Goal: Task Accomplishment & Management: Manage account settings

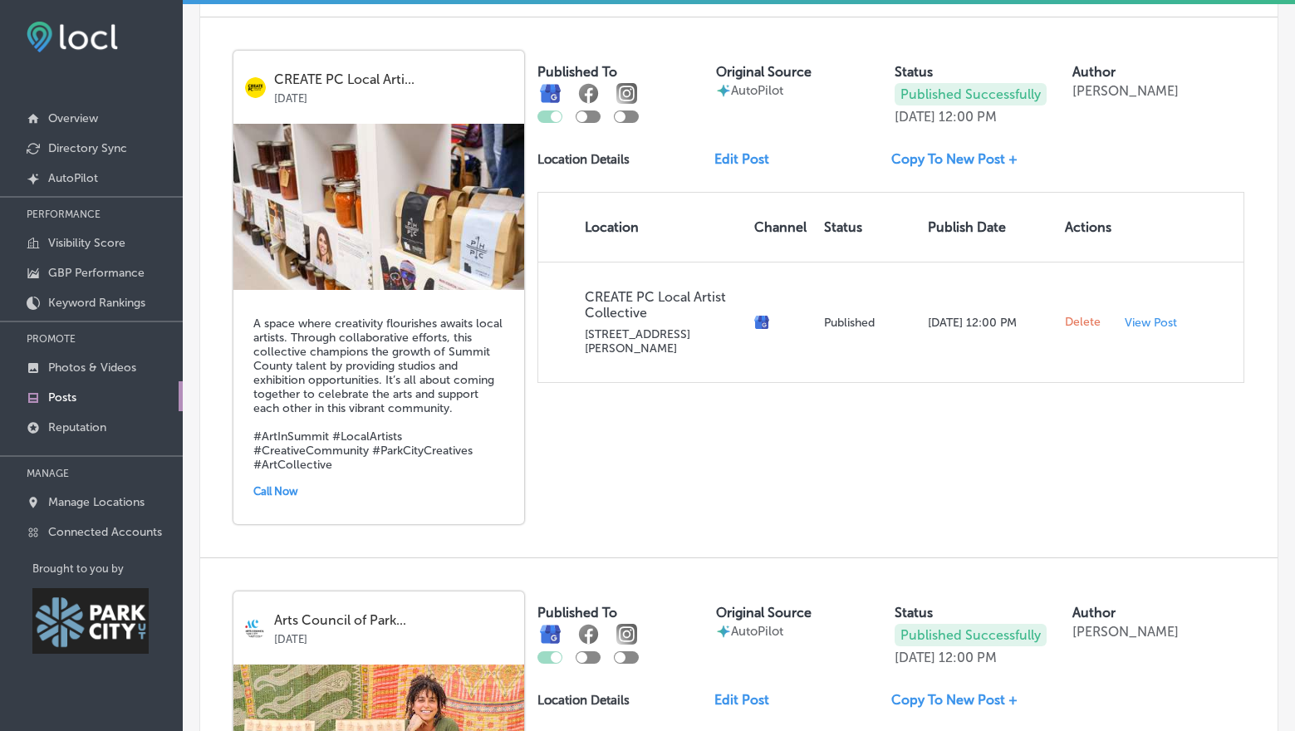
scroll to position [2719, 0]
click at [741, 151] on link "Edit Post" at bounding box center [749, 159] width 68 height 16
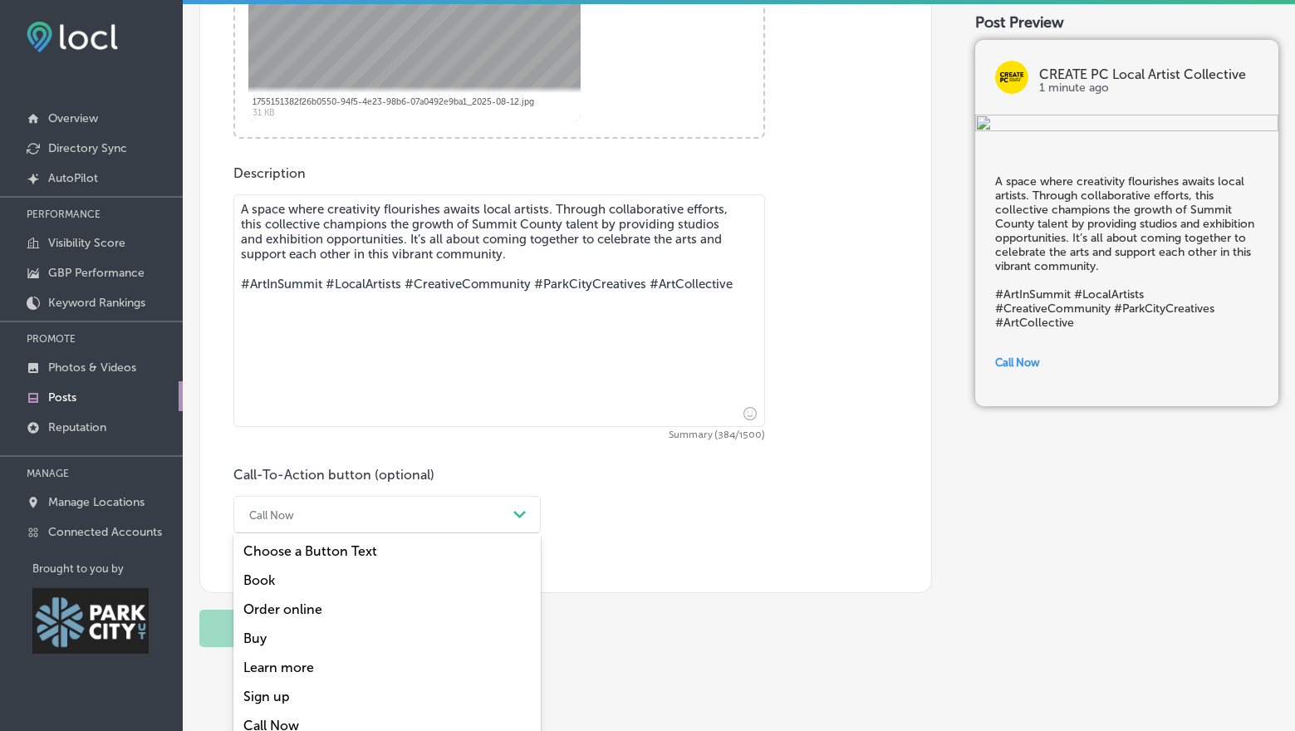
scroll to position [828, 0]
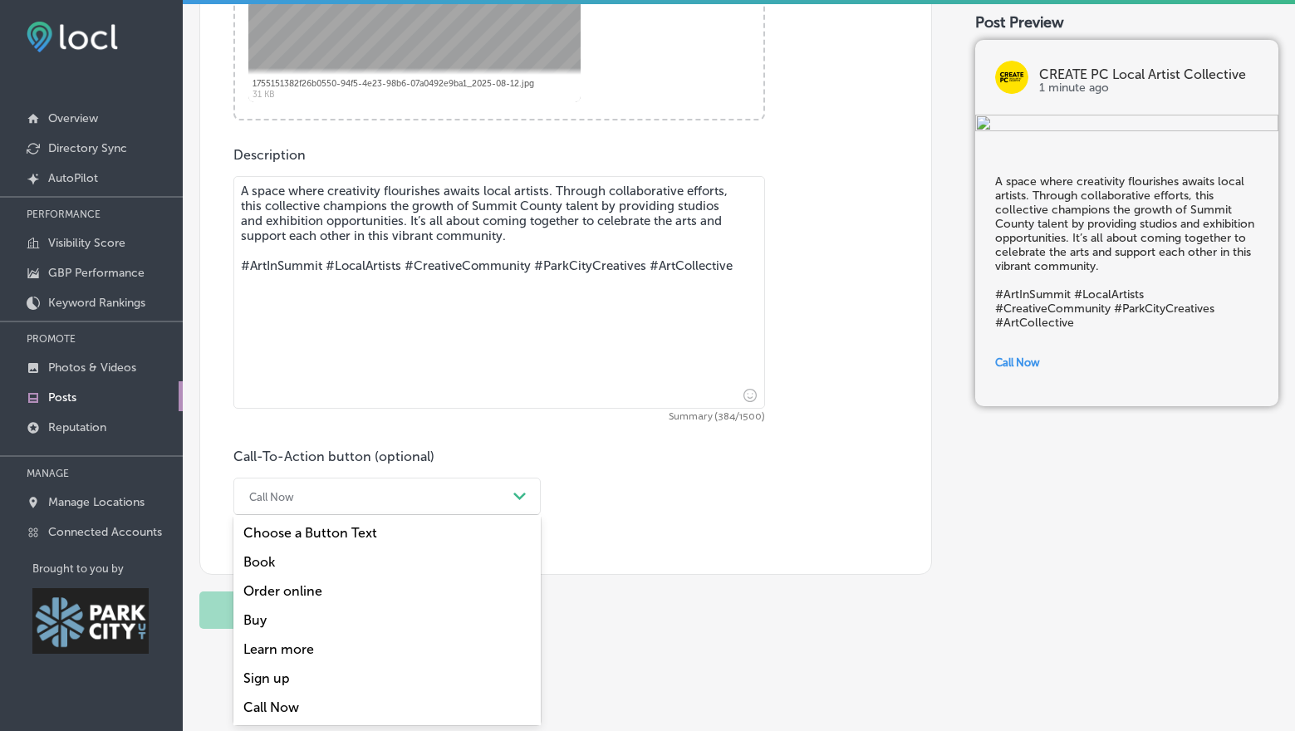
click at [403, 515] on div "option Choose a Button Text focused, 1 of 7. 7 results available. Use Up and Do…" at bounding box center [386, 496] width 307 height 37
click at [282, 642] on div "Learn more" at bounding box center [386, 649] width 307 height 29
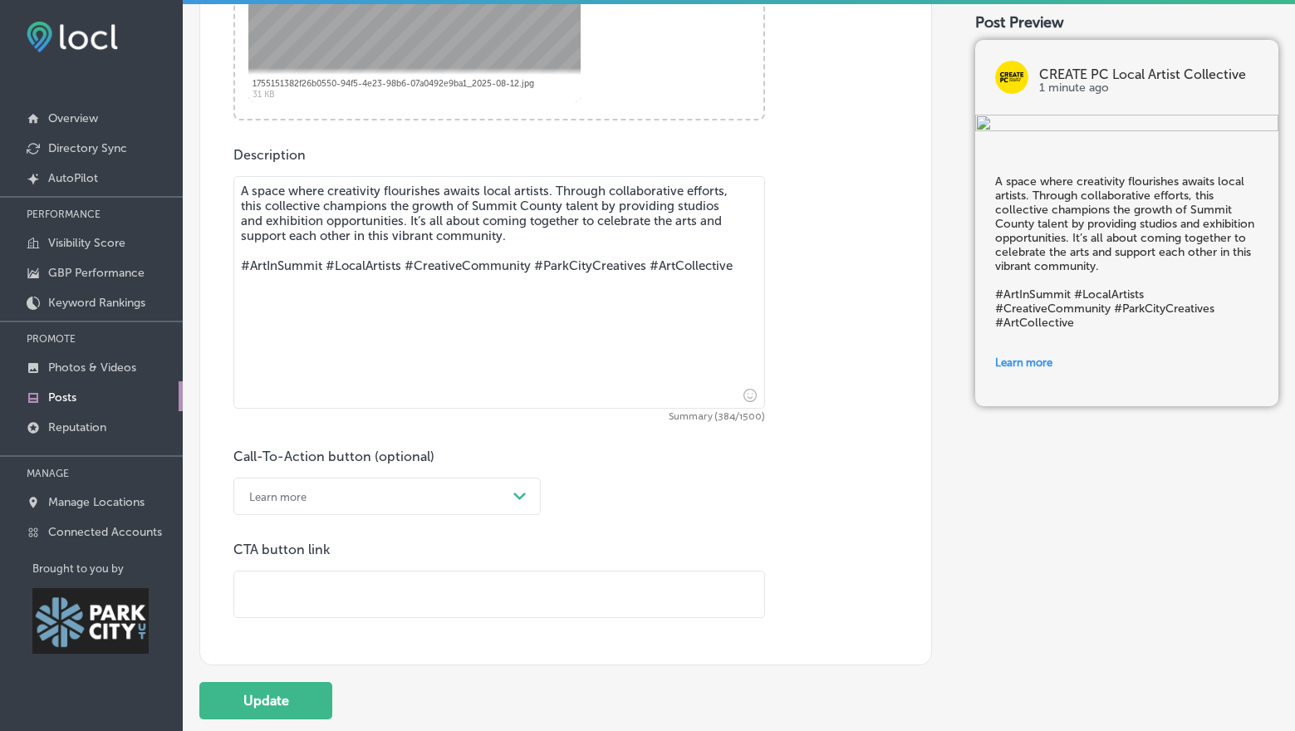
click at [275, 590] on input "text" at bounding box center [499, 595] width 530 height 46
paste input "[URL][DOMAIN_NAME]"
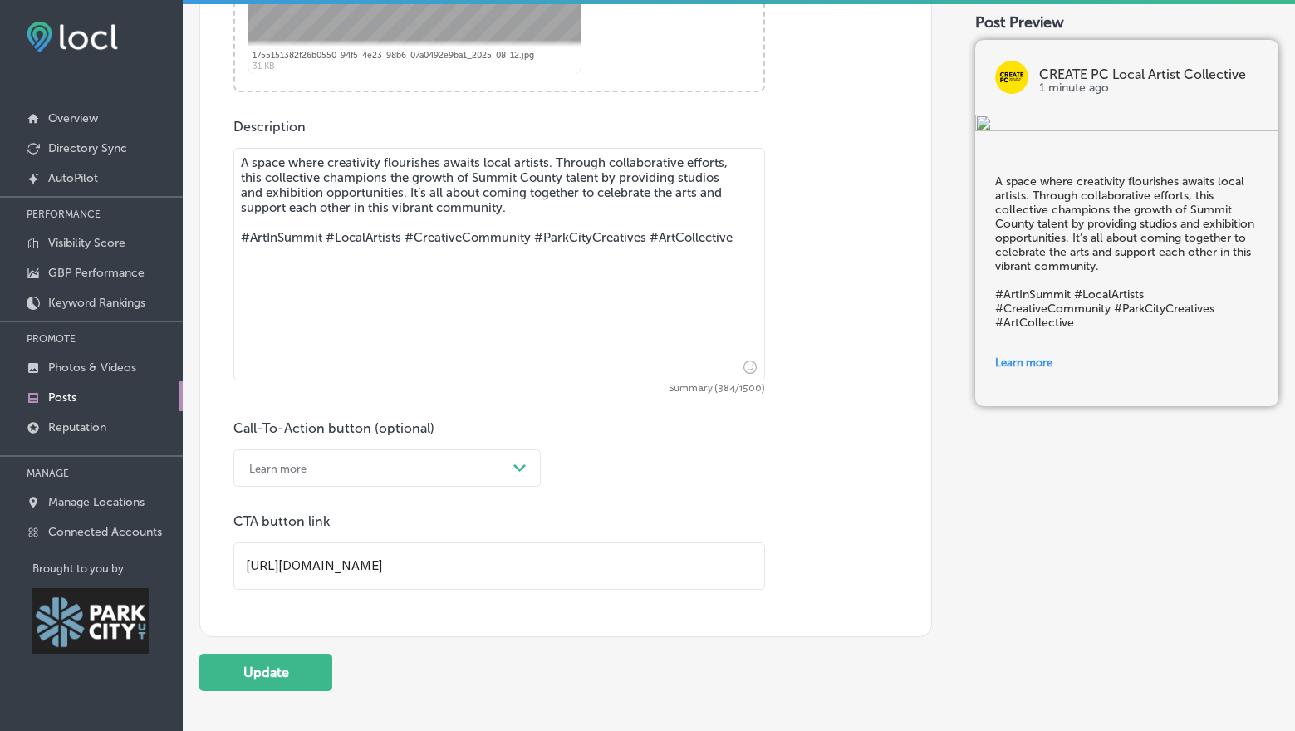
scroll to position [957, 0]
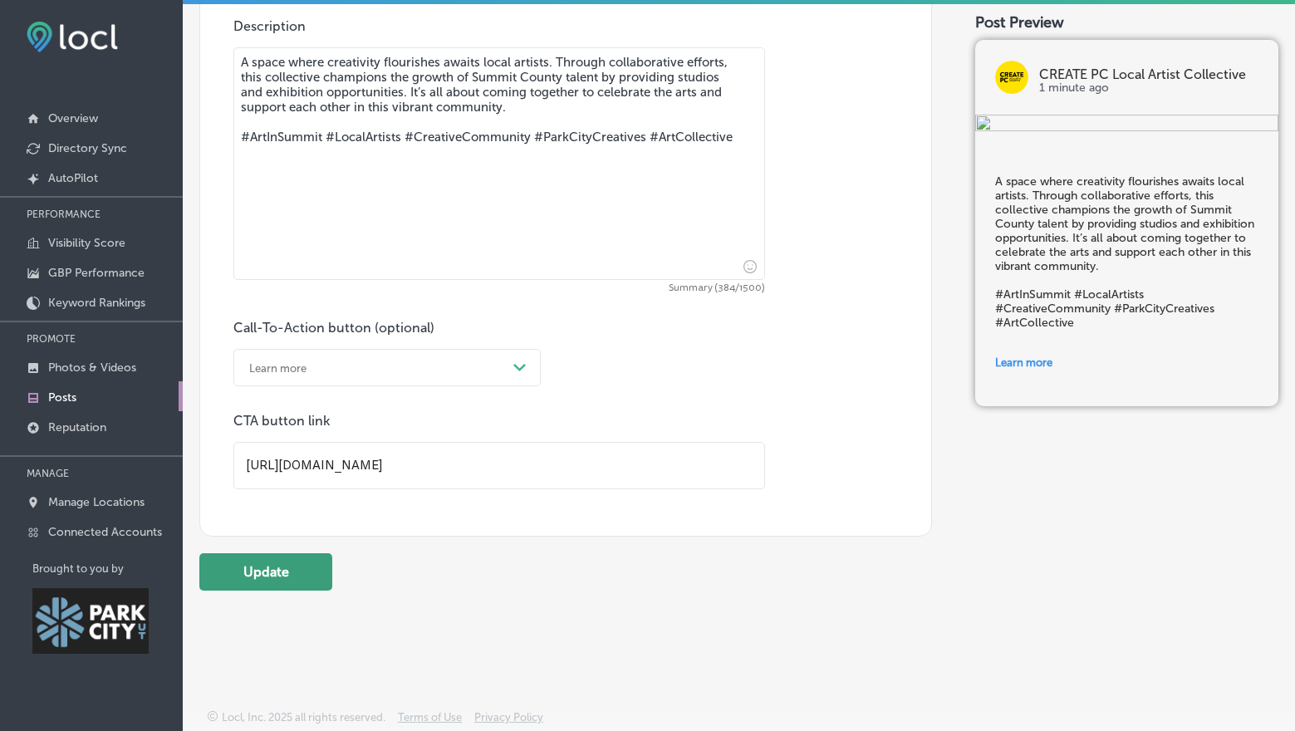
type input "[URL][DOMAIN_NAME]"
click at [312, 579] on button "Update" at bounding box center [265, 571] width 133 height 37
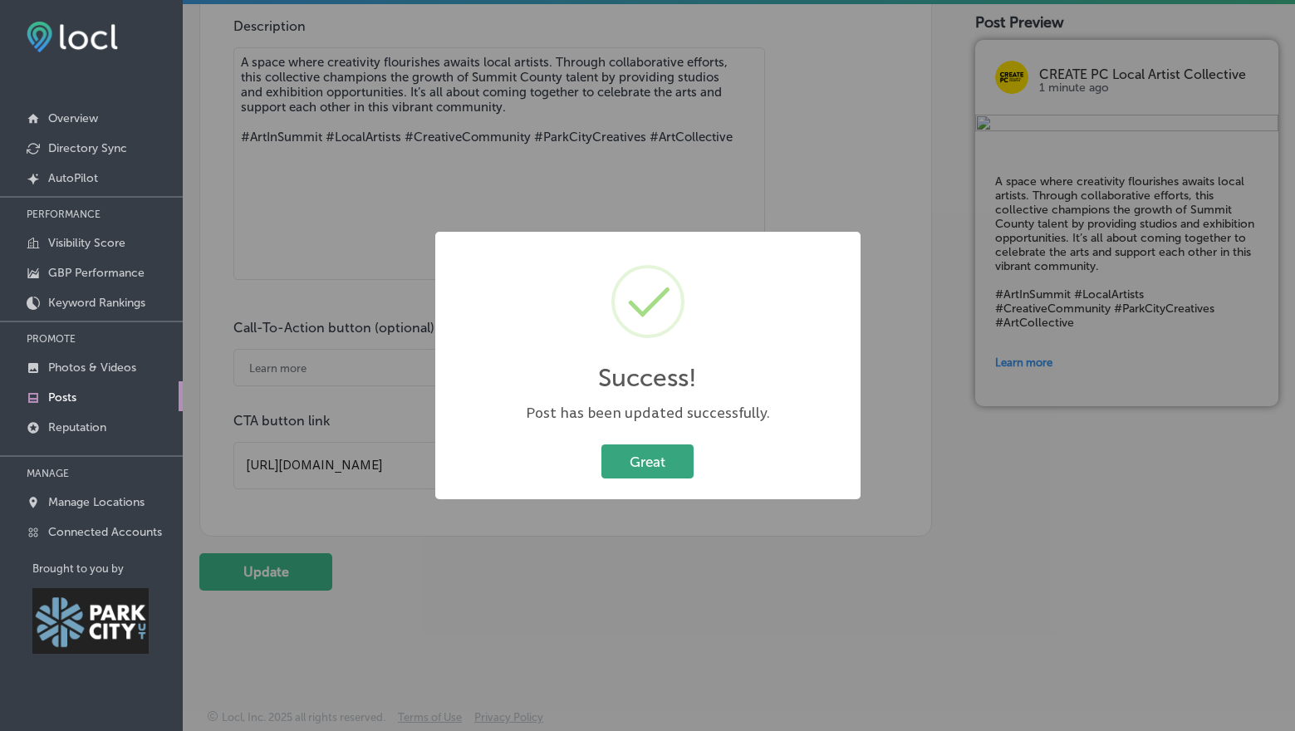
click at [636, 458] on button "Great" at bounding box center [648, 462] width 92 height 34
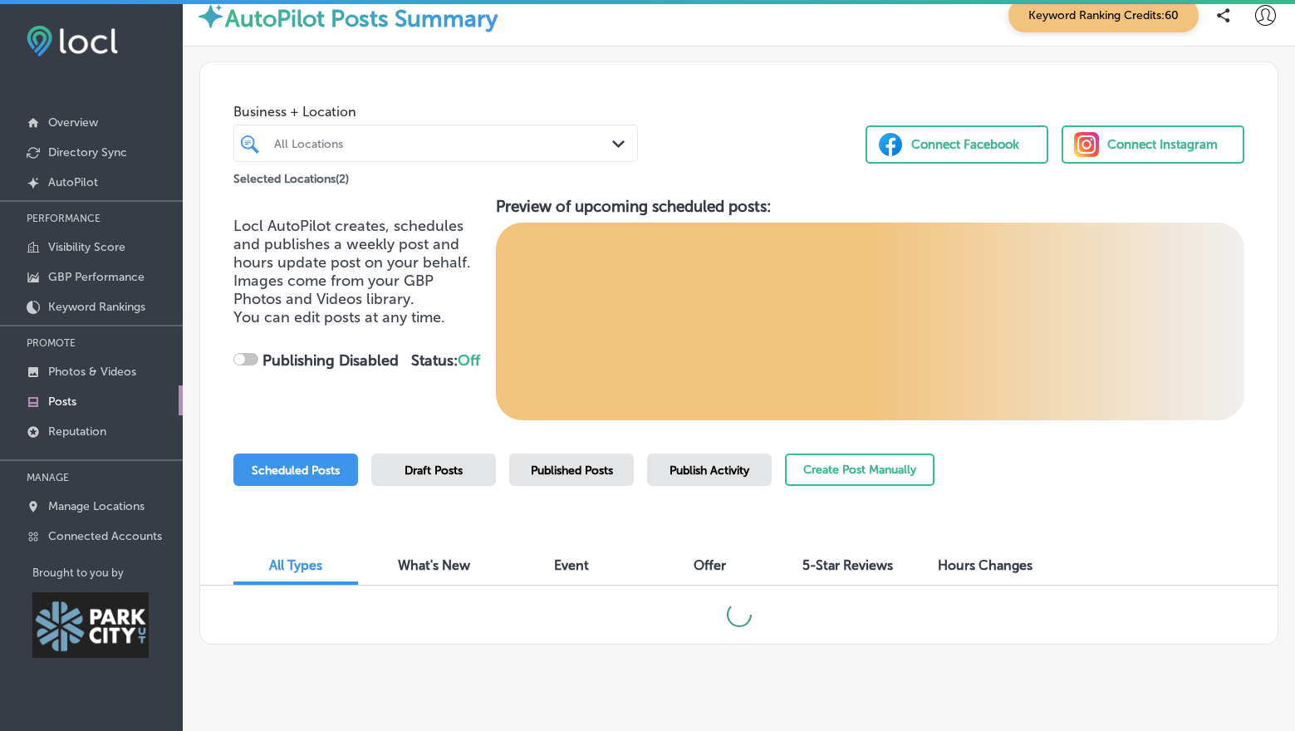
scroll to position [38, 0]
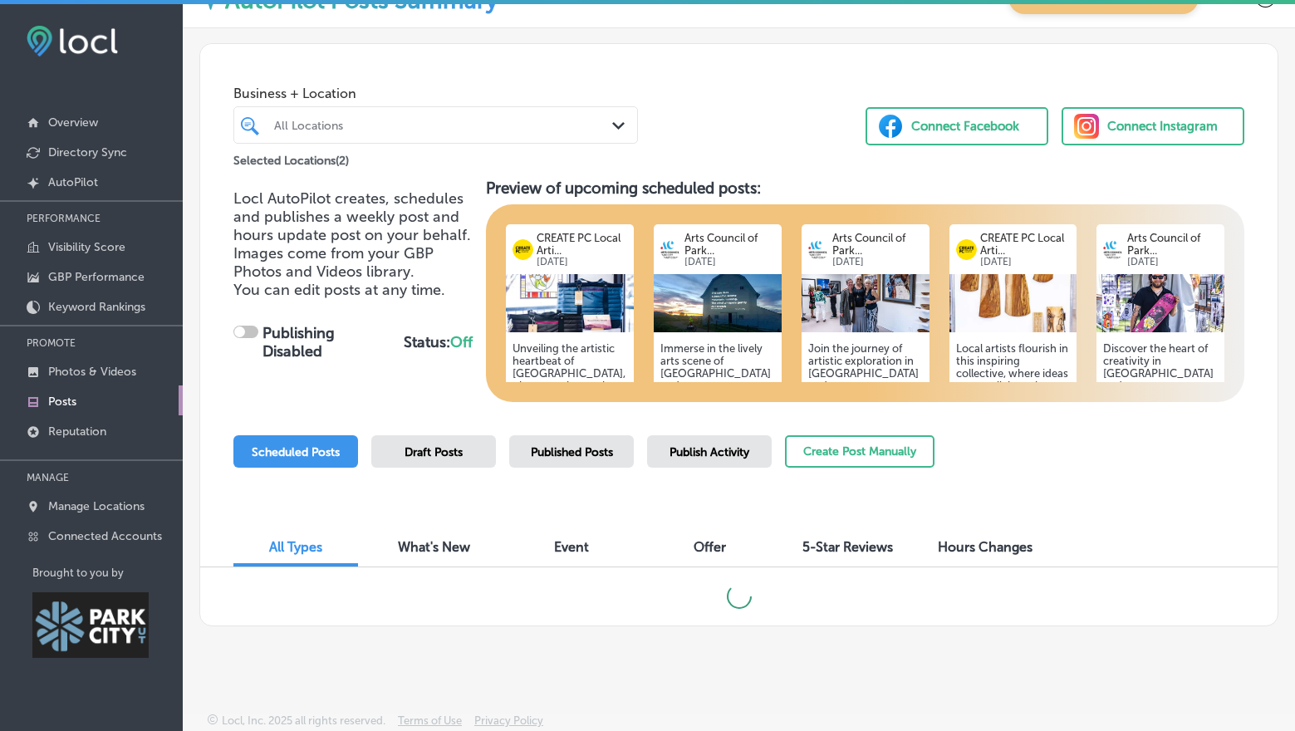
click at [611, 456] on span "Published Posts" at bounding box center [572, 452] width 82 height 14
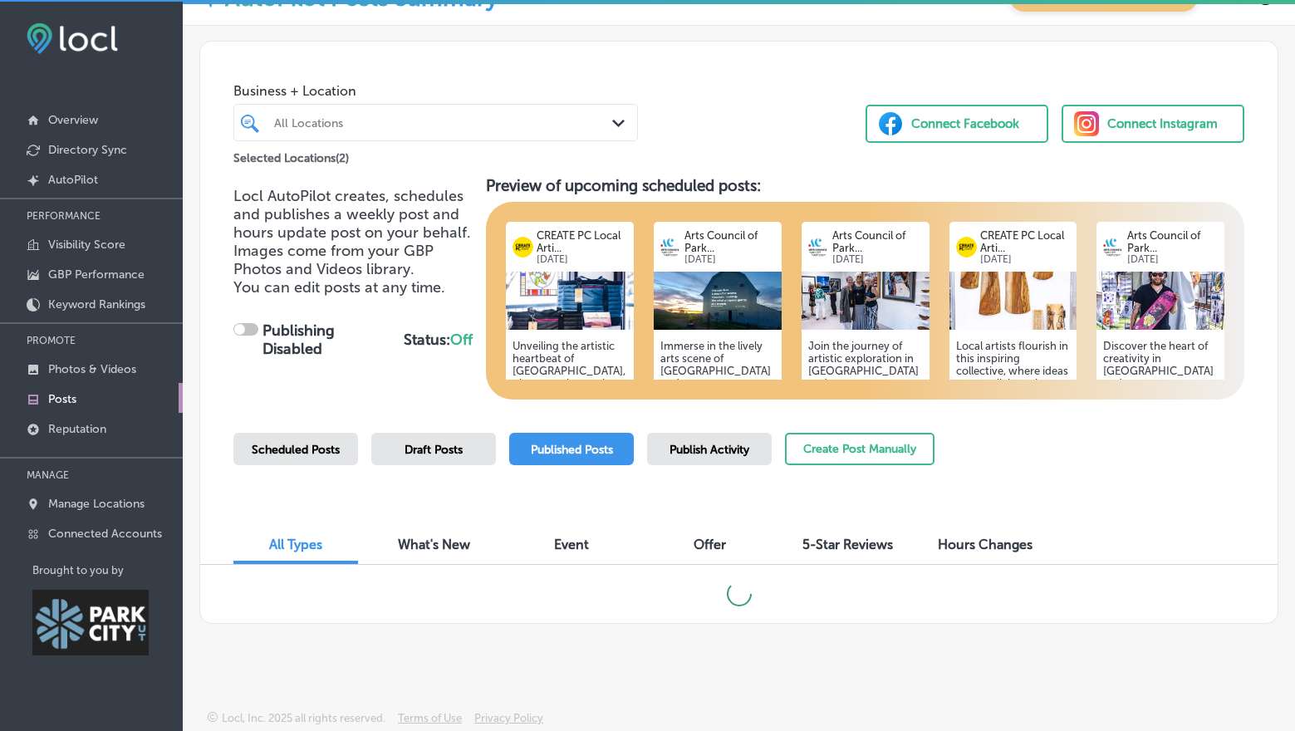
scroll to position [4, 0]
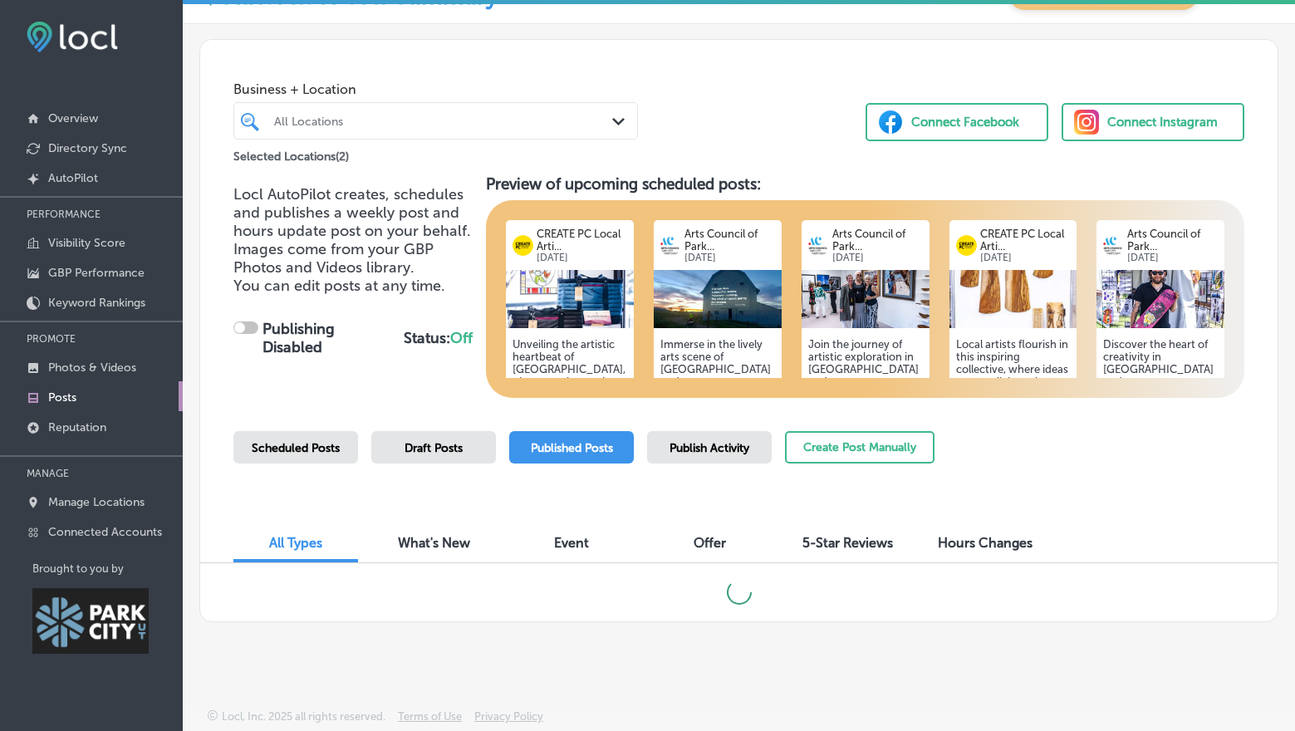
checkbox input "true"
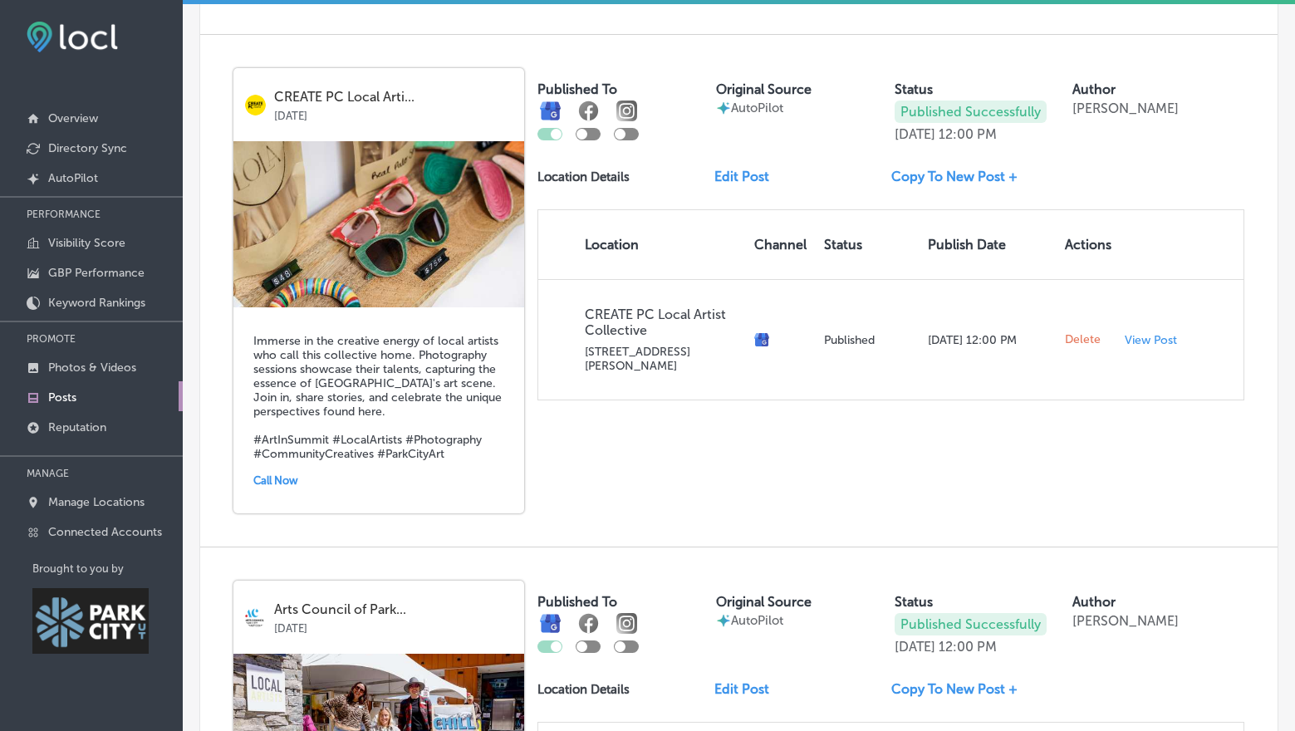
scroll to position [2186, 0]
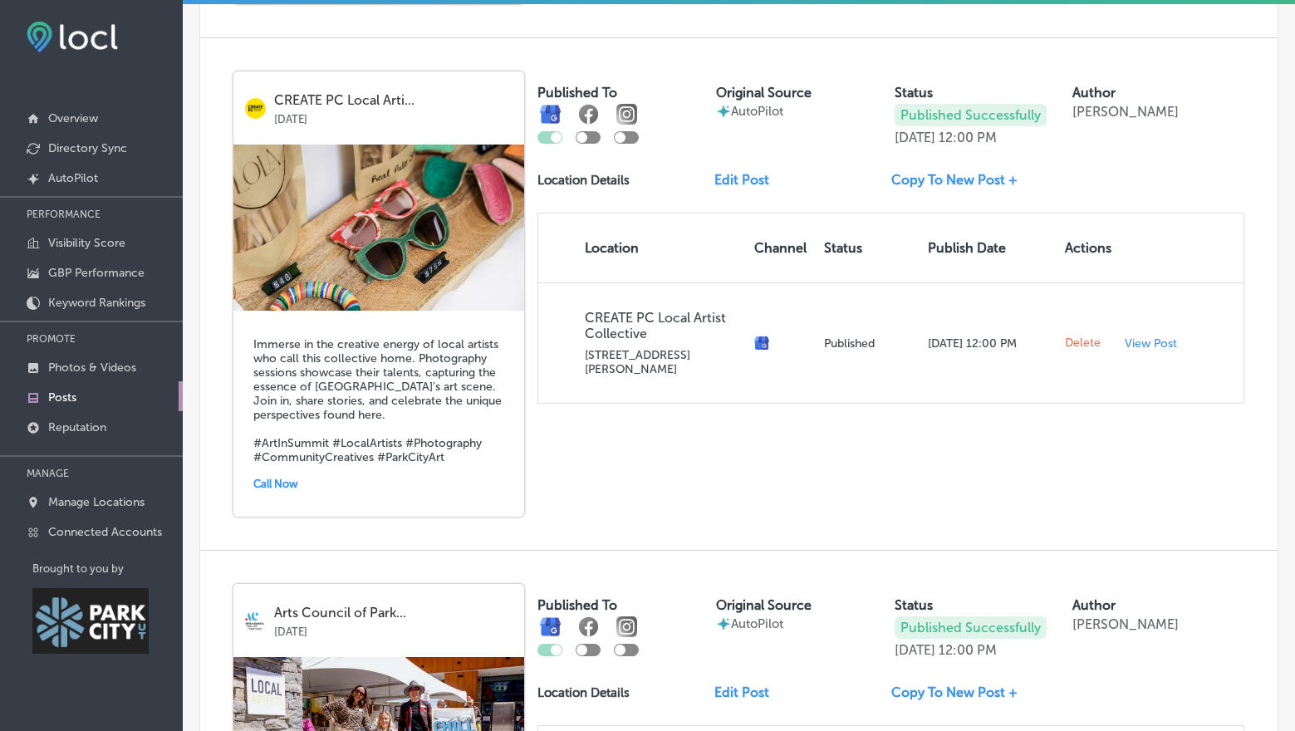
click at [271, 471] on div "Call Now" at bounding box center [378, 484] width 251 height 26
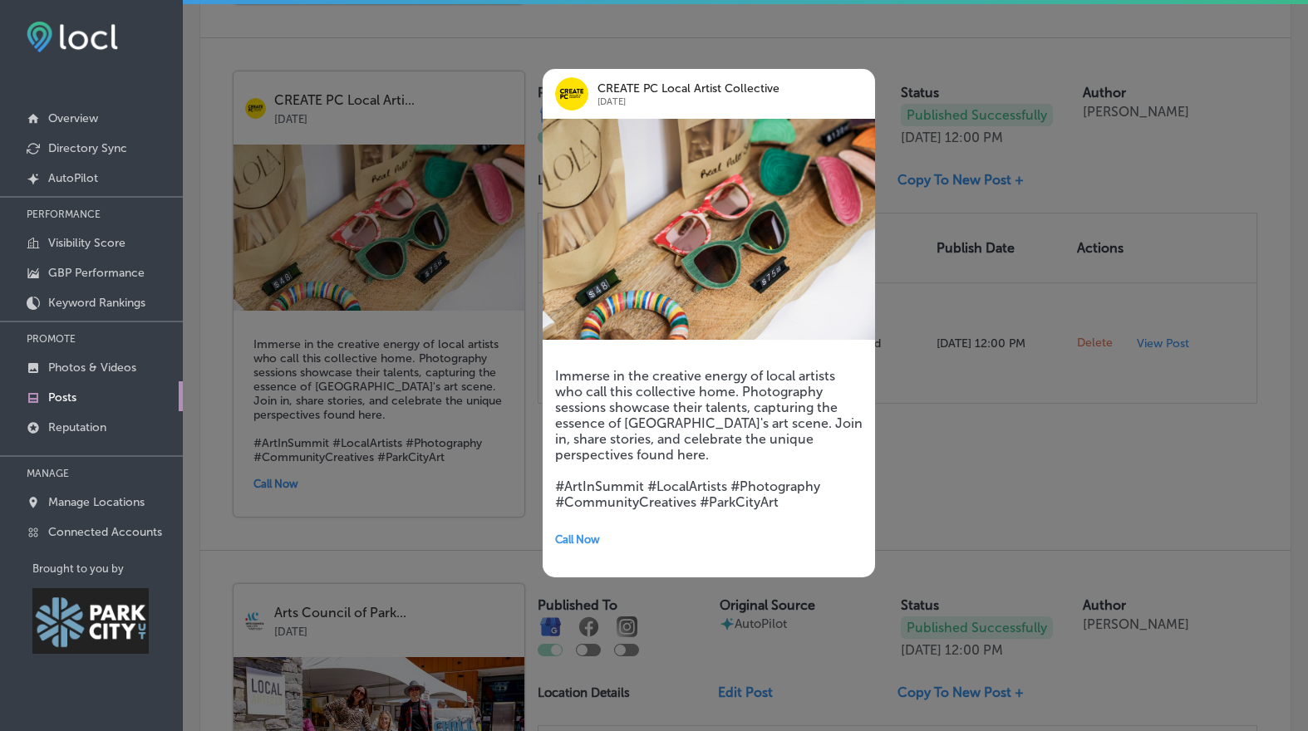
click at [960, 423] on div at bounding box center [654, 365] width 1308 height 731
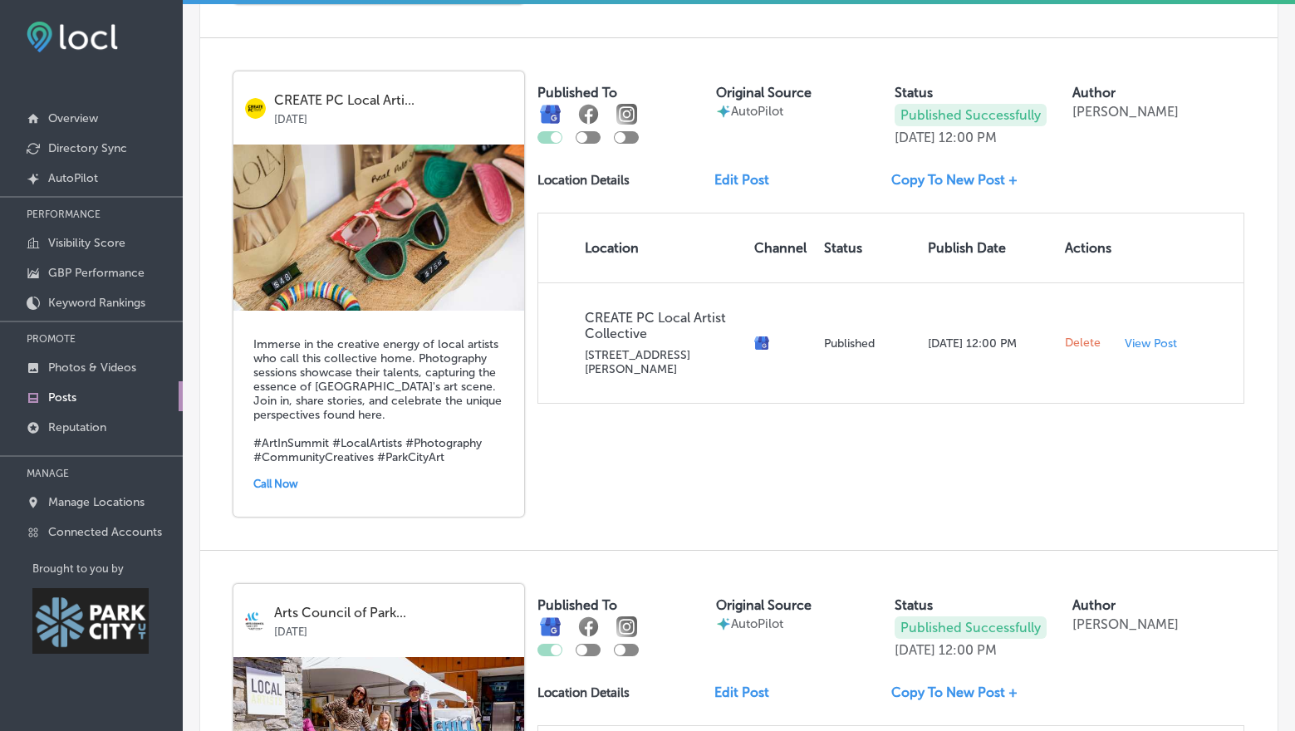
click at [743, 172] on link "Edit Post" at bounding box center [749, 180] width 68 height 16
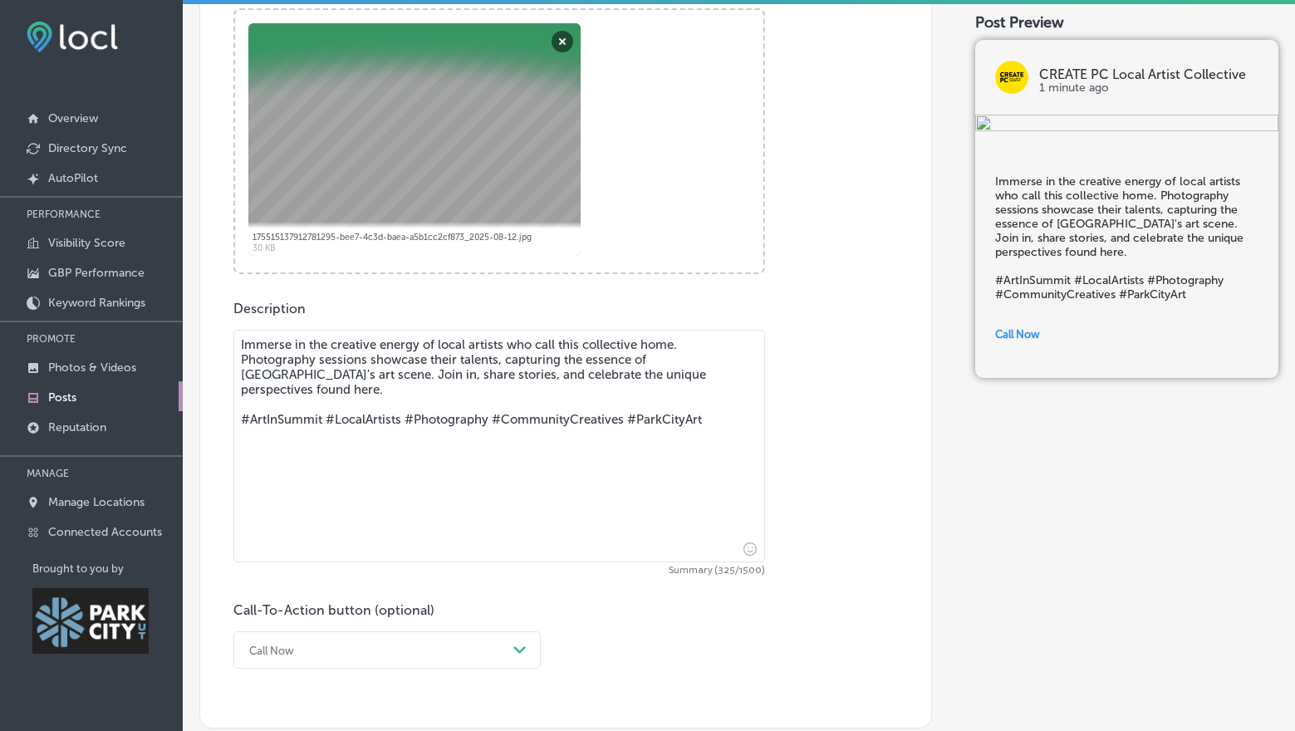
scroll to position [812, 0]
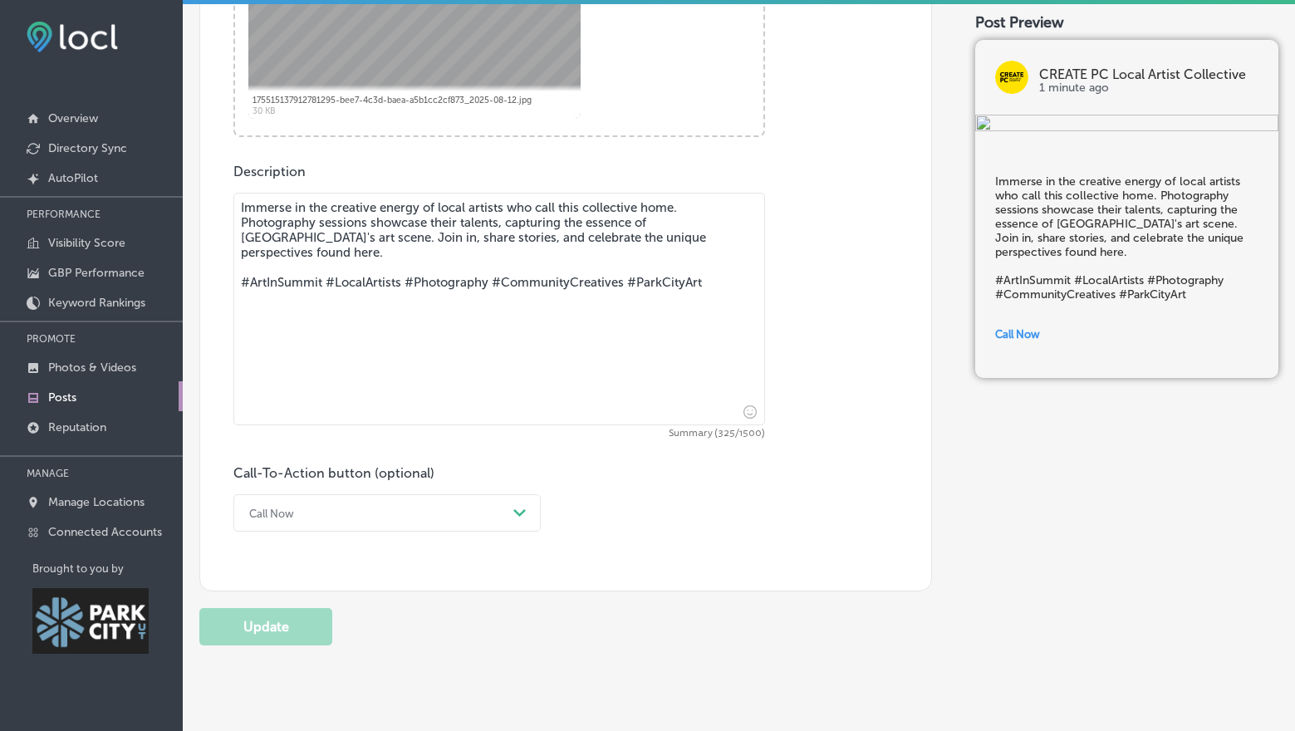
drag, startPoint x: 366, startPoint y: 224, endPoint x: 237, endPoint y: 223, distance: 129.6
click at [237, 223] on textarea "Immerse in the creative energy of local artists who call this collective home. …" at bounding box center [499, 309] width 532 height 233
drag, startPoint x: 298, startPoint y: 253, endPoint x: 243, endPoint y: 224, distance: 62.1
click at [243, 224] on textarea "Immerse in the creative energy of local artists who call this collective home. …" at bounding box center [499, 309] width 532 height 233
click at [334, 231] on textarea "Immerse in the creative energy of local artists who call this collective home. …" at bounding box center [499, 309] width 532 height 233
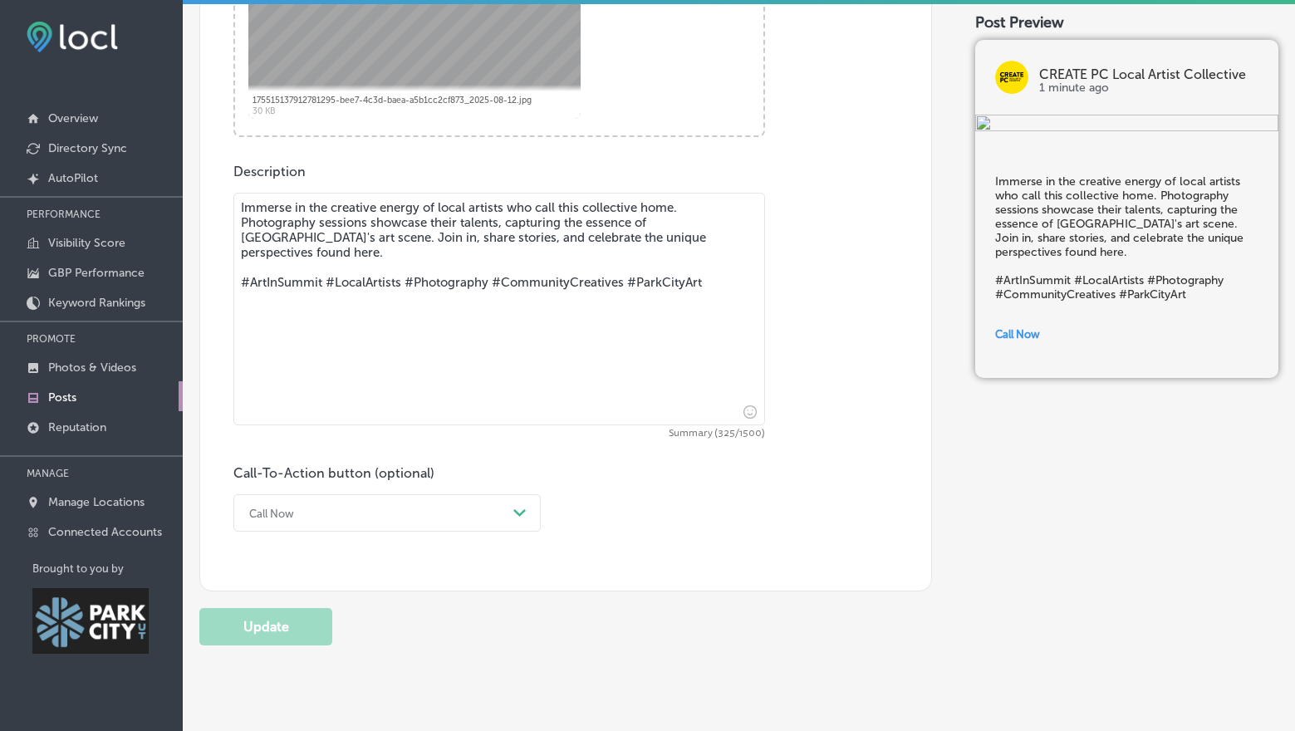
click at [371, 220] on textarea "Immerse in the creative energy of local artists who call this collective home. …" at bounding box center [499, 309] width 532 height 233
click at [364, 224] on textarea "Immerse in the creative energy of local artists who call this collective home. …" at bounding box center [499, 309] width 532 height 233
drag, startPoint x: 354, startPoint y: 233, endPoint x: 235, endPoint y: 225, distance: 119.0
click at [235, 225] on textarea "Immerse in the creative energy of local artists who call this collective home. …" at bounding box center [499, 309] width 532 height 233
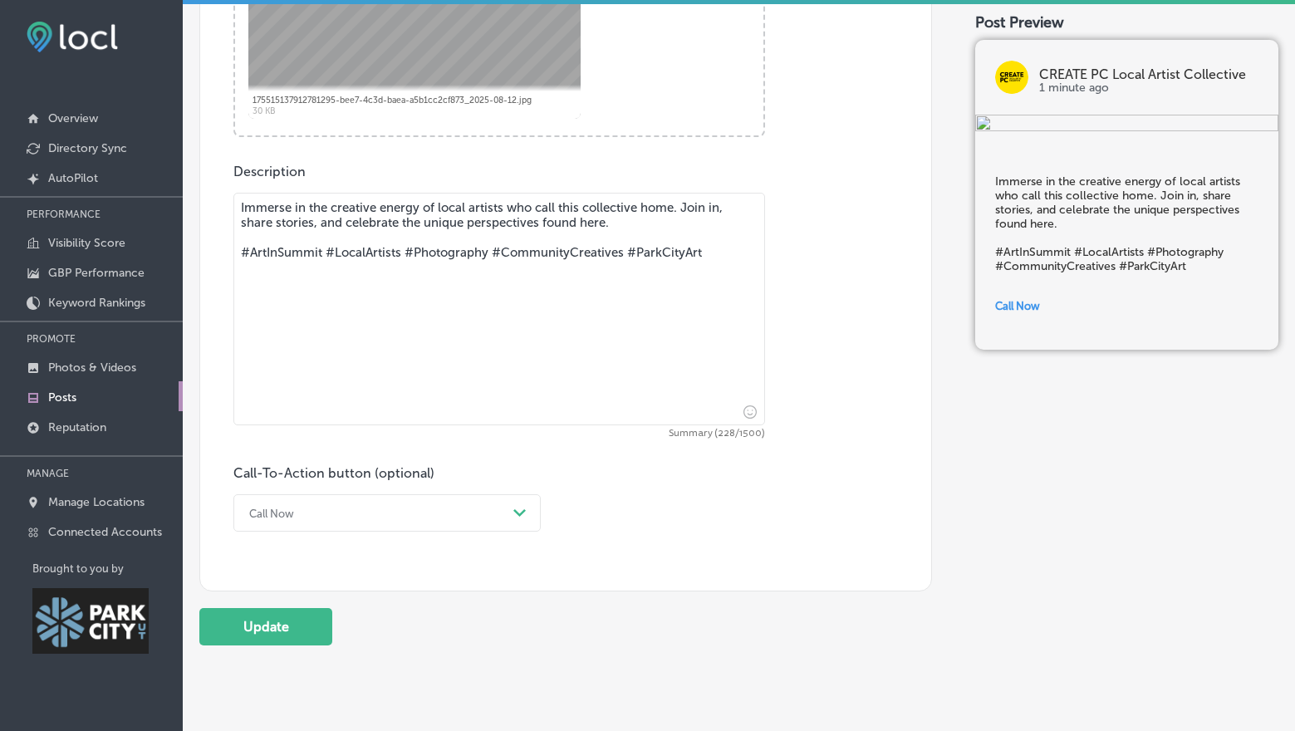
drag, startPoint x: 684, startPoint y: 208, endPoint x: 684, endPoint y: 219, distance: 11.6
click at [684, 219] on textarea "Immerse in the creative energy of local artists who call this collective home. …" at bounding box center [499, 309] width 532 height 233
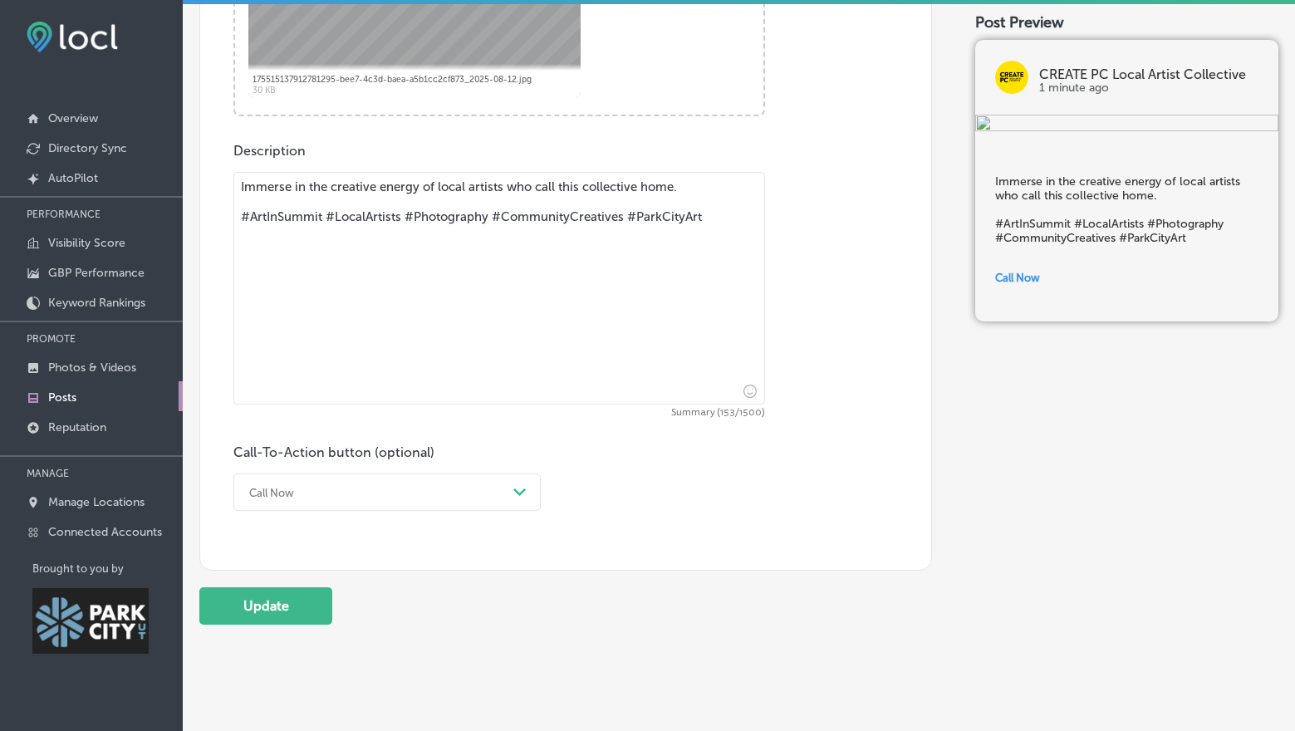
scroll to position [834, 0]
type textarea "Immerse in the creative energy of local artists who call this collective home. …"
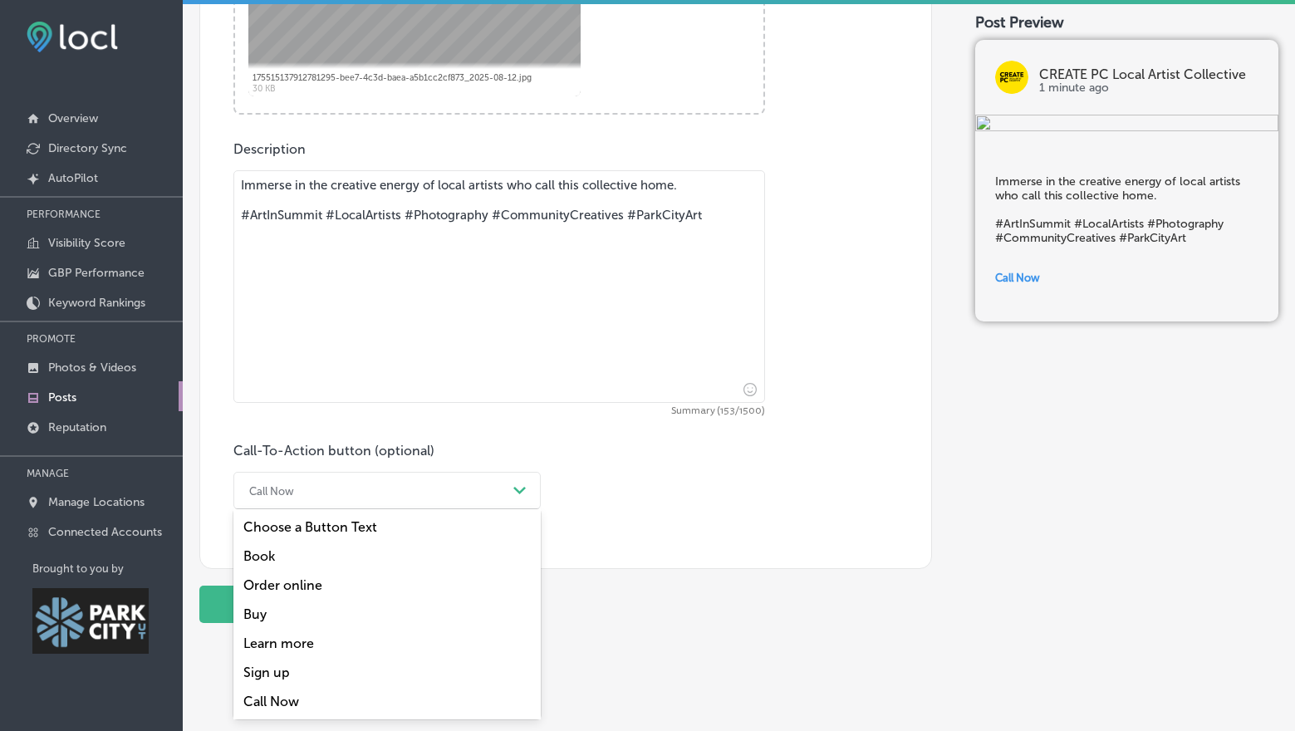
click at [361, 483] on div "Call Now" at bounding box center [374, 491] width 266 height 26
click at [307, 641] on div "Learn more" at bounding box center [386, 643] width 307 height 29
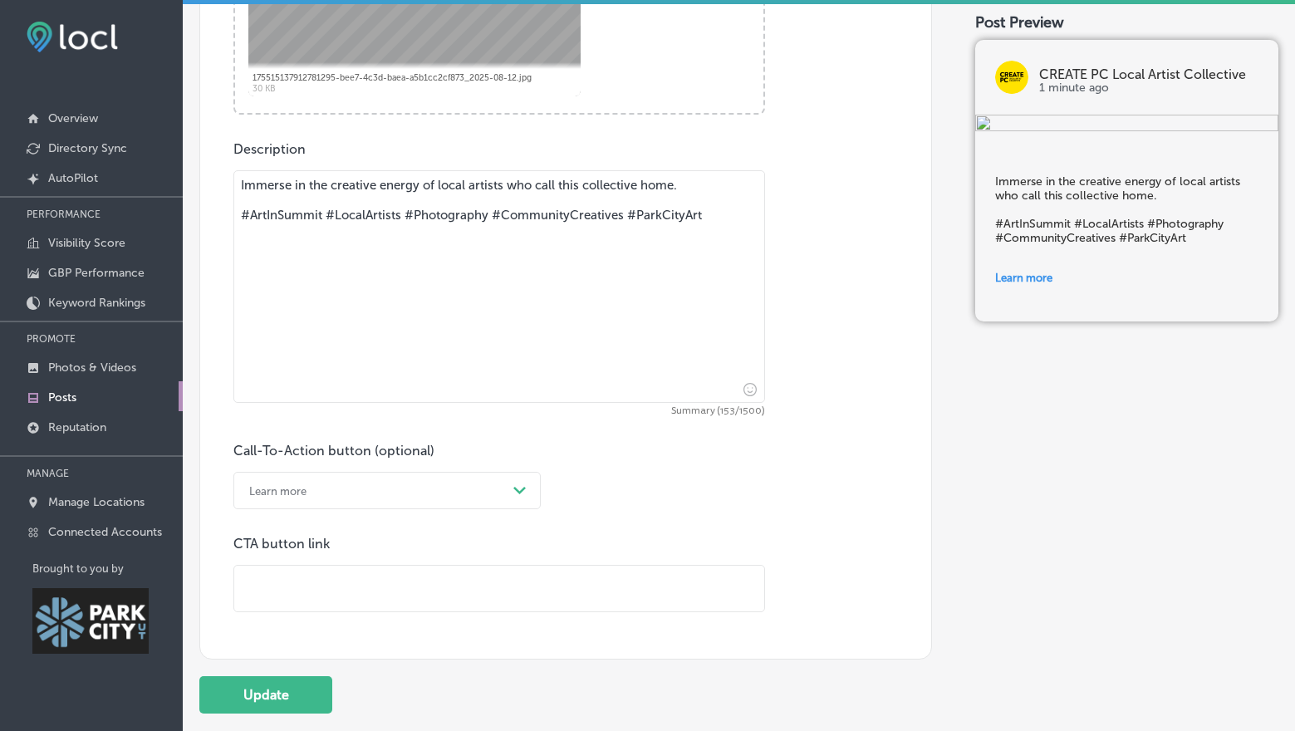
click at [279, 578] on input "text" at bounding box center [499, 589] width 530 height 46
paste input "[URL][DOMAIN_NAME]"
type input "[URL][DOMAIN_NAME]"
click at [241, 688] on button "Update" at bounding box center [265, 694] width 133 height 37
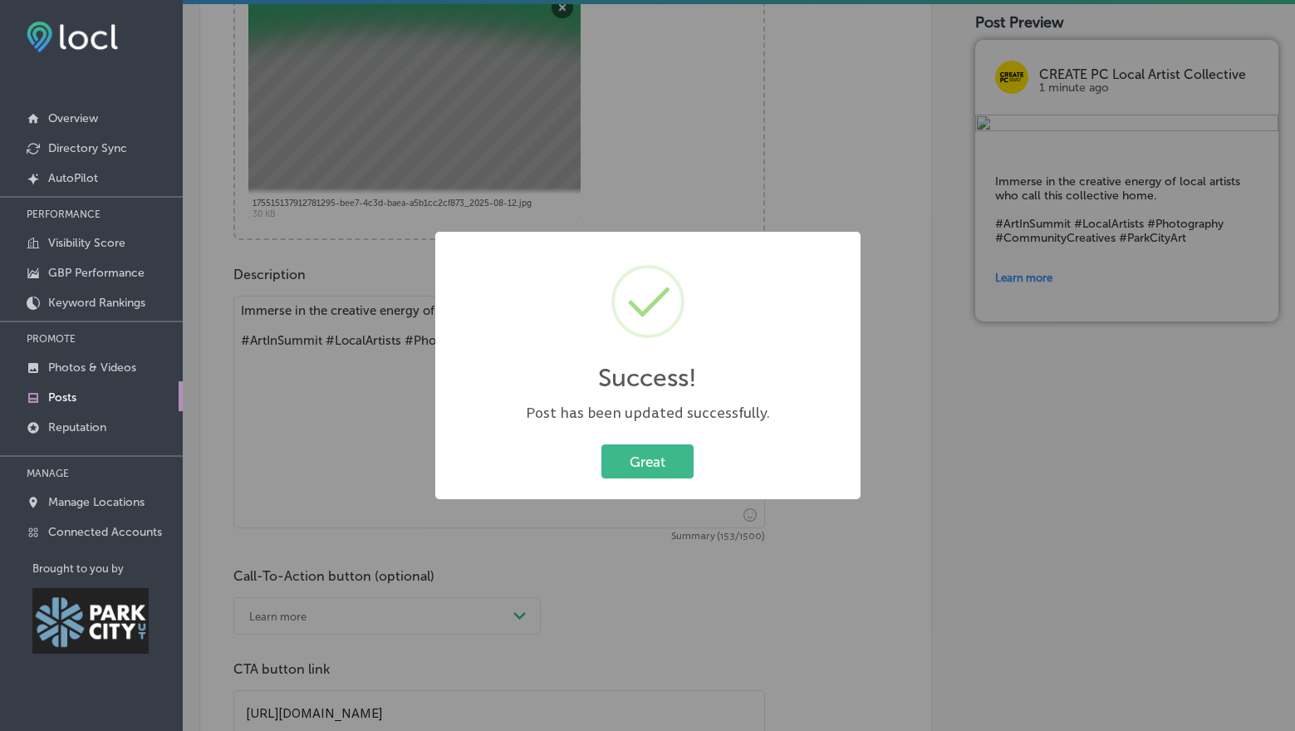
scroll to position [0, 0]
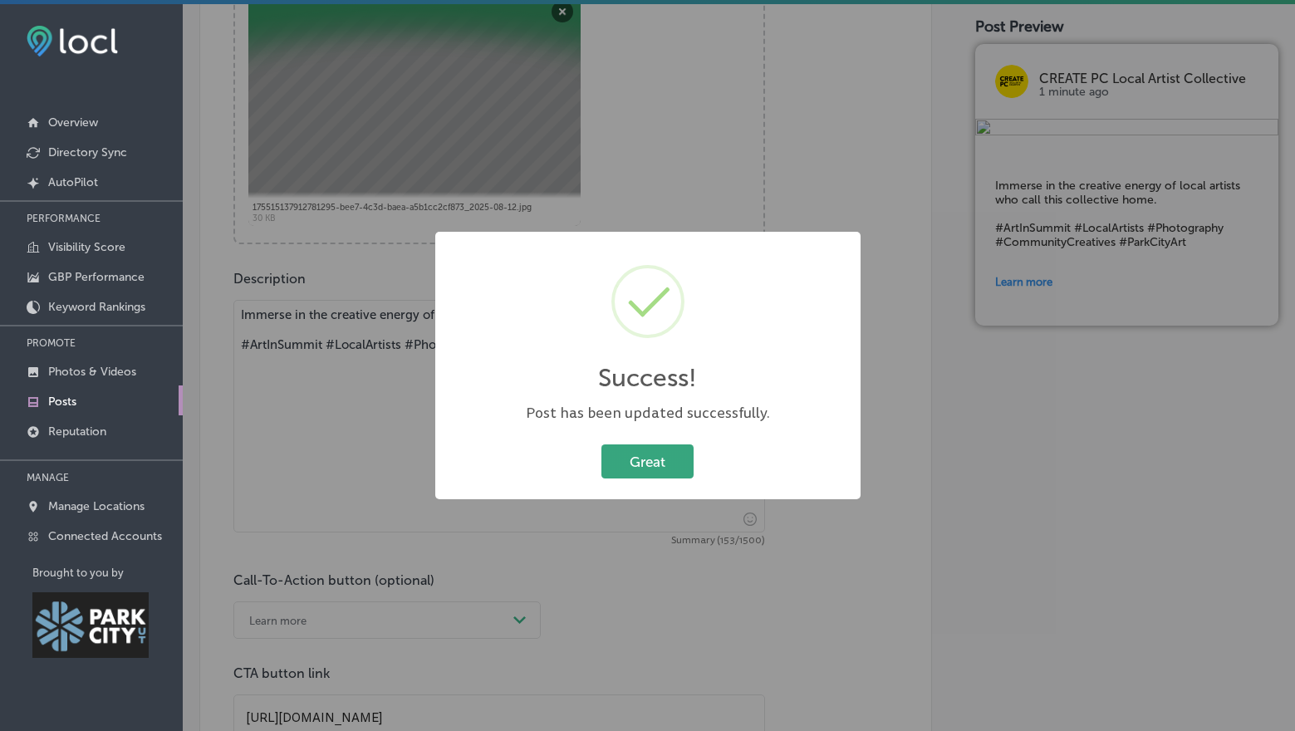
click at [664, 472] on button "Great" at bounding box center [648, 462] width 92 height 34
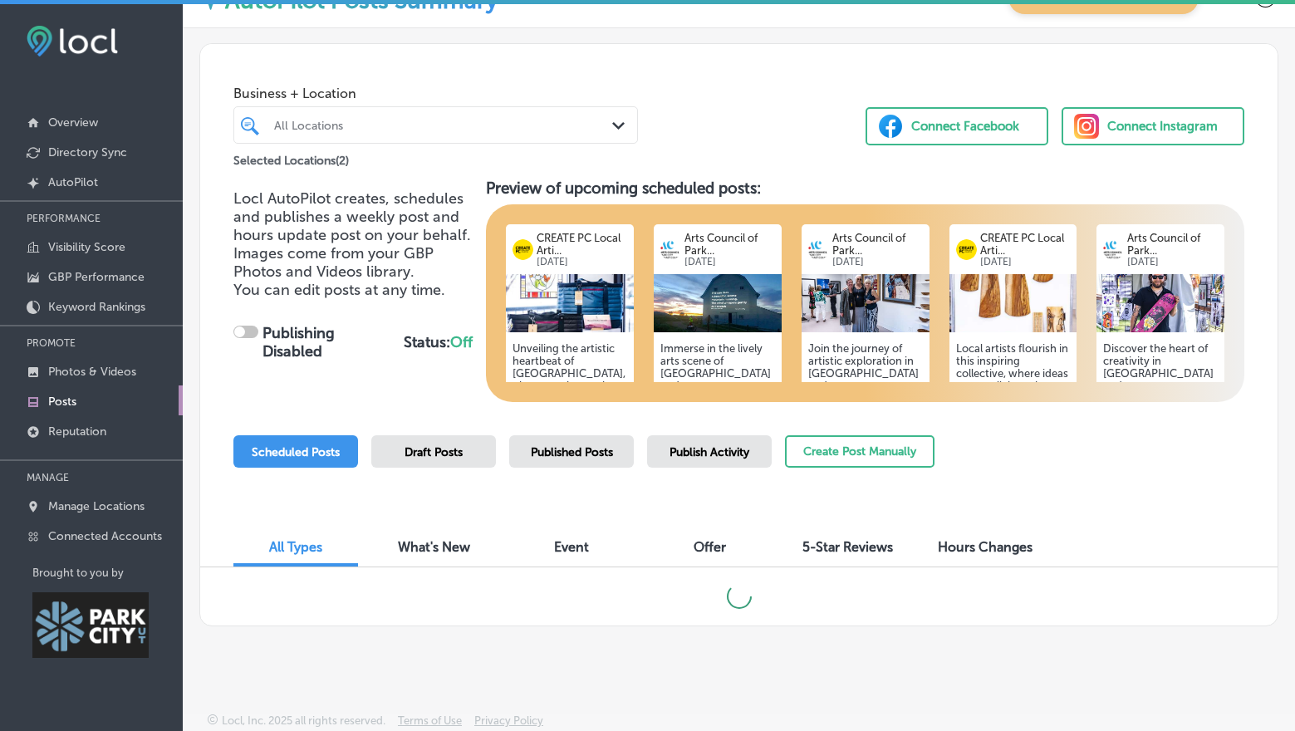
scroll to position [4, 0]
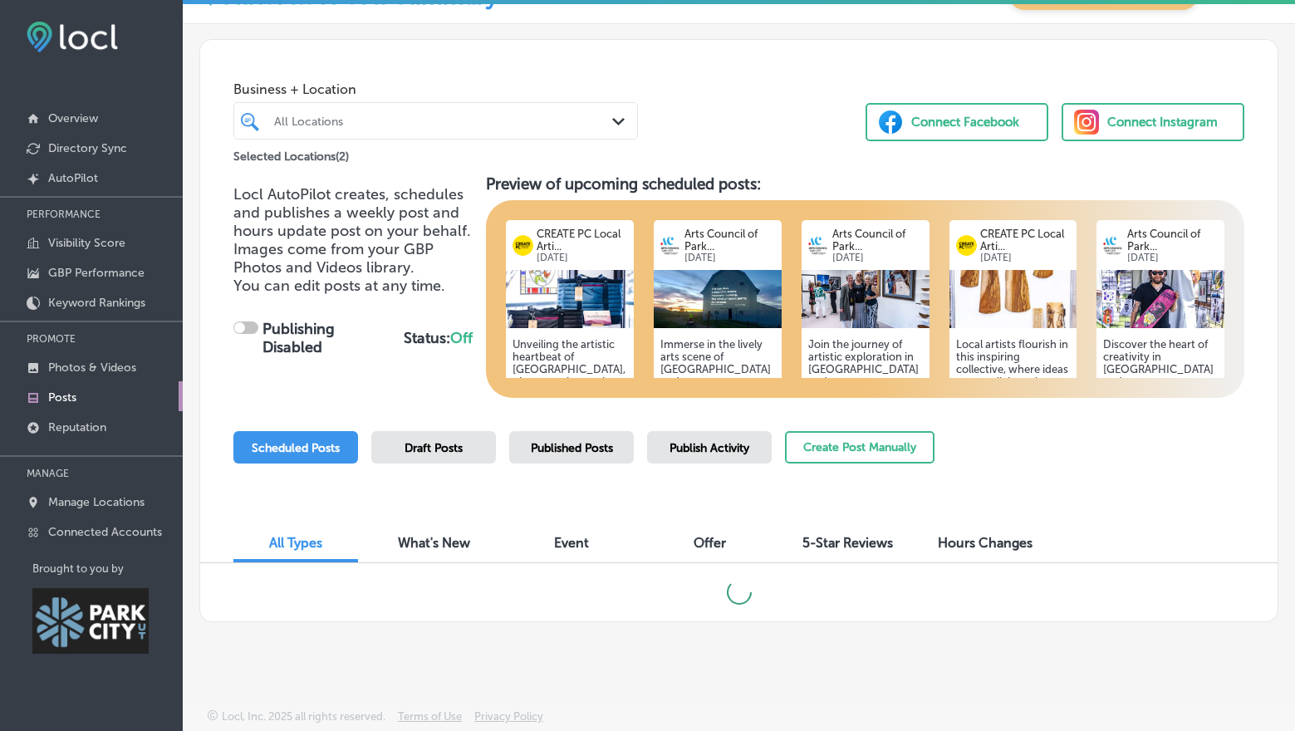
click at [546, 448] on span "Published Posts" at bounding box center [572, 448] width 82 height 14
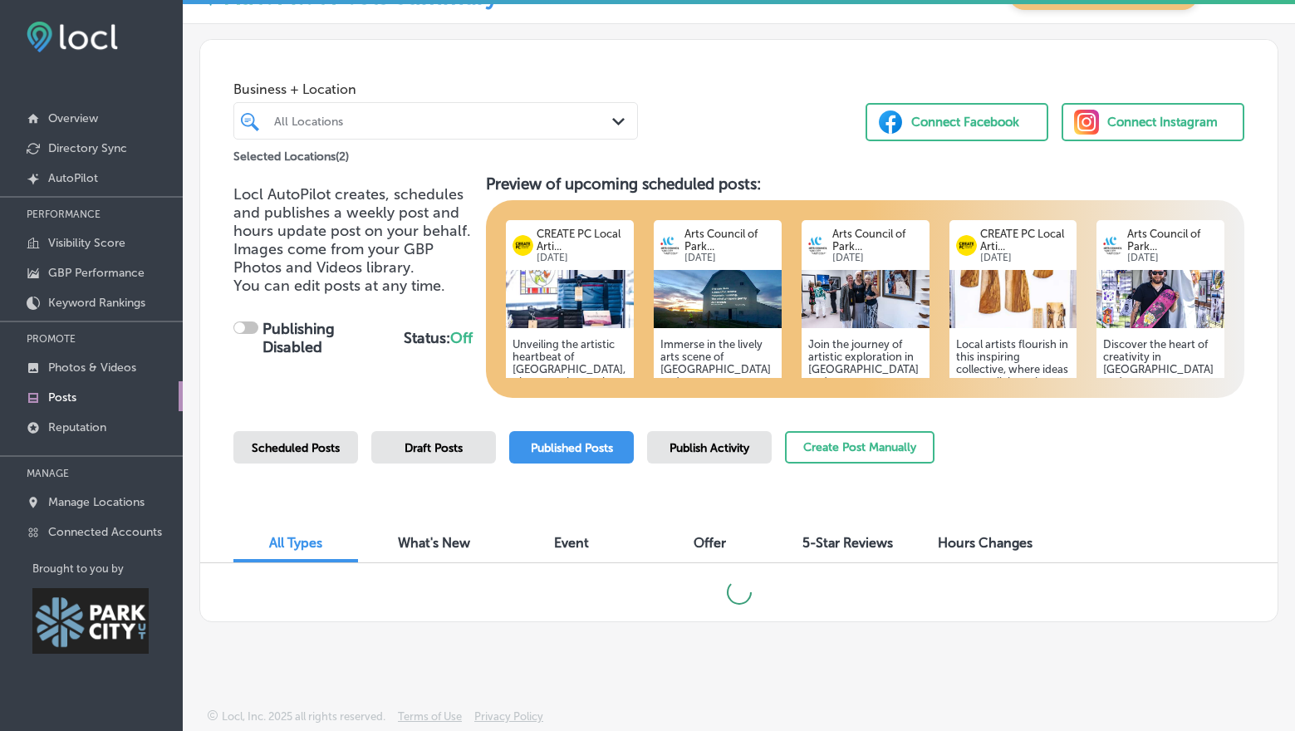
checkbox input "true"
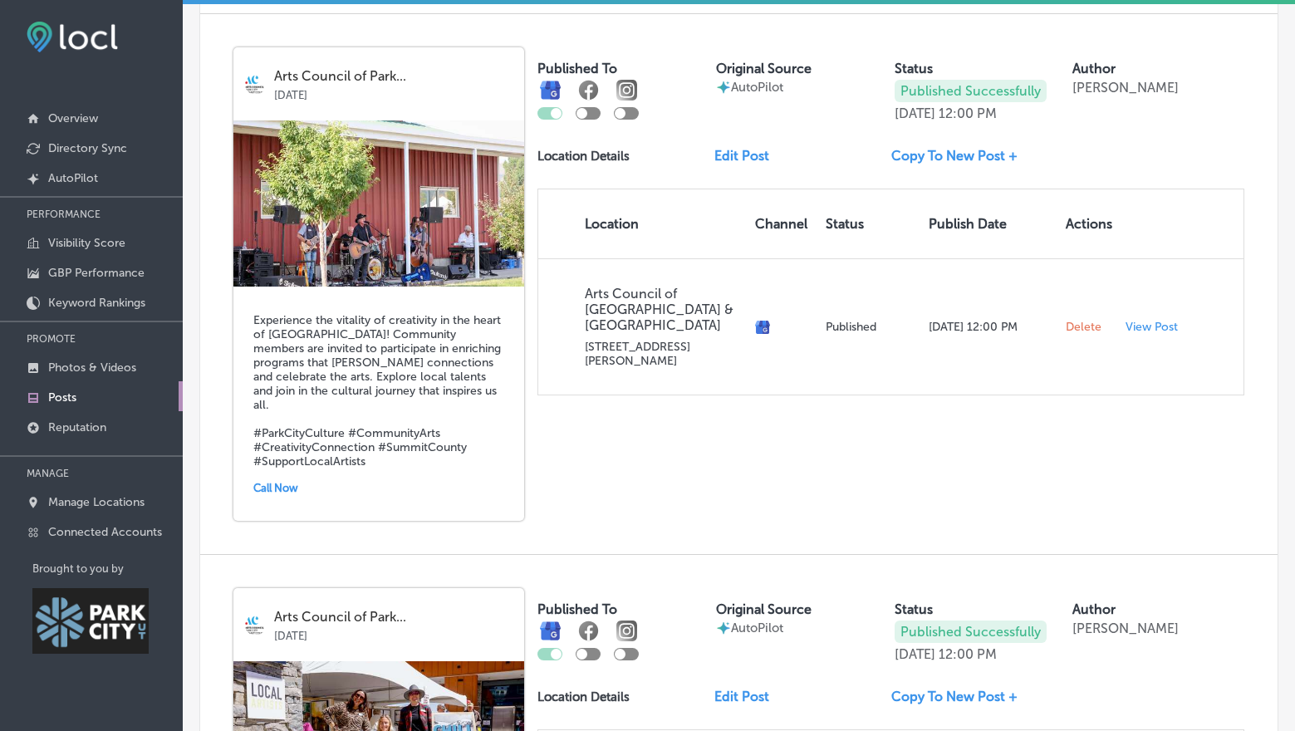
scroll to position [2121, 0]
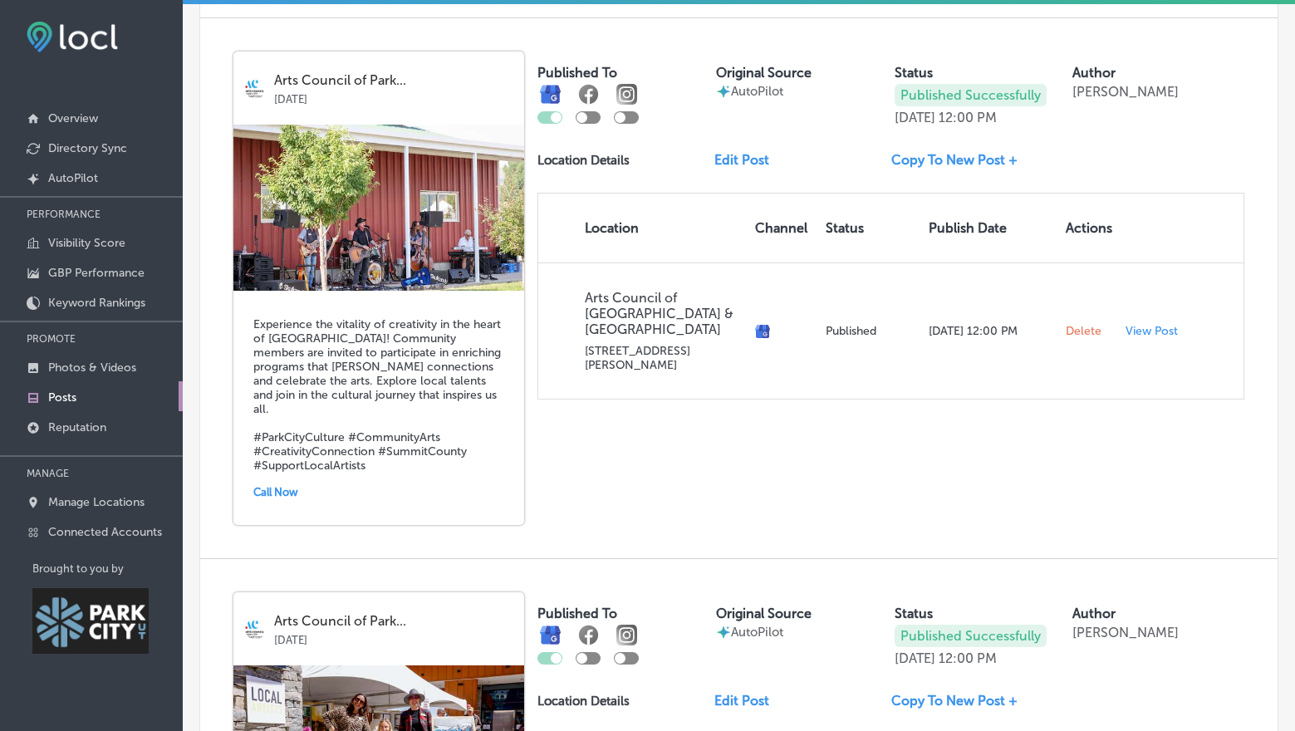
click at [725, 157] on link "Edit Post" at bounding box center [749, 160] width 68 height 16
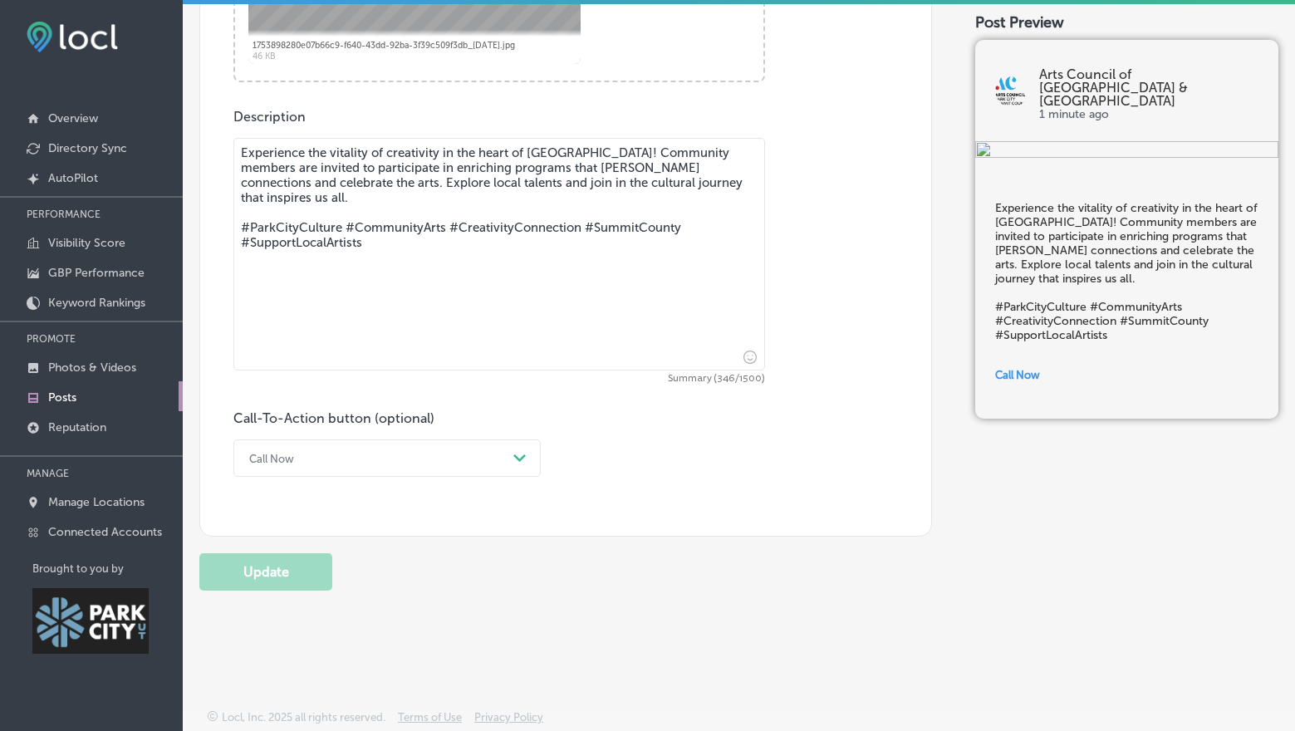
scroll to position [866, 0]
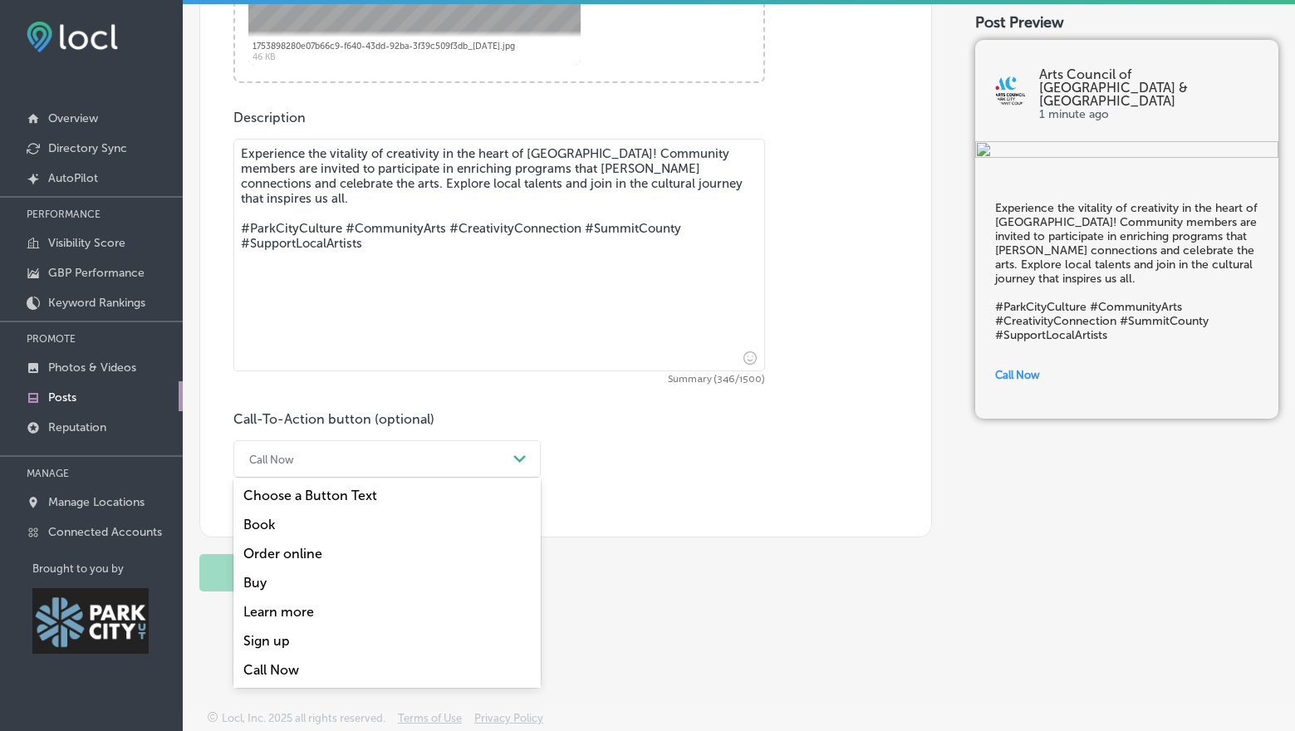
click at [379, 463] on div "Call Now" at bounding box center [374, 459] width 266 height 26
click at [370, 492] on div "Choose a Button Text" at bounding box center [386, 495] width 307 height 29
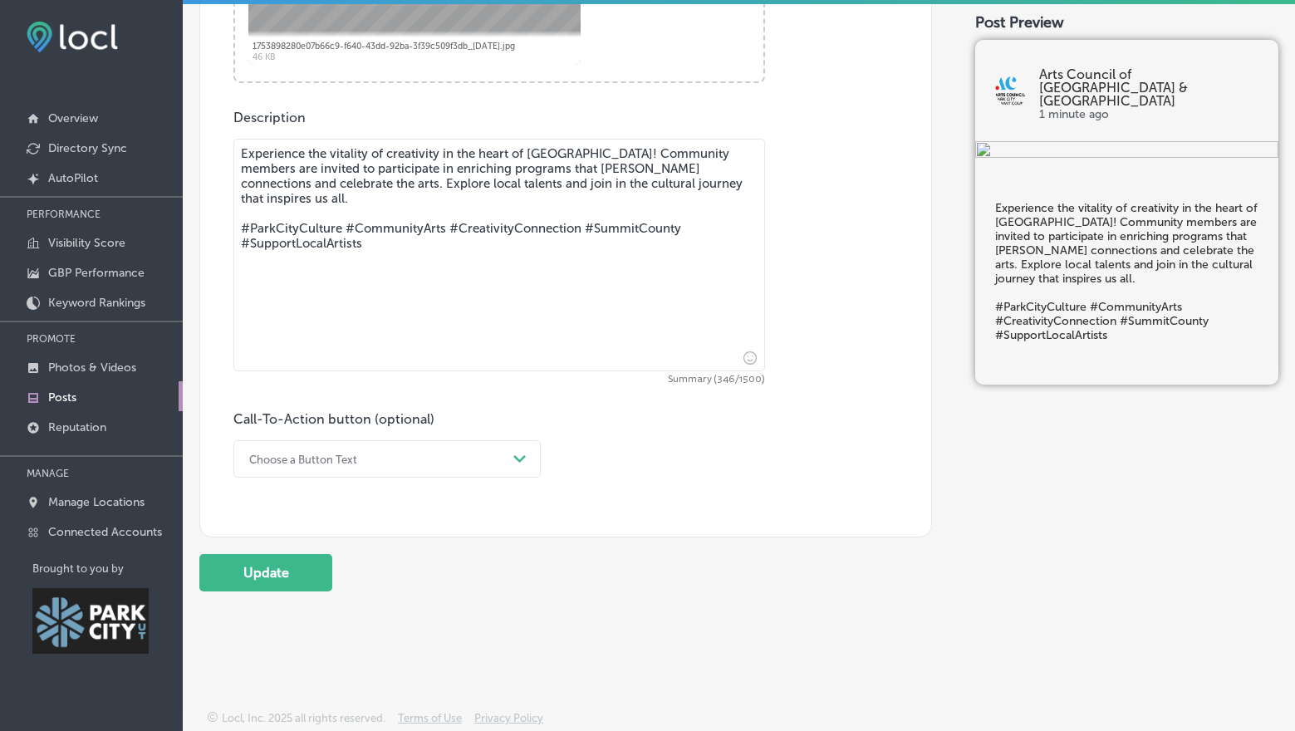
scroll to position [867, 0]
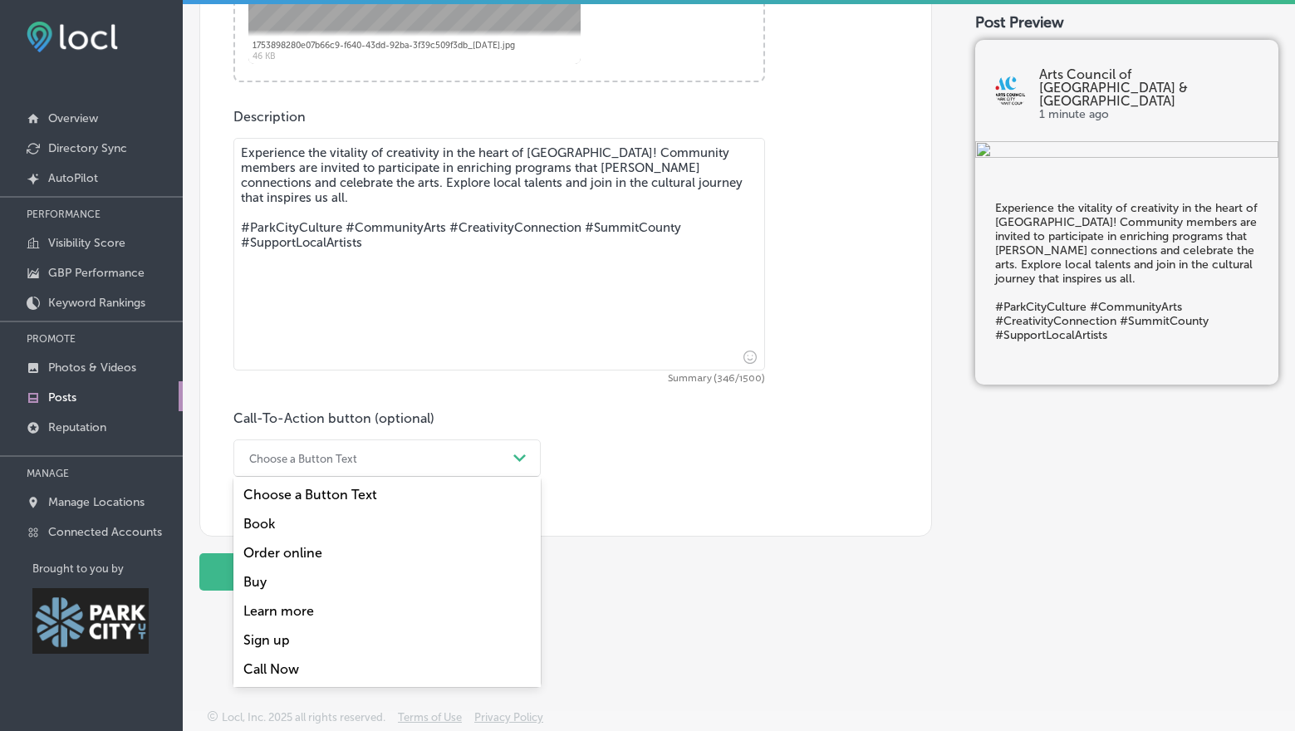
click at [500, 456] on div "Choose a Button Text" at bounding box center [374, 458] width 266 height 26
click at [273, 639] on div "Sign up" at bounding box center [386, 640] width 307 height 29
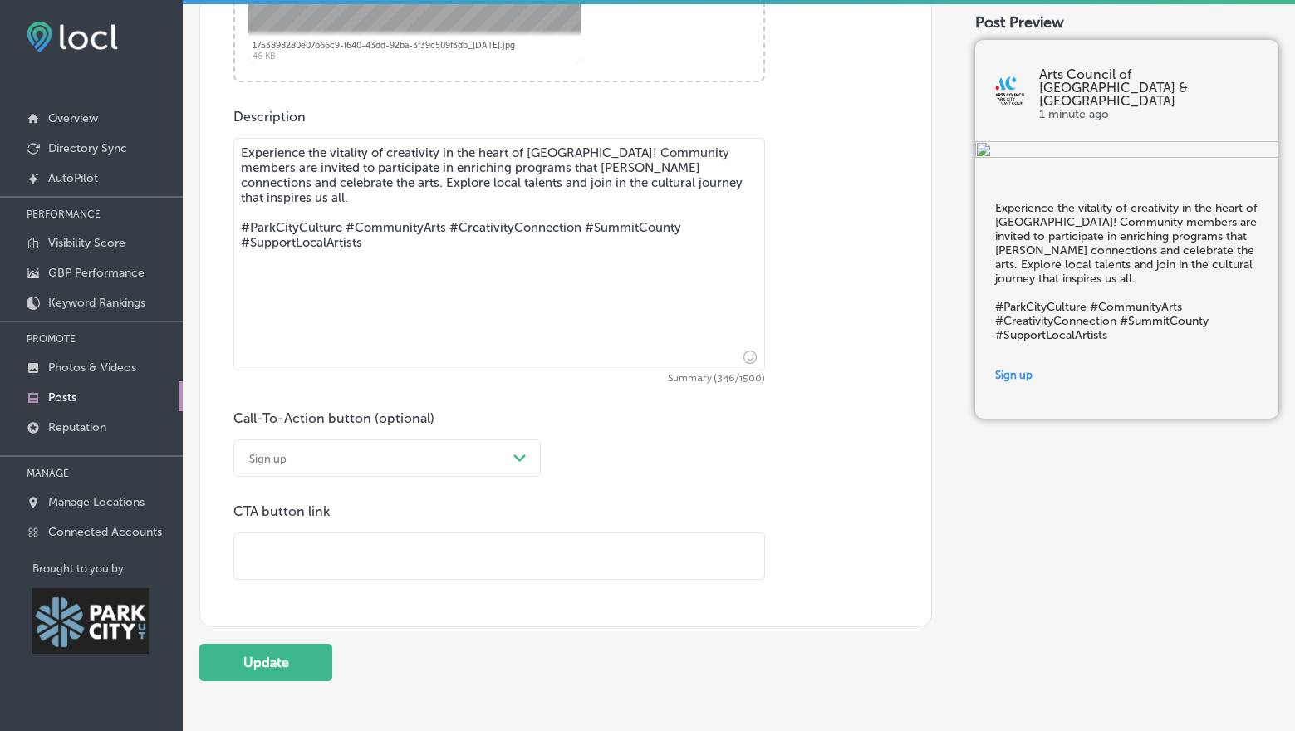
scroll to position [870, 0]
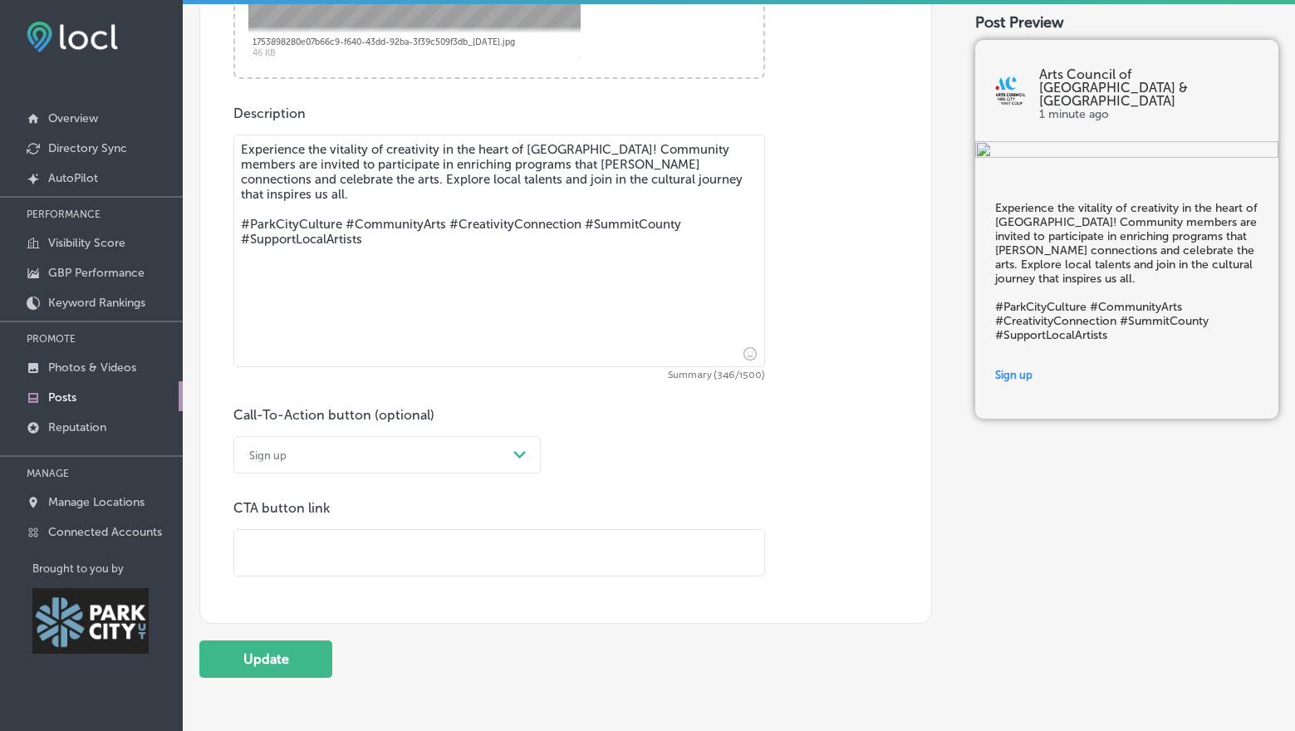
click at [457, 445] on div "Sign up" at bounding box center [374, 455] width 266 height 26
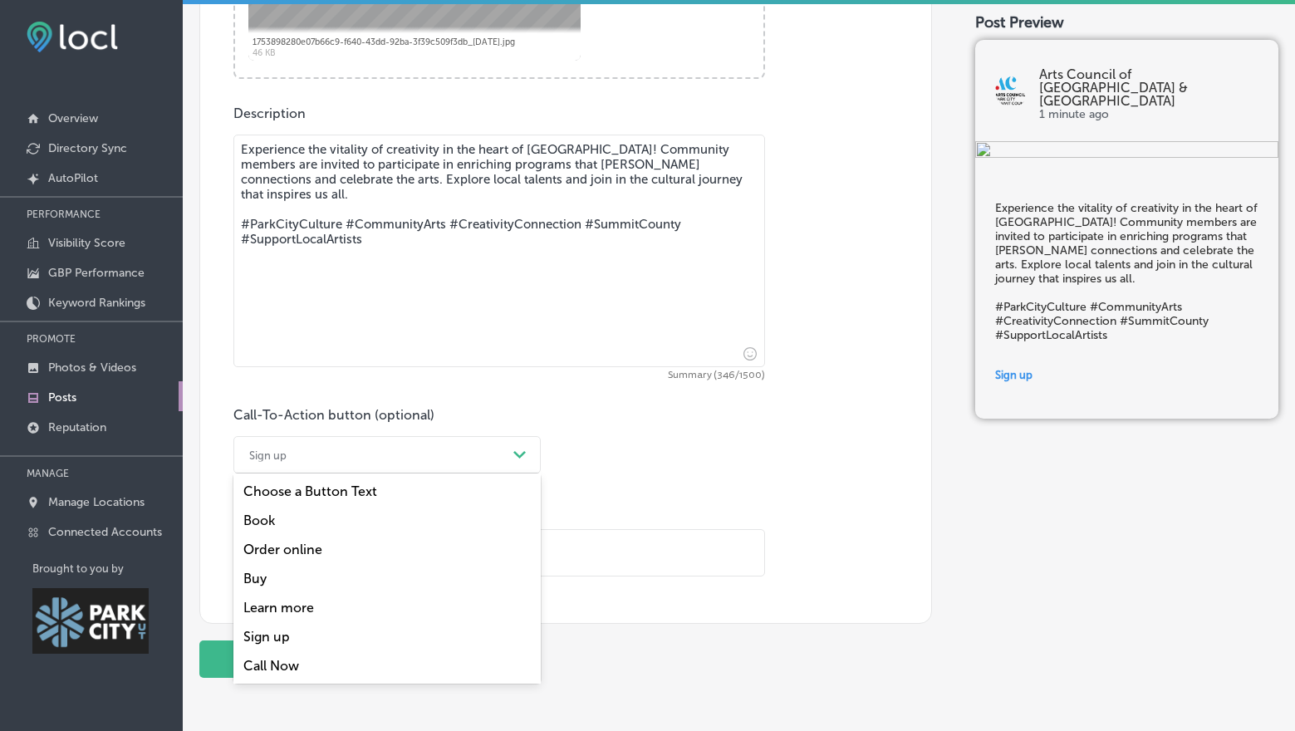
click at [290, 611] on div "Learn more" at bounding box center [386, 607] width 307 height 29
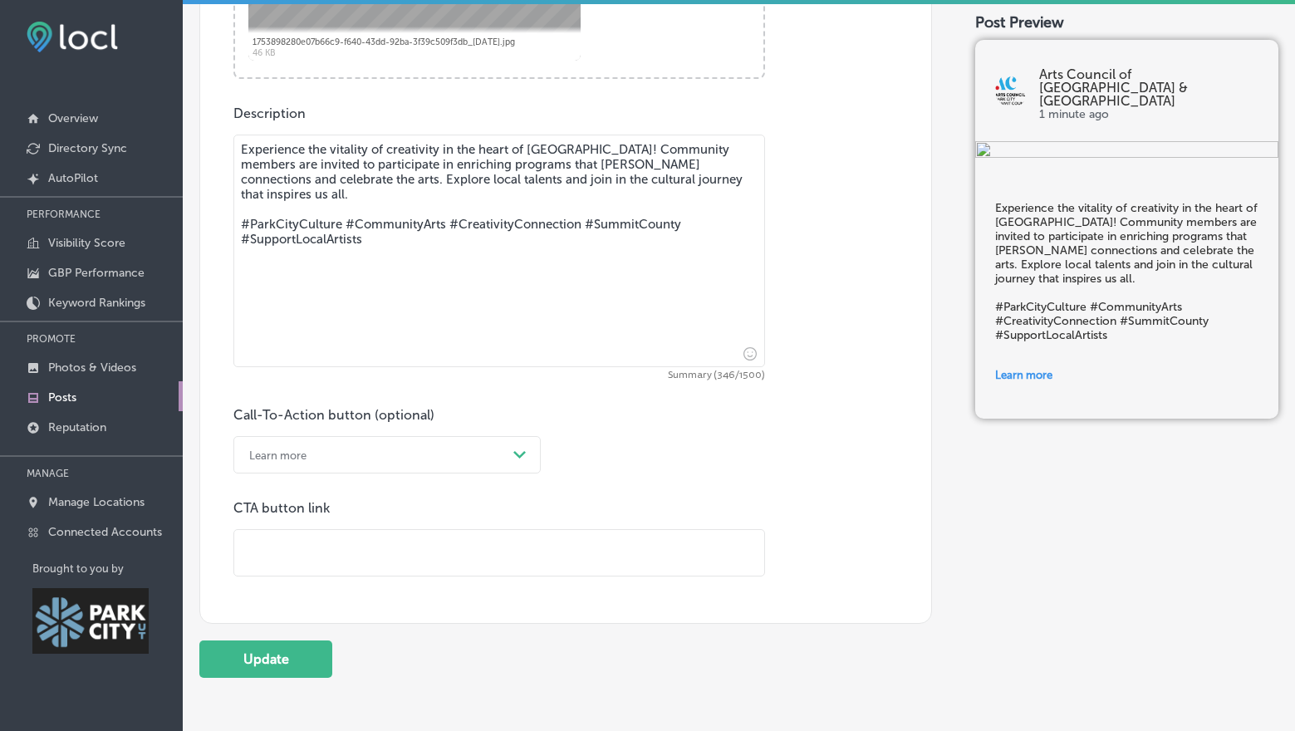
click at [300, 551] on input "text" at bounding box center [499, 553] width 530 height 46
type input "[URL][DOMAIN_NAME]"
click at [282, 654] on button "Update" at bounding box center [265, 659] width 133 height 37
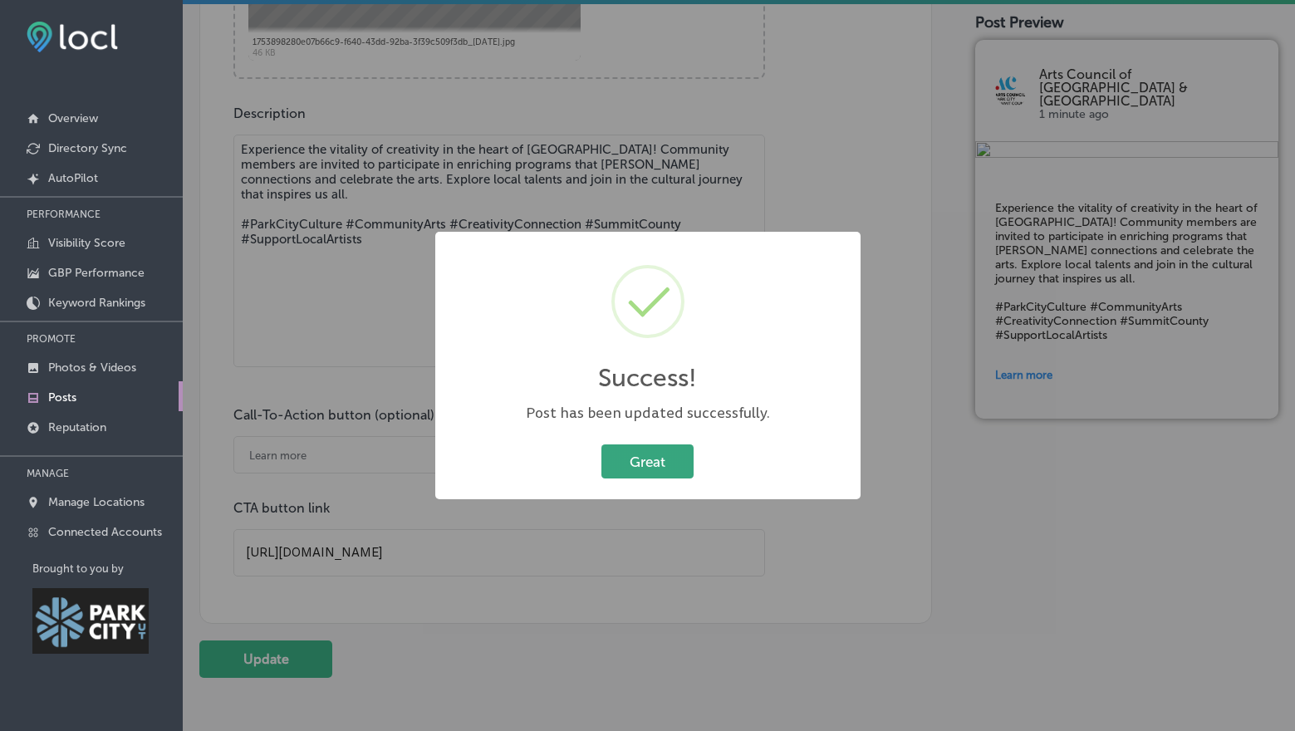
click at [646, 456] on button "Great" at bounding box center [648, 462] width 92 height 34
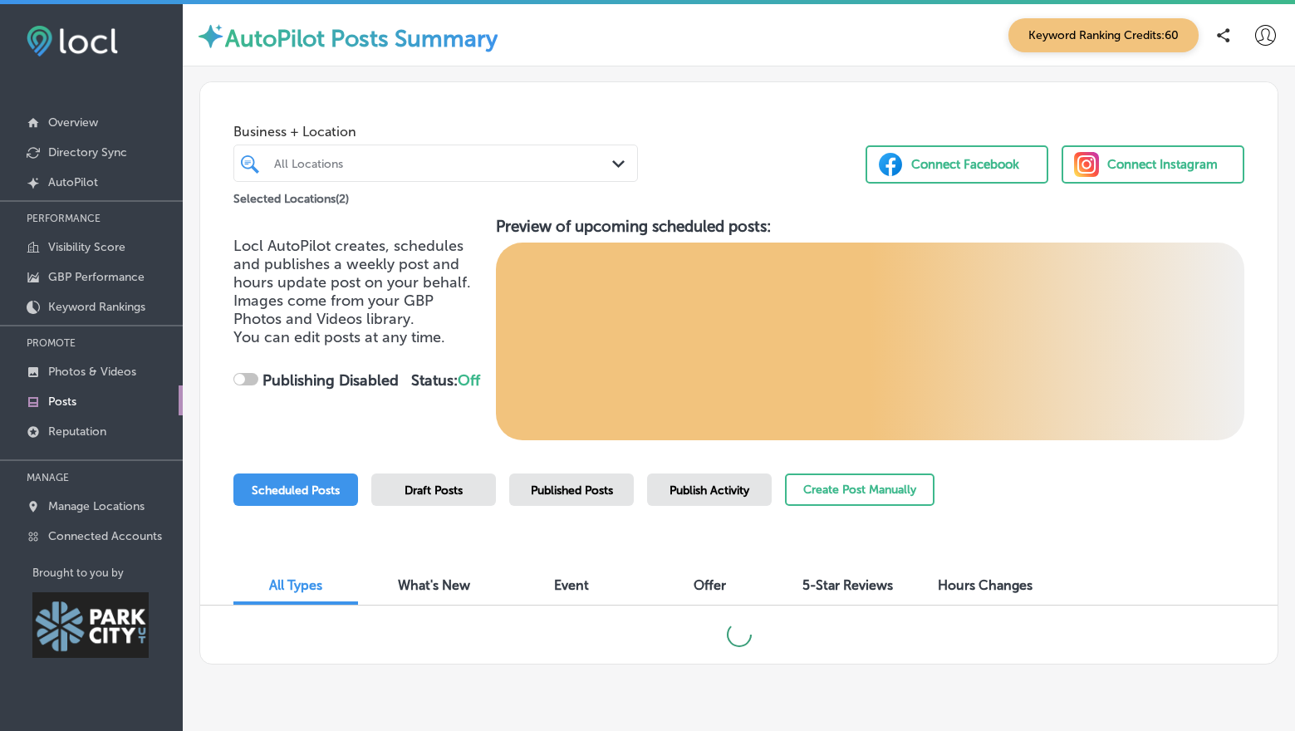
scroll to position [38, 0]
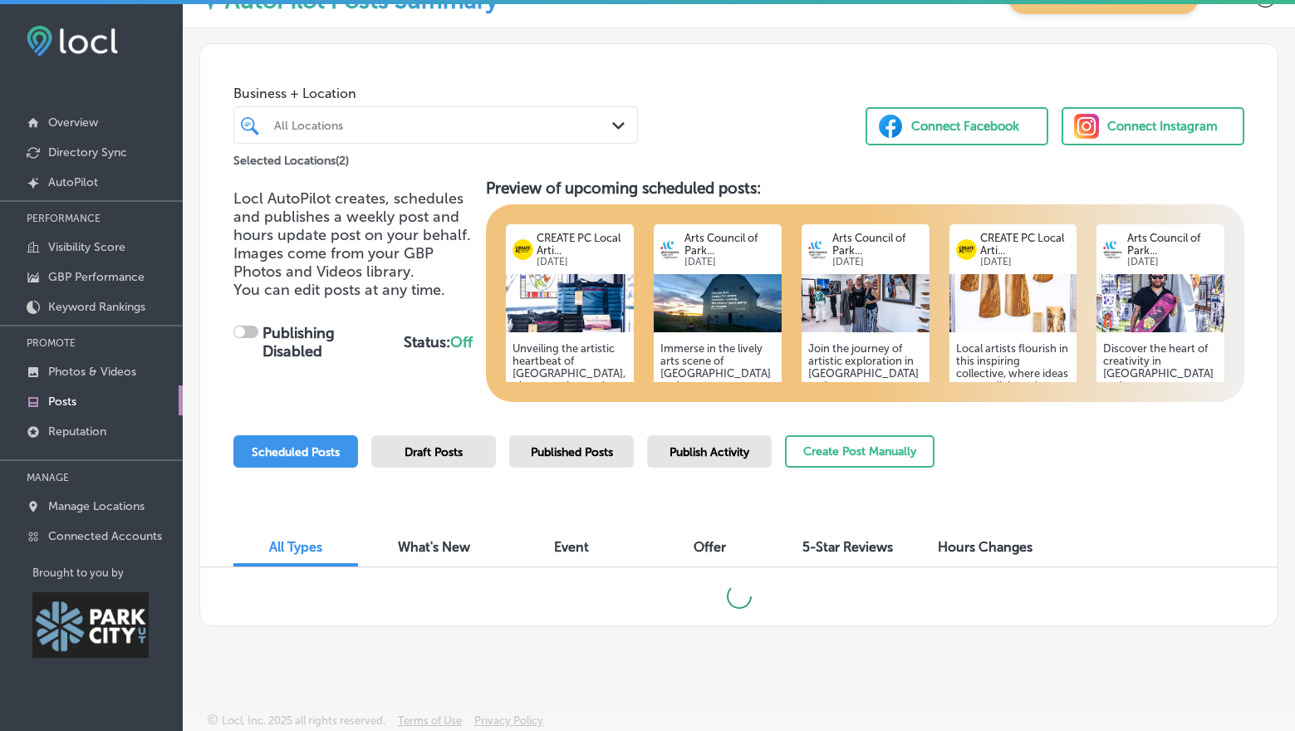
click at [576, 459] on div "Published Posts" at bounding box center [571, 451] width 125 height 32
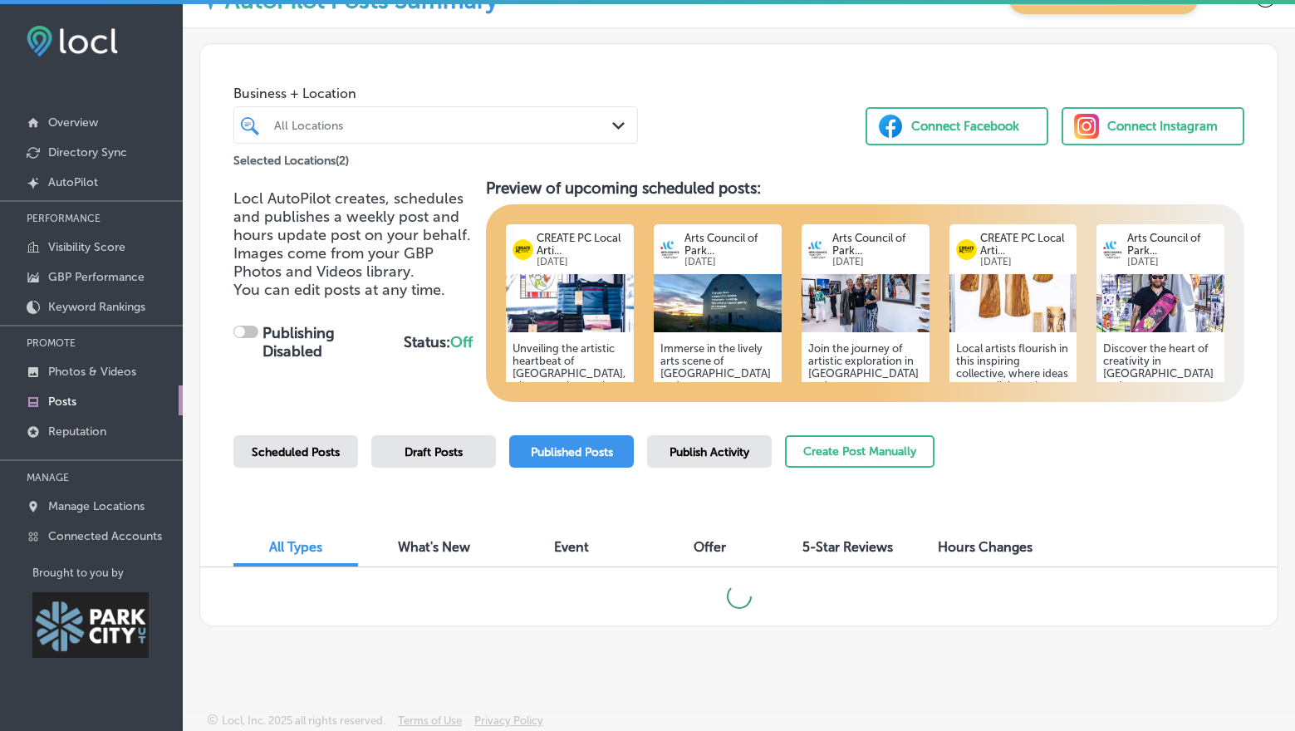
scroll to position [4, 0]
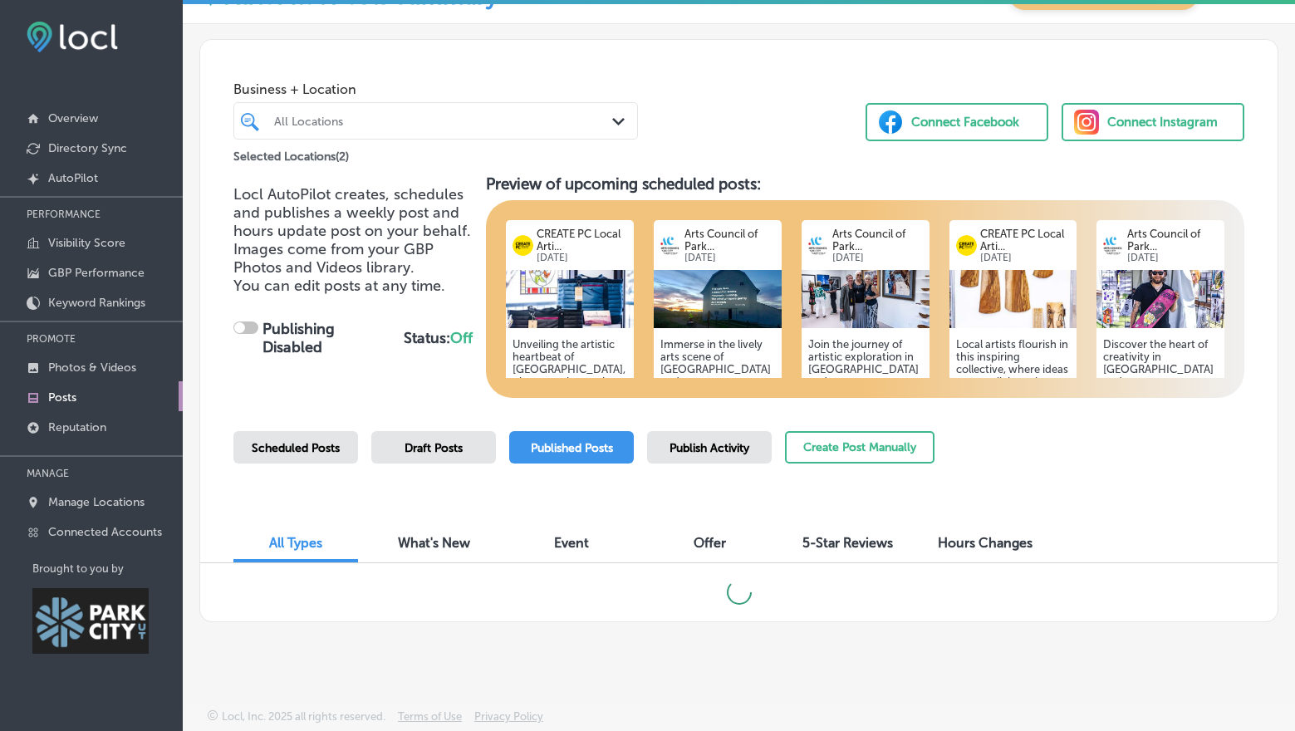
checkbox input "true"
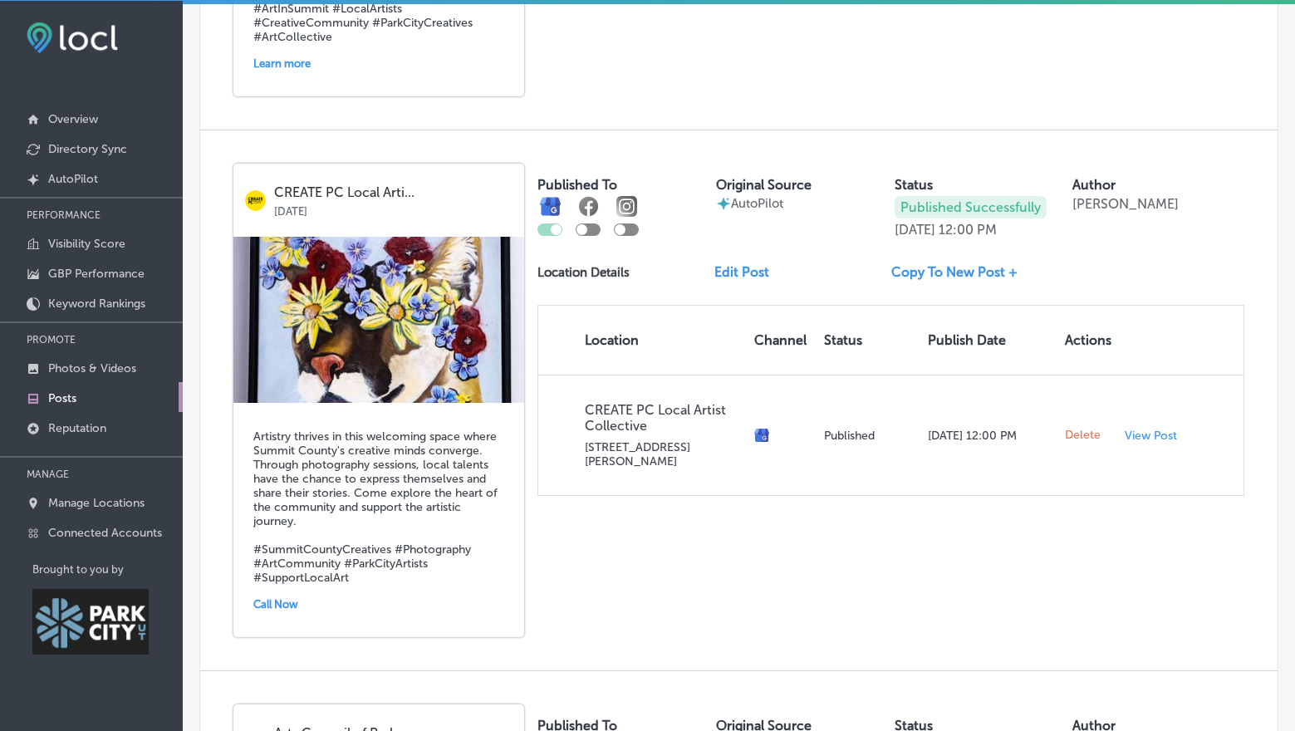
scroll to position [2017, 0]
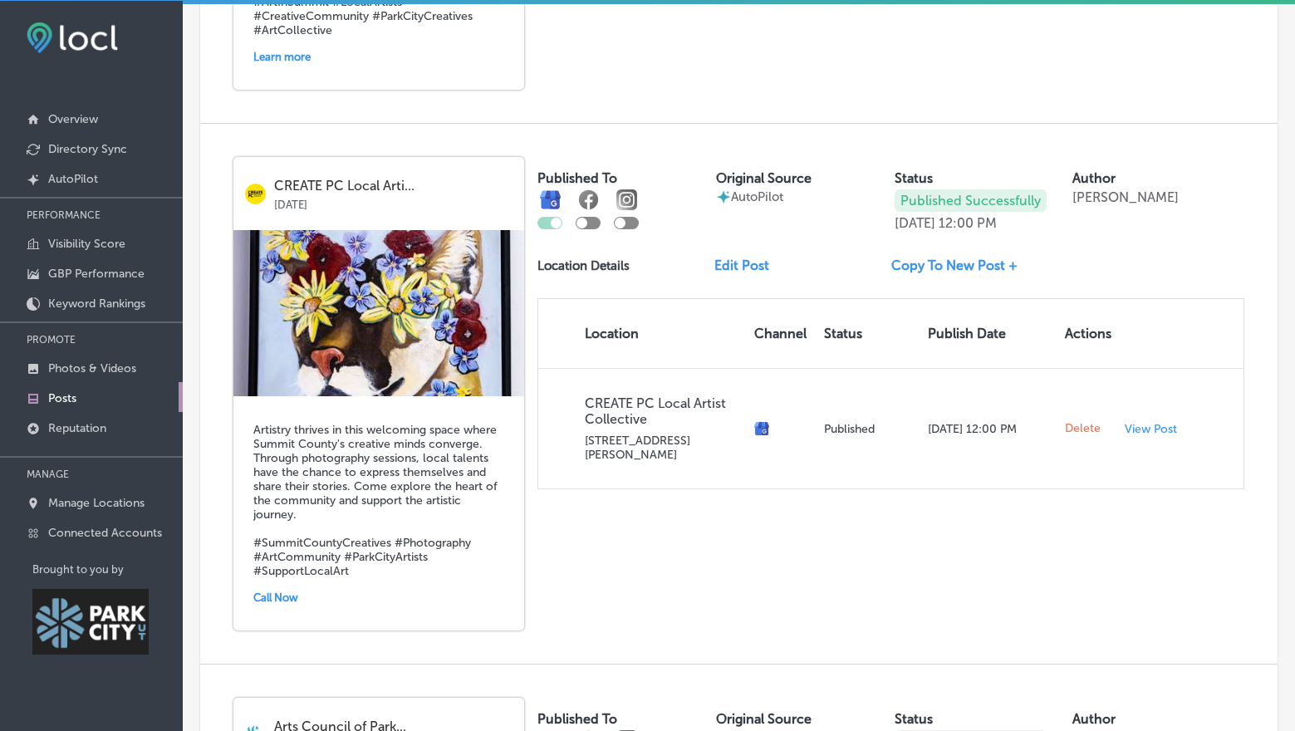
click at [726, 258] on link "Edit Post" at bounding box center [749, 266] width 68 height 16
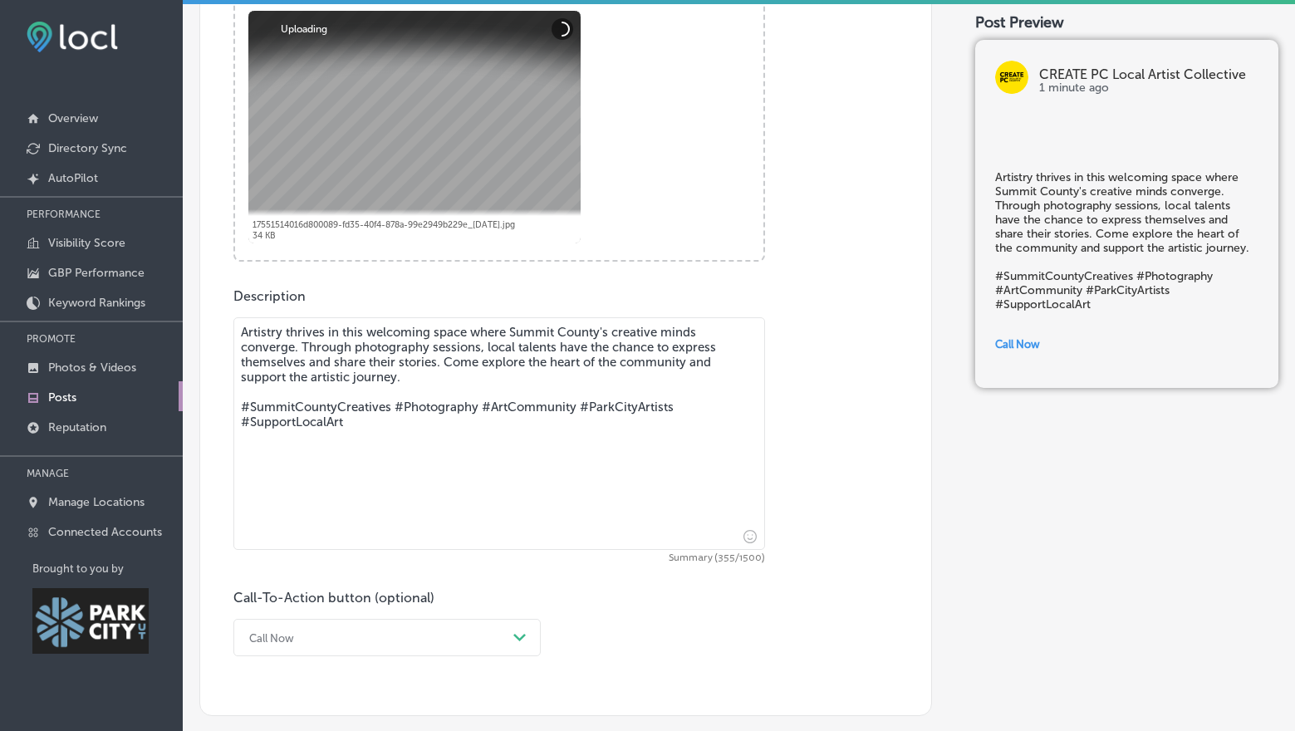
scroll to position [689, 0]
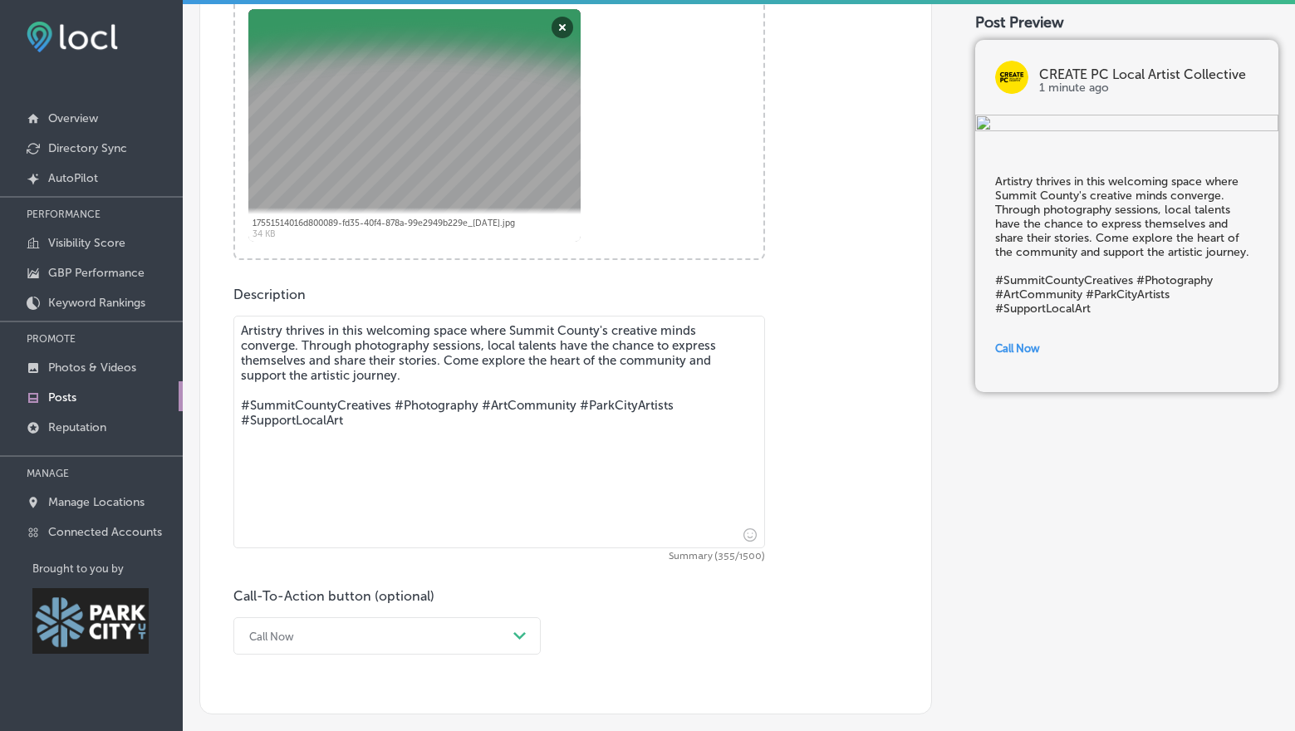
drag, startPoint x: 302, startPoint y: 347, endPoint x: 440, endPoint y: 365, distance: 138.2
click at [440, 365] on textarea "Artistry thrives in this welcoming space where Summit County's creative minds c…" at bounding box center [499, 432] width 532 height 233
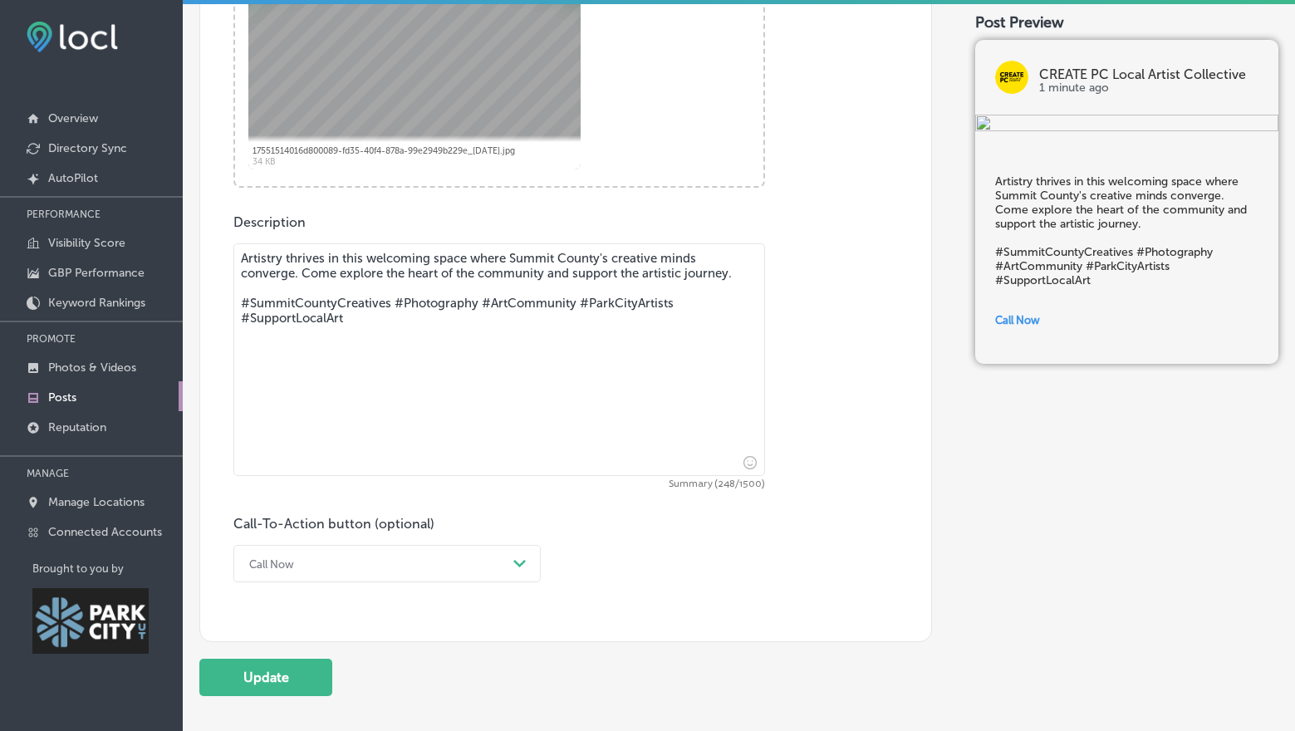
type textarea "Artistry thrives in this welcoming space where Summit County's creative minds c…"
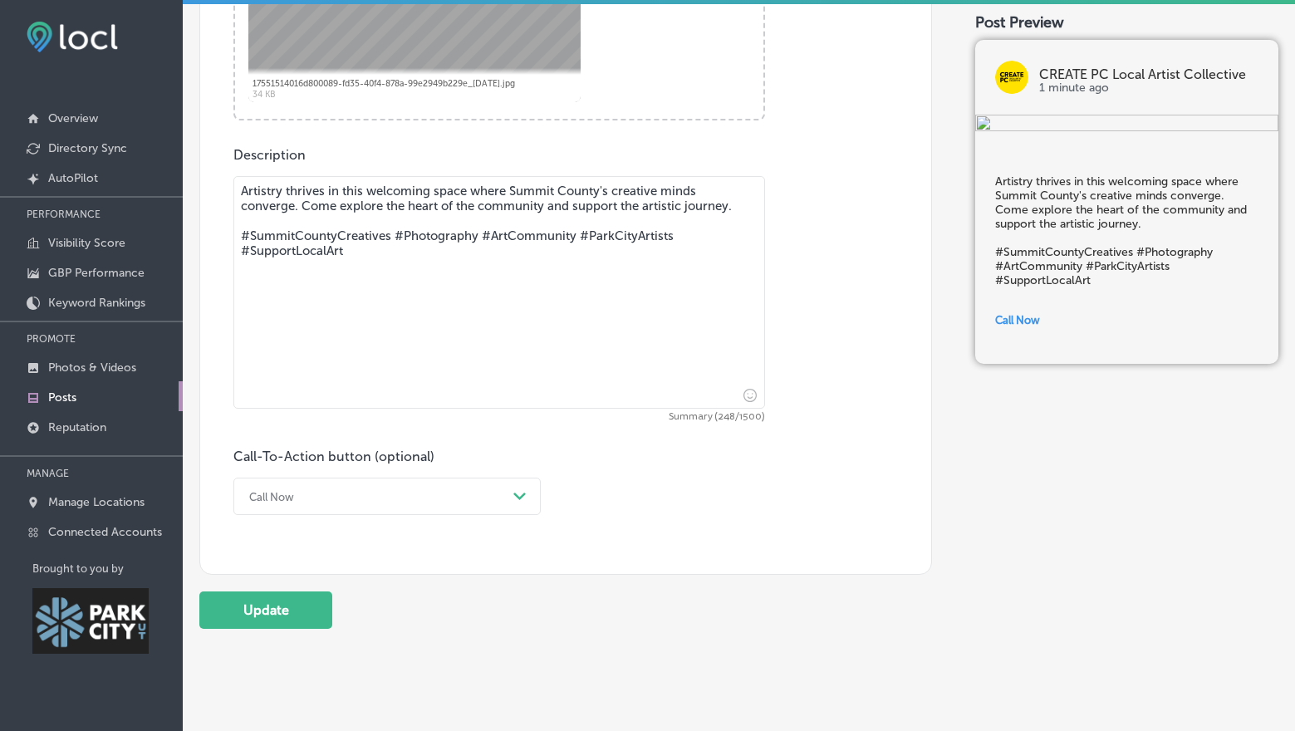
click at [477, 515] on div "Call Now Path Created with Sketch." at bounding box center [386, 496] width 307 height 37
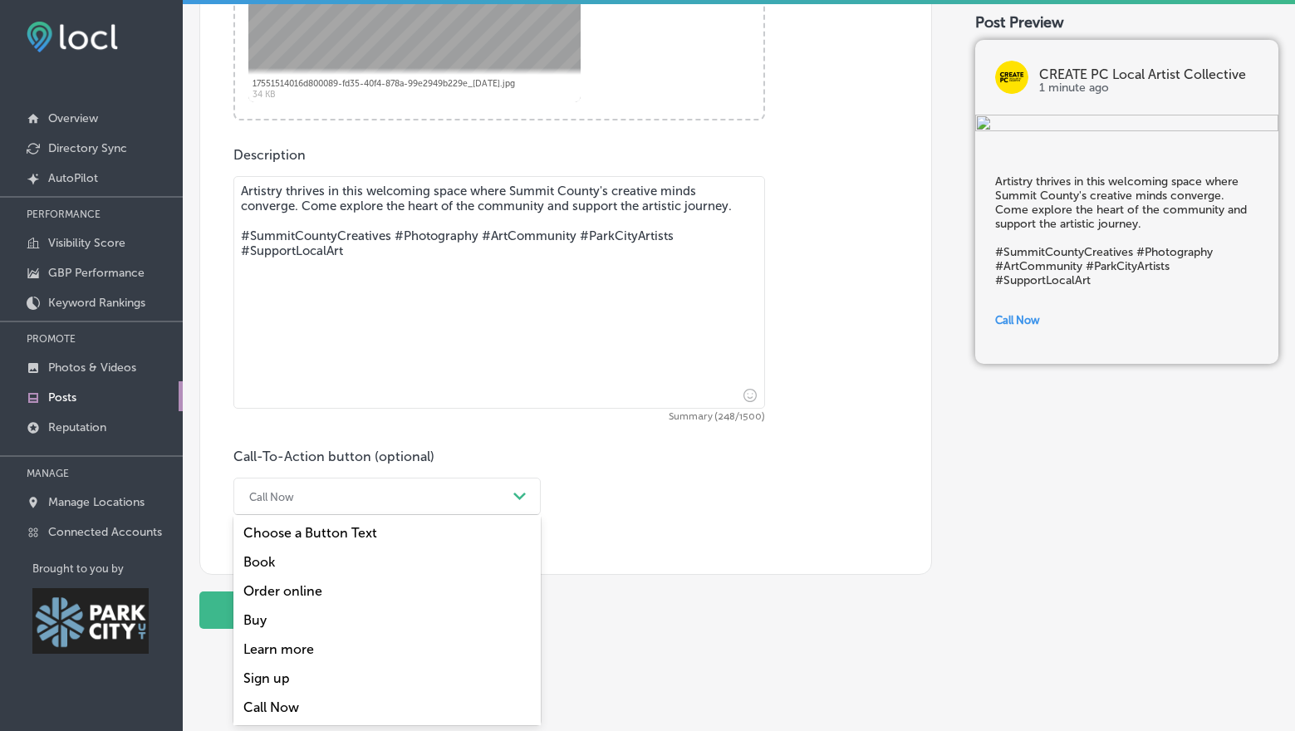
click at [323, 654] on div "Learn more" at bounding box center [386, 649] width 307 height 29
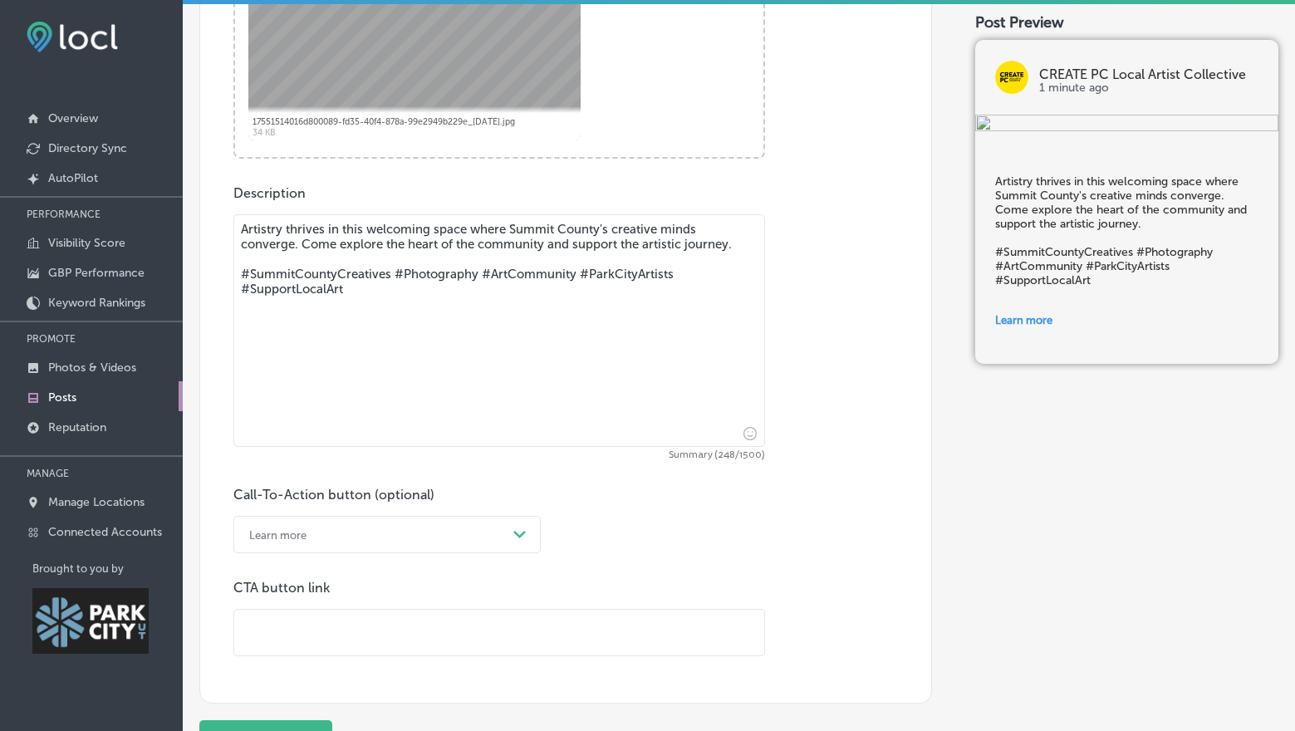
scroll to position [787, 0]
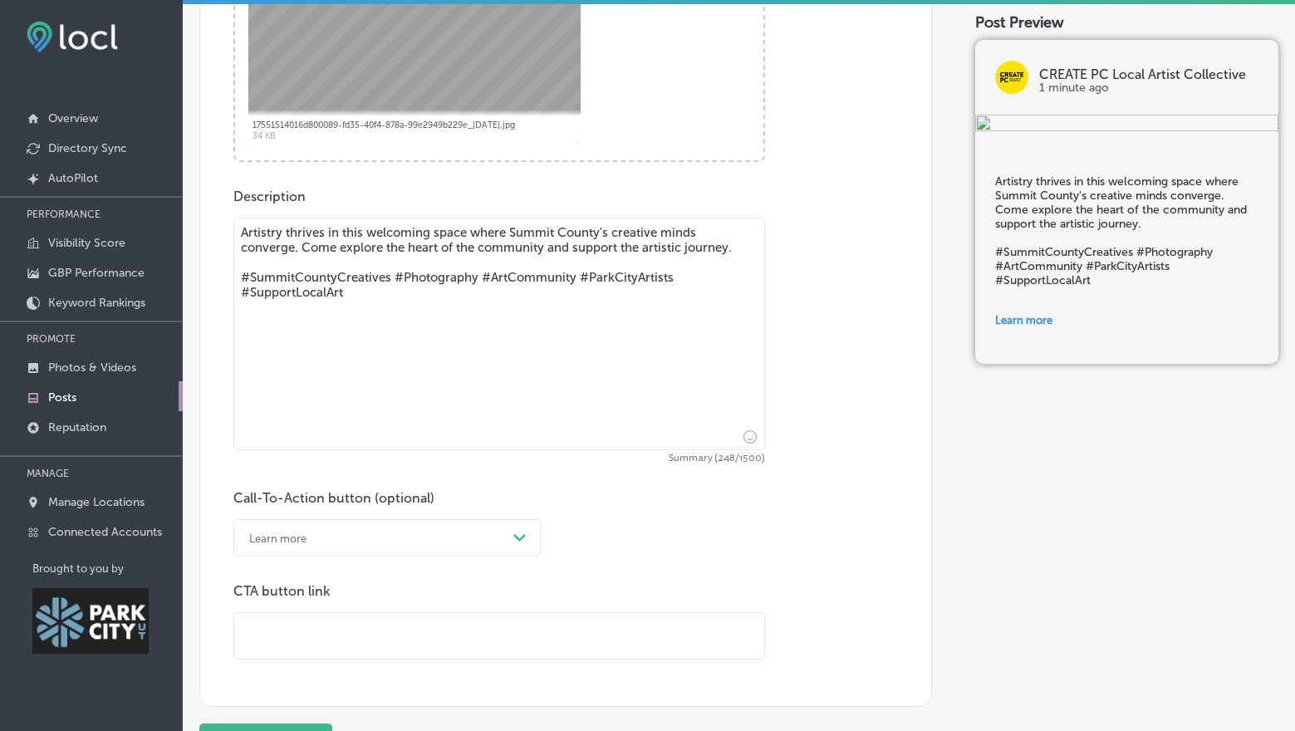
click at [504, 640] on input "text" at bounding box center [499, 636] width 530 height 46
type input "[URL][DOMAIN_NAME]"
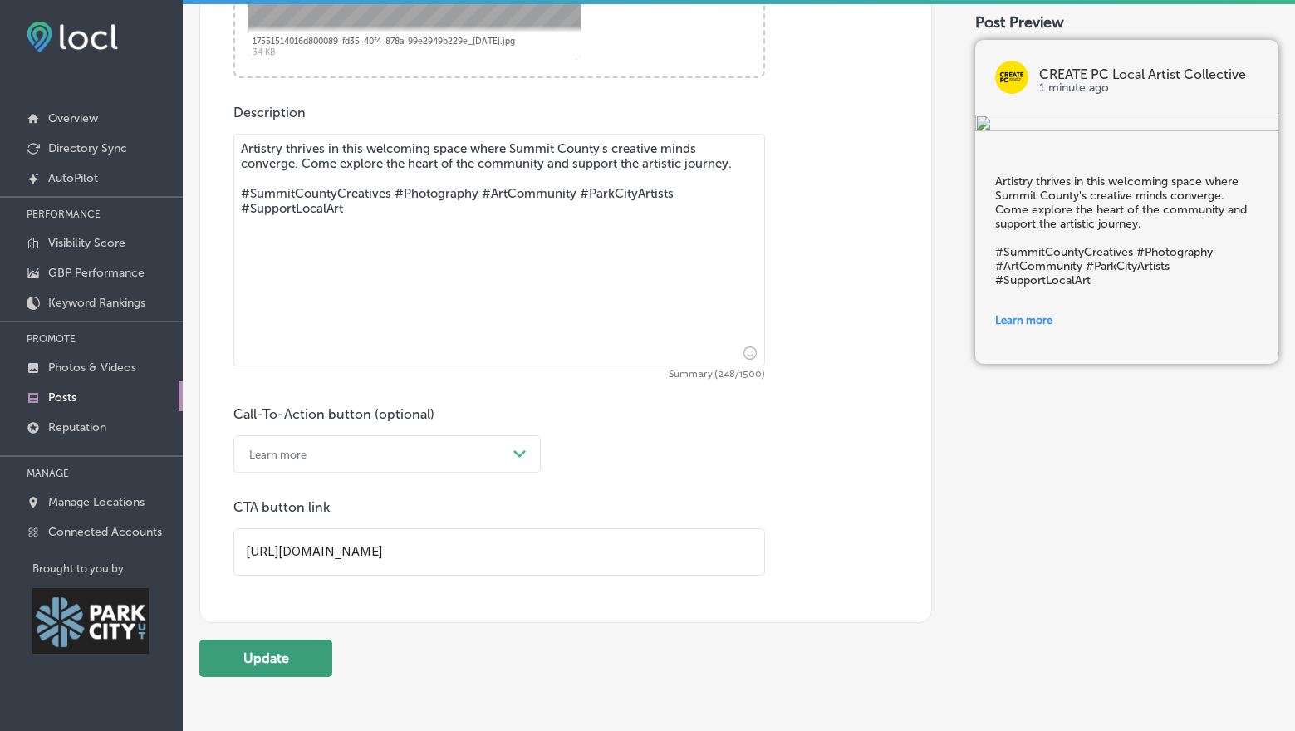
click at [296, 666] on button "Update" at bounding box center [265, 658] width 133 height 37
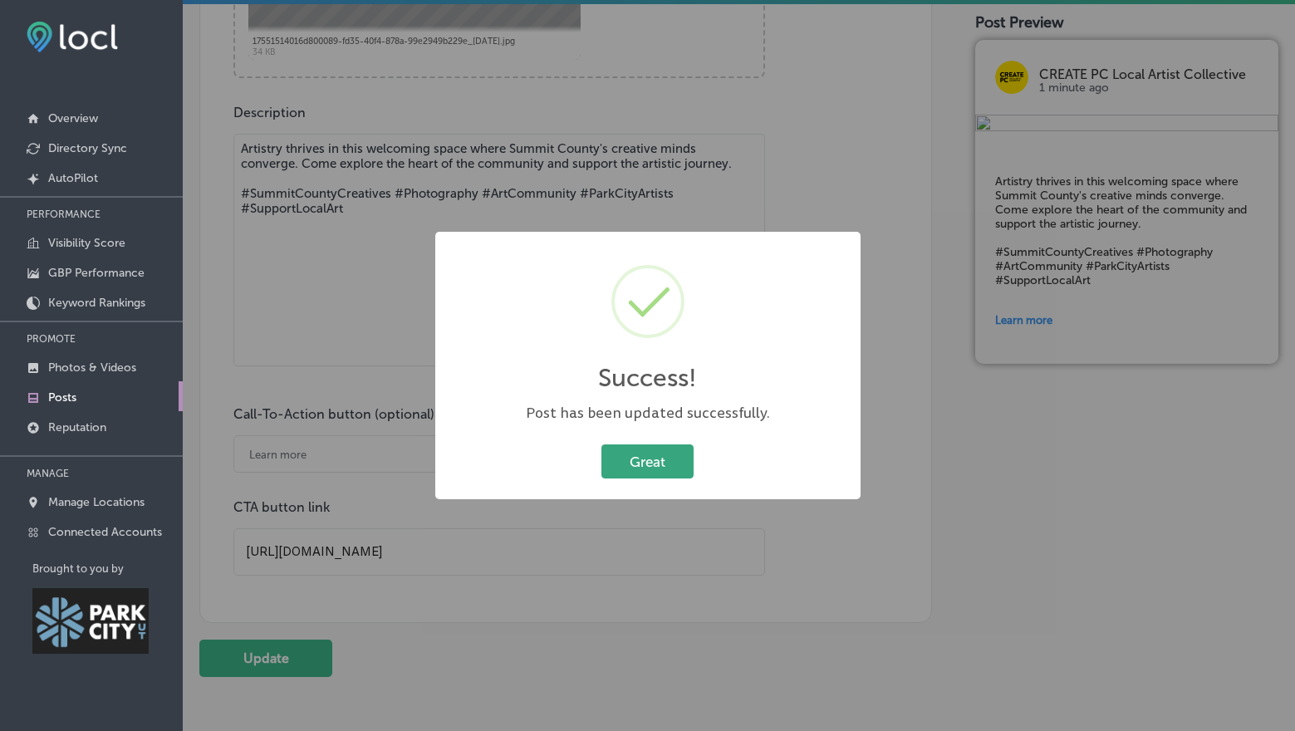
click at [643, 454] on button "Great" at bounding box center [648, 462] width 92 height 34
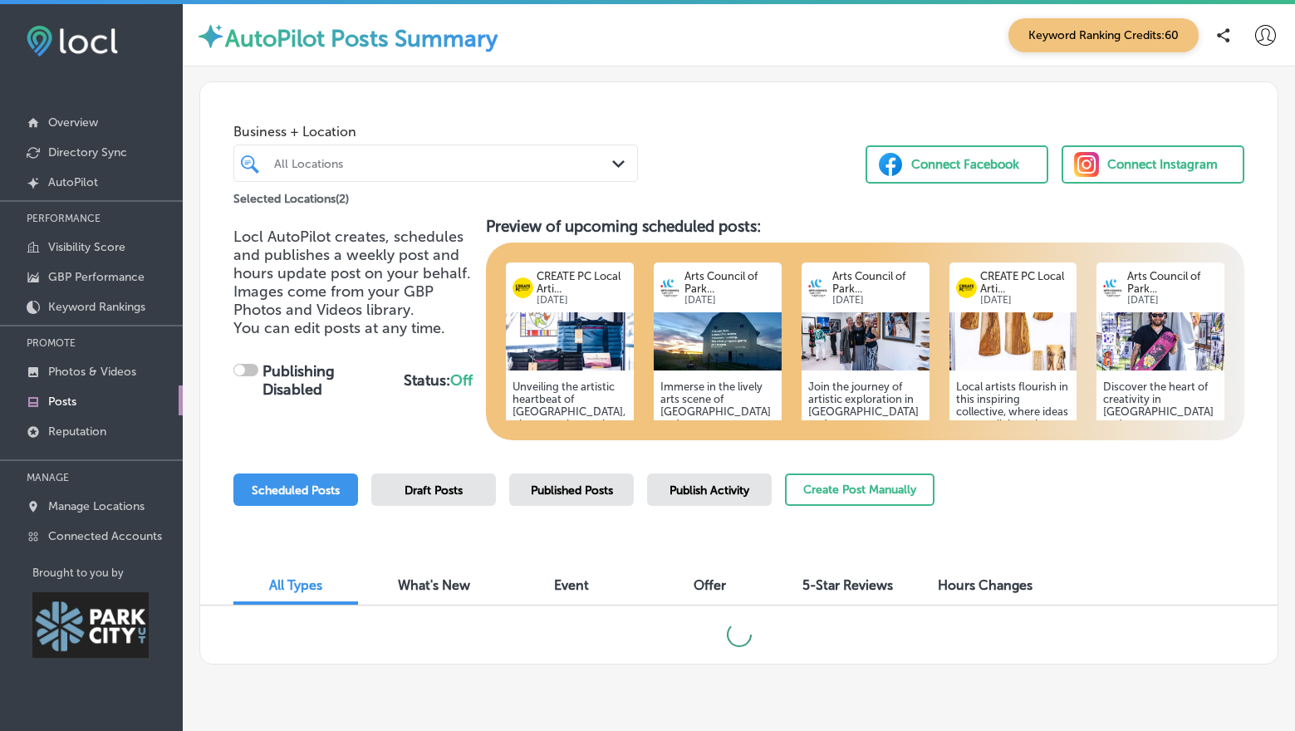
click at [582, 492] on span "Published Posts" at bounding box center [572, 491] width 82 height 14
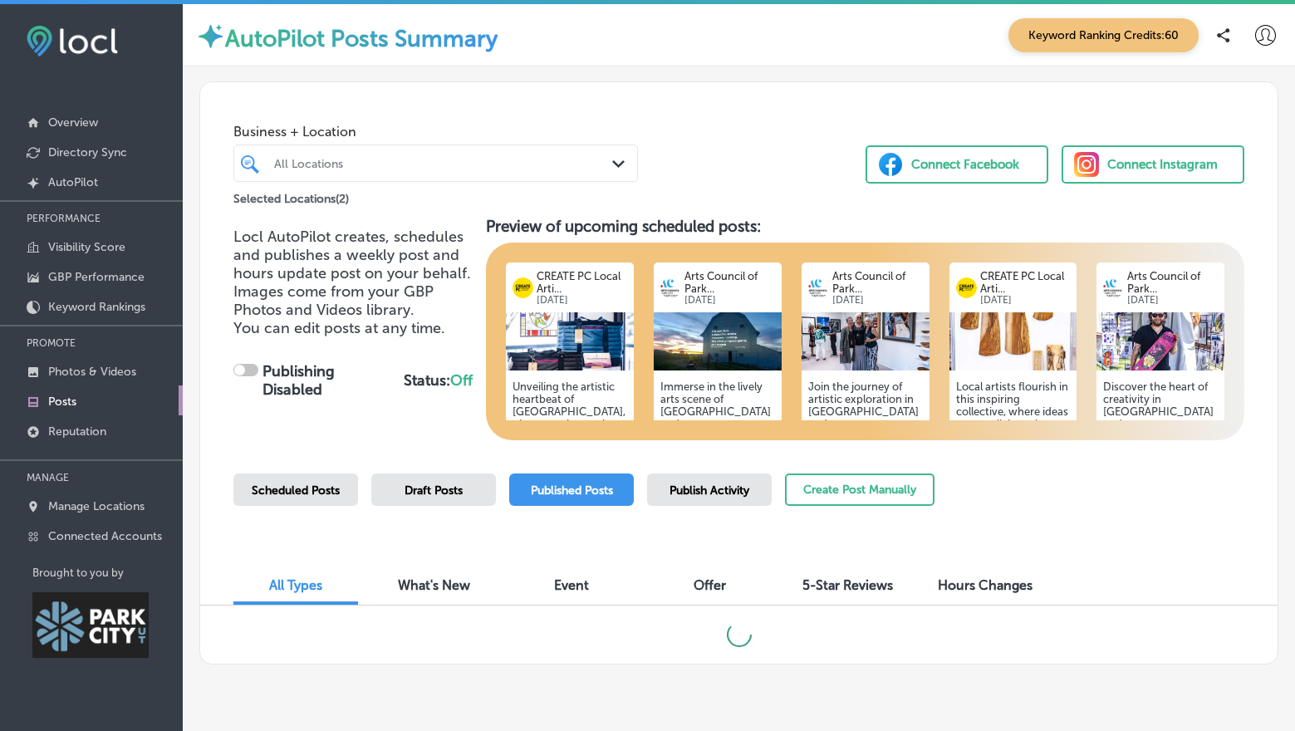
scroll to position [38, 0]
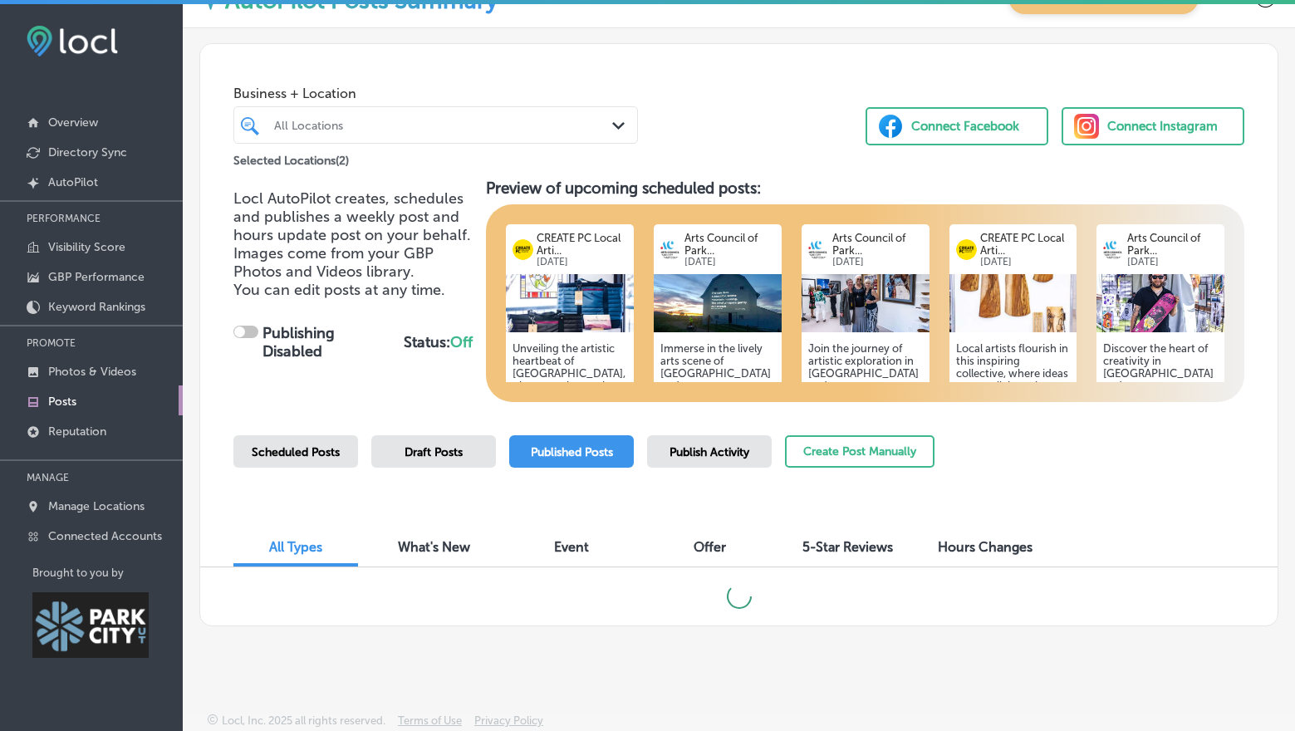
checkbox input "true"
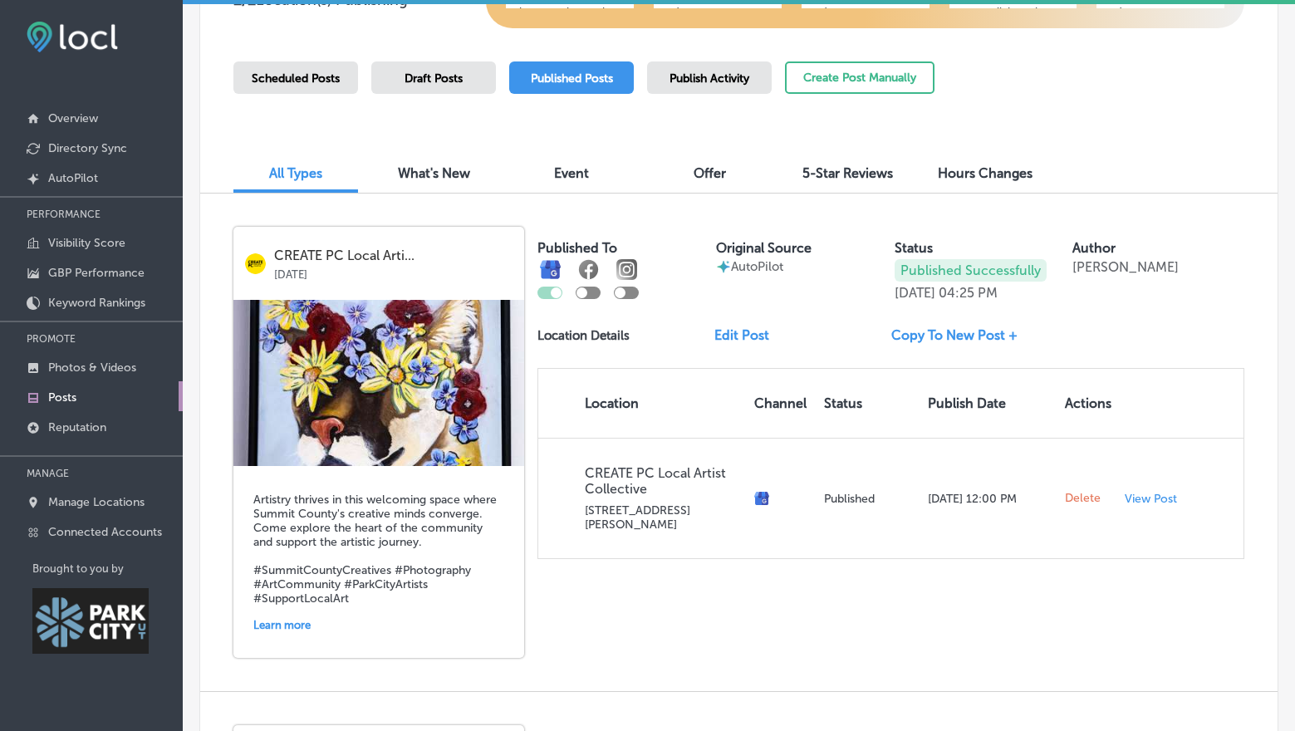
scroll to position [0, 0]
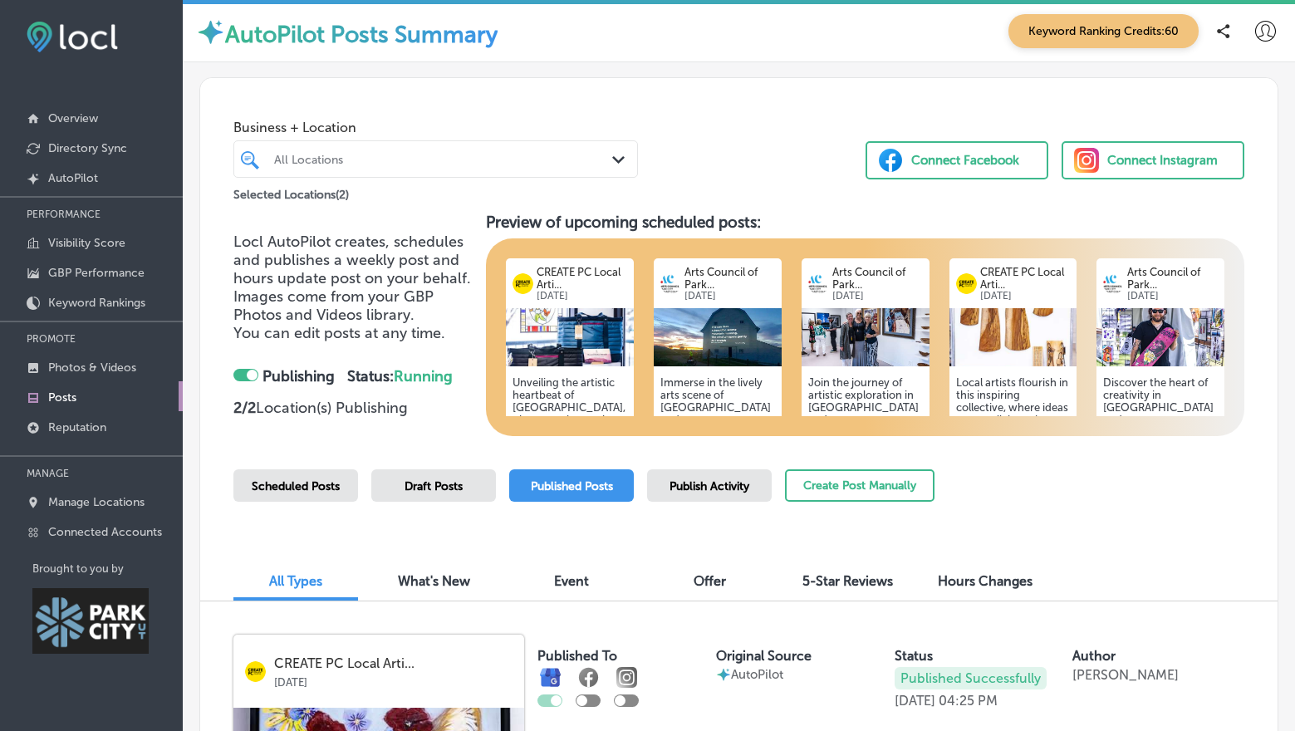
click at [279, 492] on span "Scheduled Posts" at bounding box center [296, 486] width 88 height 14
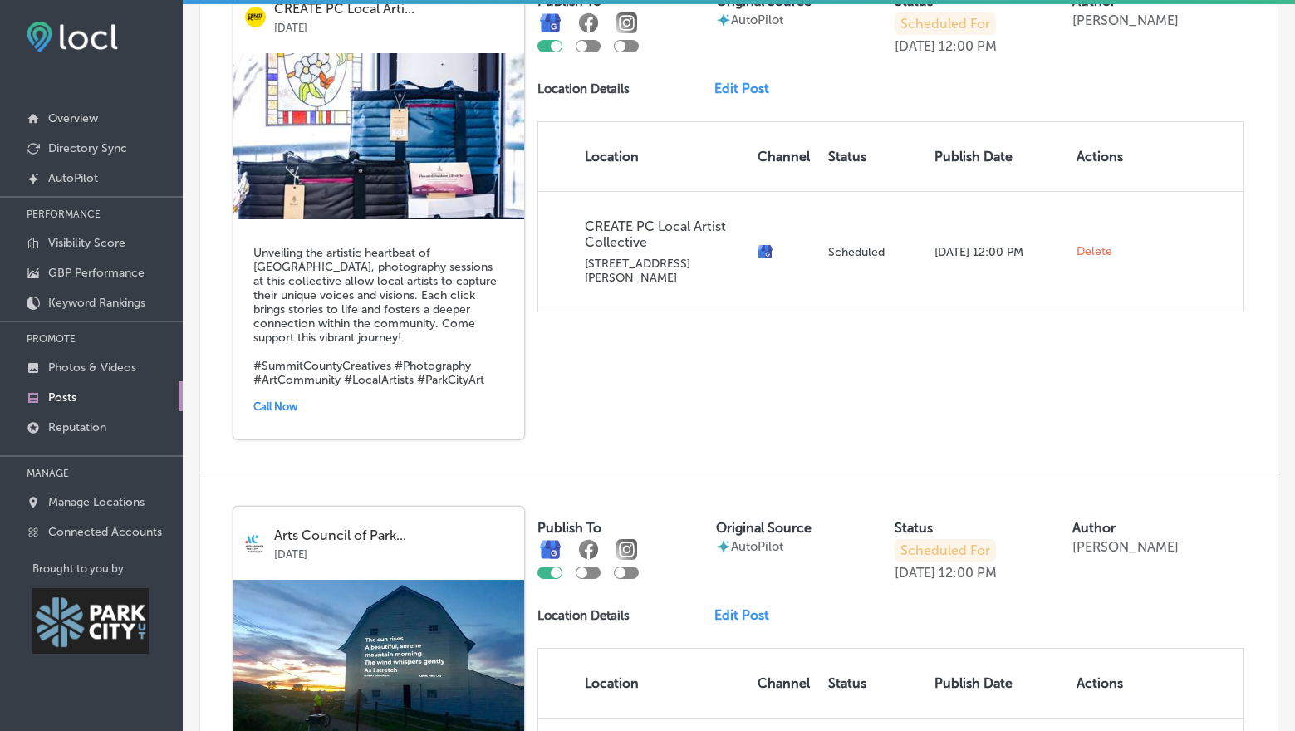
scroll to position [579, 0]
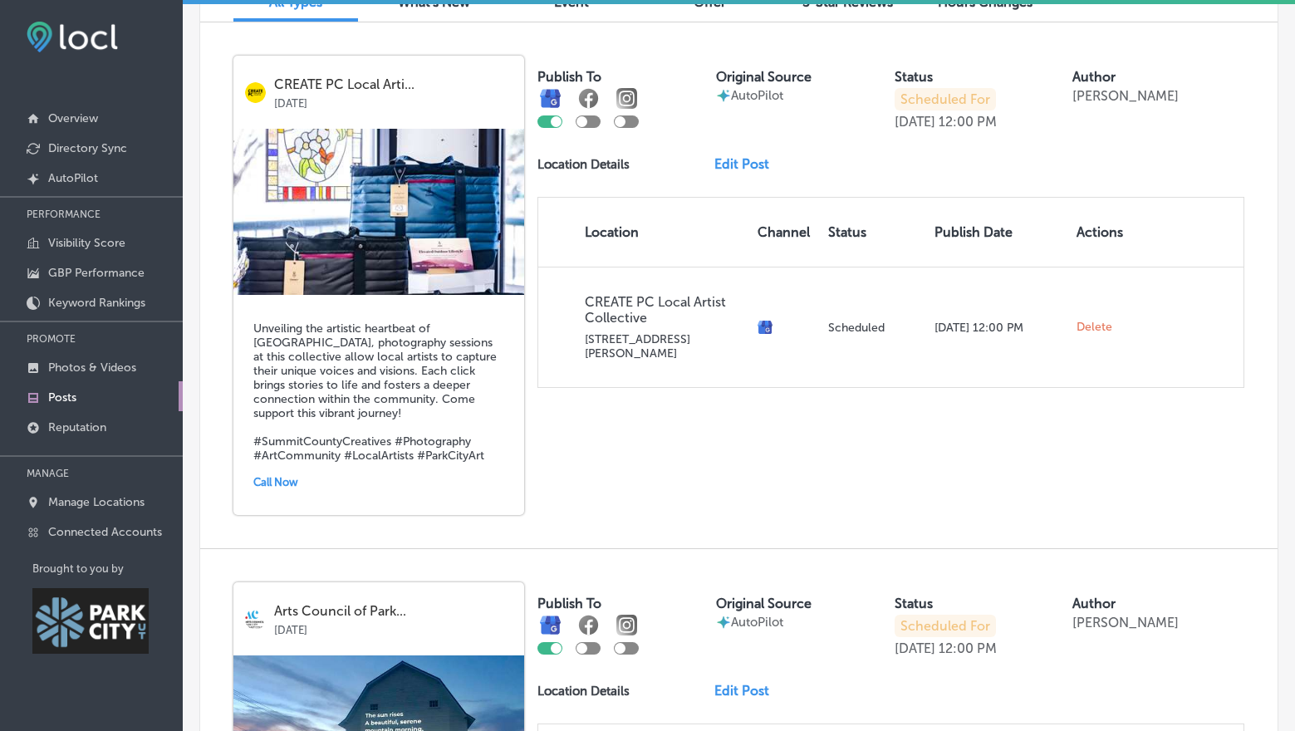
click at [757, 160] on link "Edit Post" at bounding box center [749, 164] width 68 height 16
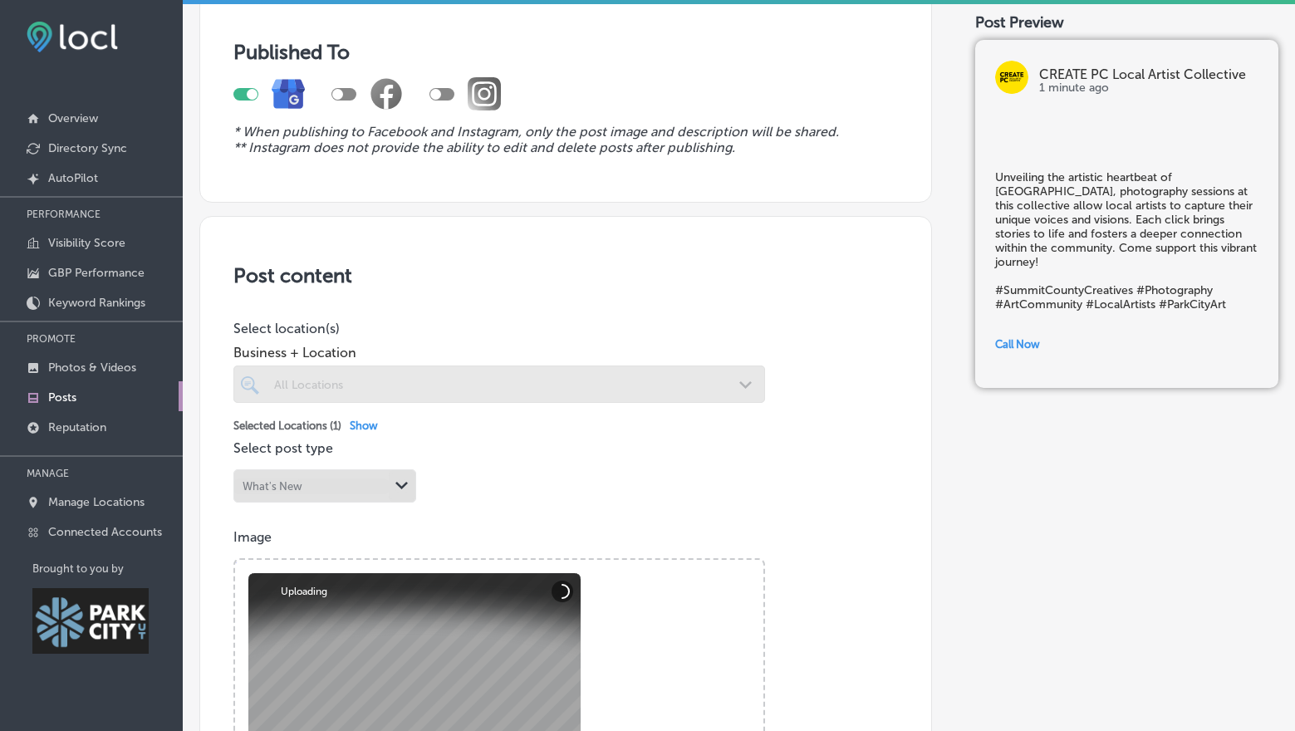
scroll to position [405, 0]
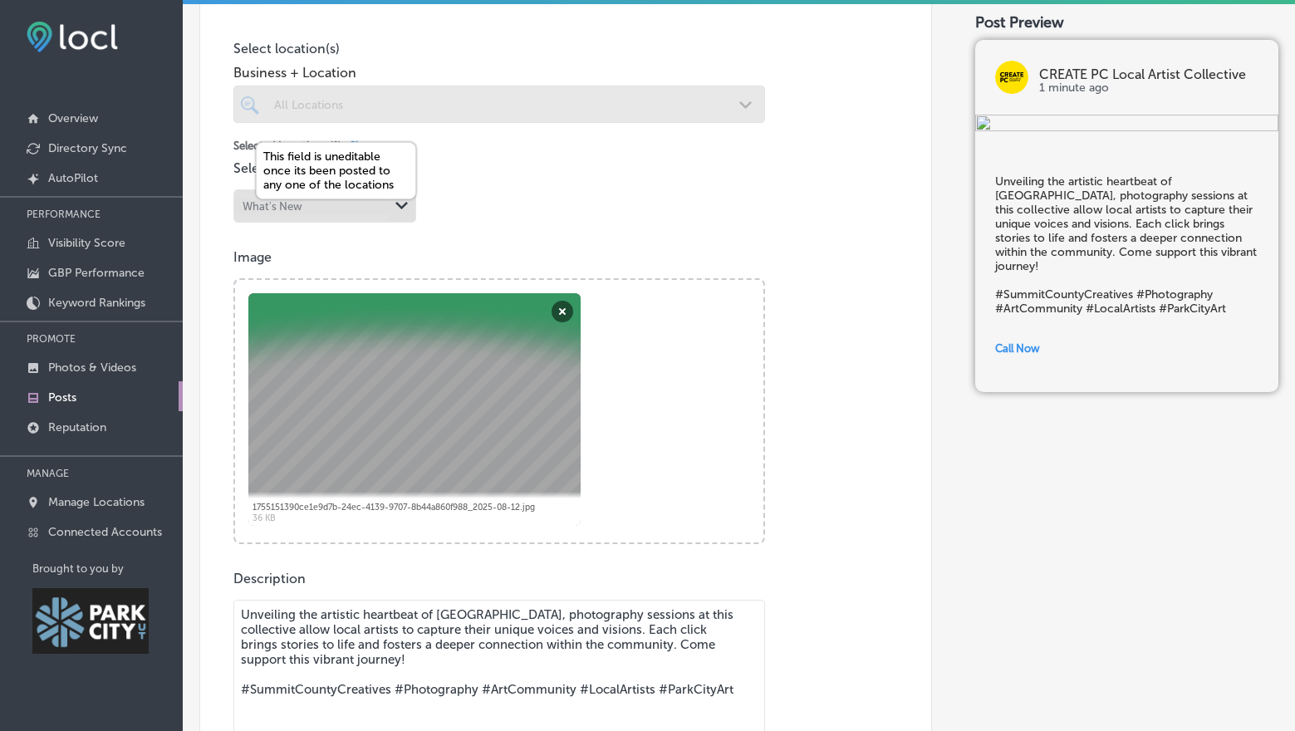
click at [389, 210] on div "Path Created with Sketch." at bounding box center [402, 206] width 27 height 27
click at [402, 204] on icon "Path Created with Sketch." at bounding box center [401, 205] width 12 height 7
click at [595, 204] on div "Post content Select location(s) Business + Location All Locations Path Created …" at bounding box center [565, 467] width 733 height 1063
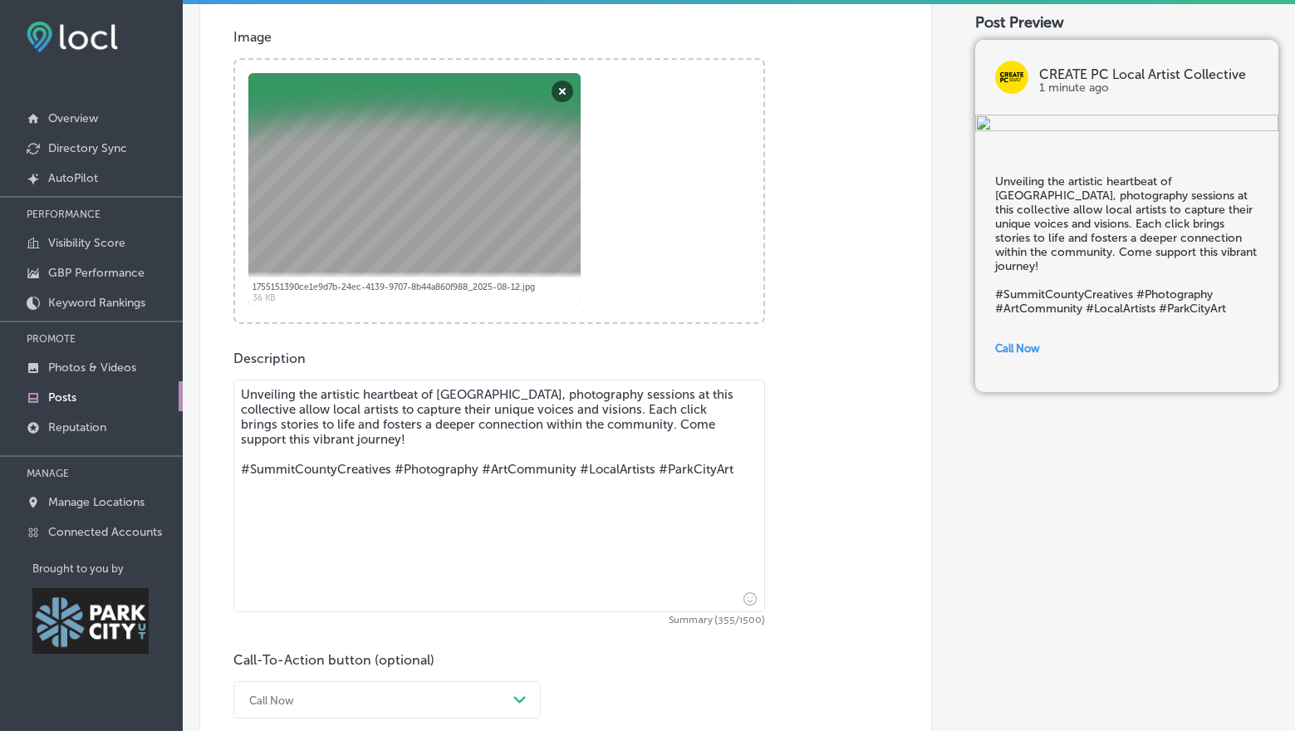
scroll to position [627, 0]
drag, startPoint x: 535, startPoint y: 388, endPoint x: 644, endPoint y: 408, distance: 110.7
click at [644, 408] on textarea "Unveiling the artistic heartbeat of [GEOGRAPHIC_DATA], photography sessions at …" at bounding box center [499, 493] width 532 height 233
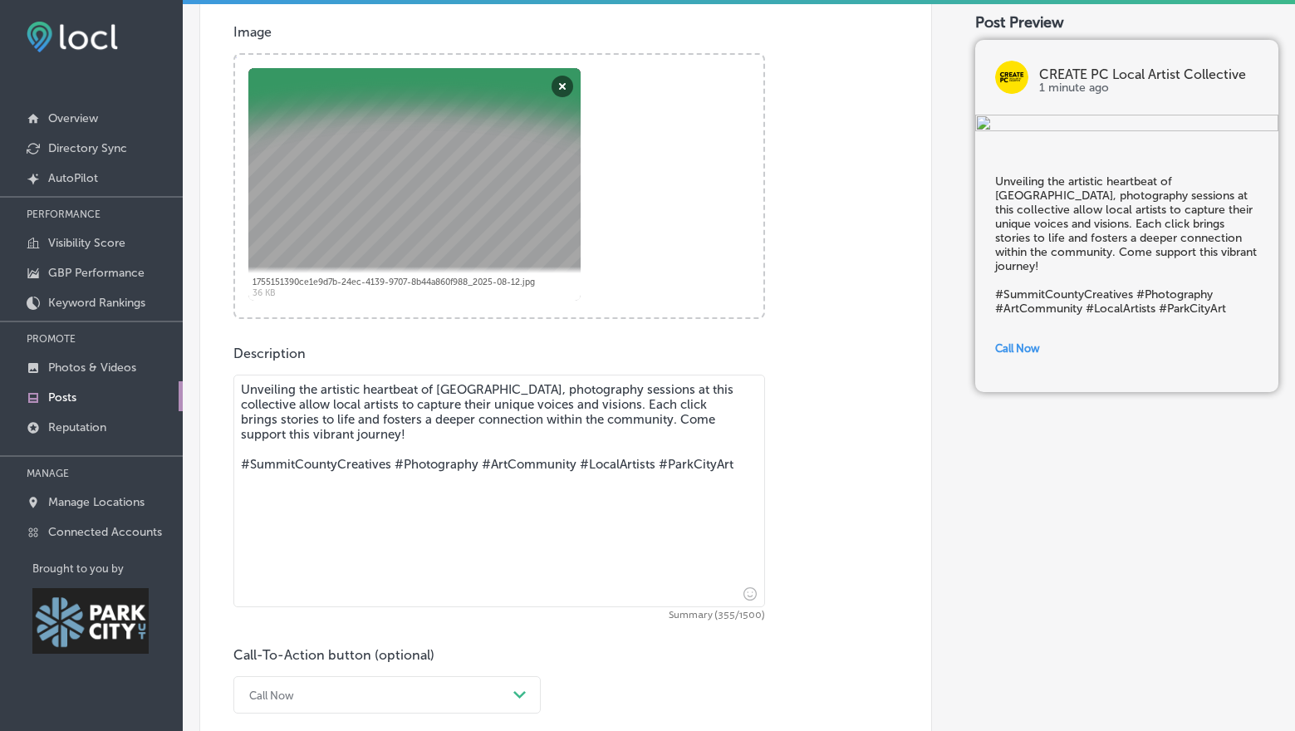
scroll to position [631, 0]
click at [827, 494] on div "Description Unveiling the artistic heartbeat of [GEOGRAPHIC_DATA], photography …" at bounding box center [565, 529] width 665 height 368
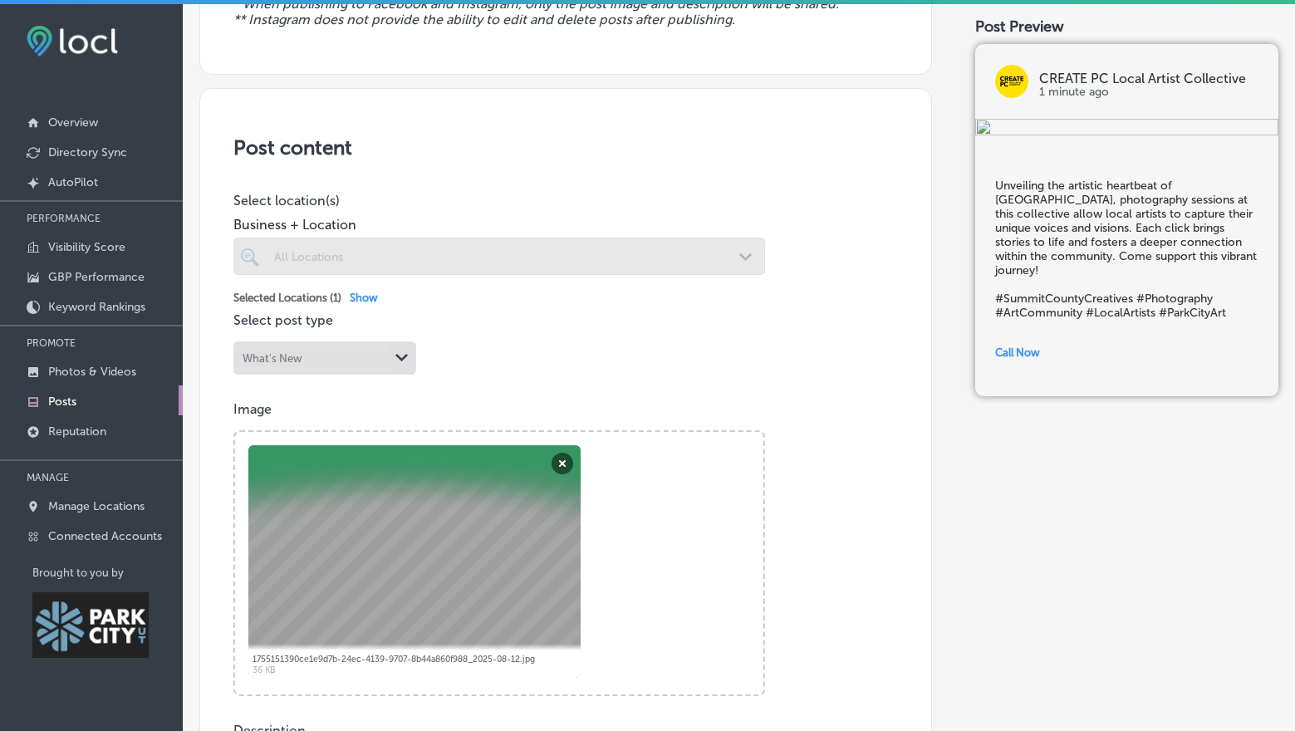
scroll to position [0, 0]
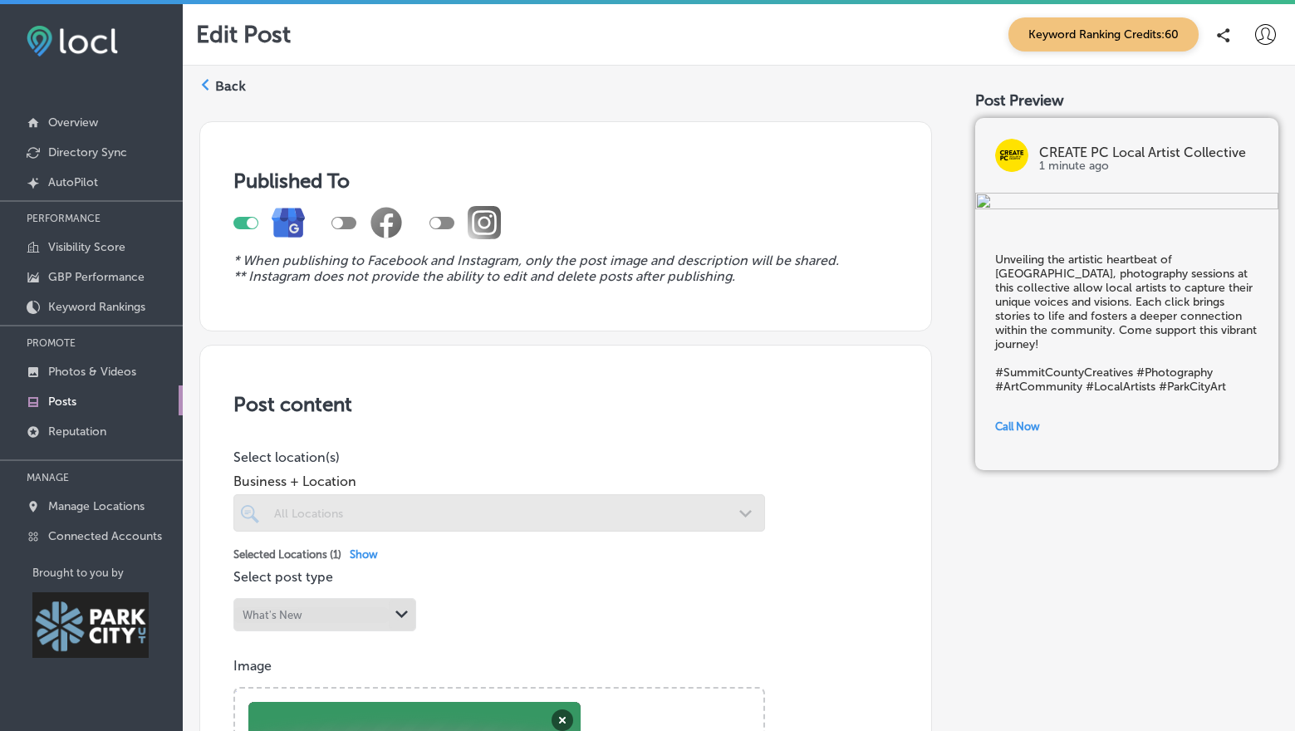
click at [241, 92] on label "Back" at bounding box center [230, 86] width 31 height 18
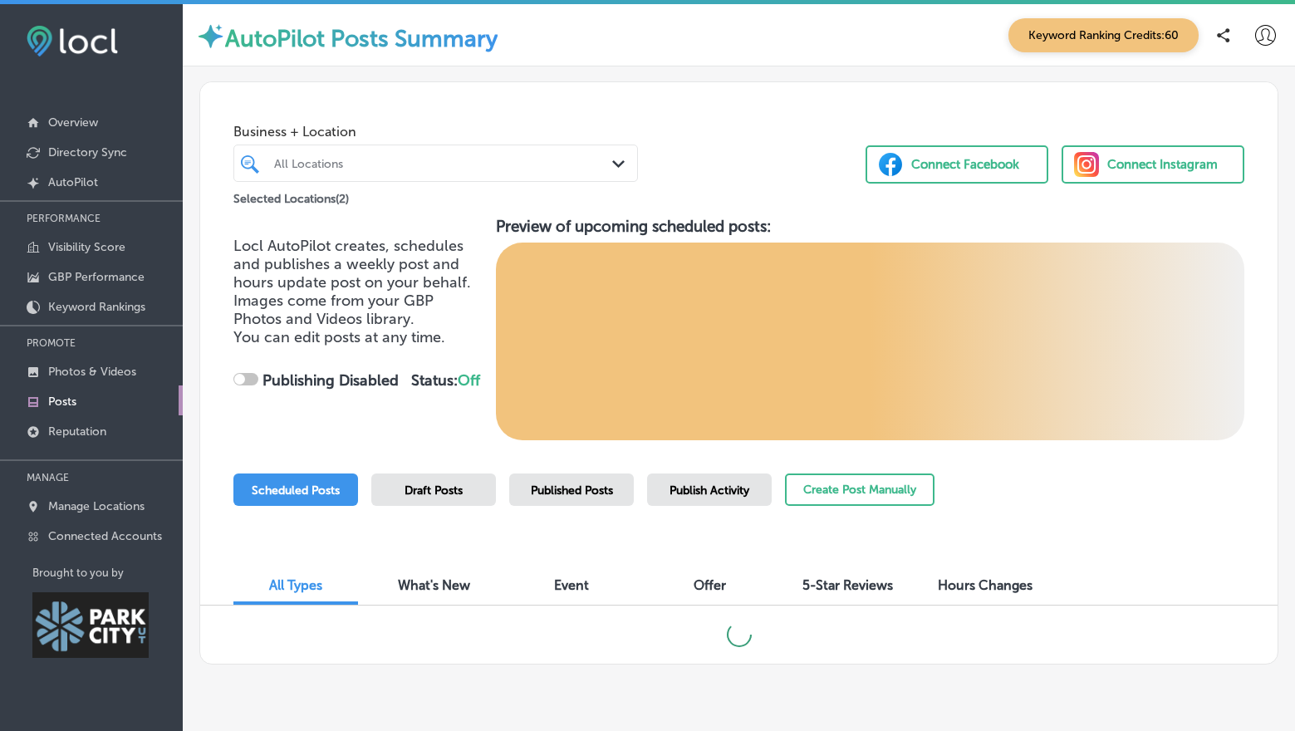
checkbox input "true"
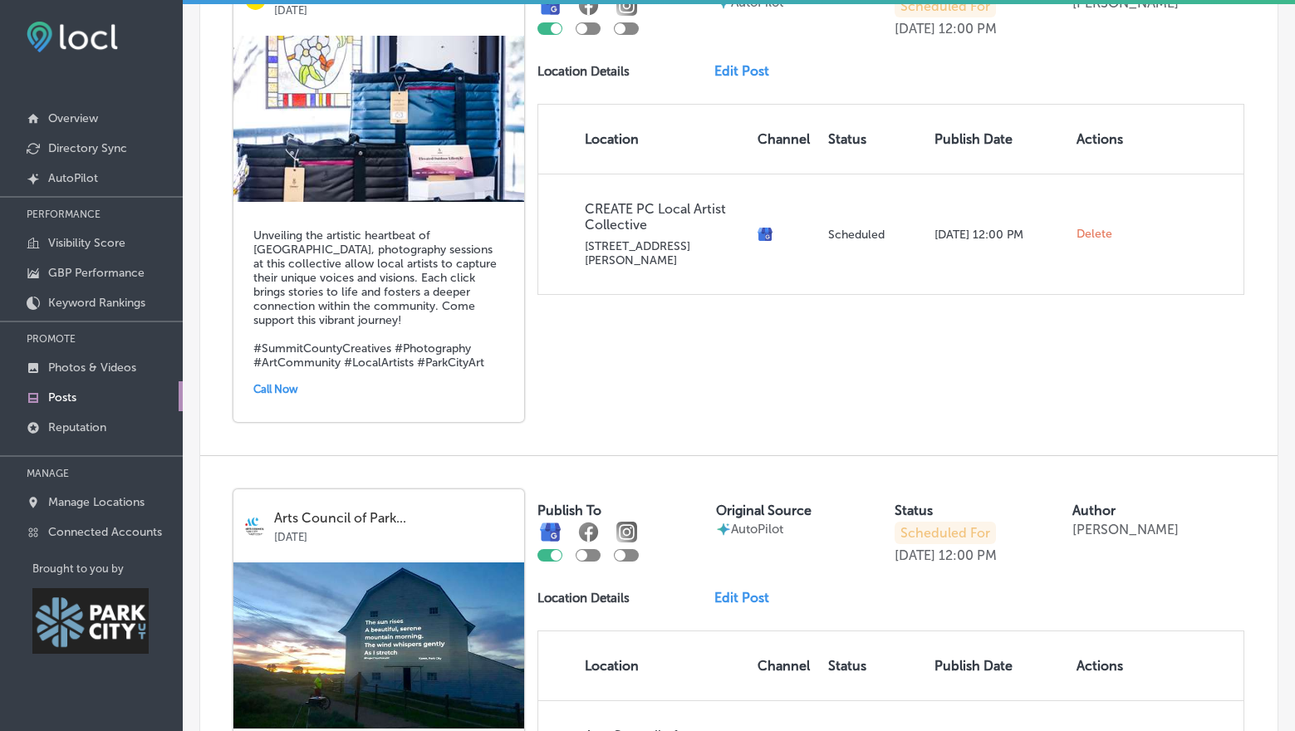
scroll to position [548, 0]
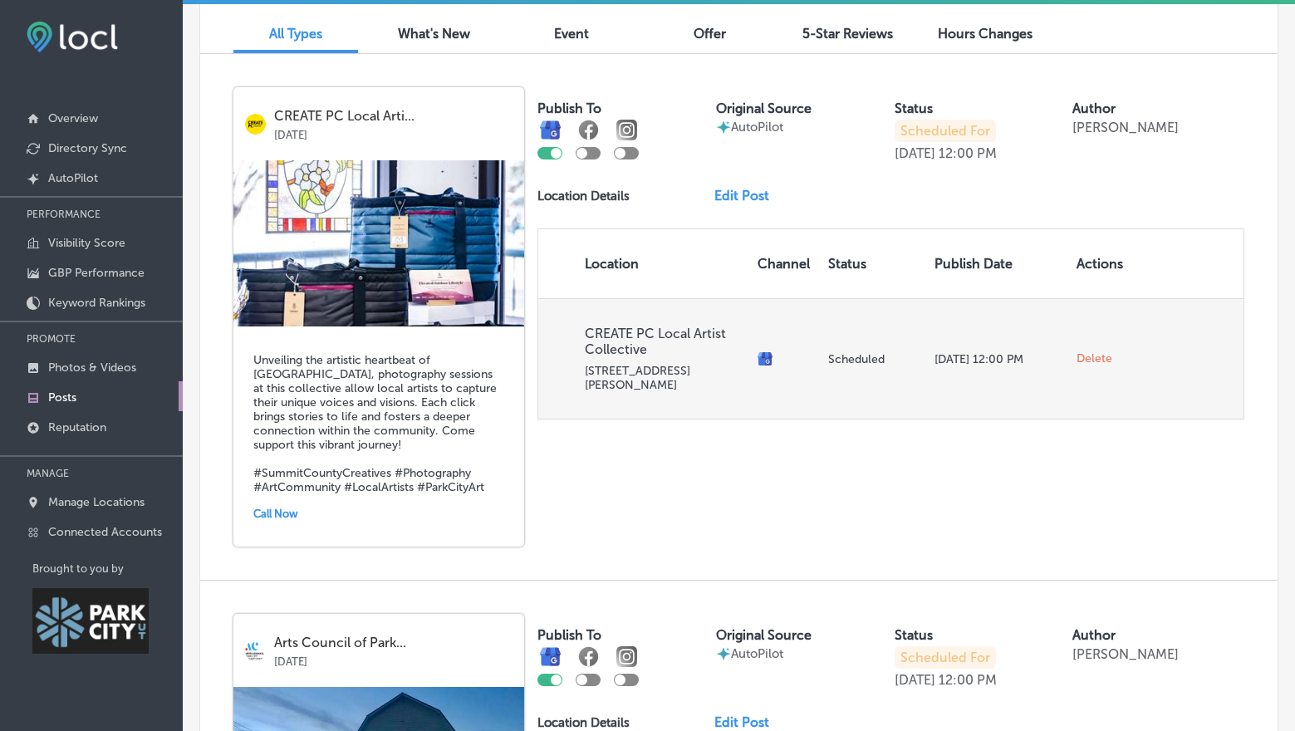
click at [1081, 351] on span "Delete" at bounding box center [1095, 358] width 36 height 15
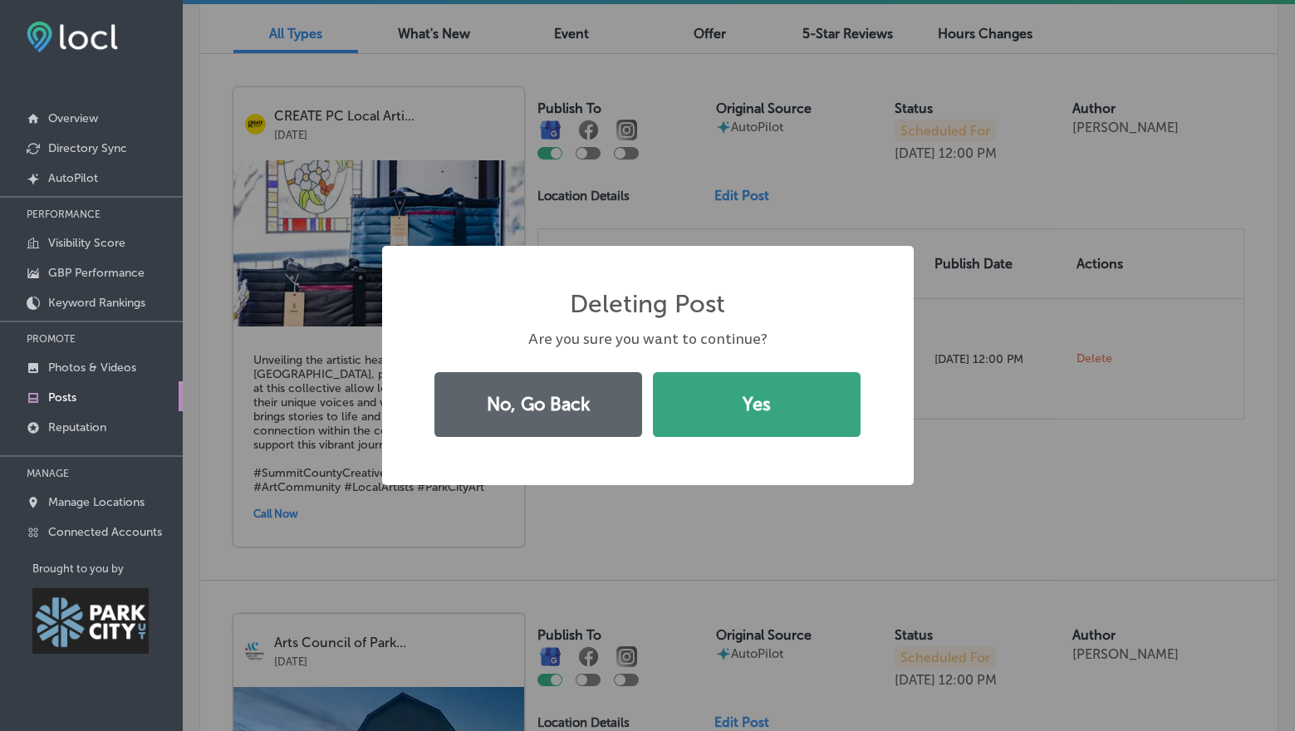
click at [706, 410] on button "Yes" at bounding box center [757, 404] width 208 height 65
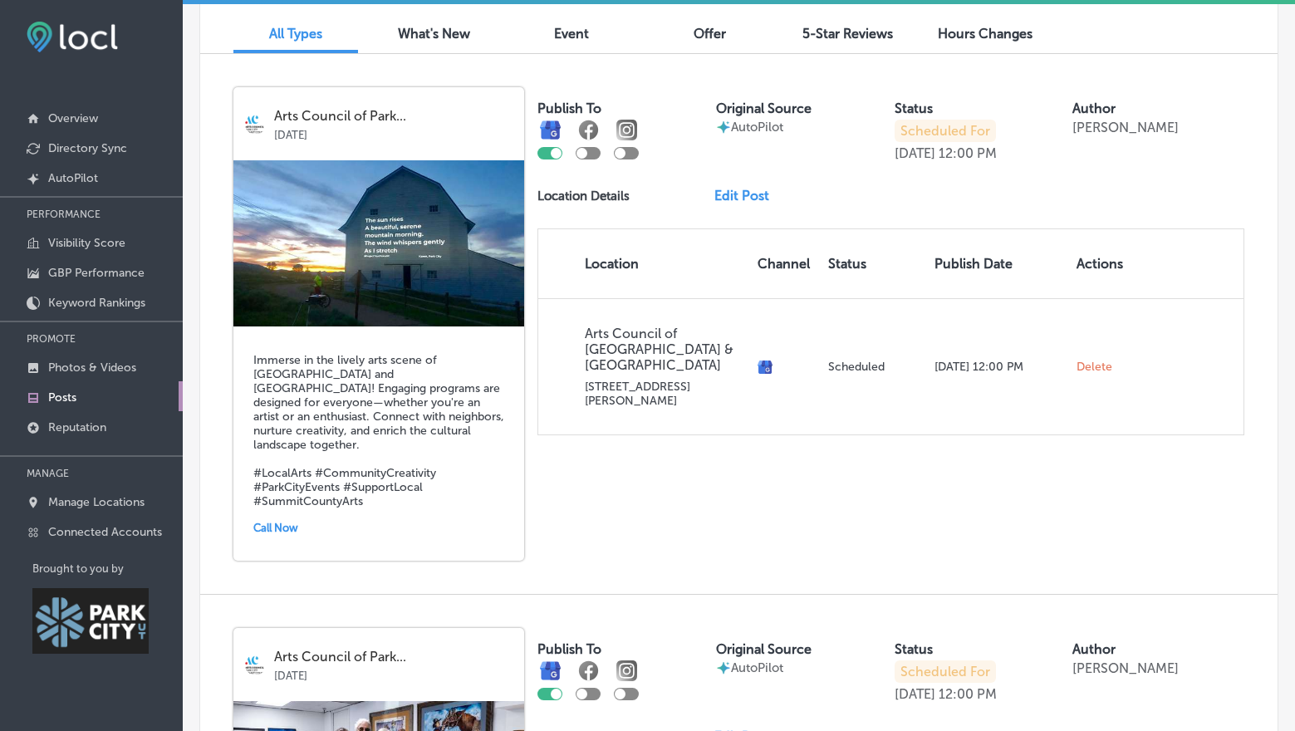
click at [719, 189] on link "Edit Post" at bounding box center [749, 196] width 68 height 16
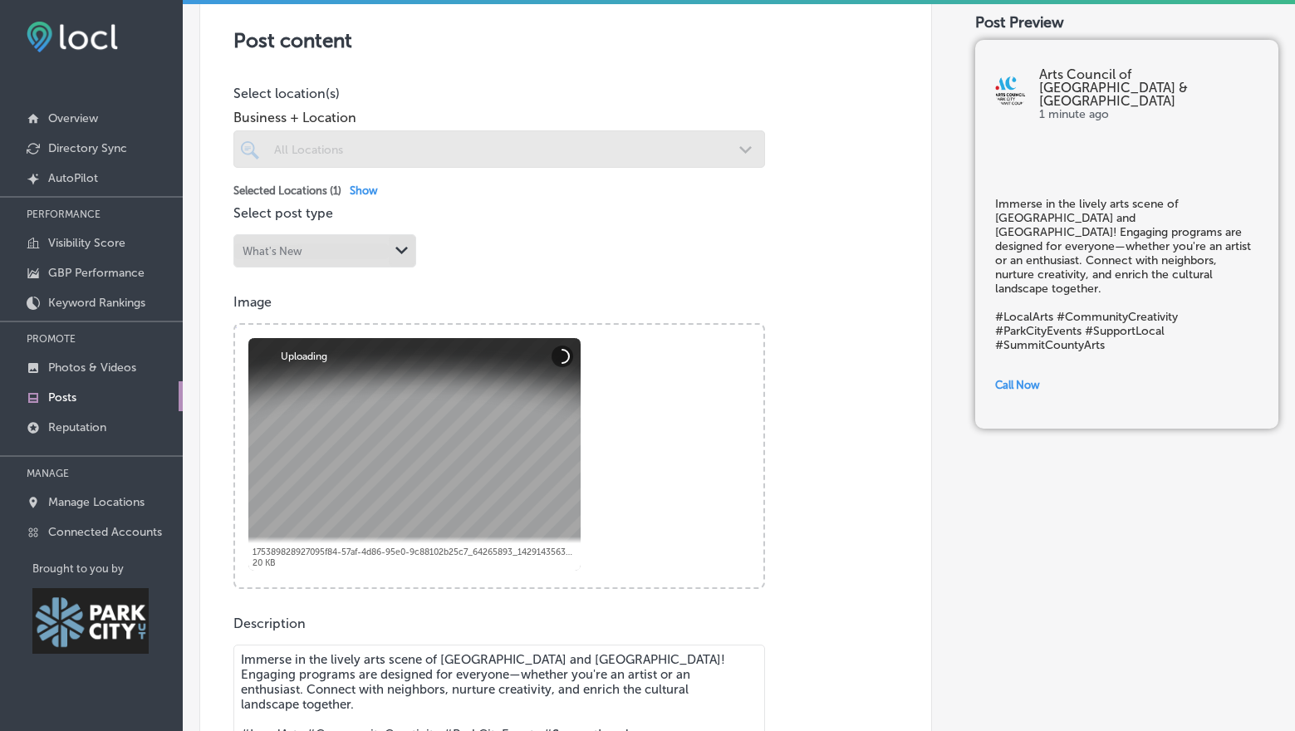
scroll to position [612, 0]
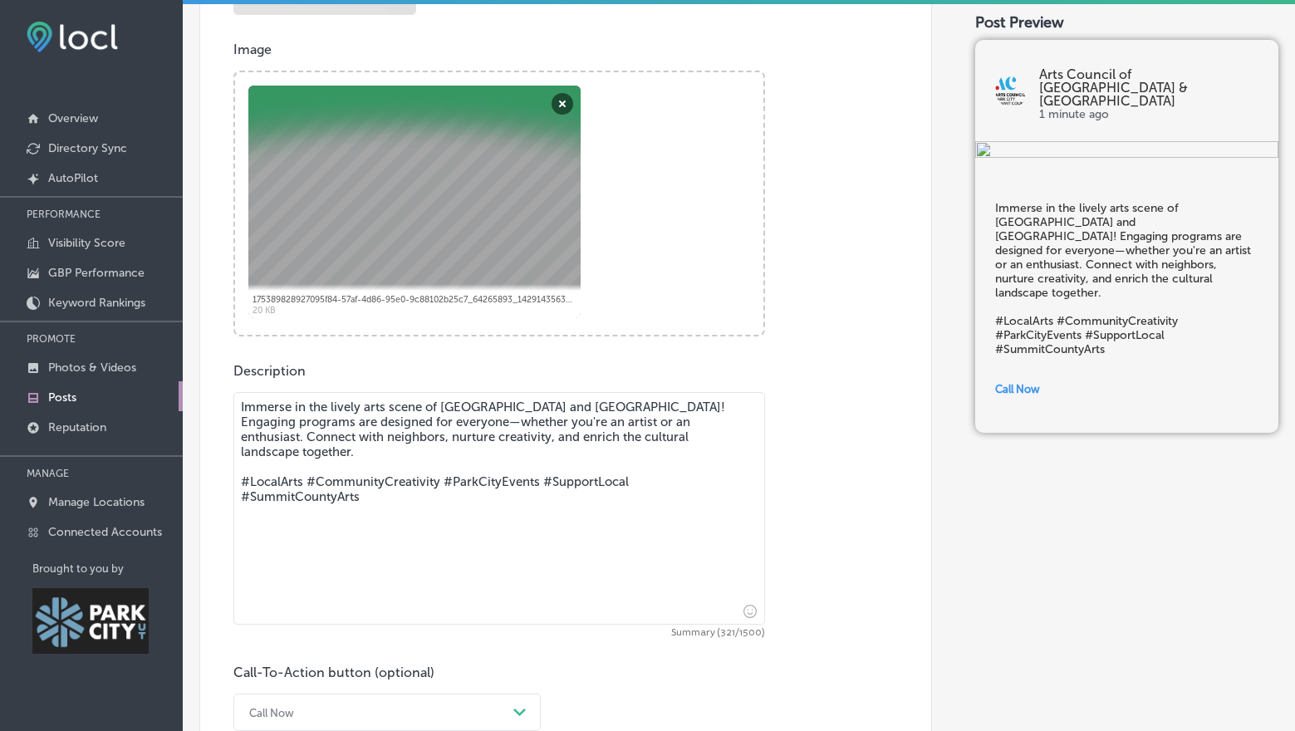
click at [402, 425] on textarea "Immerse in the lively arts scene of [GEOGRAPHIC_DATA] and [GEOGRAPHIC_DATA]! En…" at bounding box center [499, 508] width 532 height 233
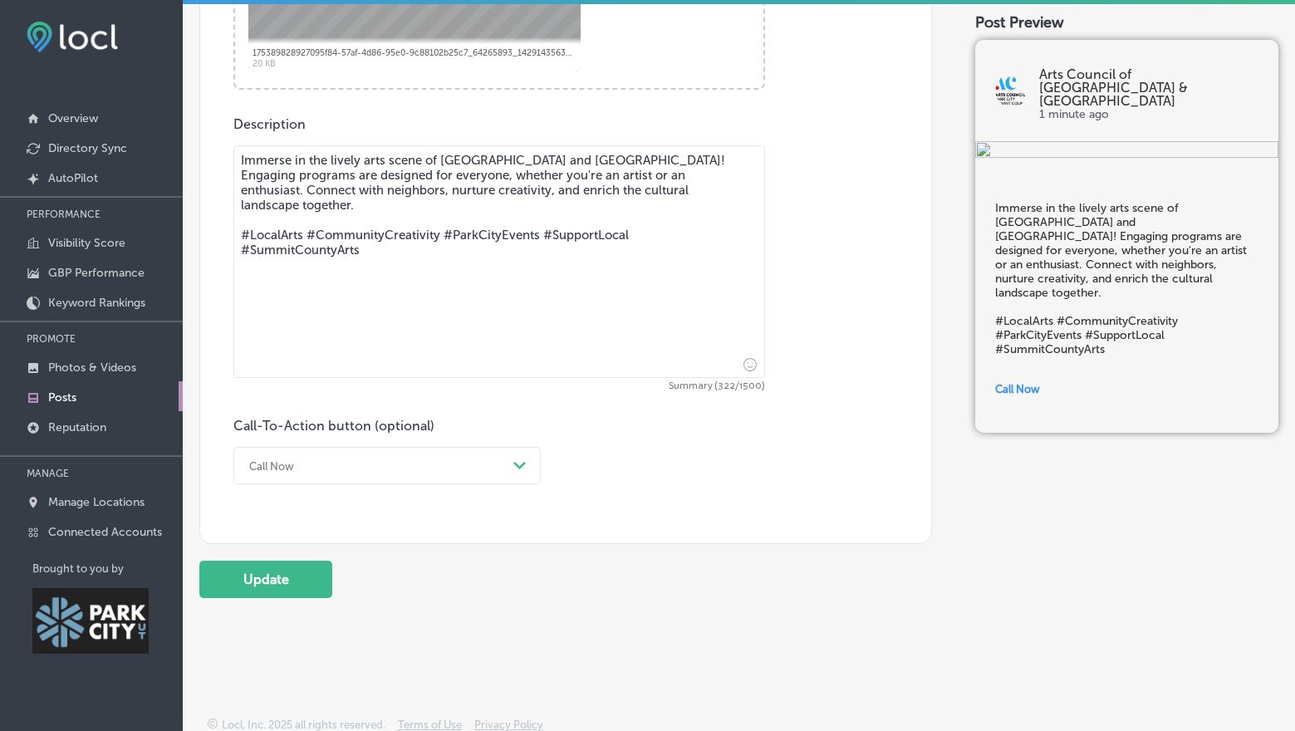
scroll to position [867, 0]
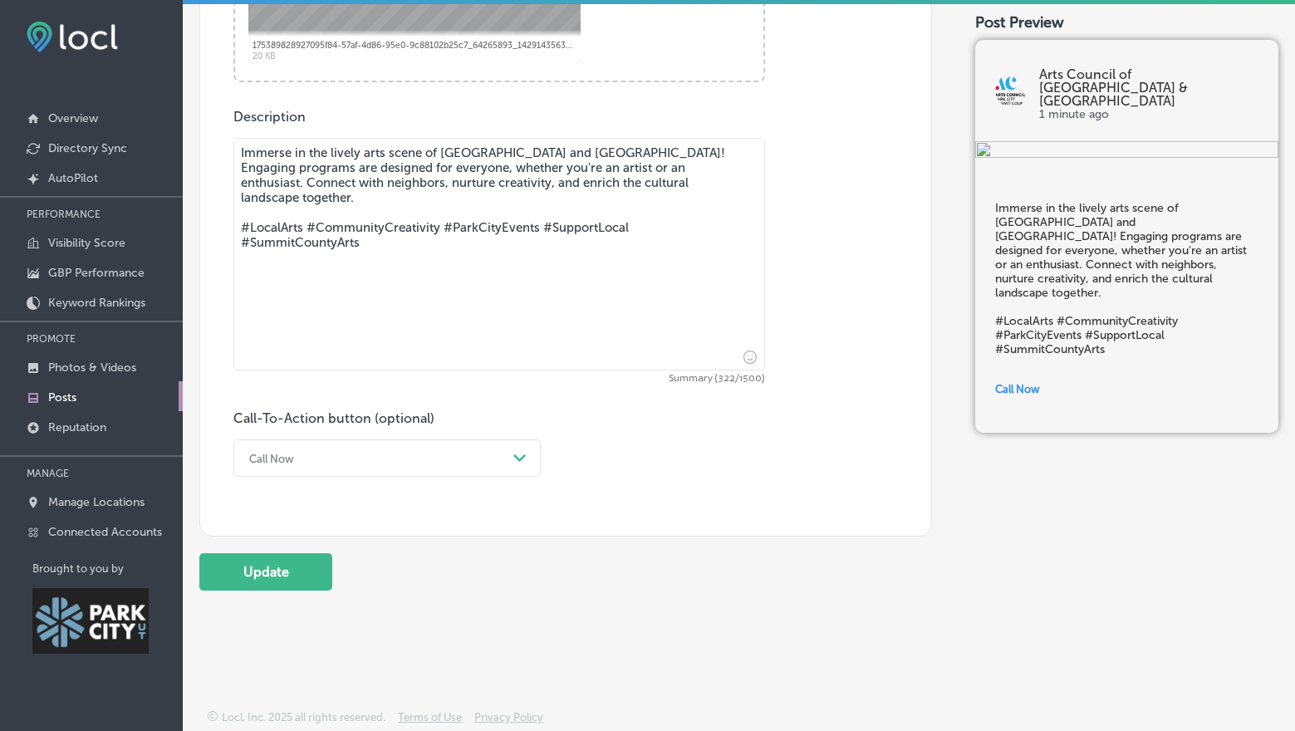
type textarea "Immerse in the lively arts scene of [GEOGRAPHIC_DATA] and [GEOGRAPHIC_DATA]! En…"
click at [453, 449] on div "Call Now" at bounding box center [374, 458] width 266 height 26
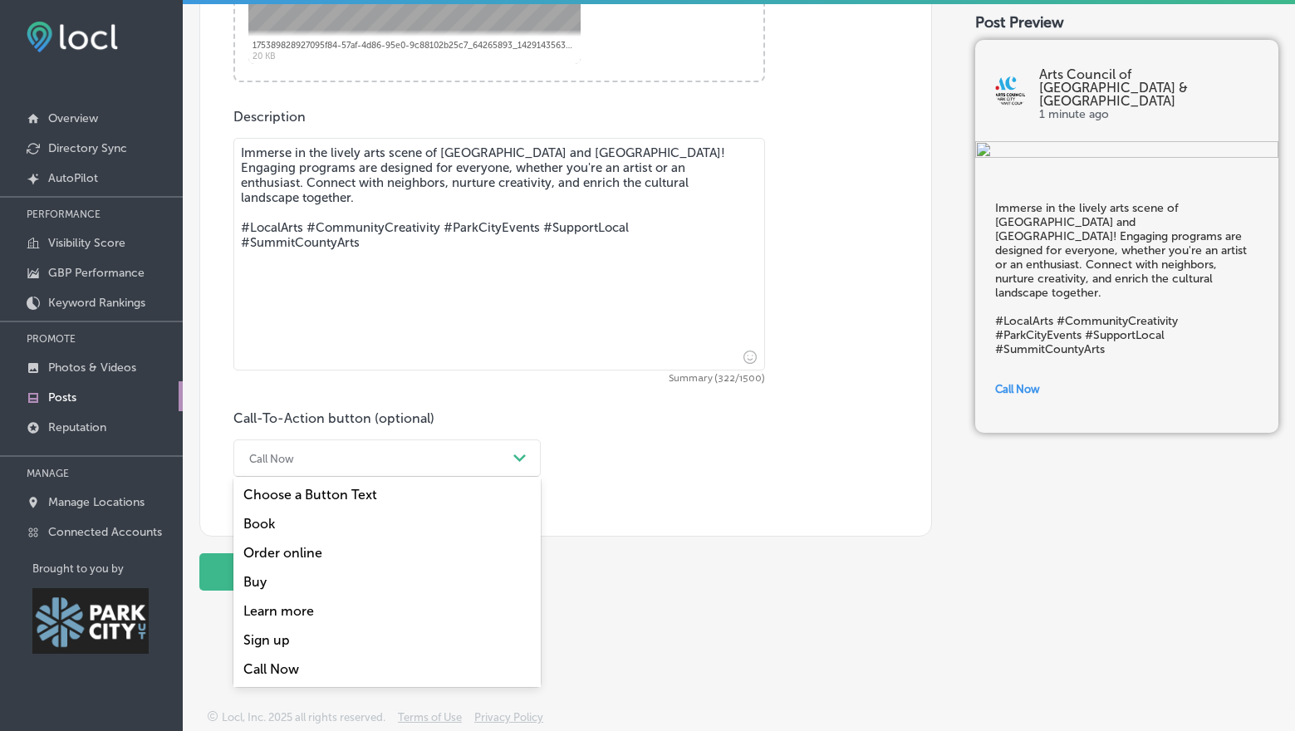
click at [284, 612] on div "Learn more" at bounding box center [386, 611] width 307 height 29
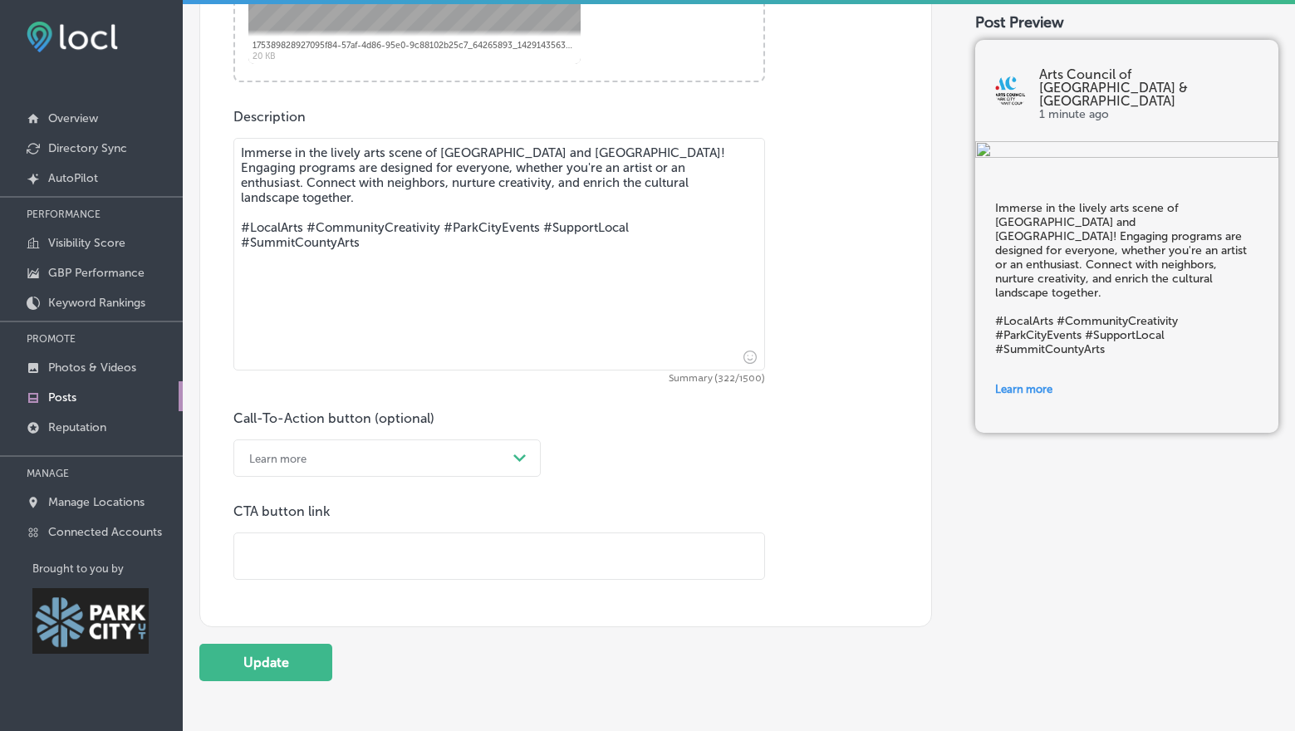
click at [326, 553] on input "text" at bounding box center [499, 556] width 530 height 46
type input "[URL][DOMAIN_NAME]"
click at [307, 670] on button "Update" at bounding box center [265, 662] width 133 height 37
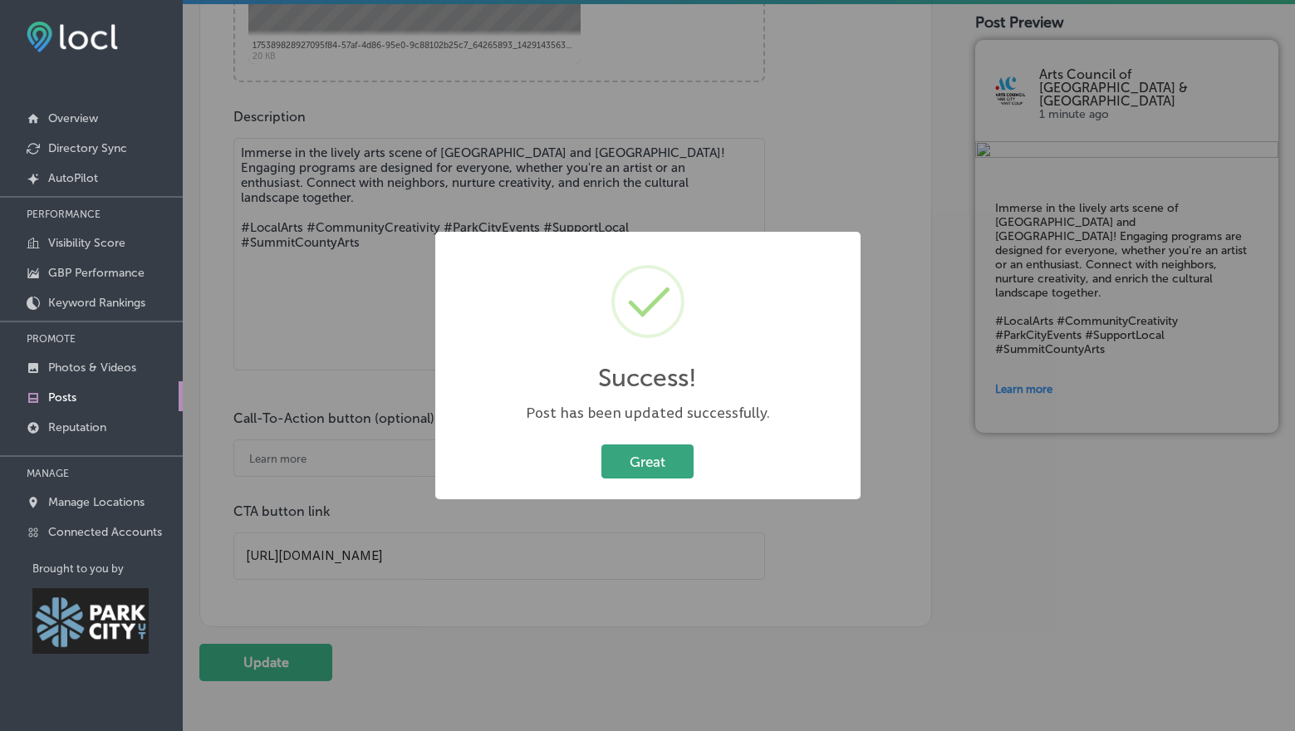
click at [639, 451] on button "Great" at bounding box center [648, 462] width 92 height 34
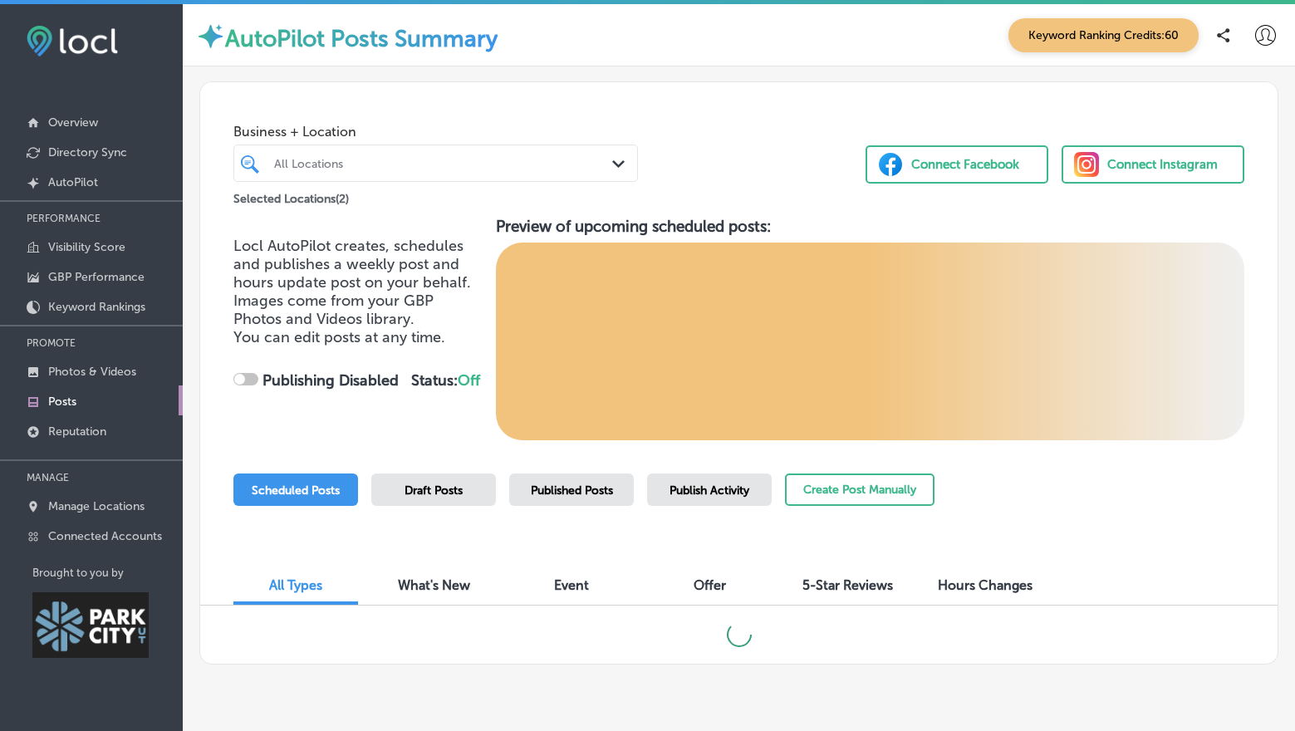
scroll to position [3, 0]
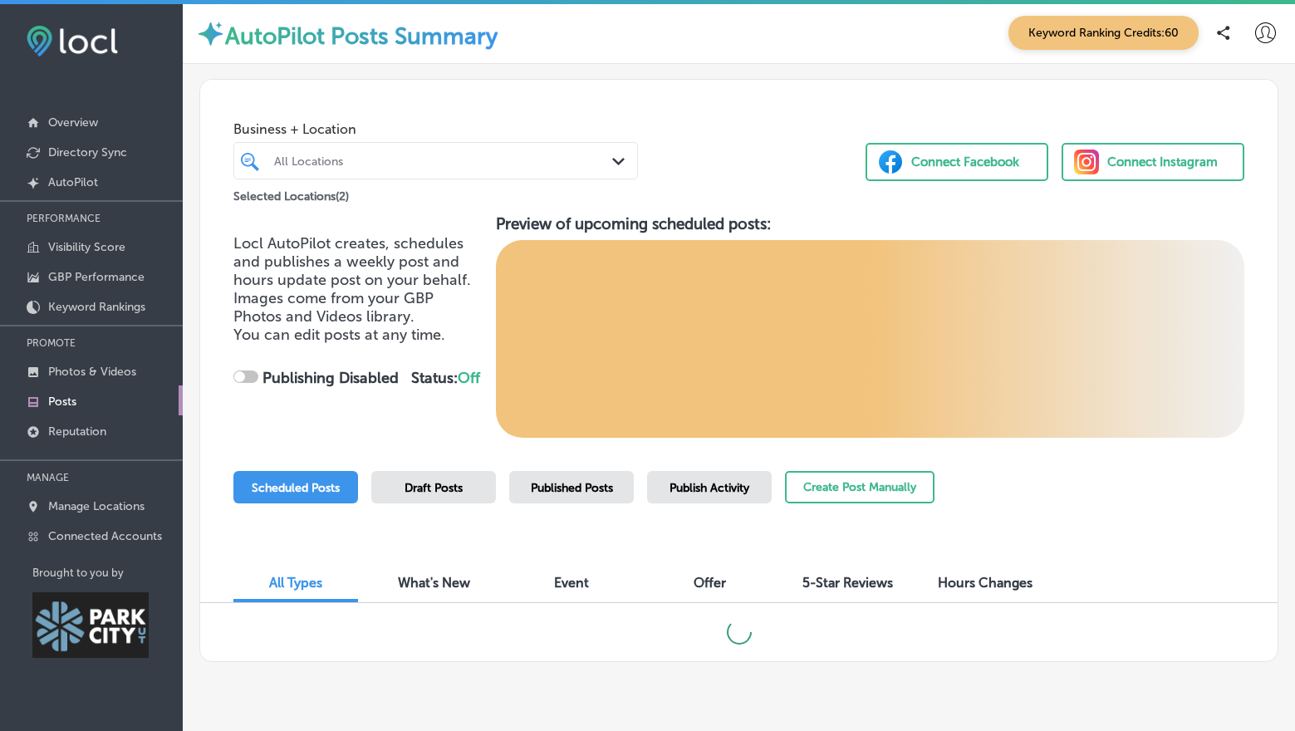
checkbox input "true"
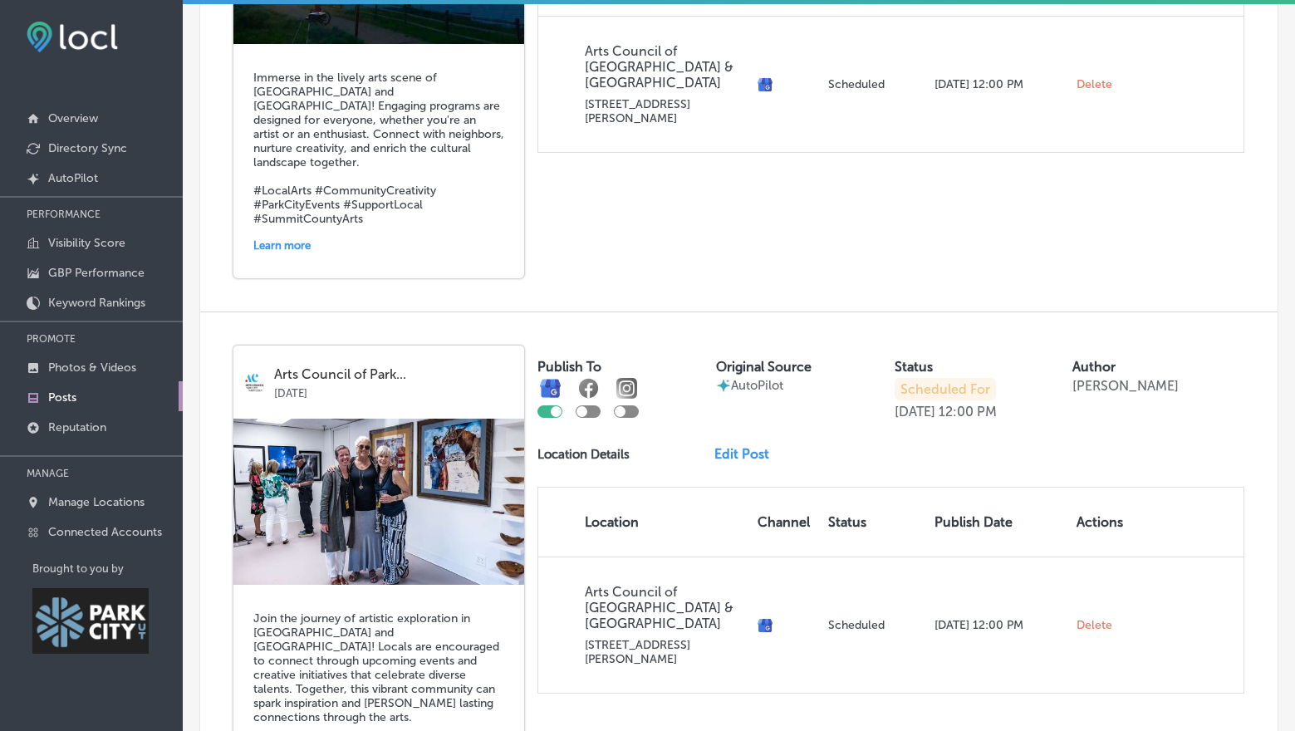
scroll to position [1034, 0]
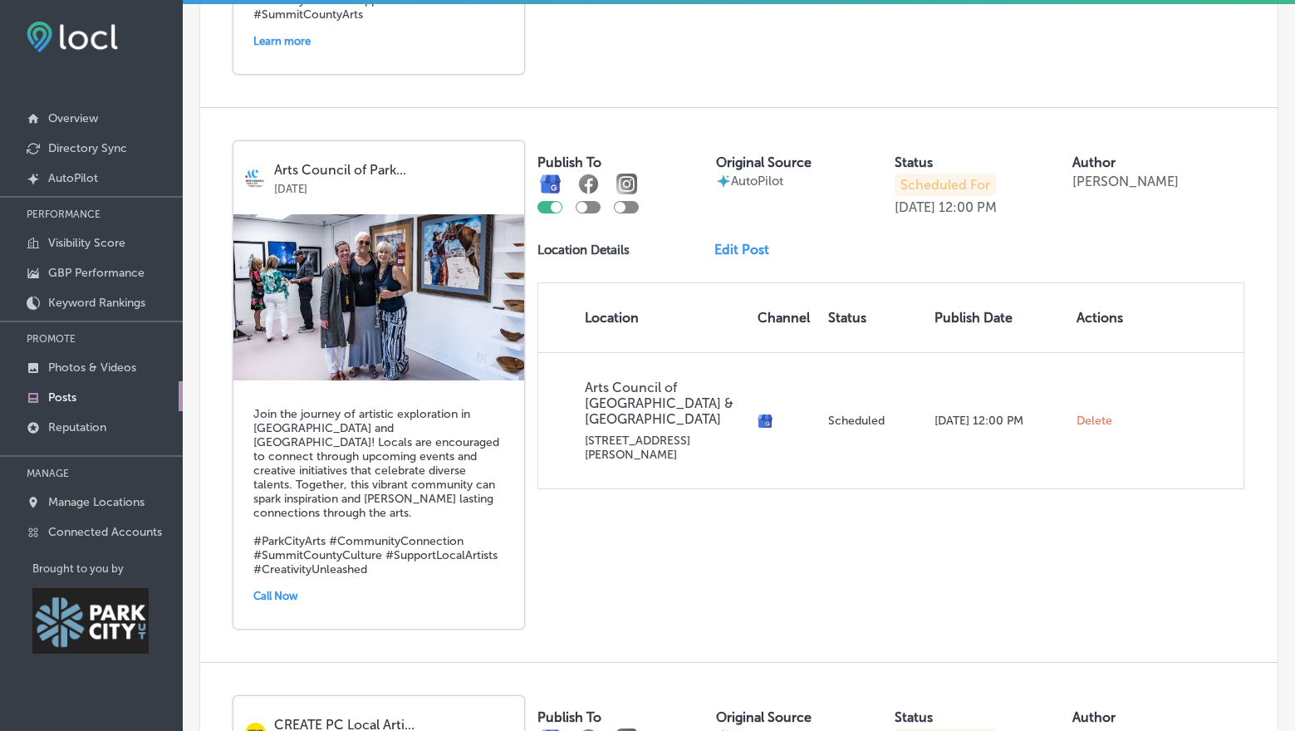
click at [724, 242] on link "Edit Post" at bounding box center [749, 250] width 68 height 16
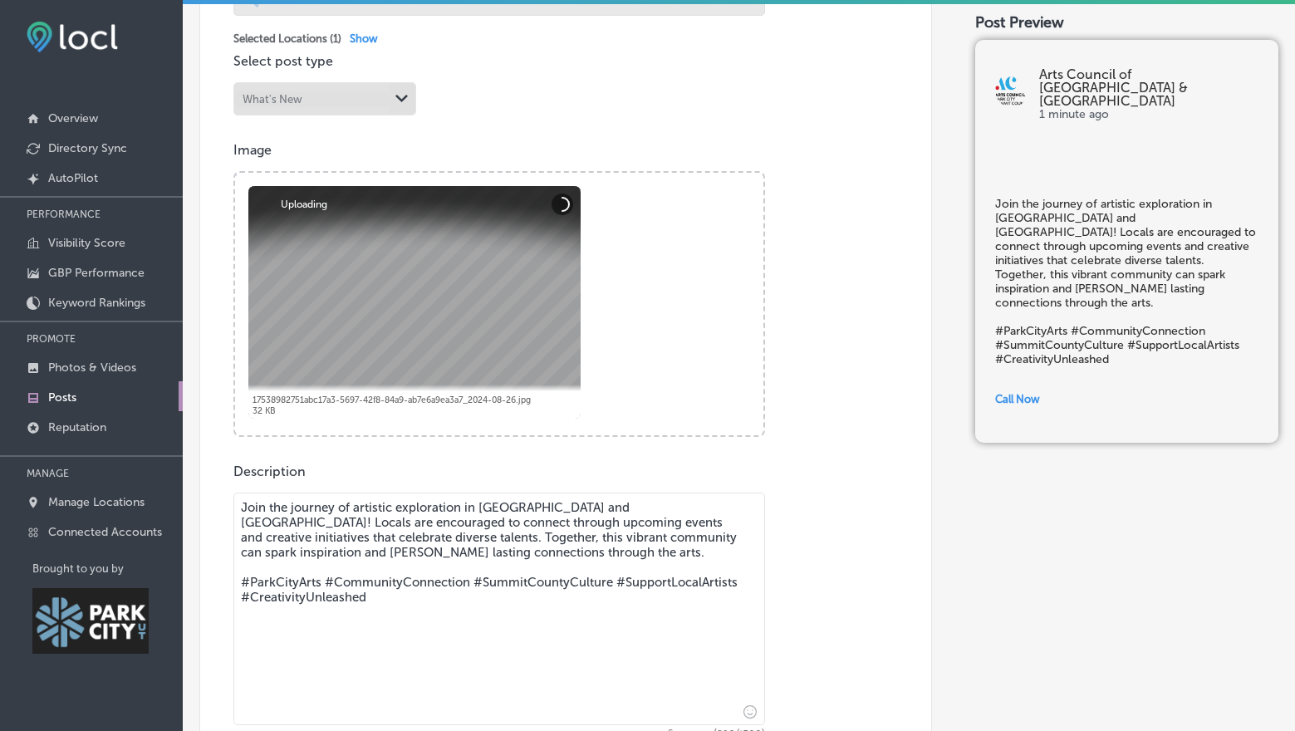
scroll to position [624, 0]
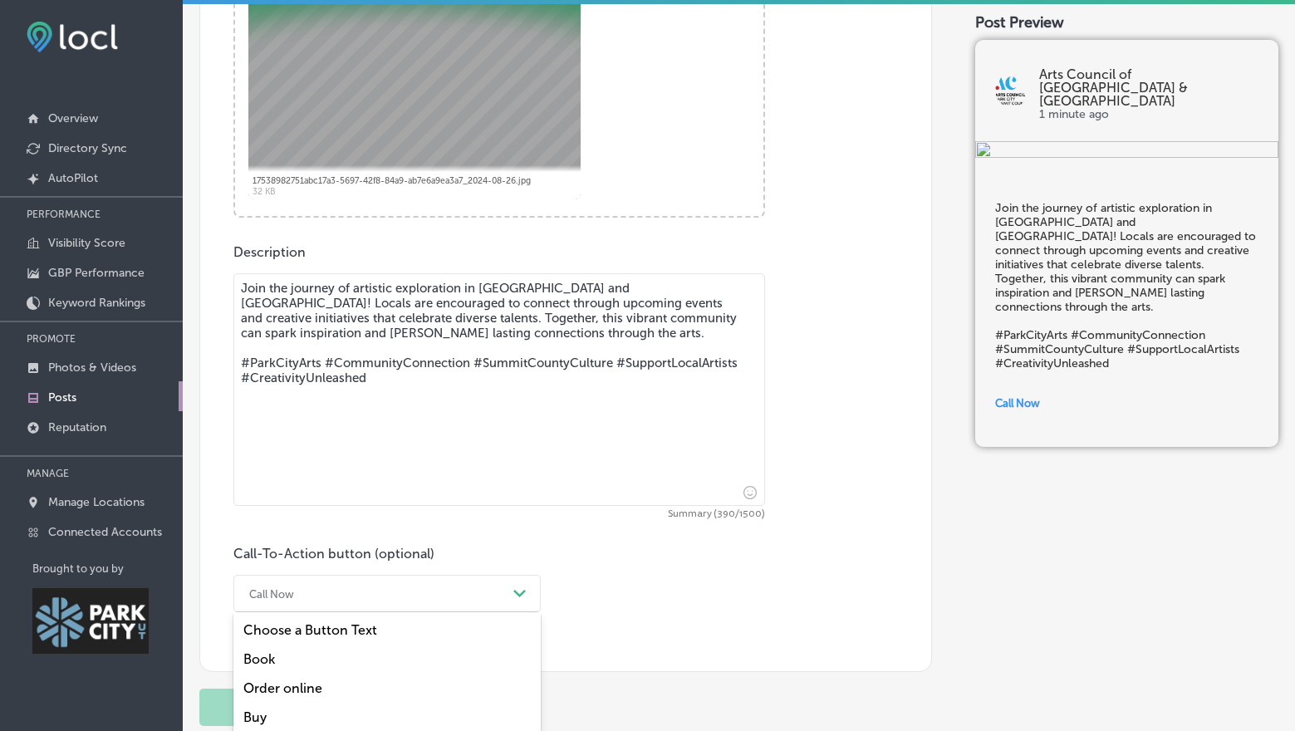
click at [382, 595] on div "option Order online focused, 3 of 7. 7 results available. Use Up and Down to ch…" at bounding box center [386, 593] width 307 height 37
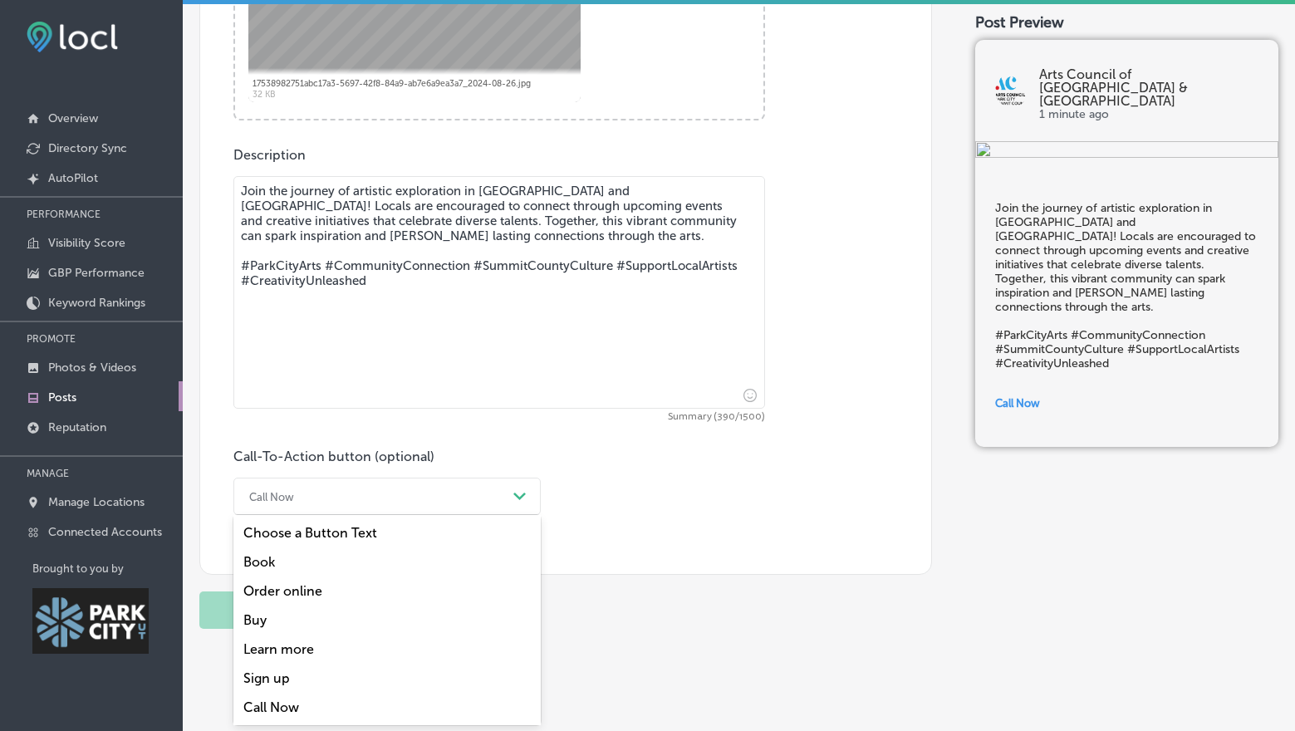
click at [308, 646] on div "Learn more" at bounding box center [386, 649] width 307 height 29
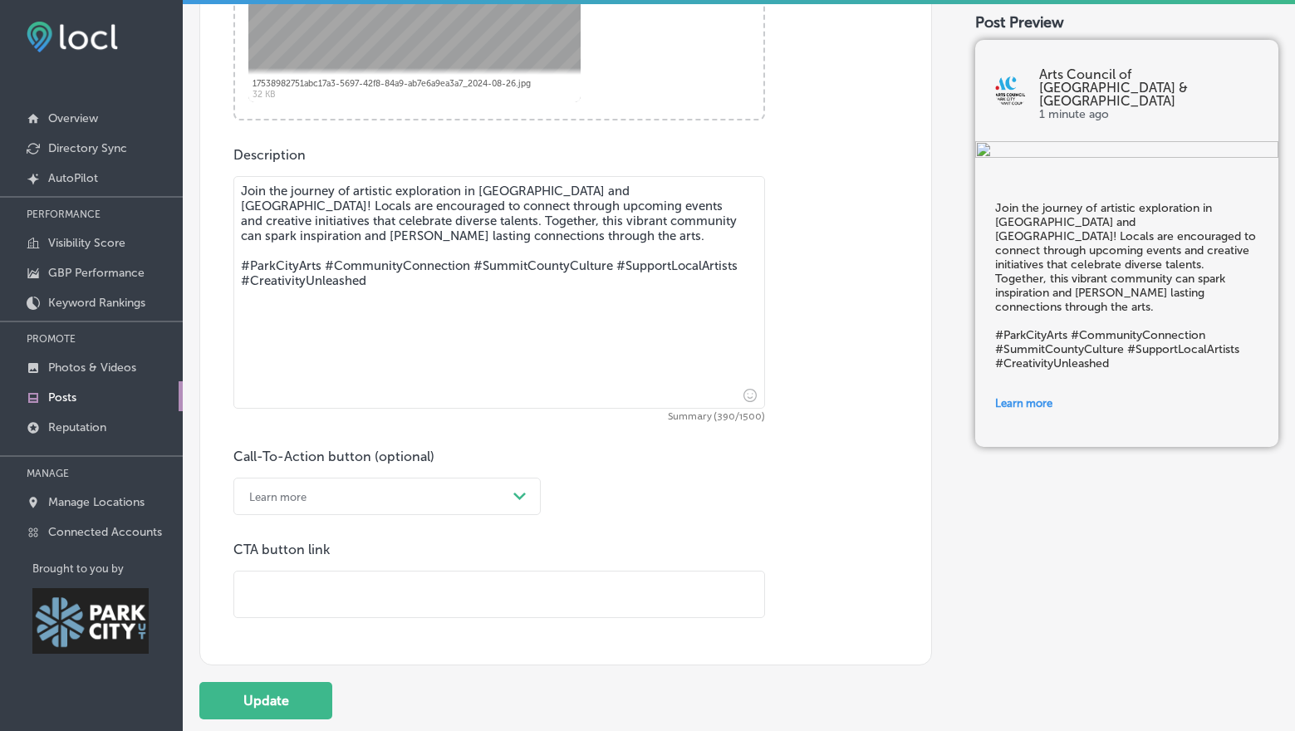
click at [309, 601] on input "text" at bounding box center [499, 595] width 530 height 46
paste input "[URL][DOMAIN_NAME]"
type input "[URL][DOMAIN_NAME]"
click at [289, 700] on button "Update" at bounding box center [265, 700] width 133 height 37
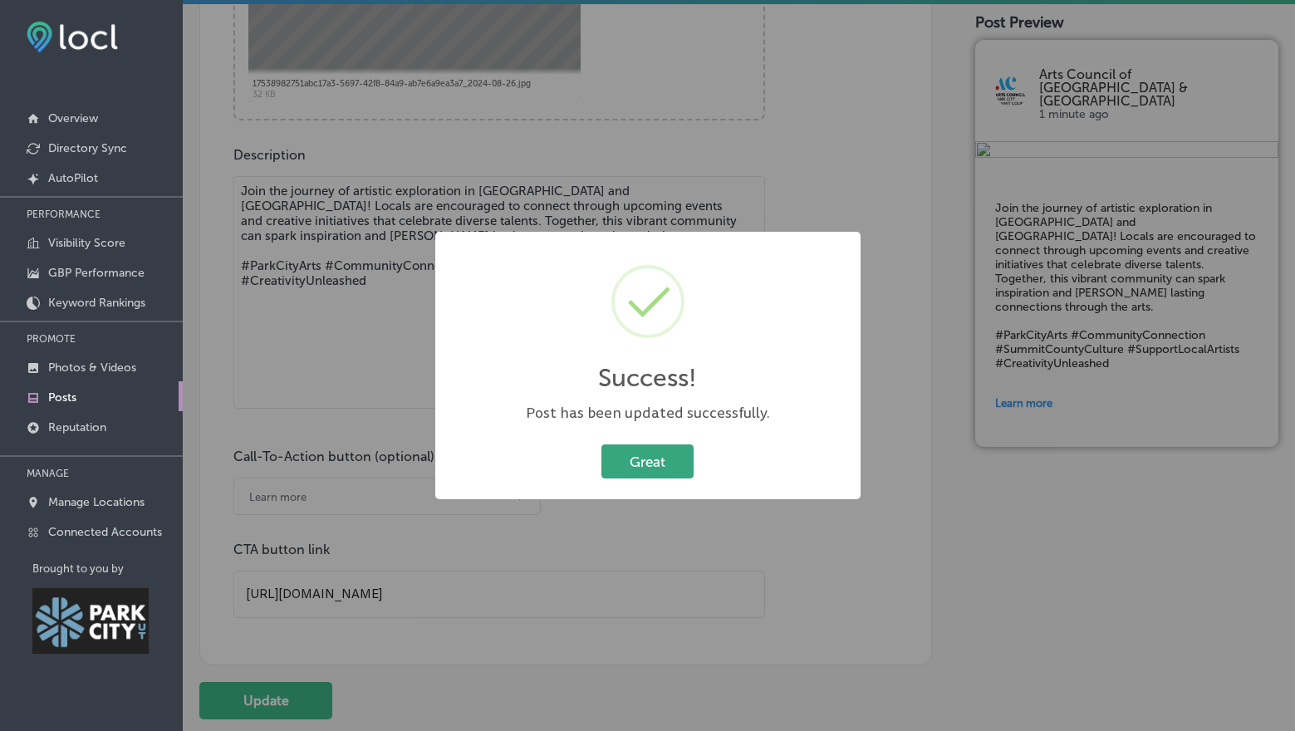
click at [647, 463] on button "Great" at bounding box center [648, 462] width 92 height 34
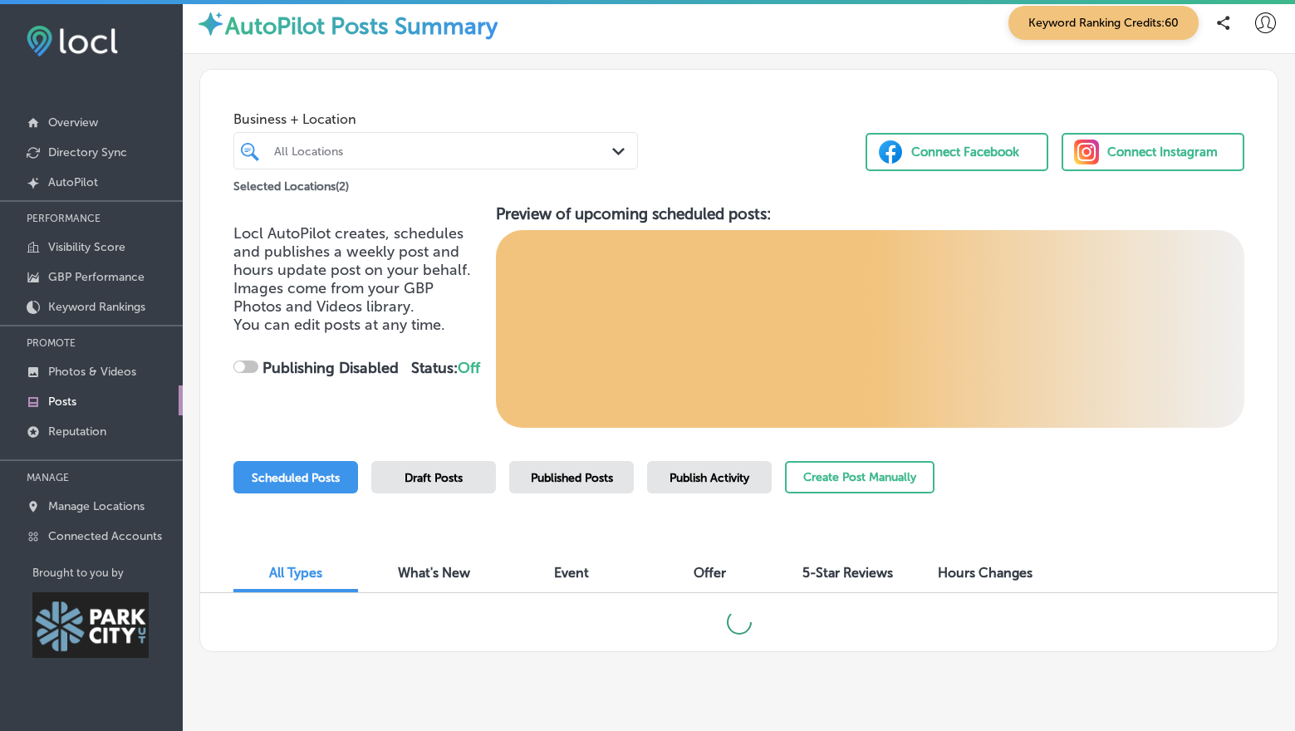
scroll to position [38, 0]
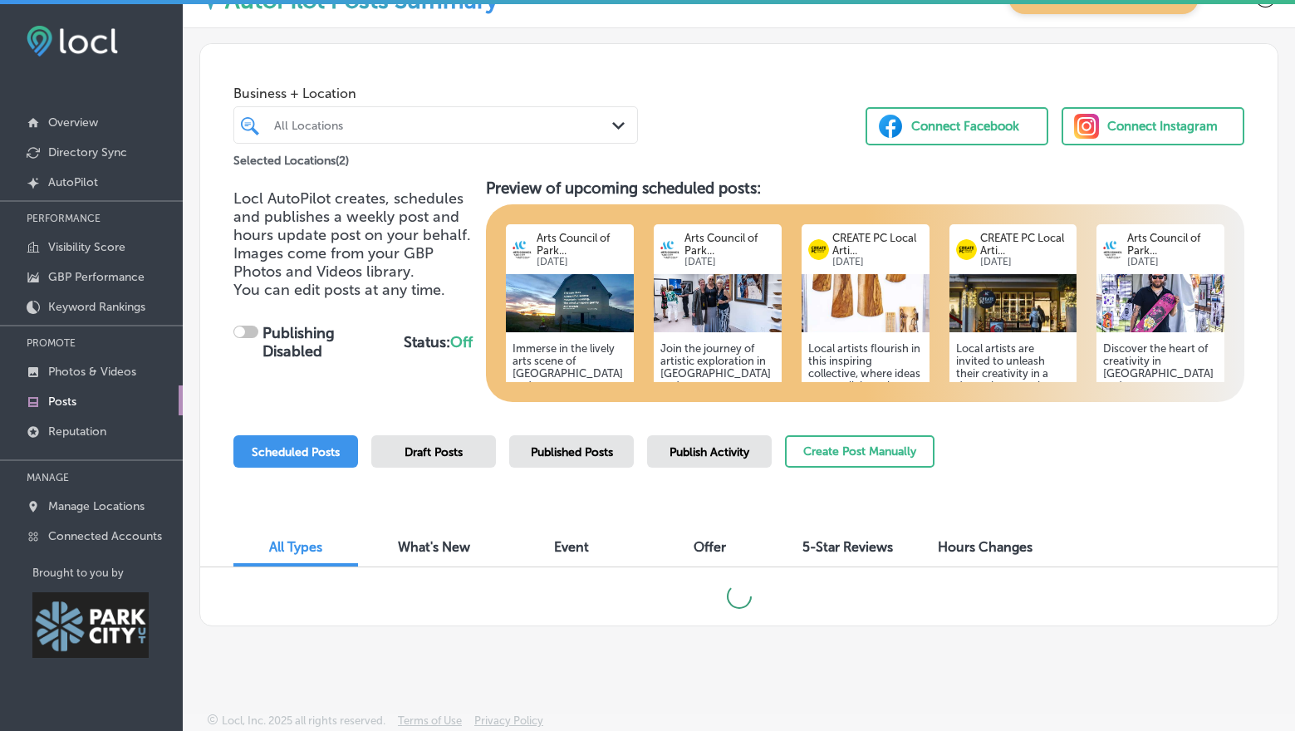
checkbox input "true"
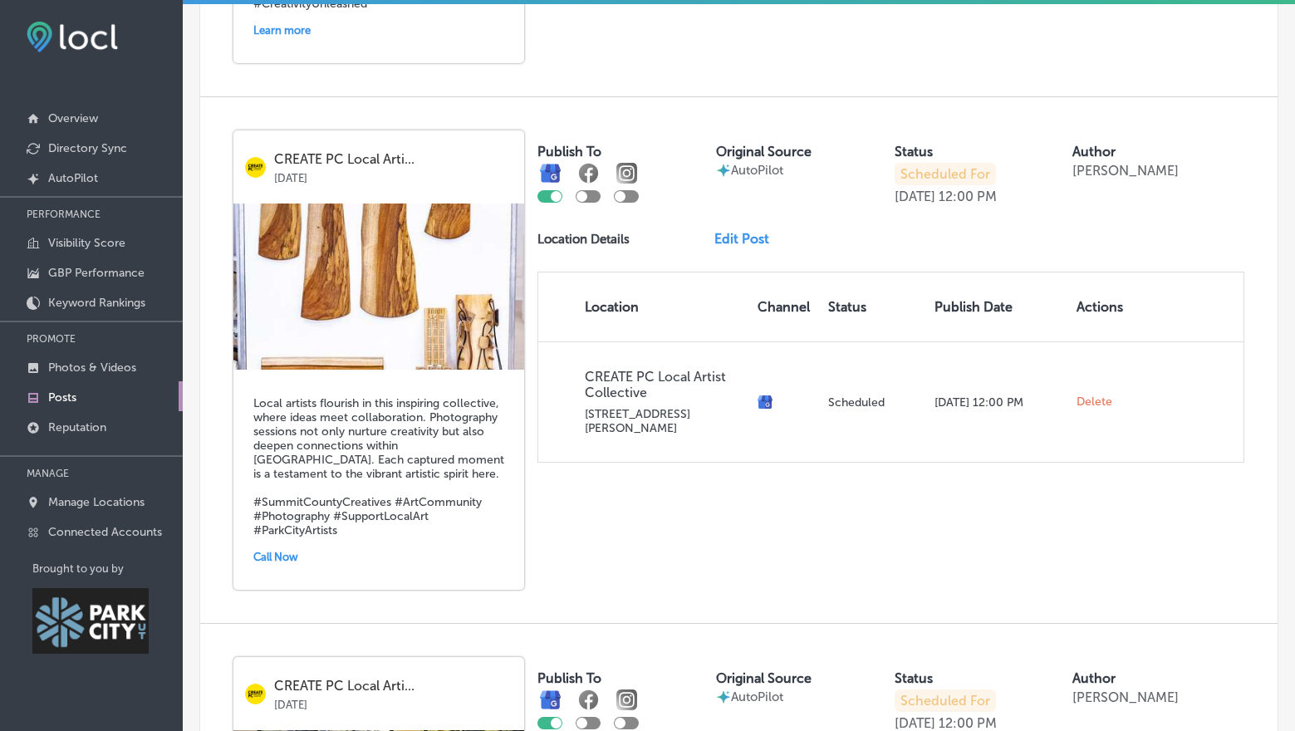
scroll to position [1636, 0]
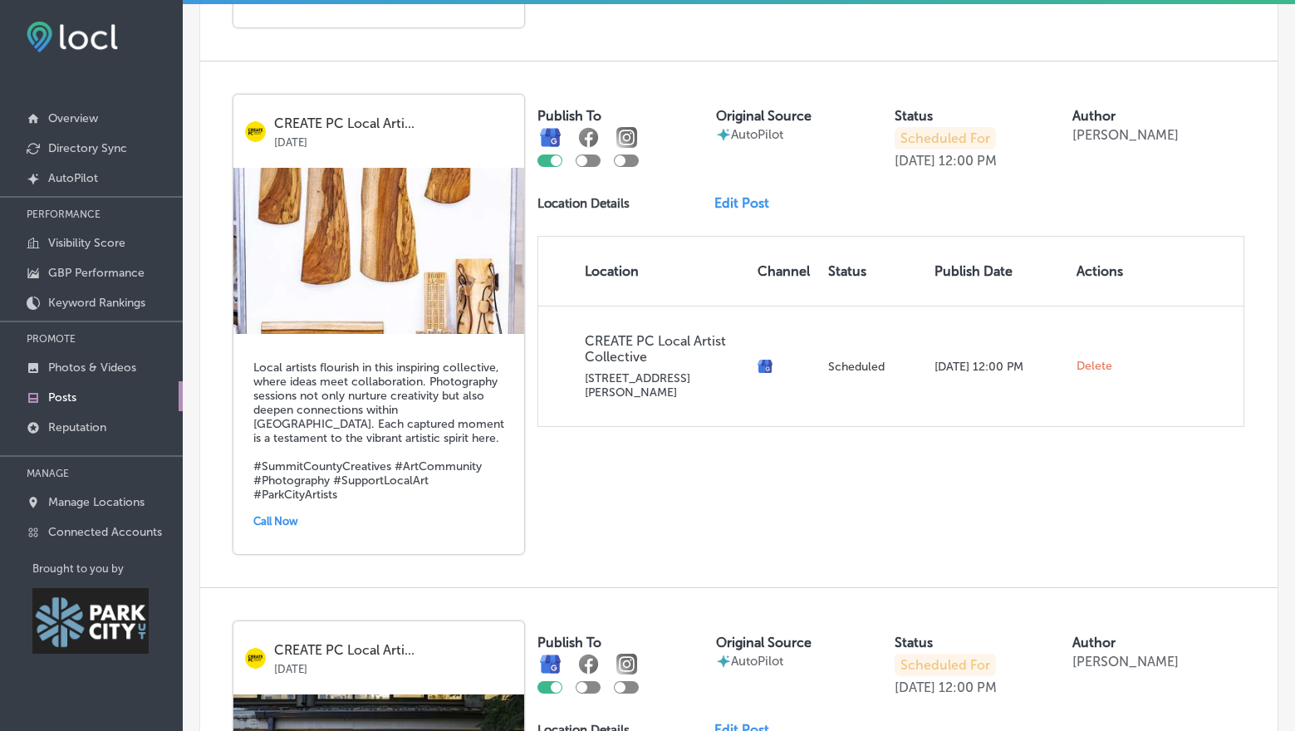
click at [732, 195] on link "Edit Post" at bounding box center [749, 203] width 68 height 16
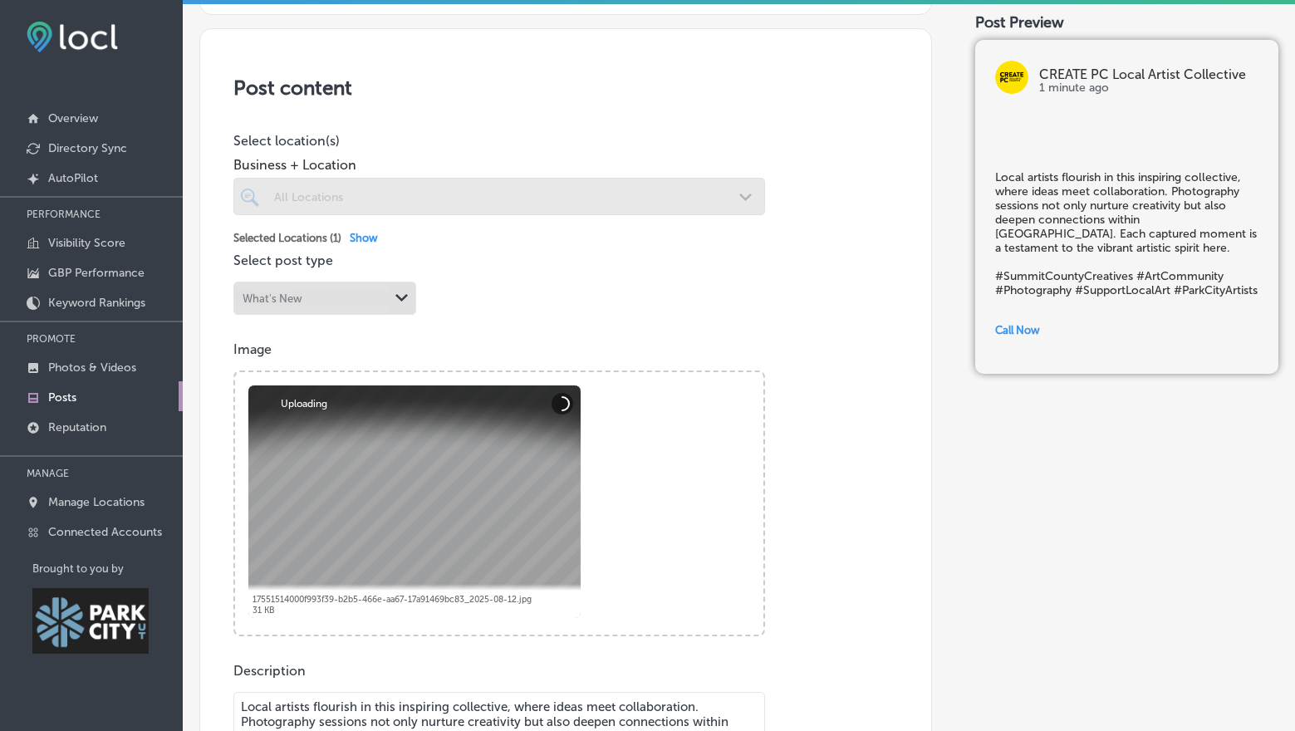
scroll to position [637, 0]
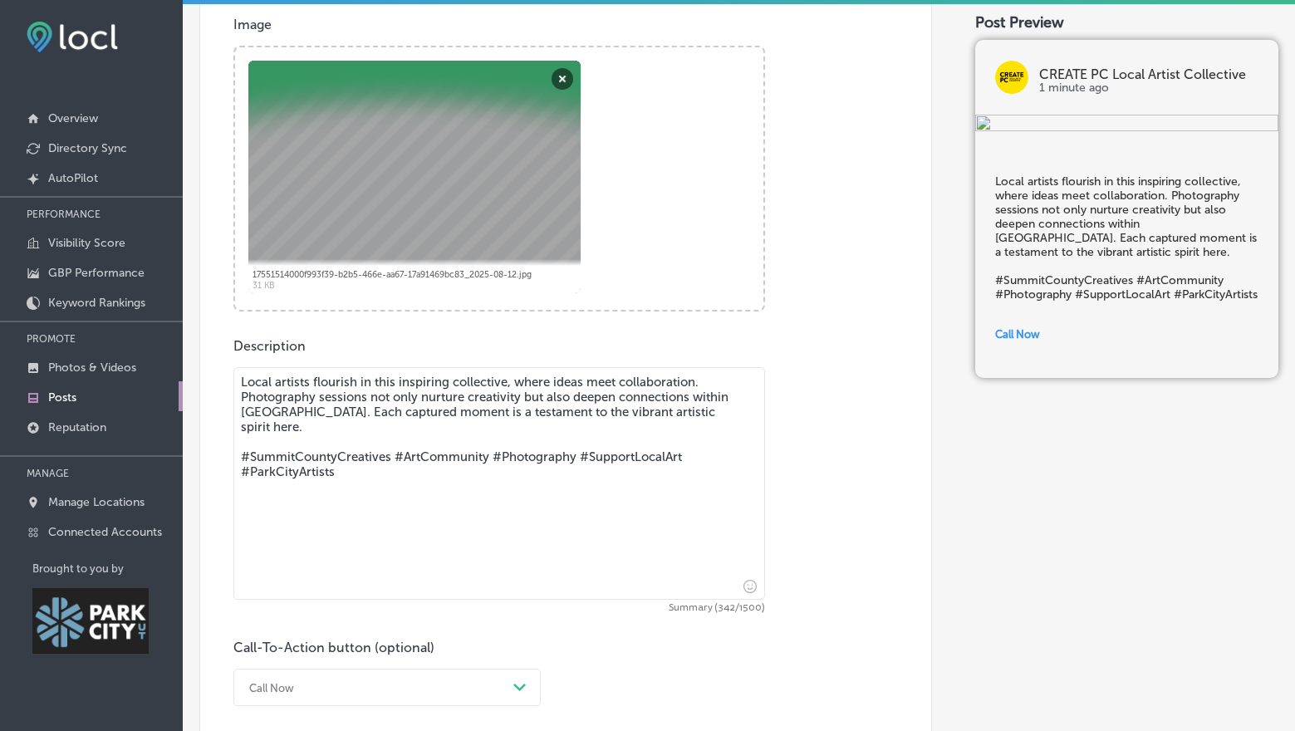
drag, startPoint x: 241, startPoint y: 392, endPoint x: 359, endPoint y: 420, distance: 121.3
click at [359, 420] on textarea "Local artists flourish in this inspiring collective, where ideas meet collabora…" at bounding box center [499, 483] width 532 height 233
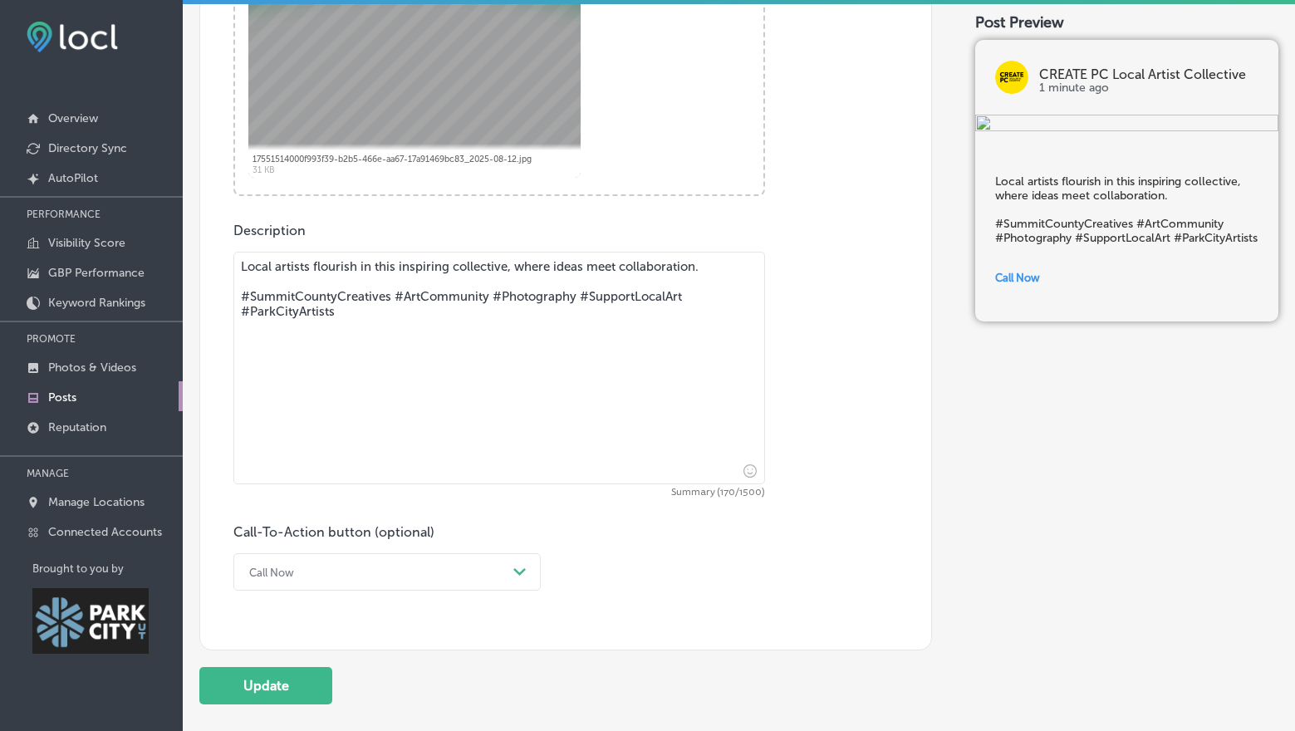
type textarea "Local artists flourish in this inspiring collective, where ideas meet collabora…"
click at [396, 556] on div "Call Now Path Created with Sketch." at bounding box center [386, 571] width 307 height 37
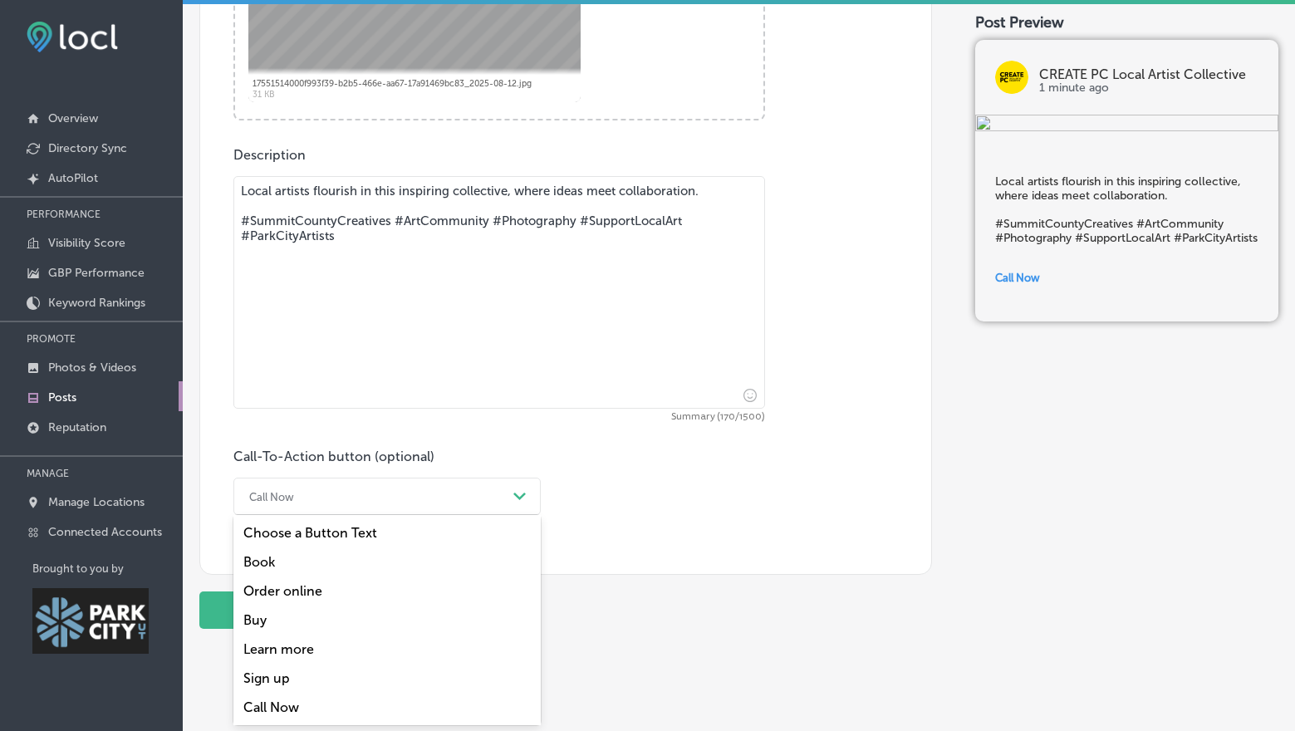
click at [333, 655] on div "Learn more" at bounding box center [386, 649] width 307 height 29
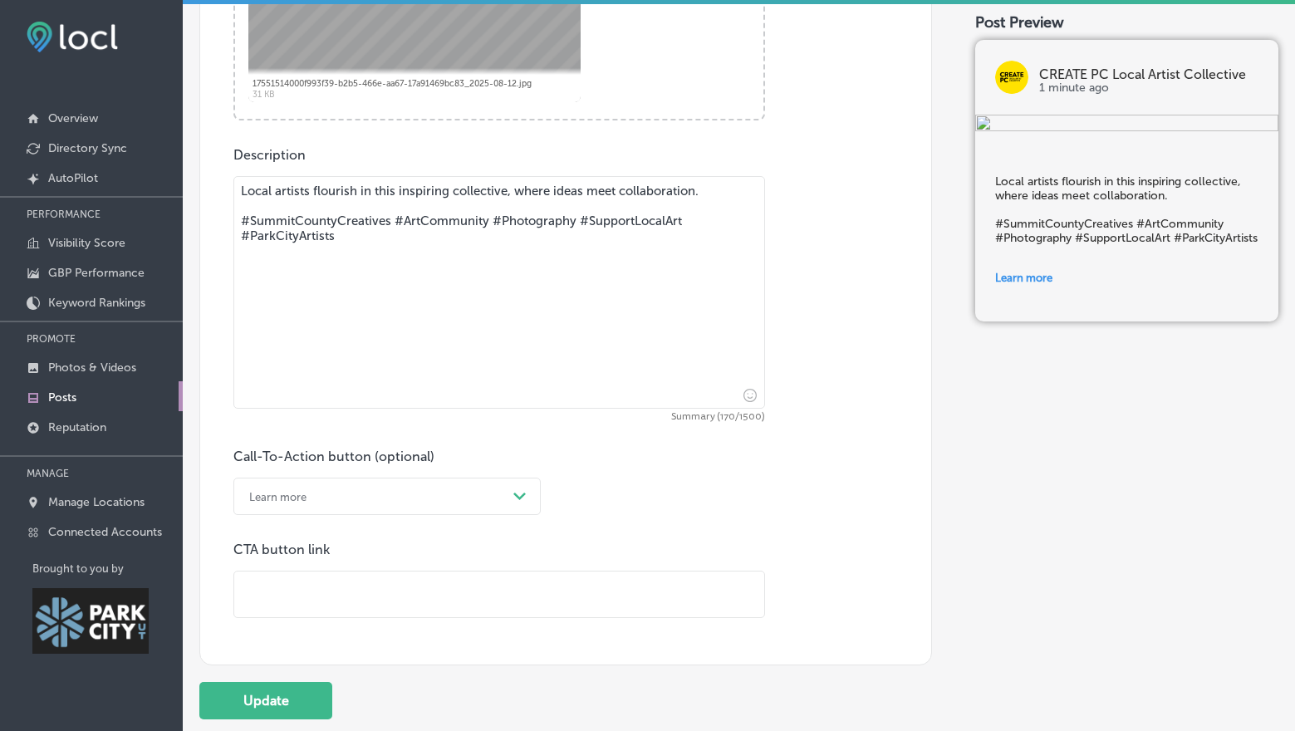
click at [292, 591] on input "text" at bounding box center [499, 595] width 530 height 46
type input "[URL][DOMAIN_NAME]"
click at [284, 687] on button "Update" at bounding box center [265, 700] width 133 height 37
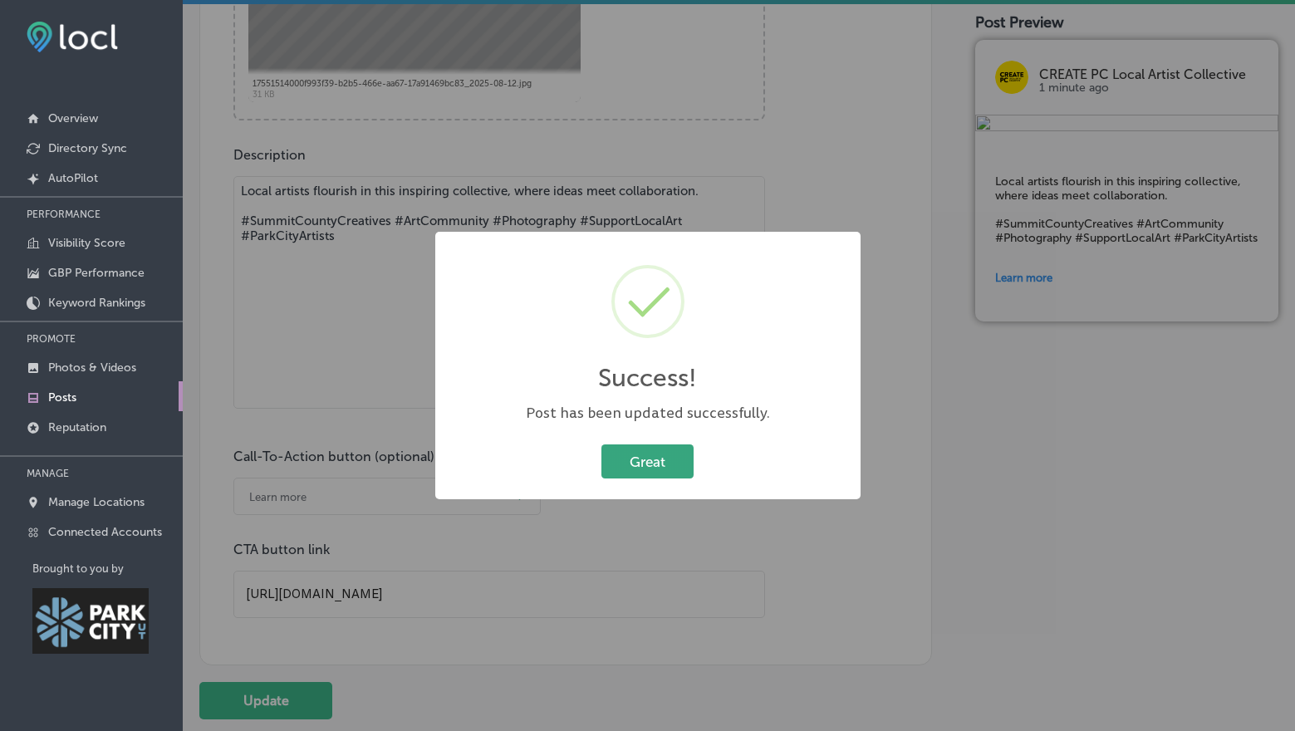
click at [633, 464] on button "Great" at bounding box center [648, 462] width 92 height 34
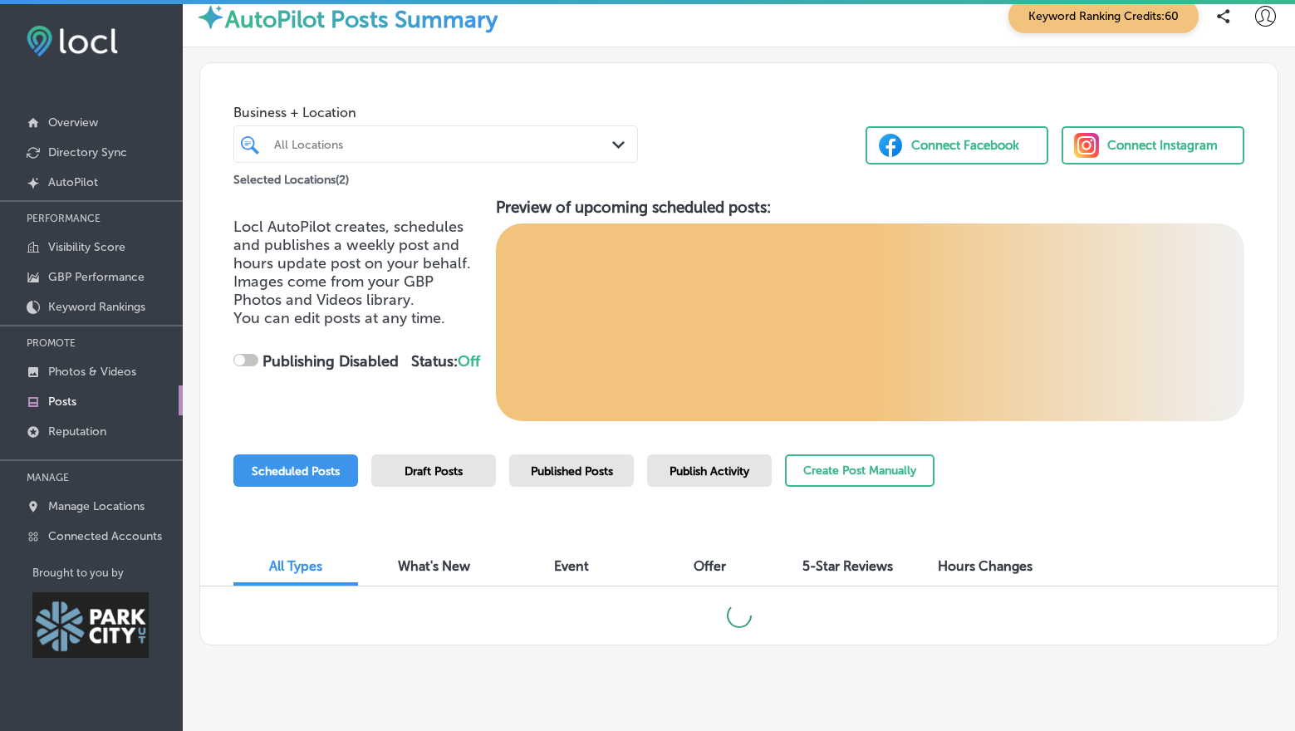
scroll to position [38, 0]
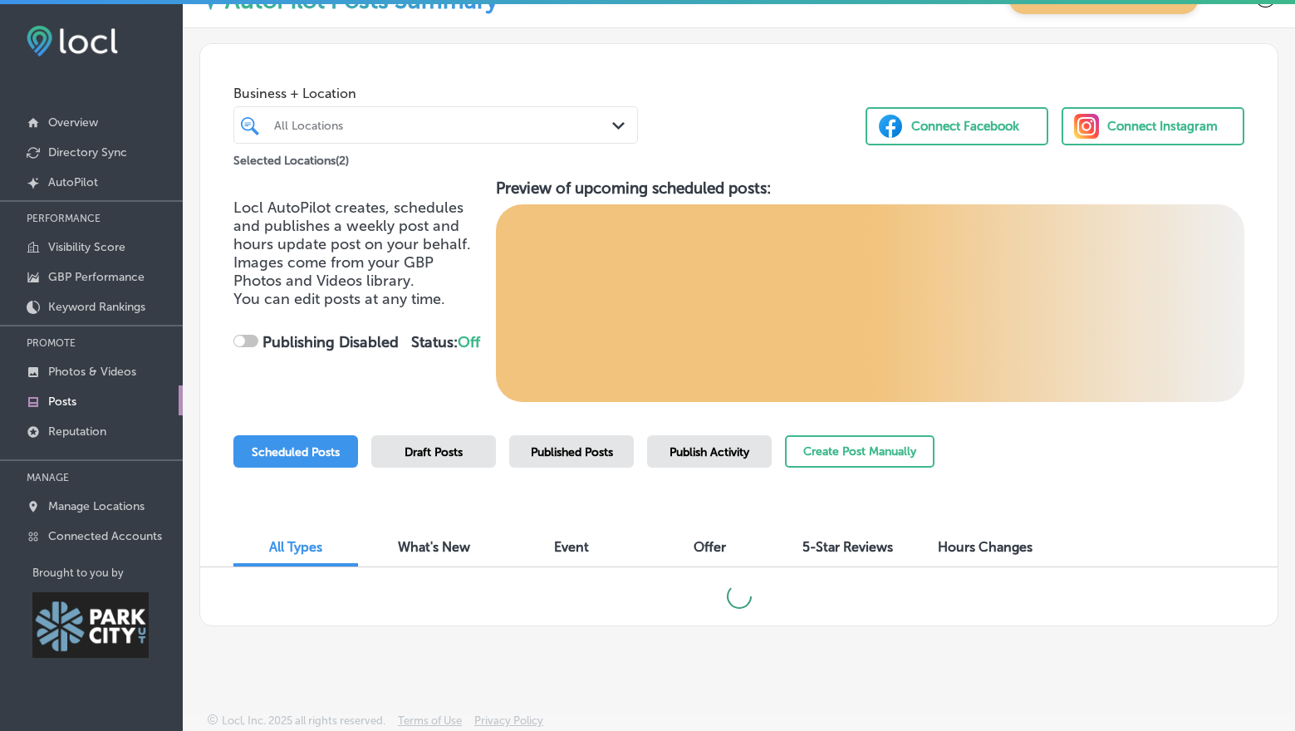
checkbox input "true"
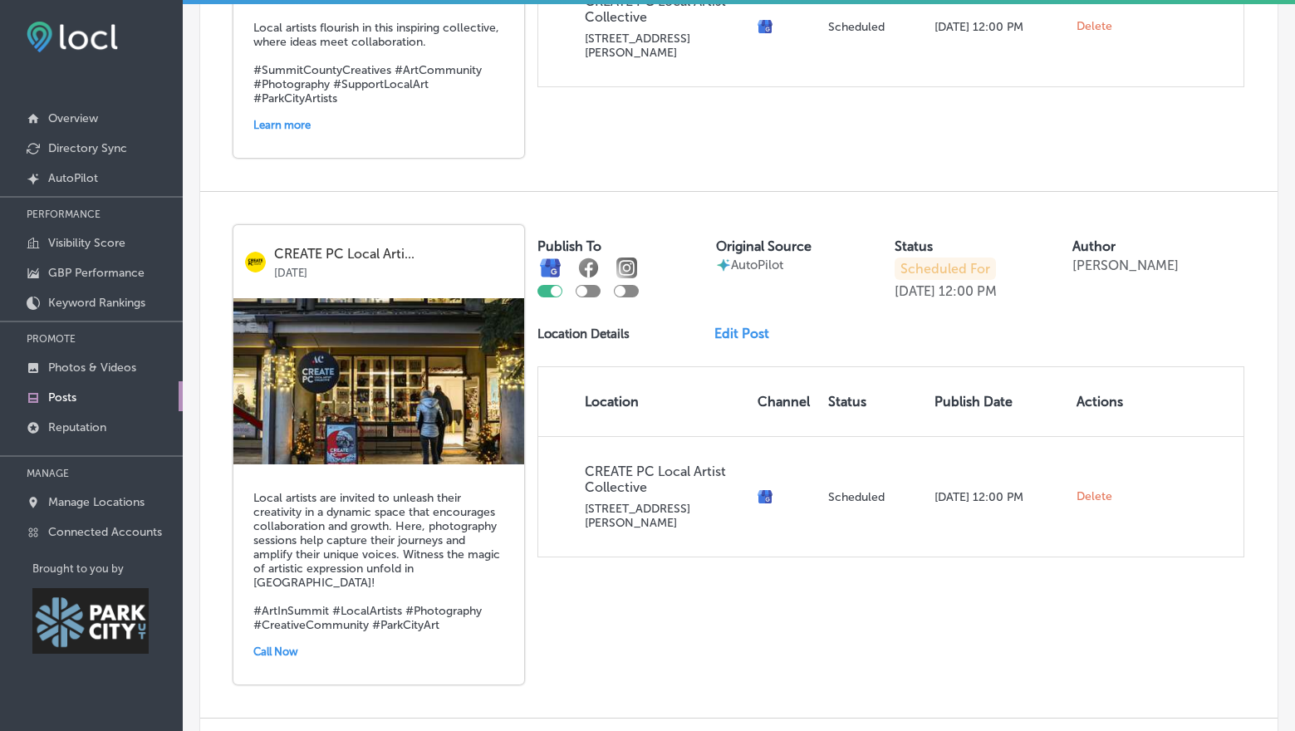
scroll to position [2189, 0]
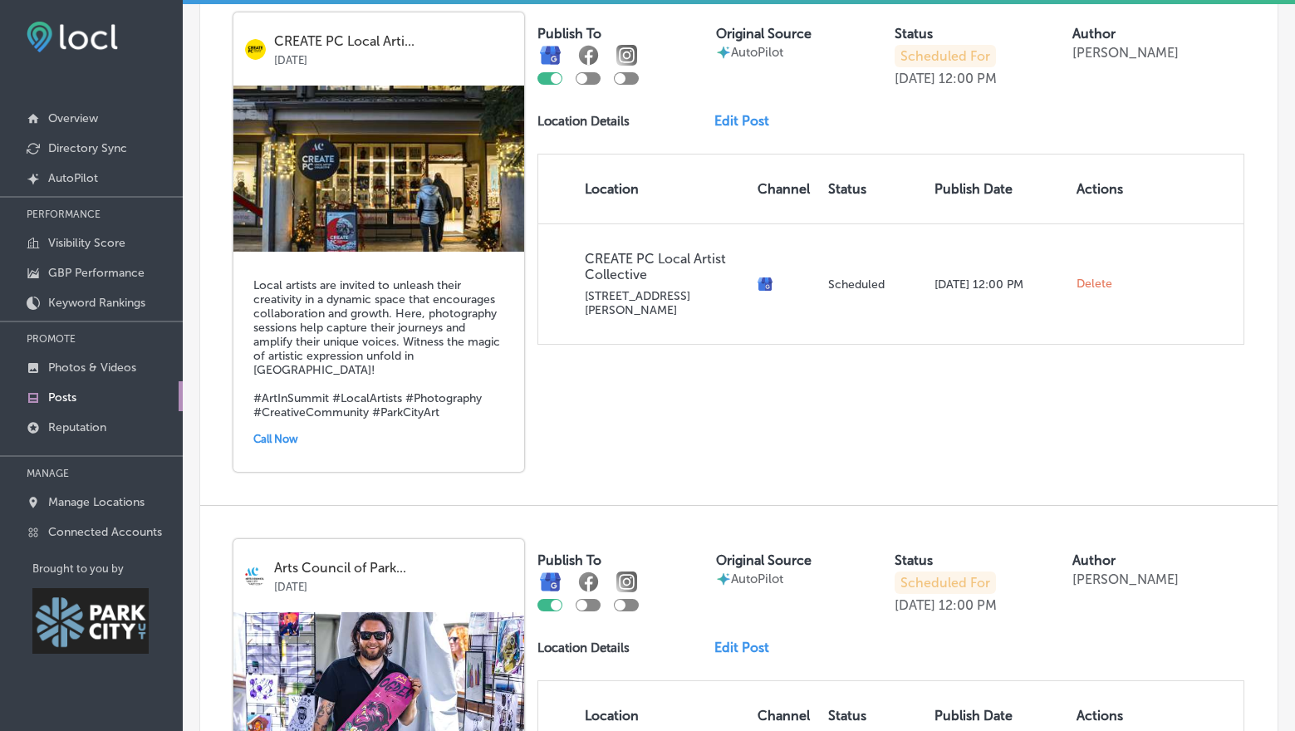
click at [738, 113] on link "Edit Post" at bounding box center [749, 121] width 68 height 16
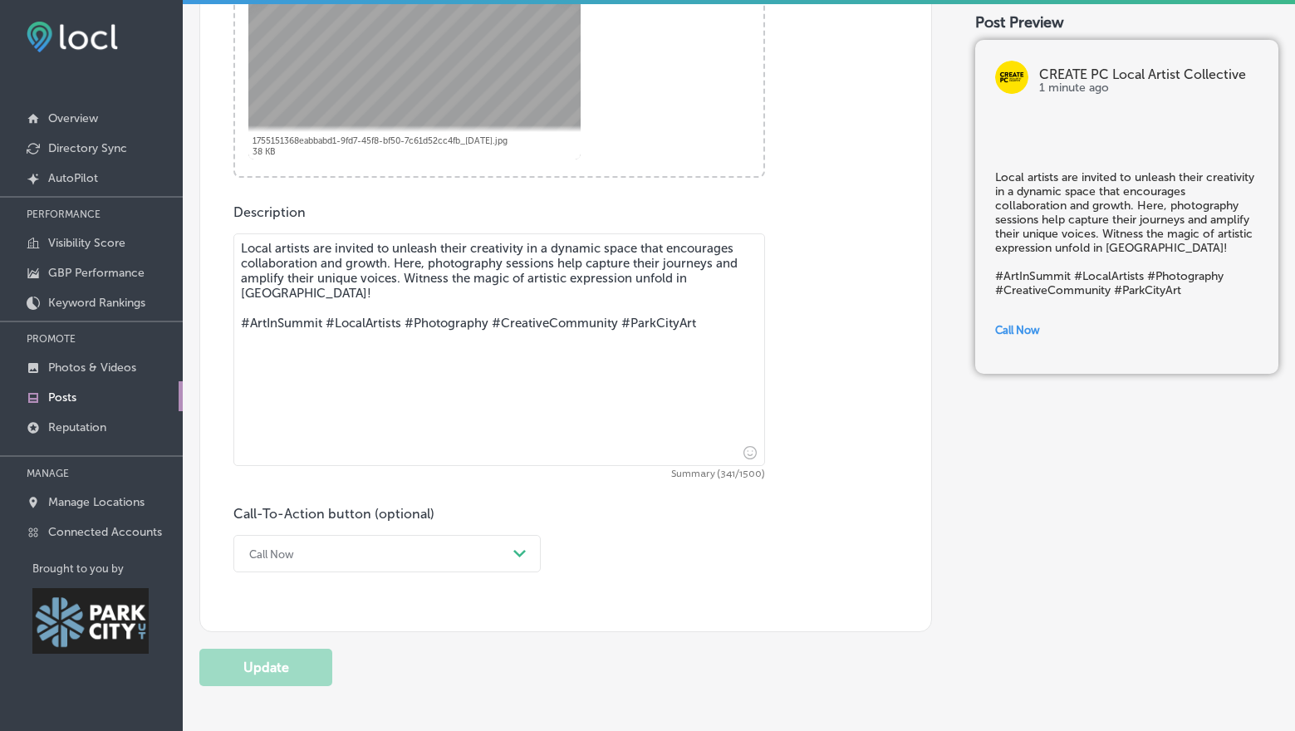
scroll to position [867, 0]
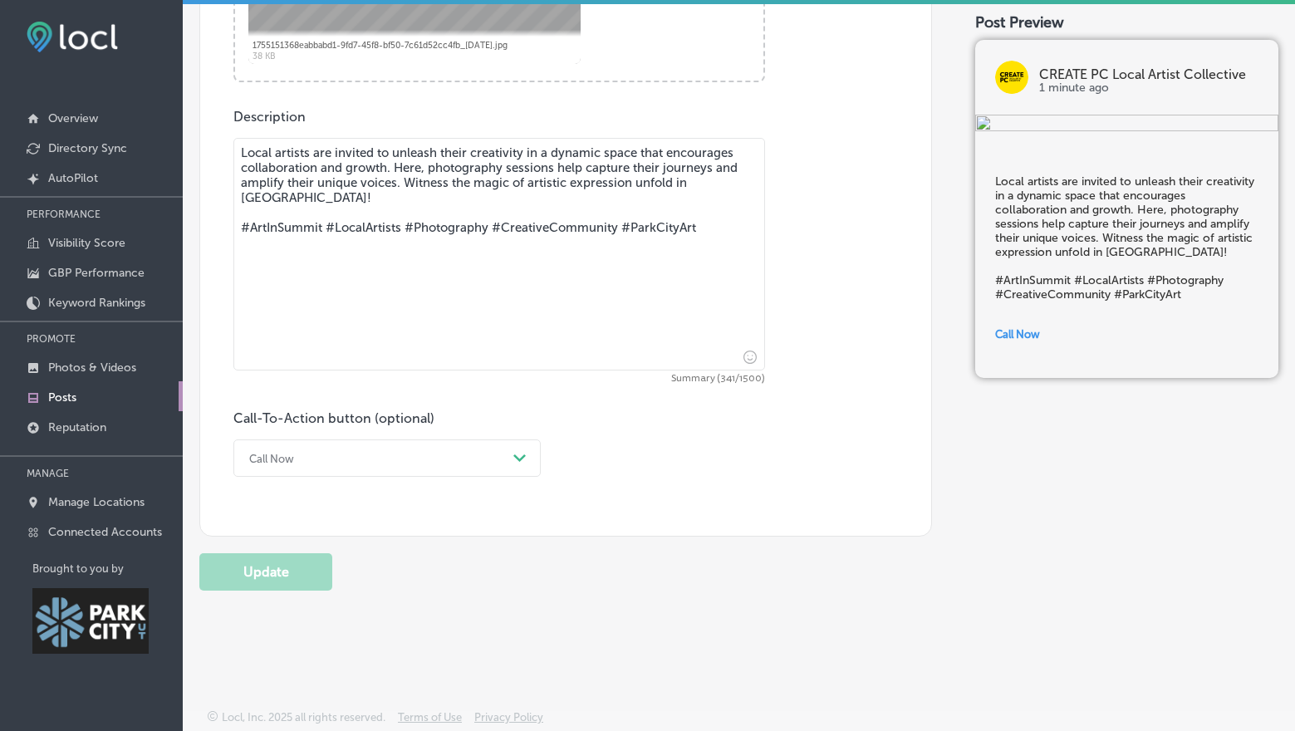
drag, startPoint x: 397, startPoint y: 164, endPoint x: 430, endPoint y: 184, distance: 38.5
click at [430, 184] on textarea "Local artists are invited to unleash their creativity in a dynamic space that e…" at bounding box center [499, 254] width 532 height 233
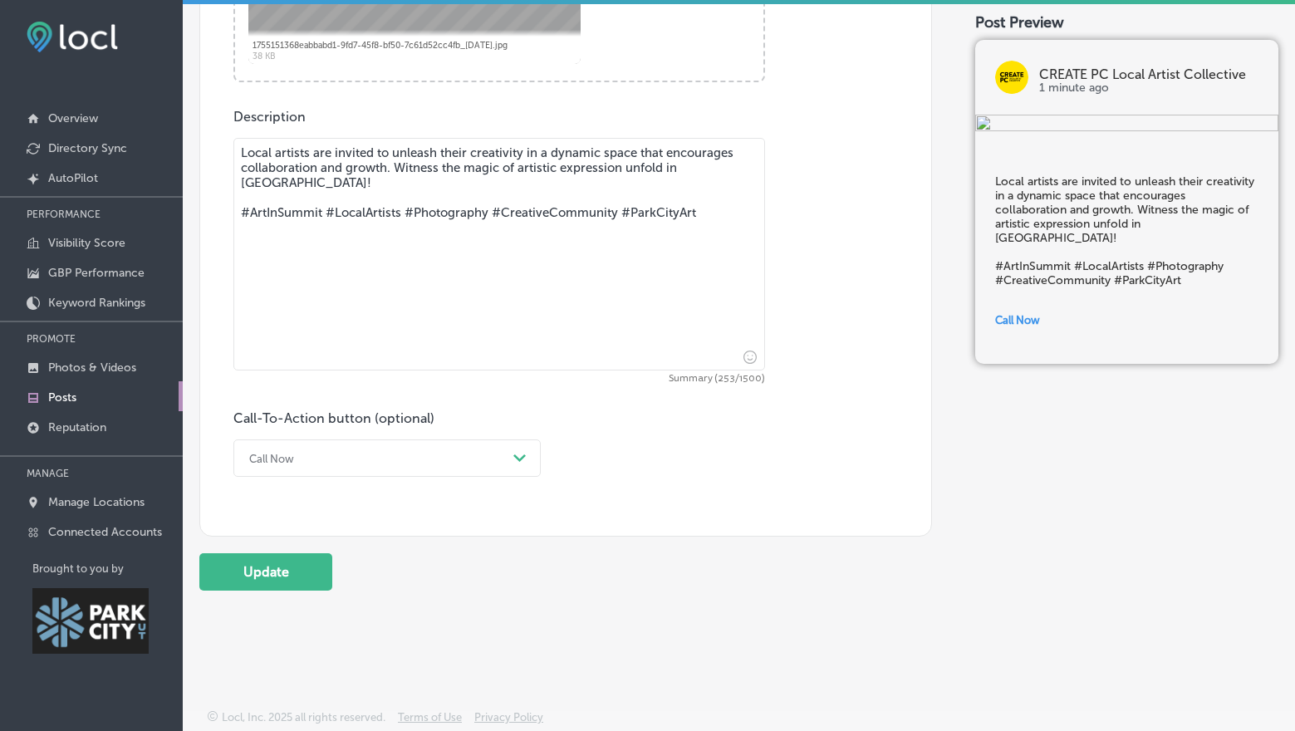
type textarea "Local artists are invited to unleash their creativity in a dynamic space that e…"
click at [320, 459] on div "Call Now" at bounding box center [374, 458] width 266 height 26
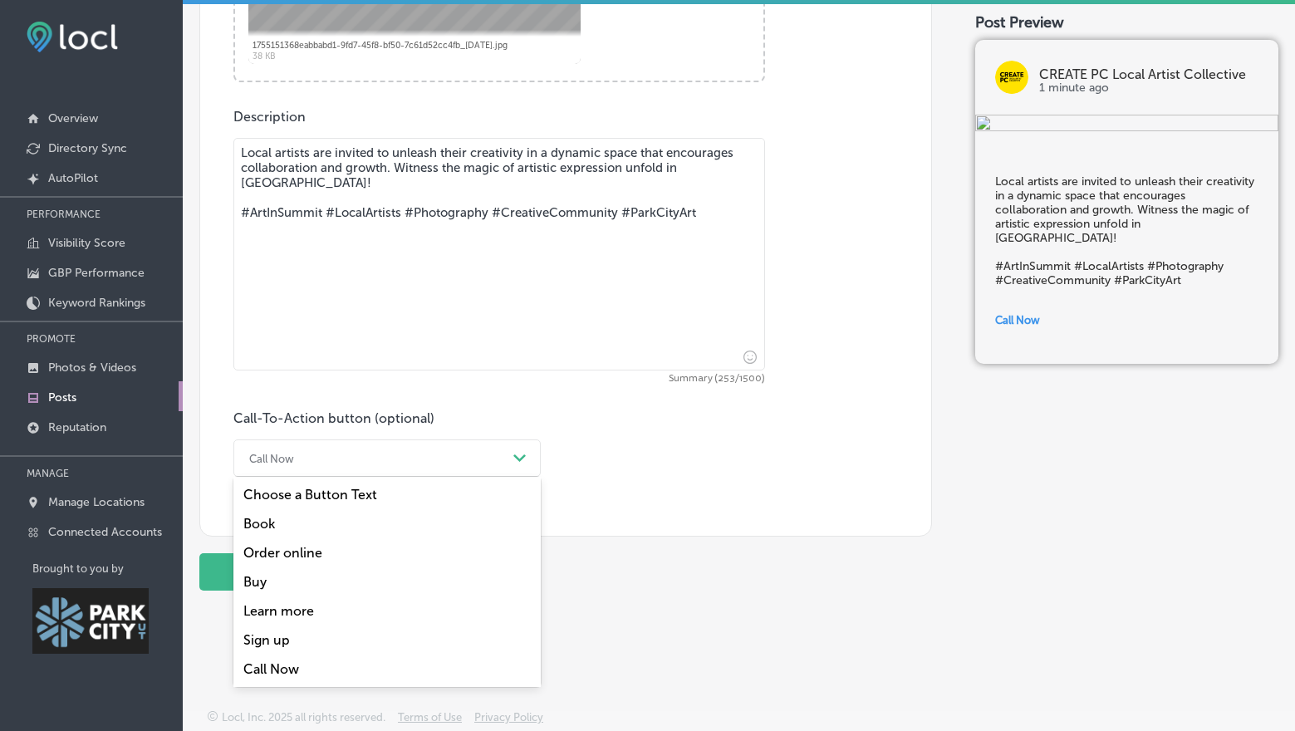
click at [296, 612] on div "Learn more" at bounding box center [386, 611] width 307 height 29
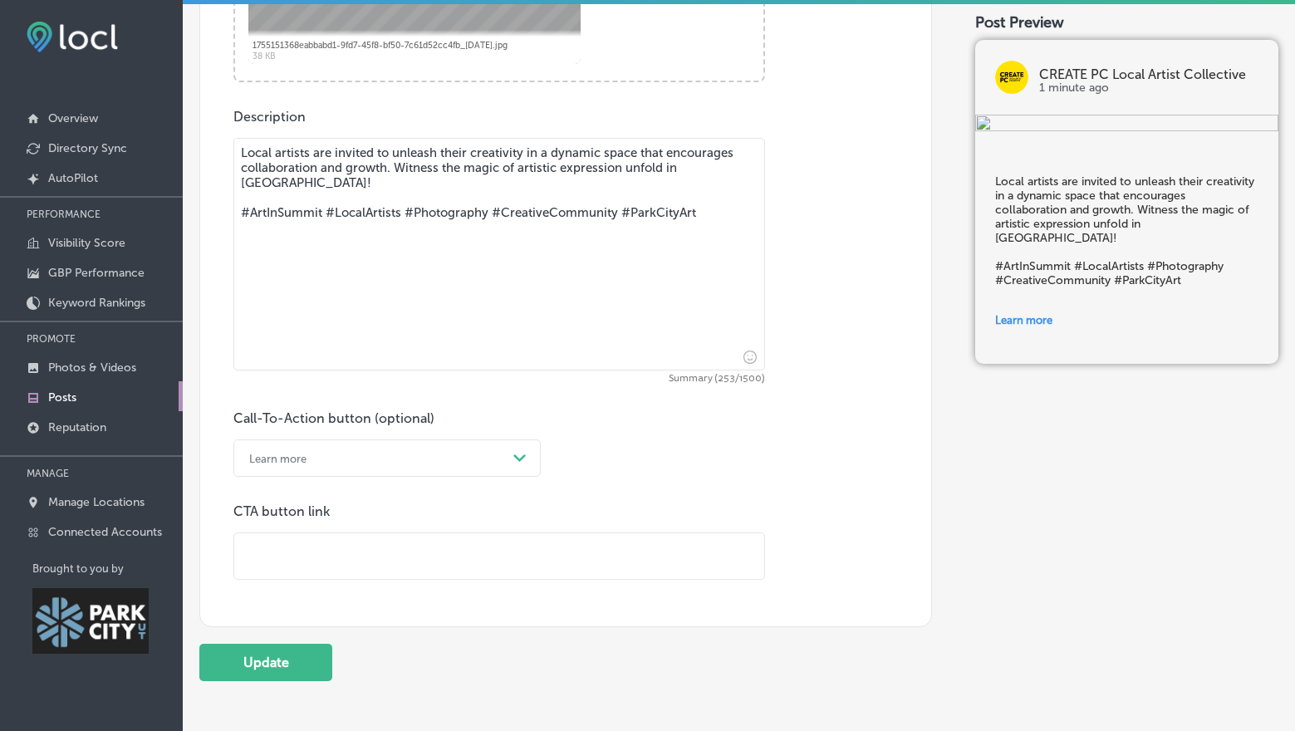
click at [303, 543] on input "text" at bounding box center [499, 556] width 530 height 46
type input "[URL][DOMAIN_NAME]"
click at [273, 665] on button "Update" at bounding box center [265, 662] width 133 height 37
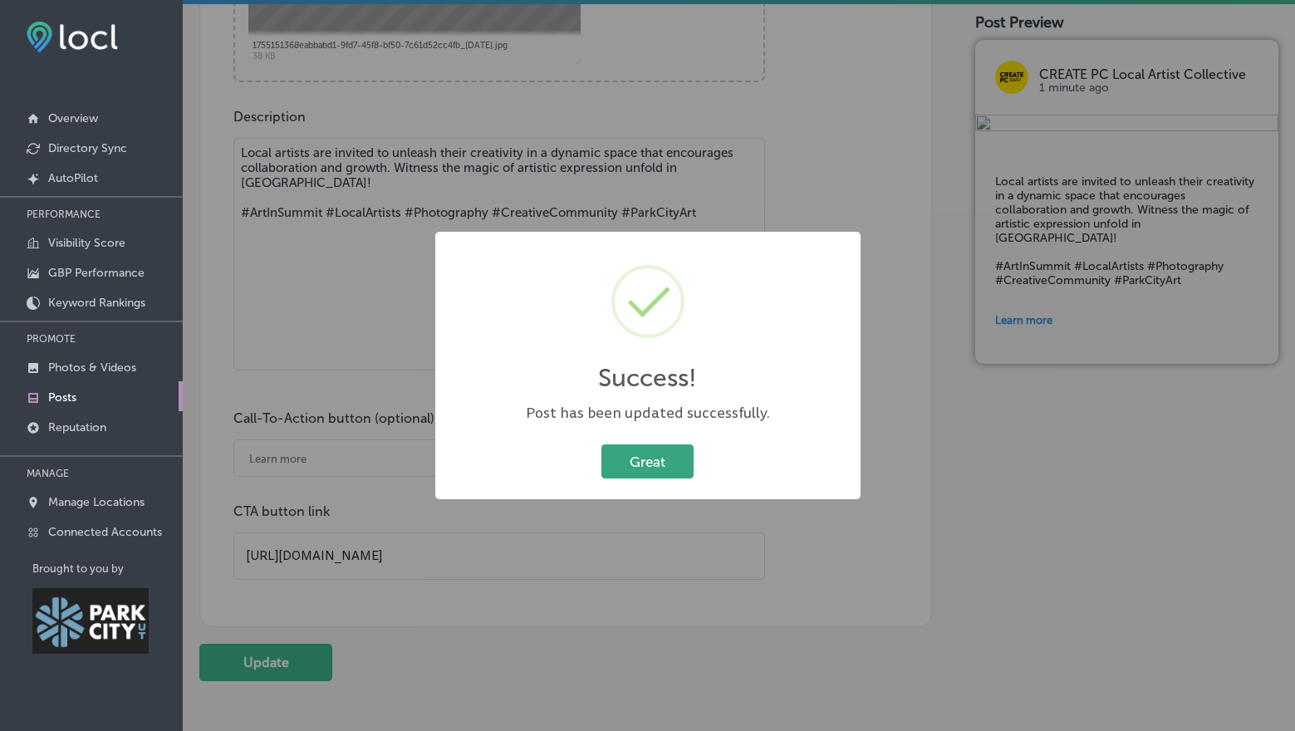
click at [647, 460] on button "Great" at bounding box center [648, 462] width 92 height 34
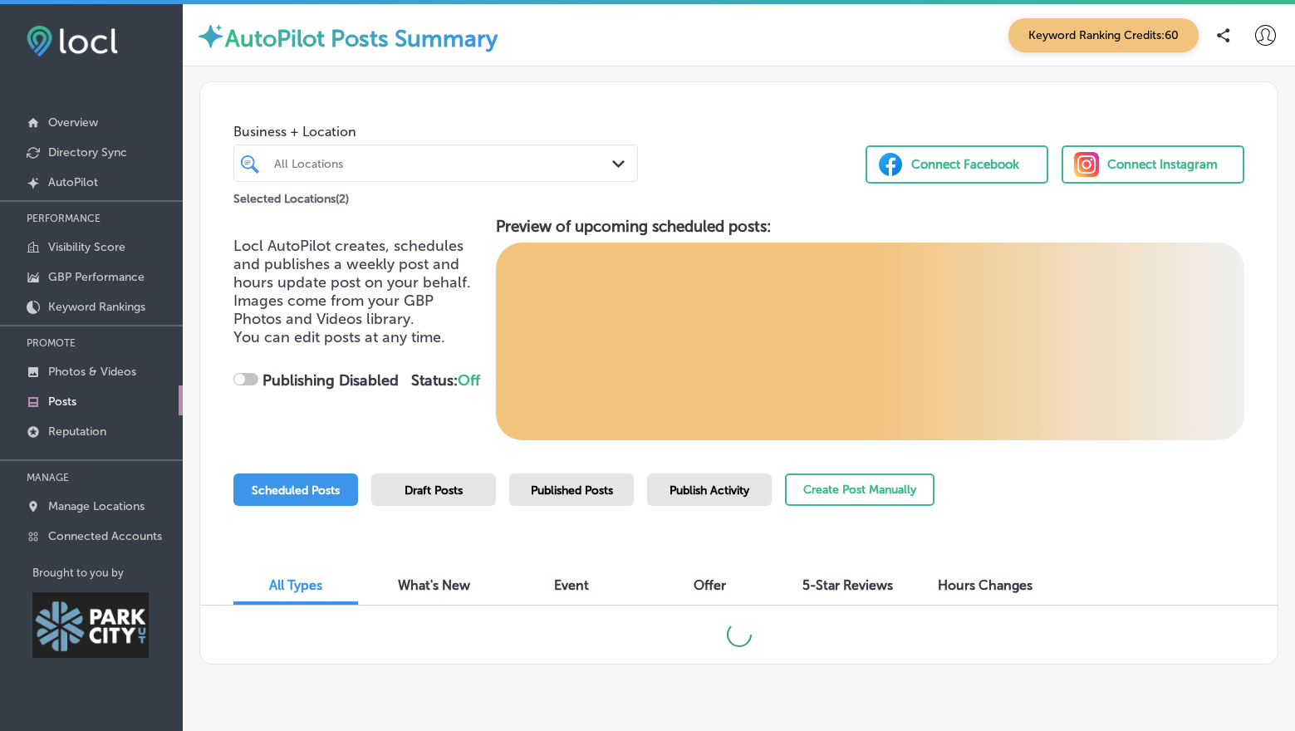
checkbox input "true"
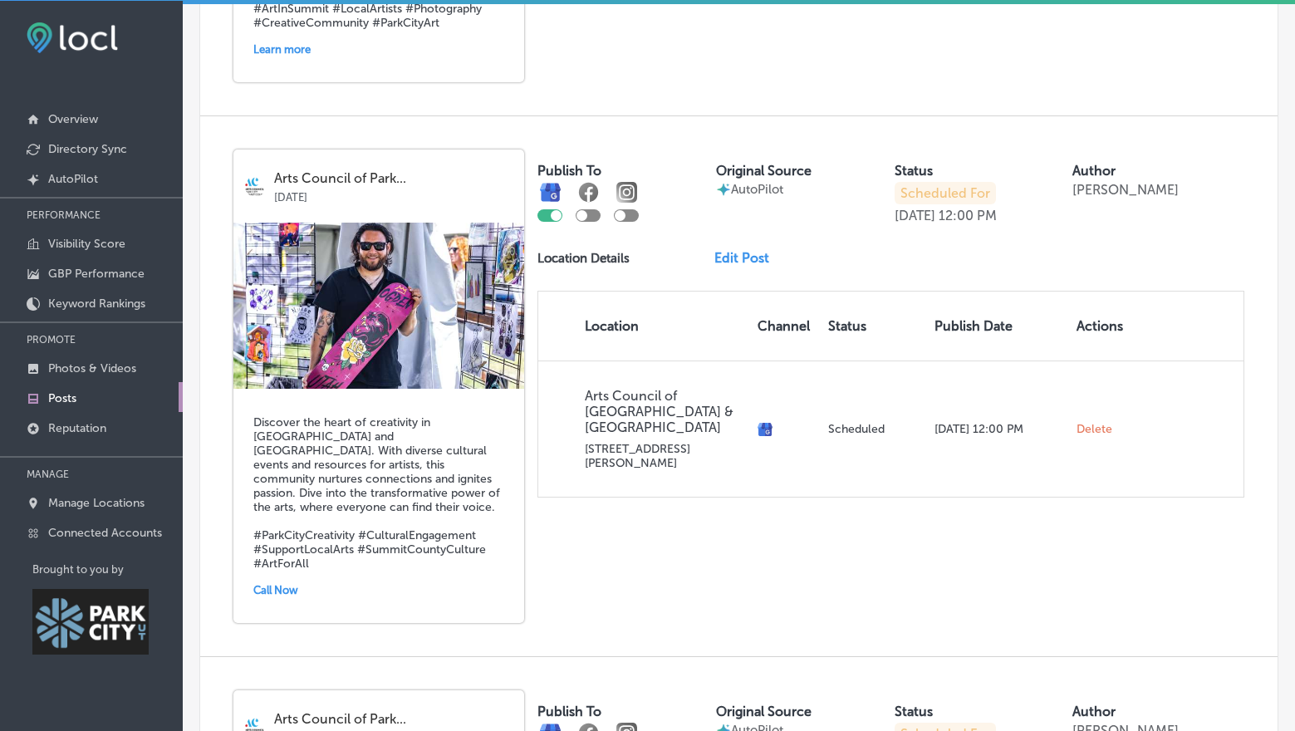
scroll to position [2551, 0]
click at [736, 250] on link "Edit Post" at bounding box center [749, 258] width 68 height 16
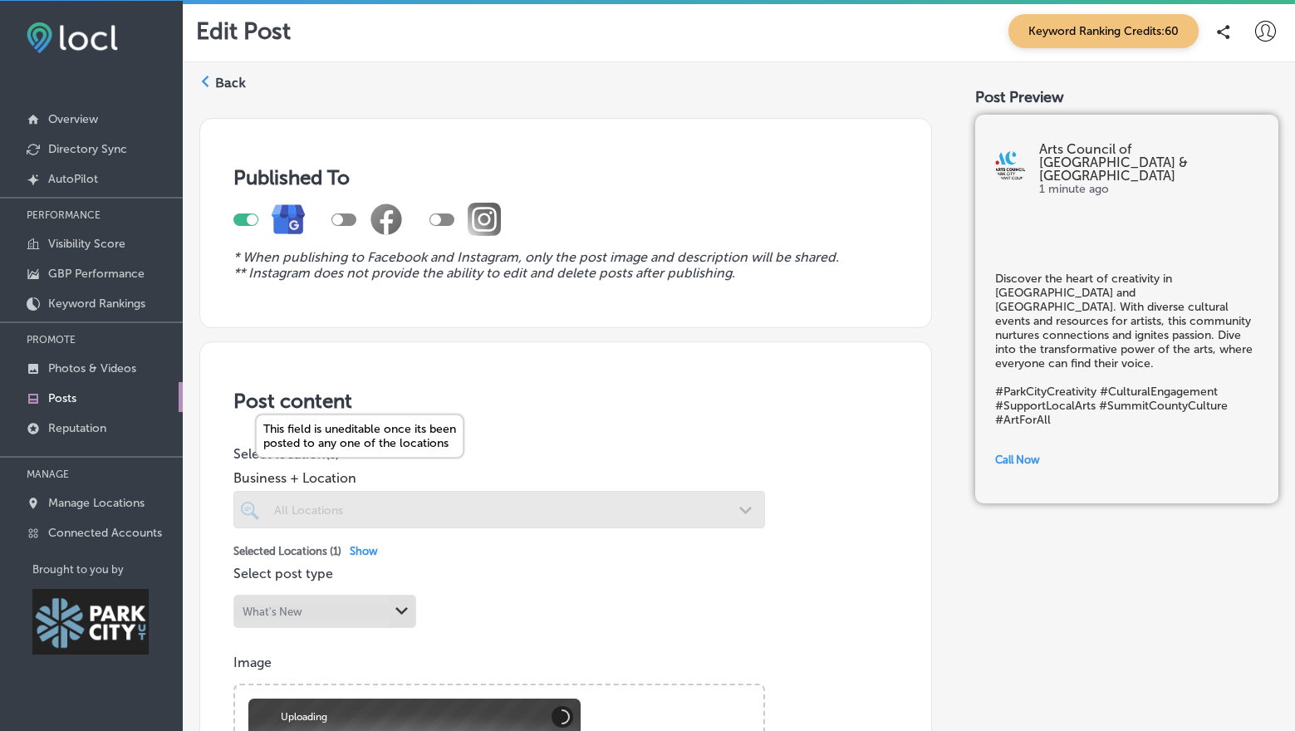
scroll to position [867, 0]
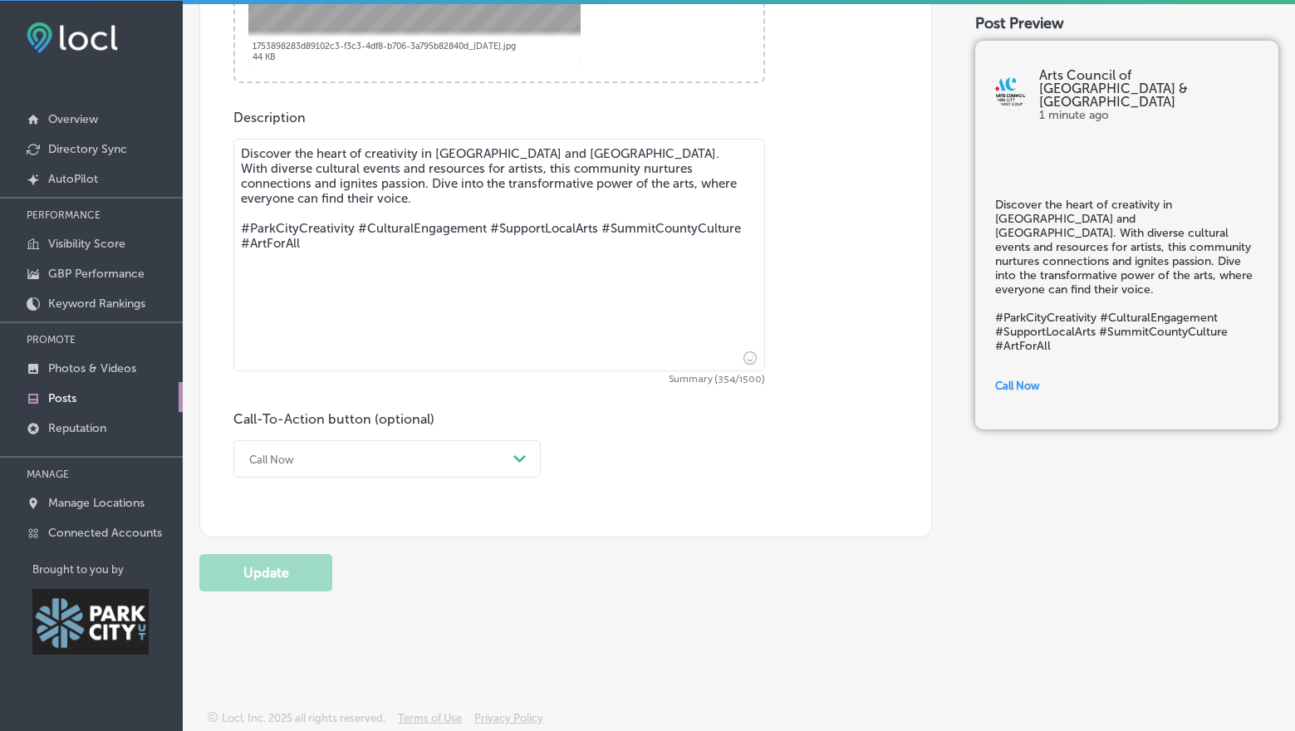
click at [425, 452] on div "Call Now" at bounding box center [374, 459] width 266 height 26
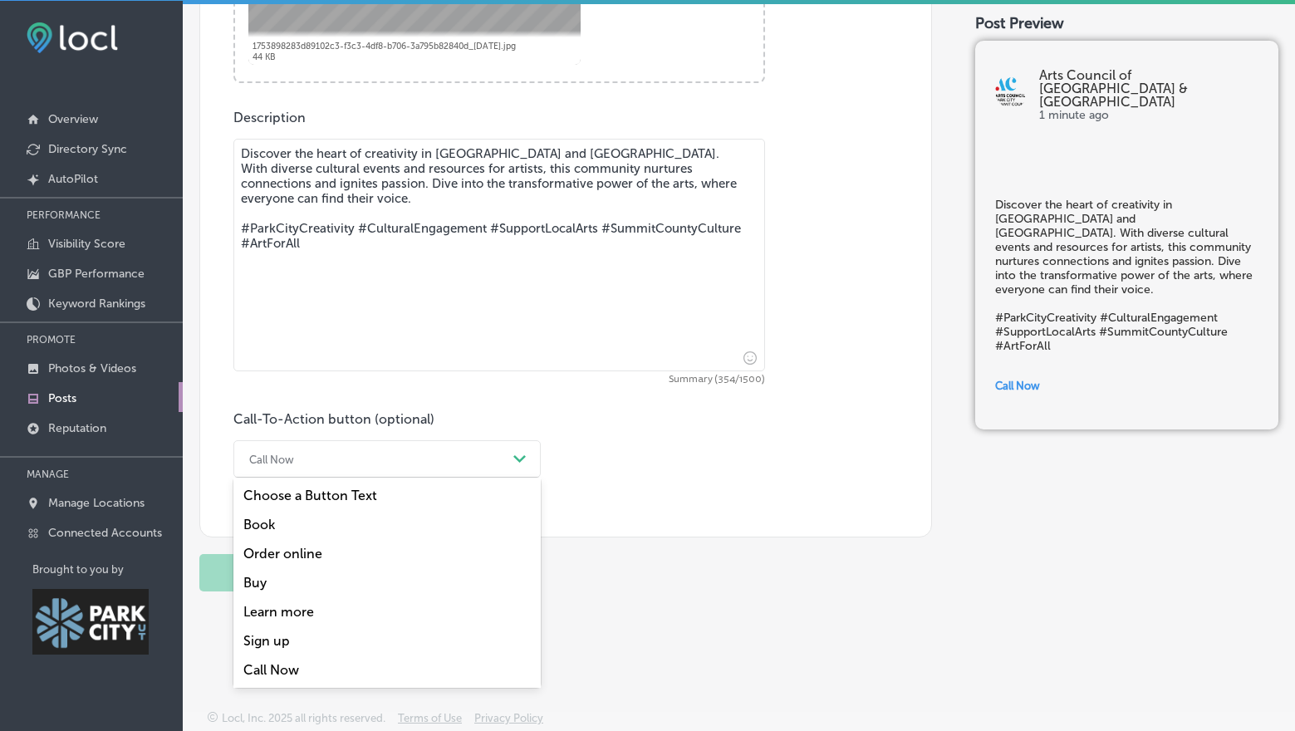
click at [360, 617] on div "Learn more" at bounding box center [386, 611] width 307 height 29
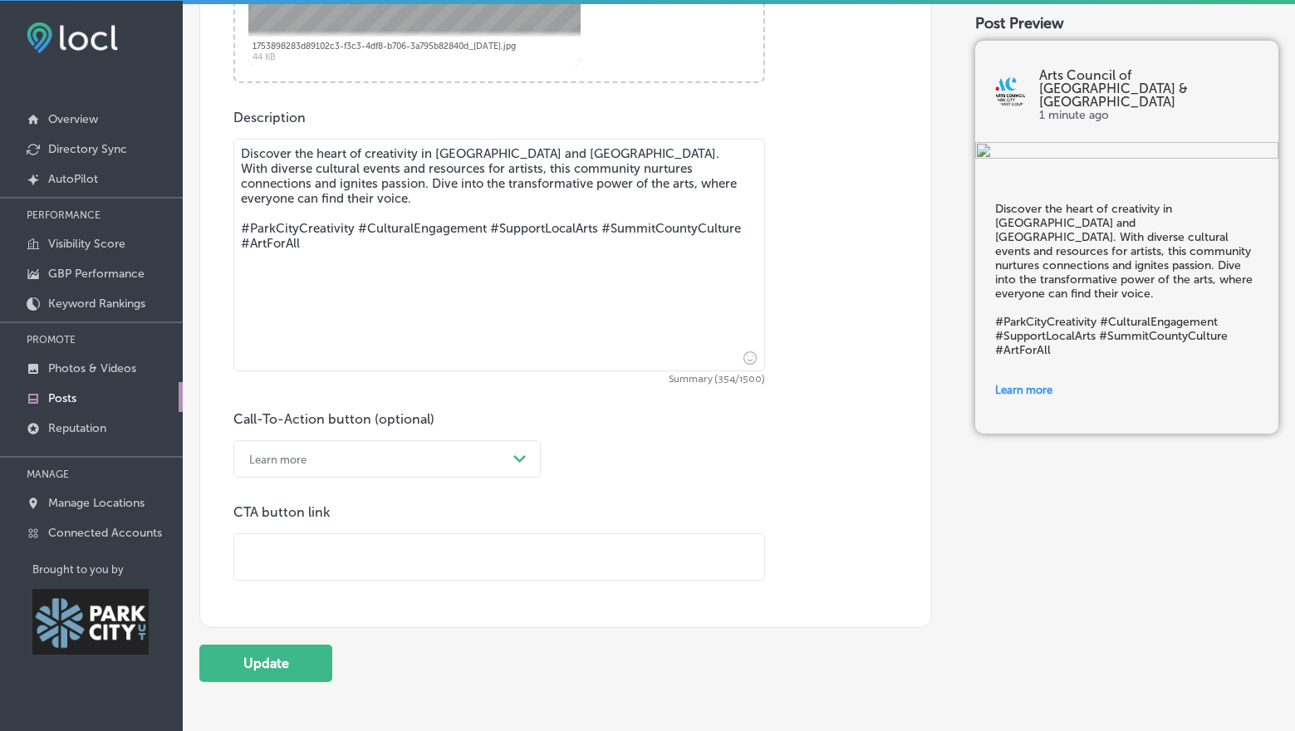
click at [376, 551] on input "text" at bounding box center [499, 557] width 530 height 46
type input "[URL][DOMAIN_NAME]"
click at [280, 658] on button "Update" at bounding box center [265, 663] width 133 height 37
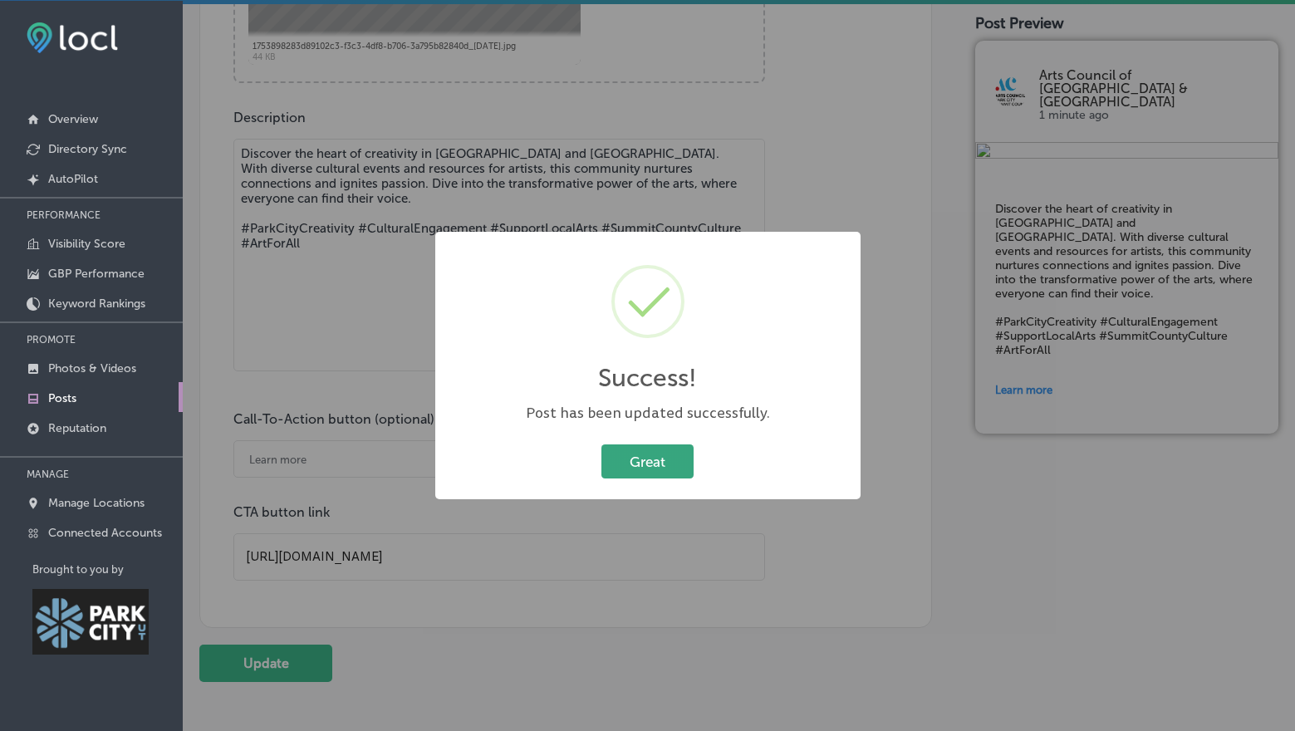
click at [679, 471] on button "Great" at bounding box center [648, 462] width 92 height 34
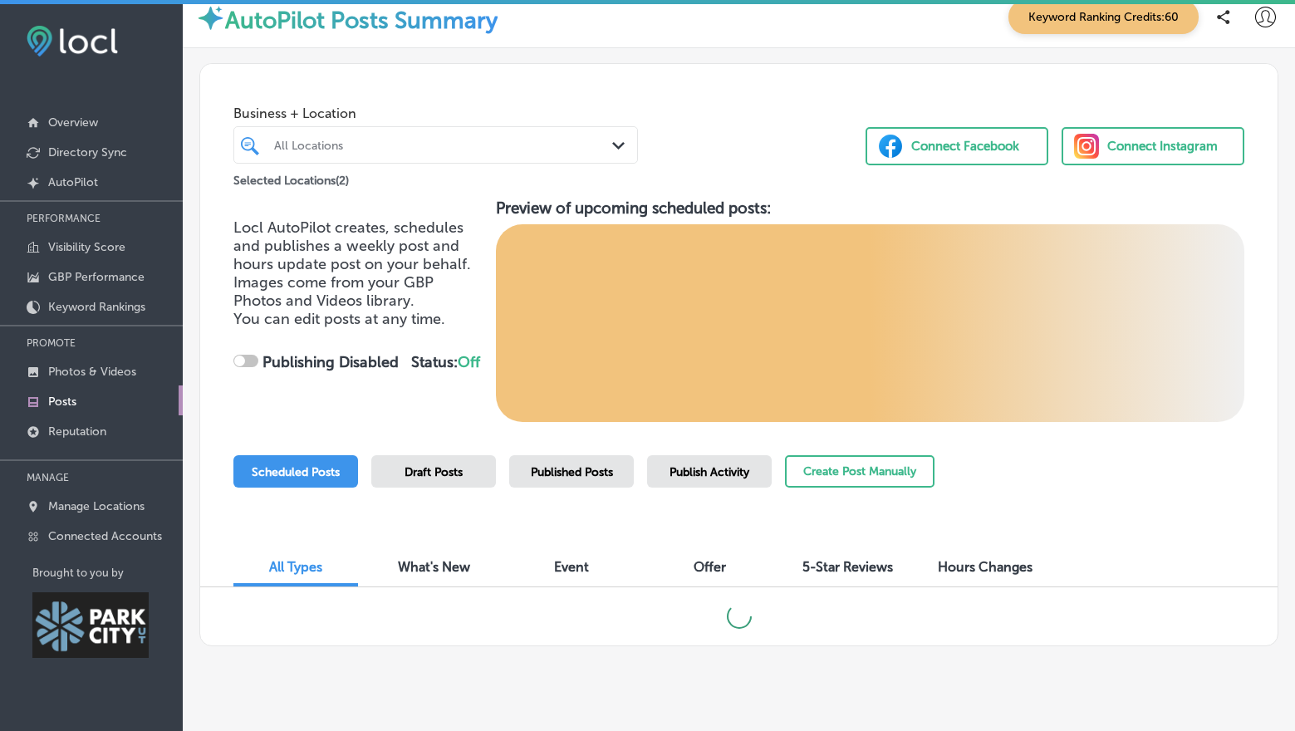
scroll to position [38, 0]
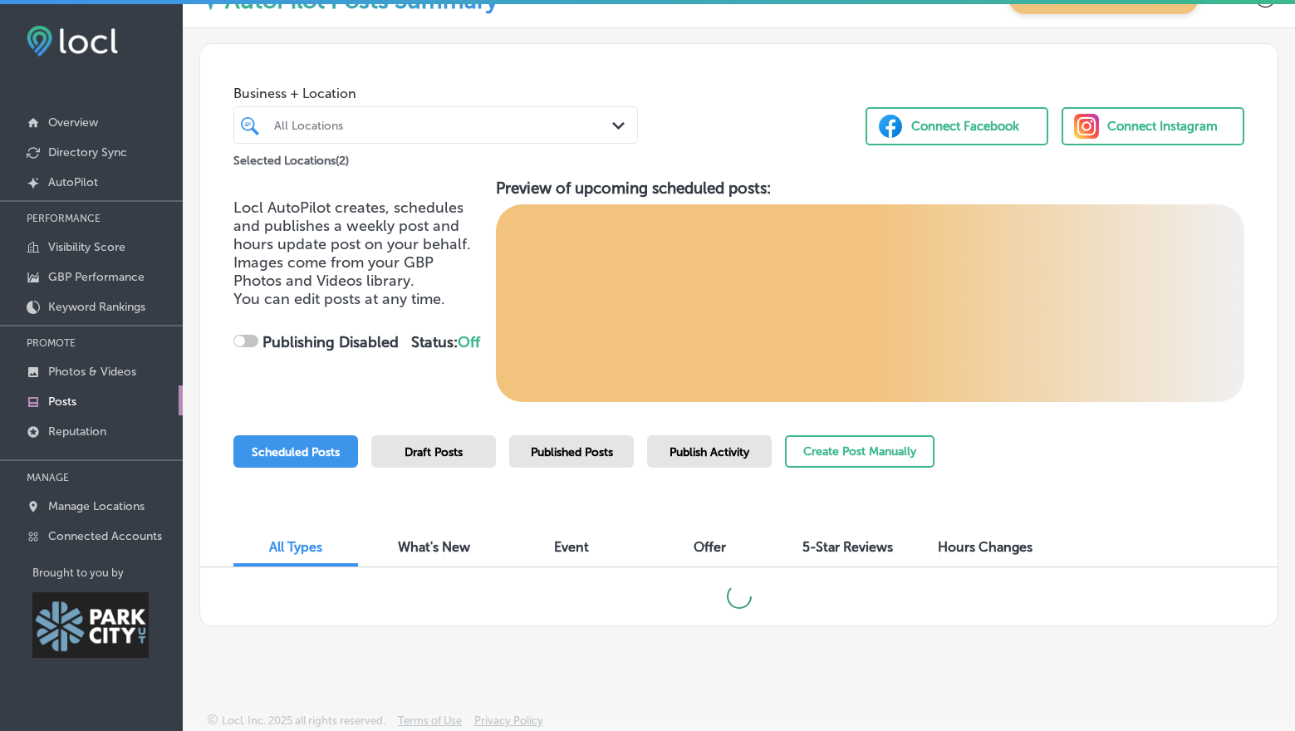
checkbox input "true"
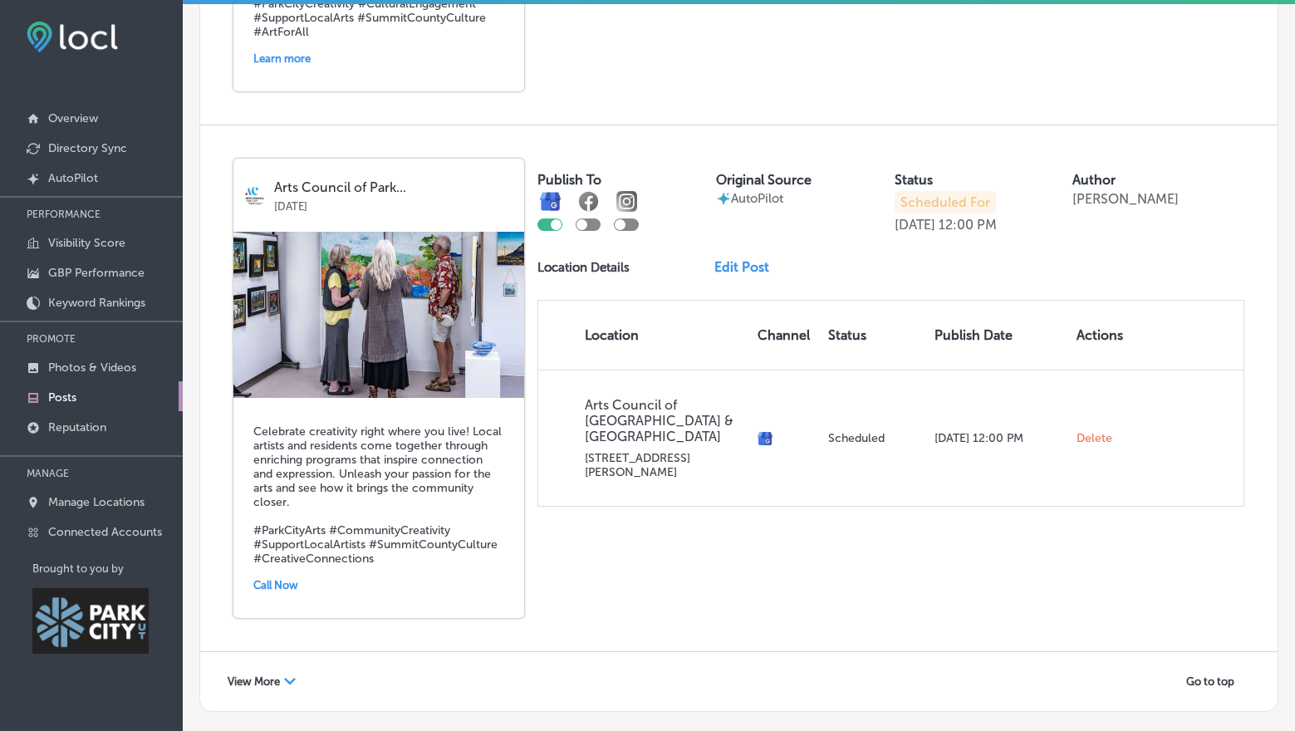
scroll to position [3109, 0]
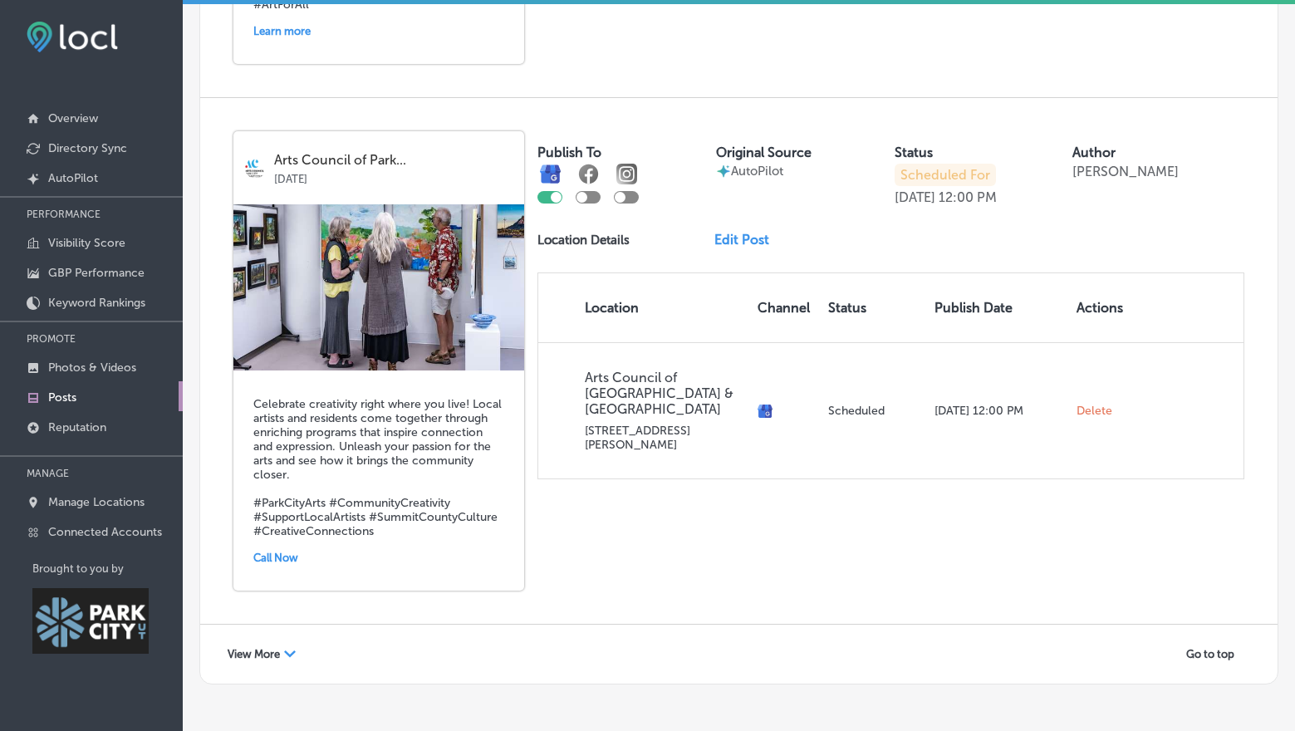
click at [731, 232] on link "Edit Post" at bounding box center [749, 240] width 68 height 16
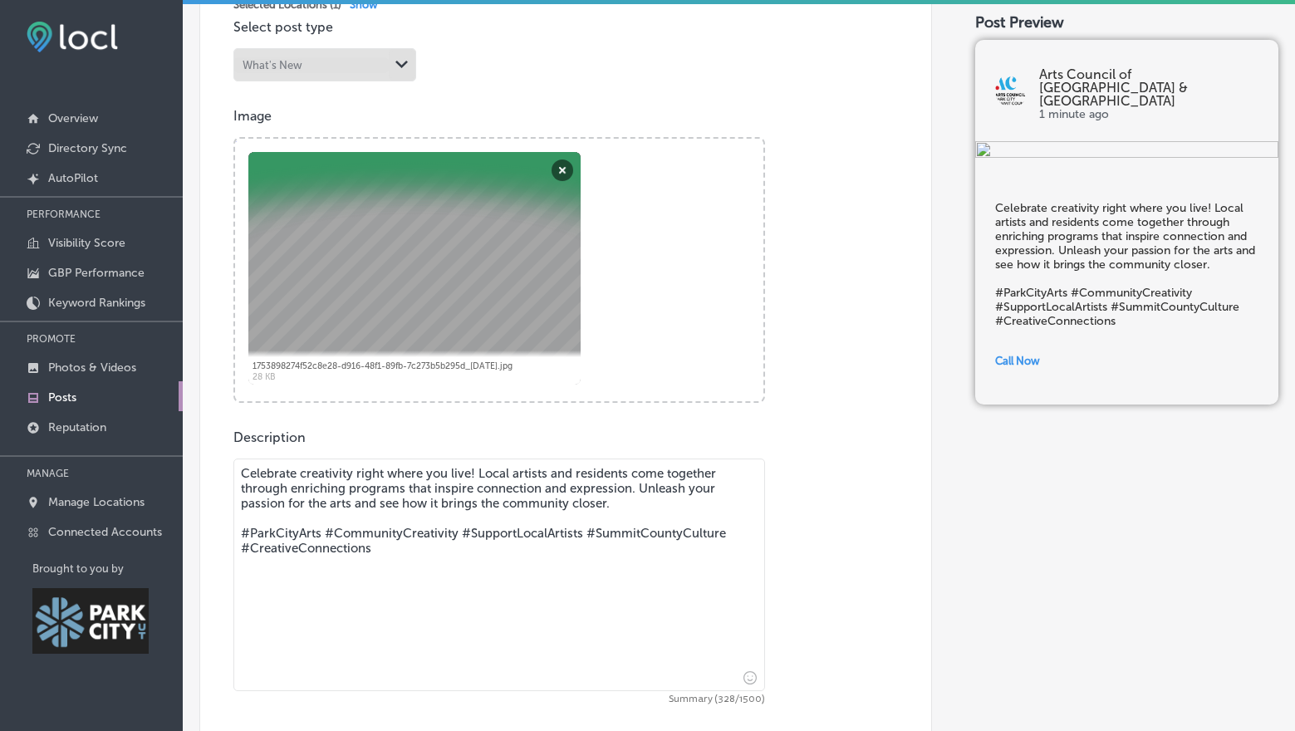
scroll to position [621, 0]
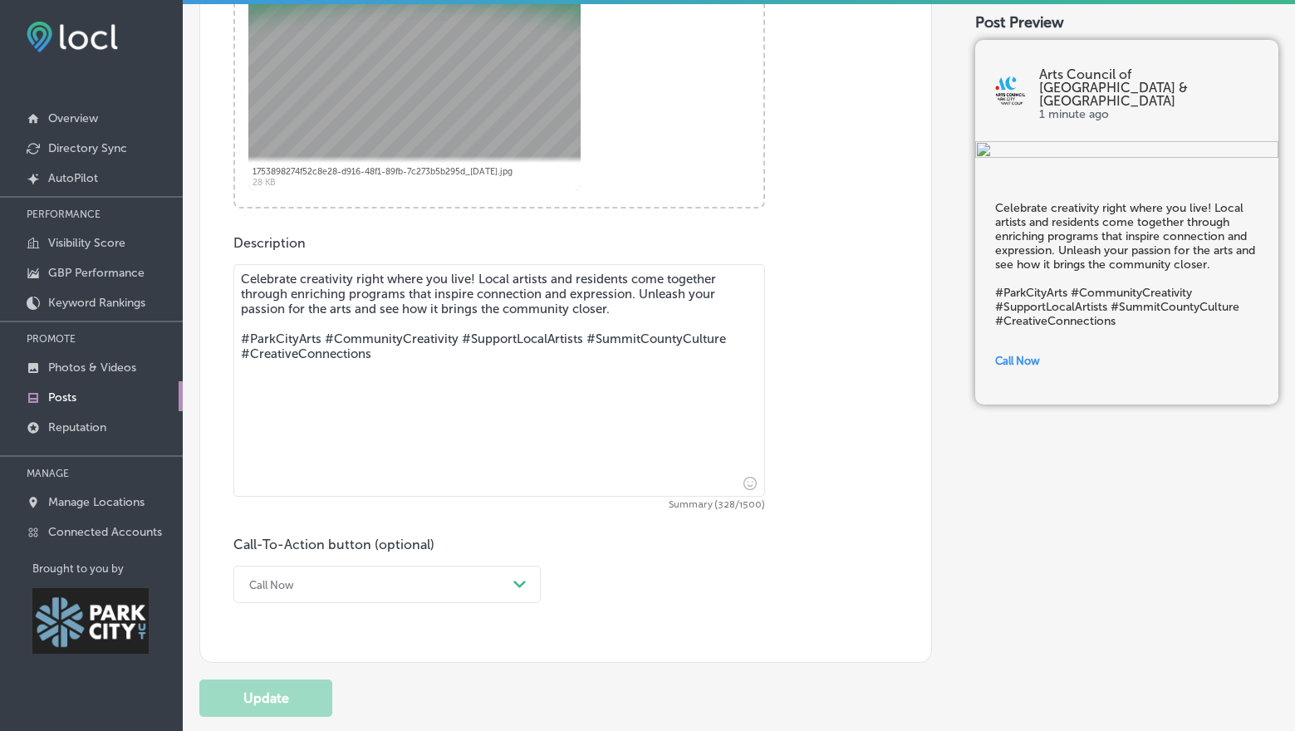
click at [391, 585] on div "Call Now Path Created with Sketch." at bounding box center [386, 584] width 307 height 37
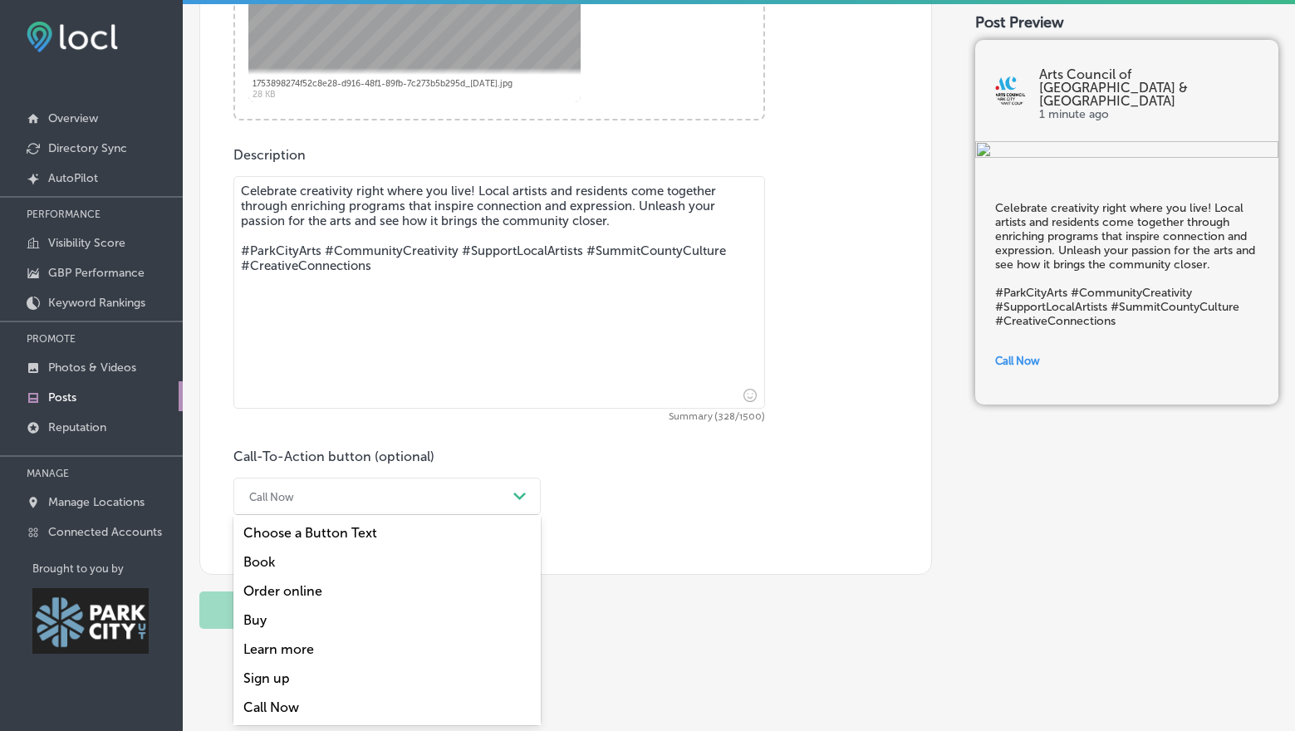
click at [333, 653] on div "Learn more" at bounding box center [386, 649] width 307 height 29
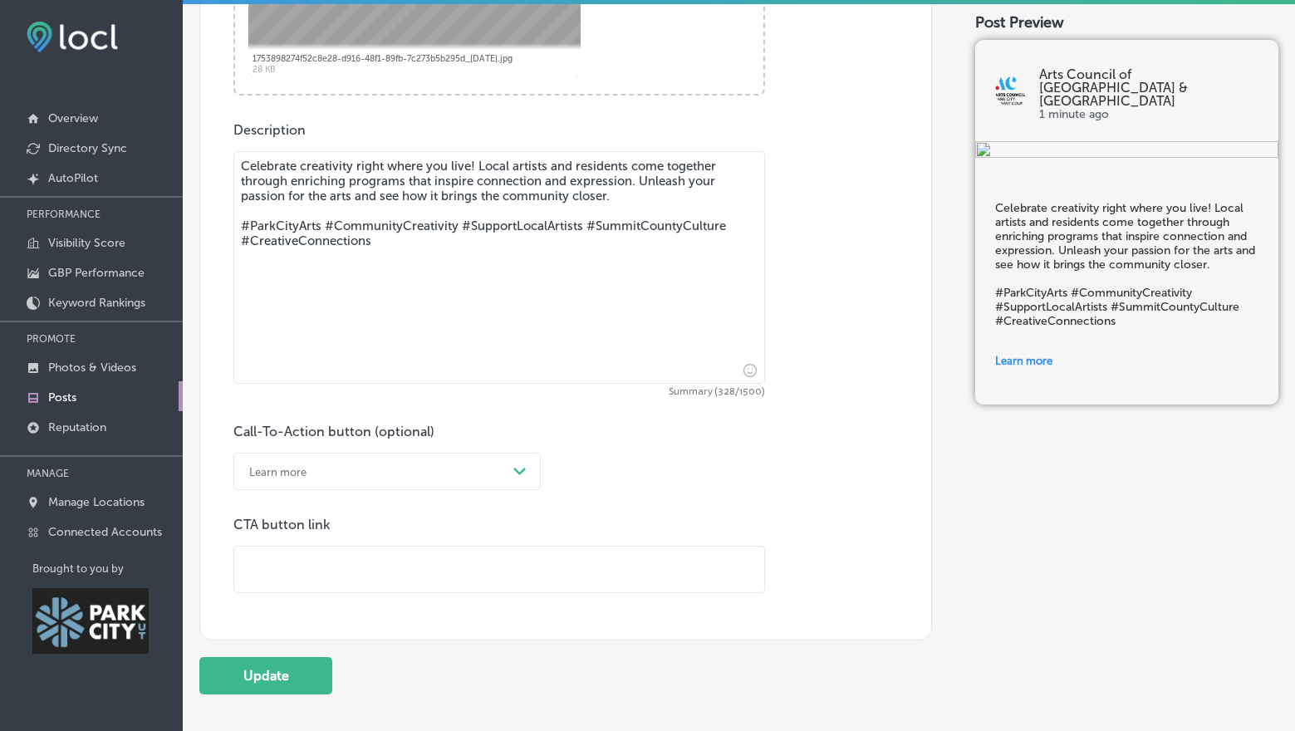
scroll to position [853, 0]
click at [306, 569] on input "text" at bounding box center [499, 570] width 530 height 46
type input "[URL][DOMAIN_NAME]"
click at [265, 675] on button "Update" at bounding box center [265, 675] width 133 height 37
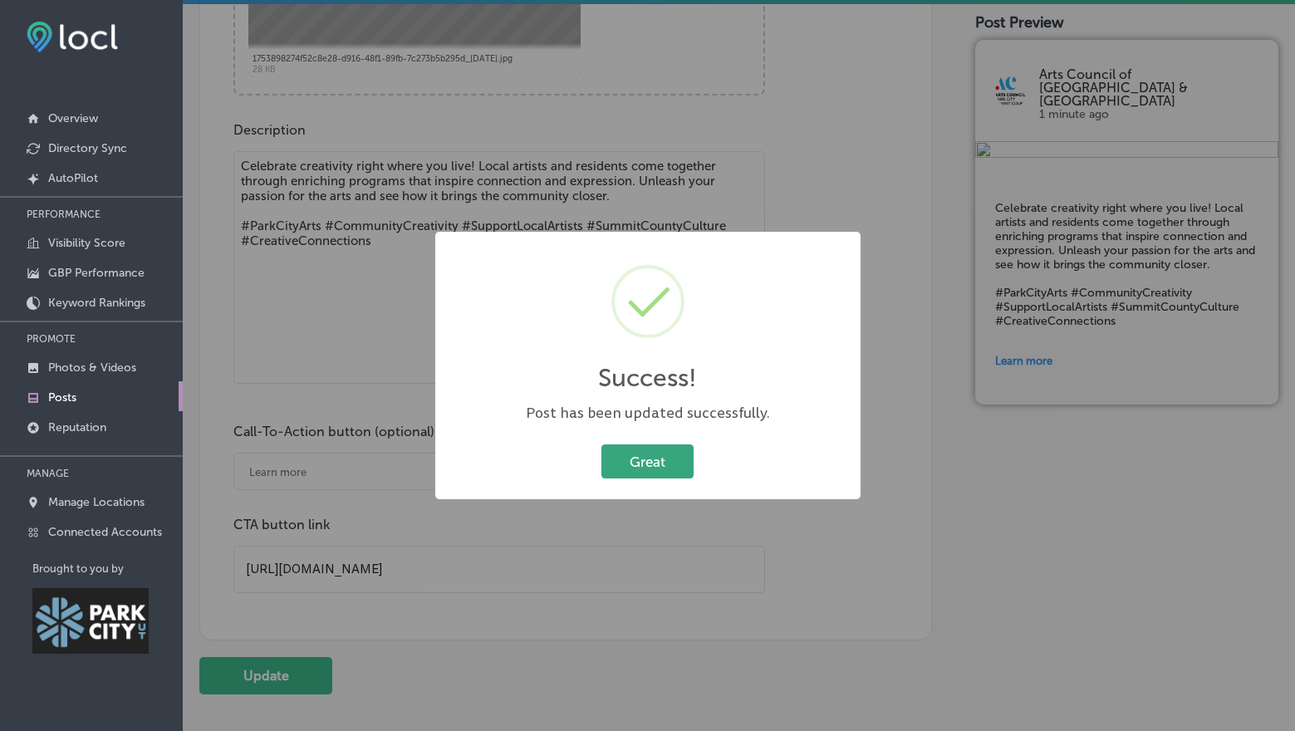
click at [636, 464] on button "Great" at bounding box center [648, 462] width 92 height 34
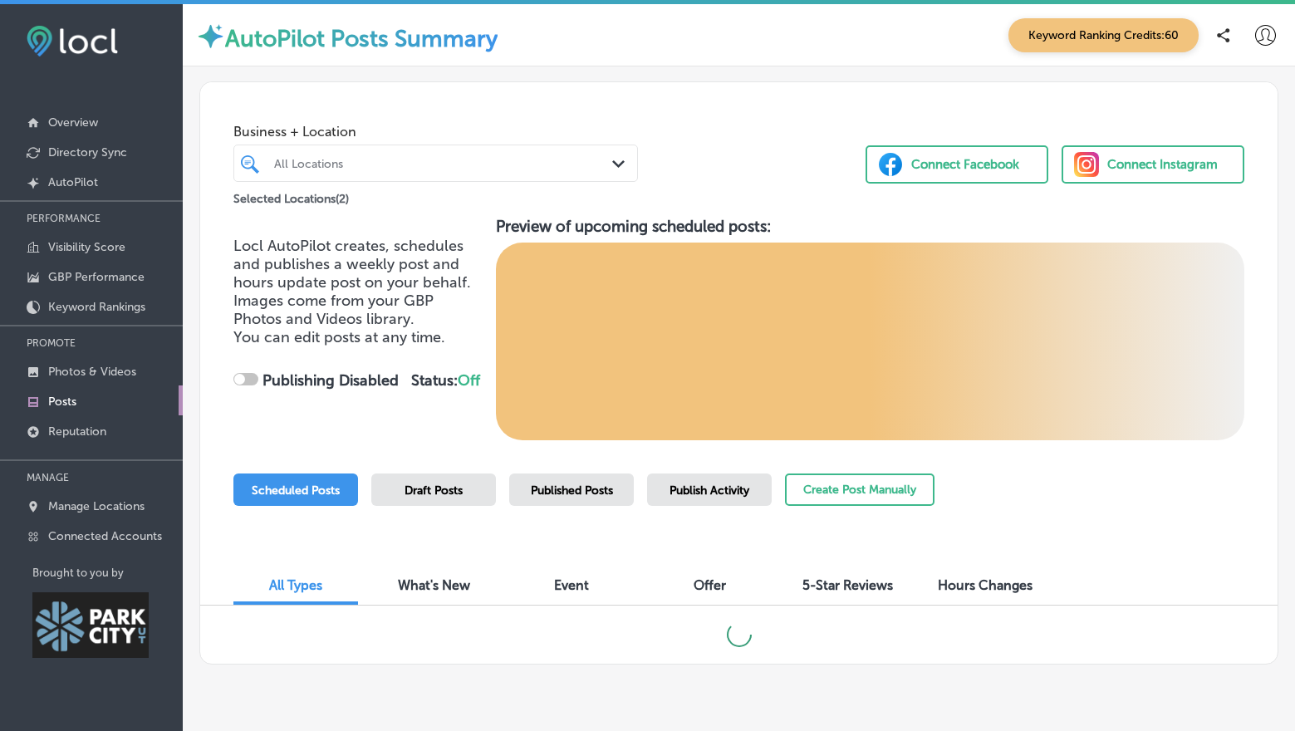
checkbox input "true"
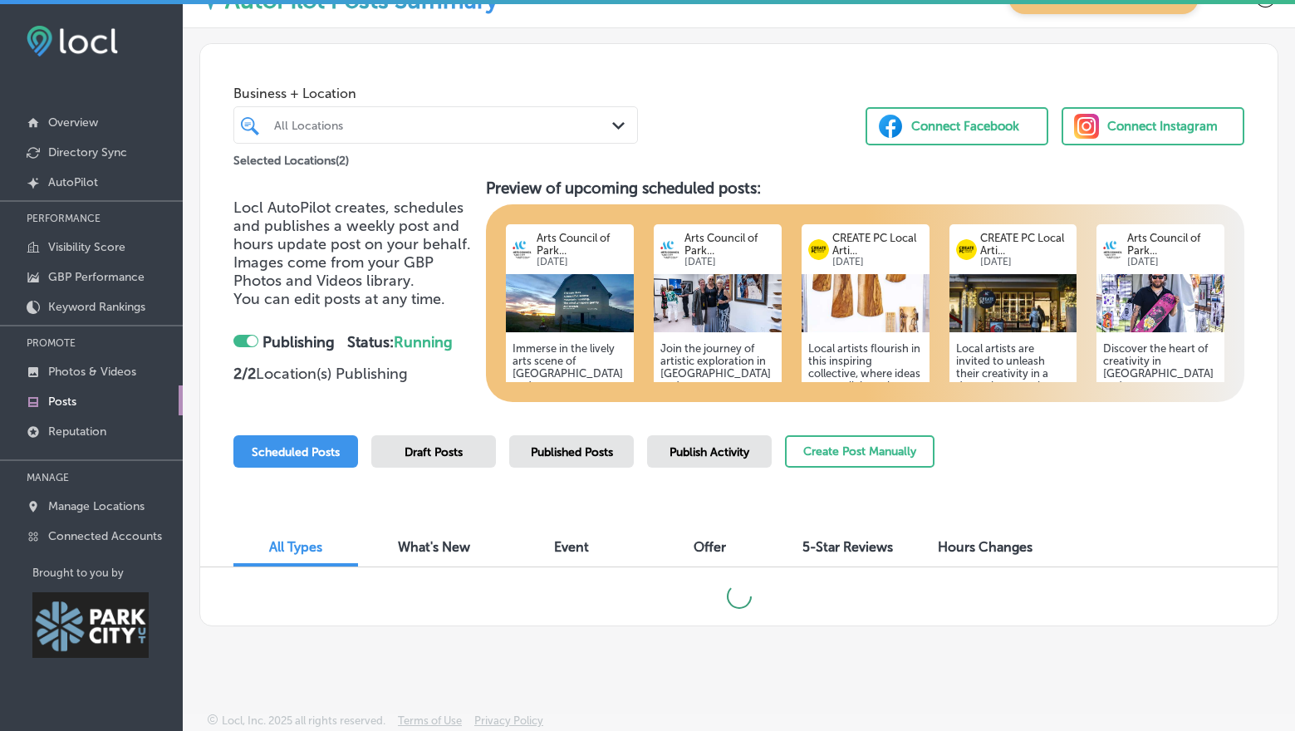
scroll to position [38, 0]
click at [412, 451] on span "Draft Posts" at bounding box center [434, 452] width 58 height 14
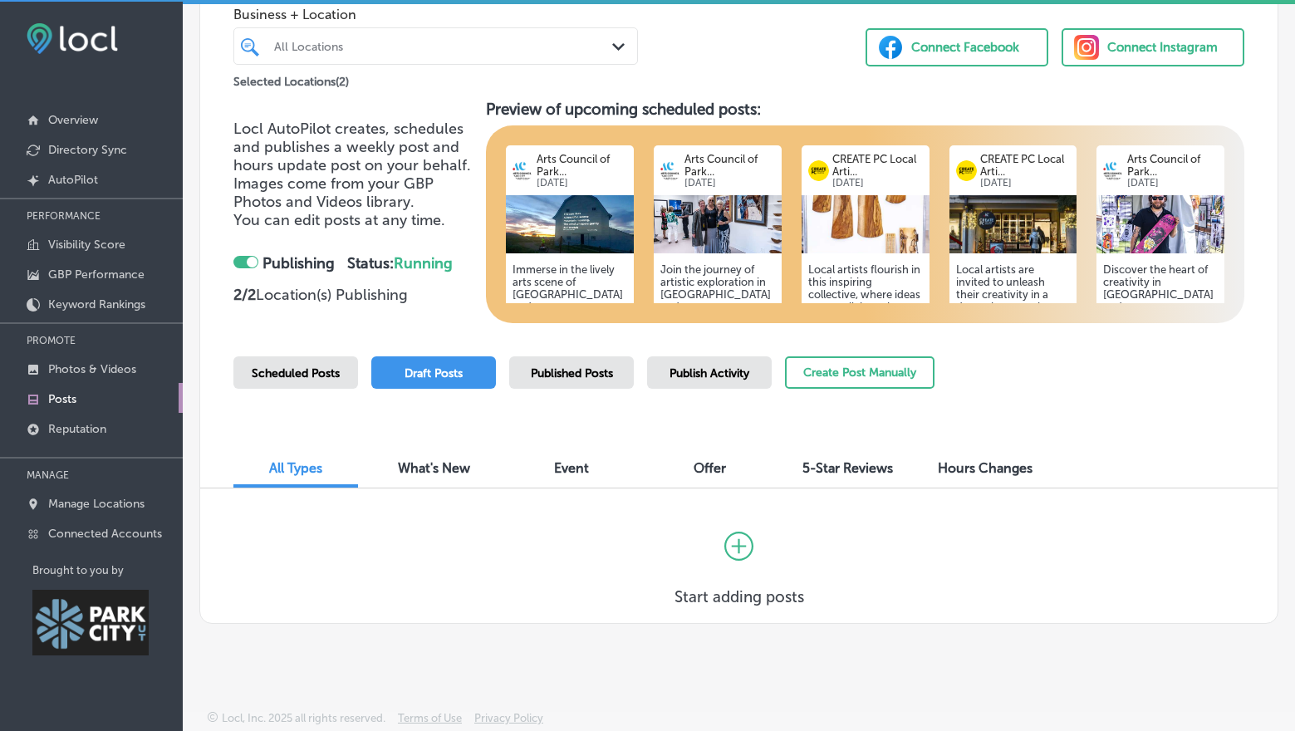
scroll to position [4, 0]
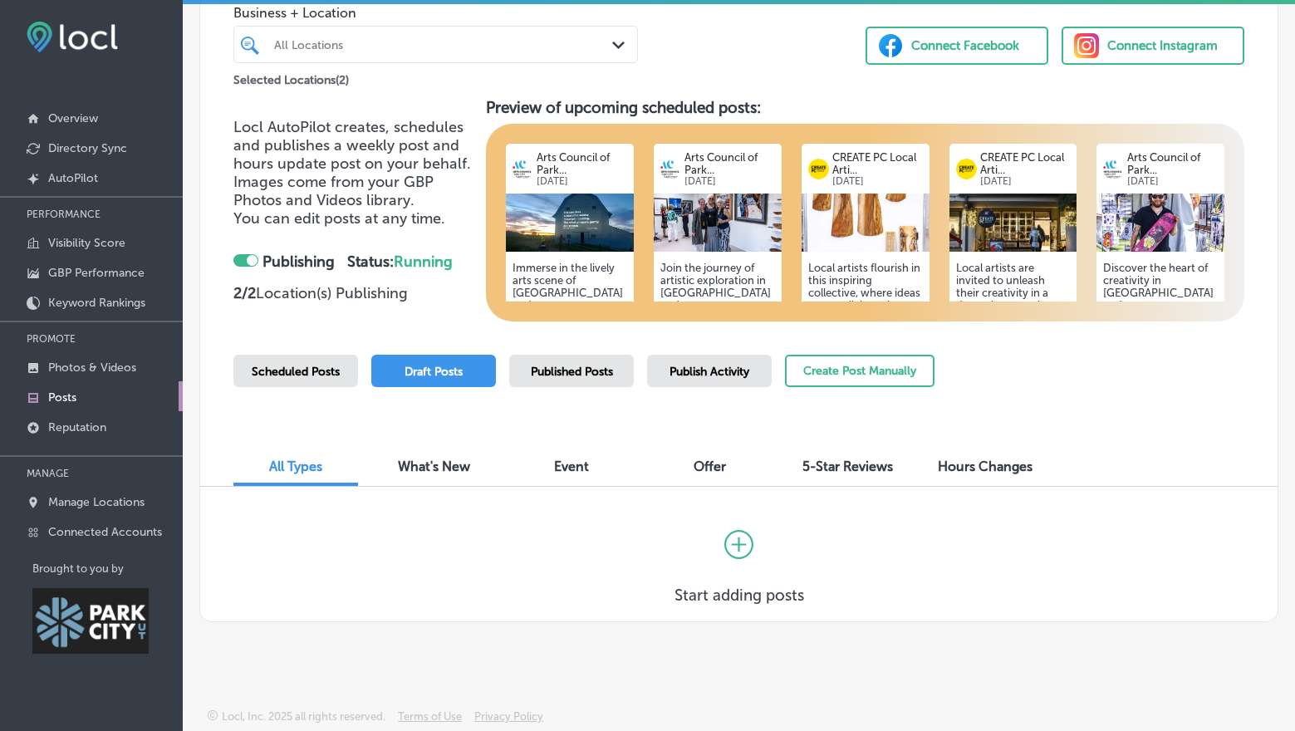
click at [305, 375] on span "Scheduled Posts" at bounding box center [296, 372] width 88 height 14
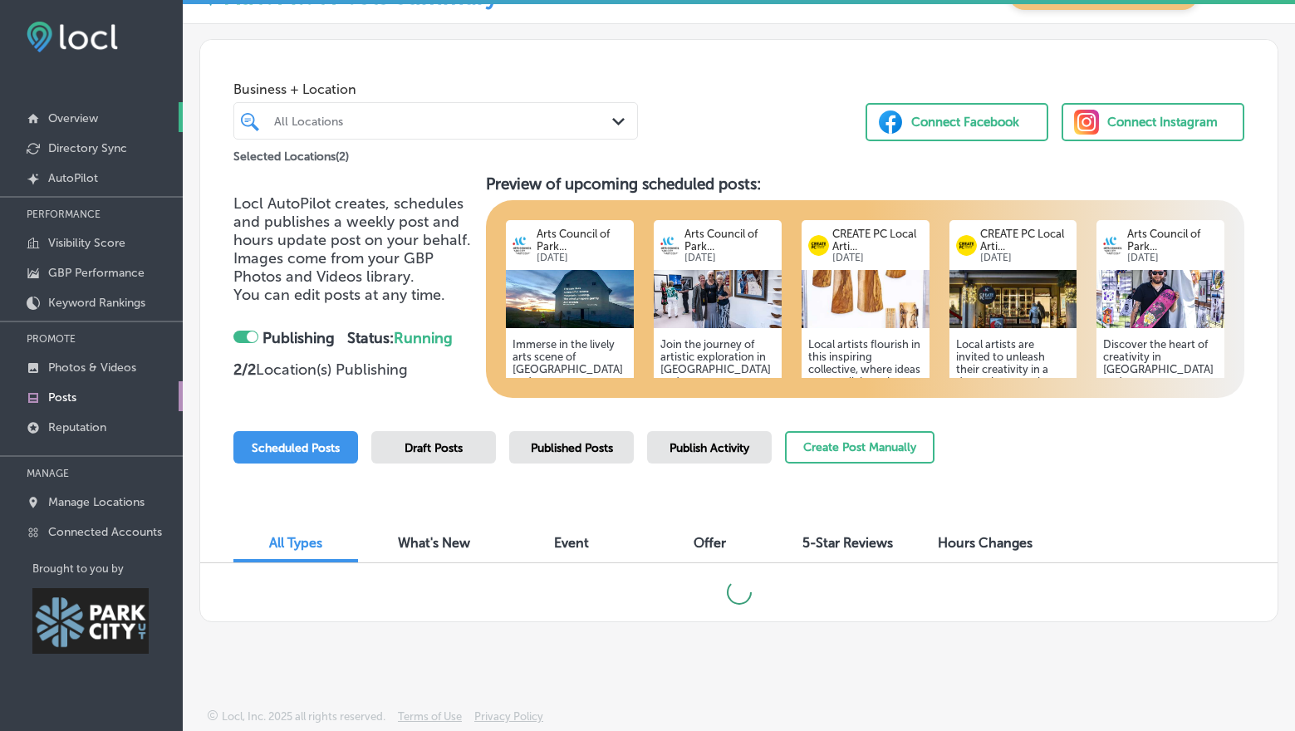
click at [86, 110] on link "Overview" at bounding box center [91, 117] width 183 height 30
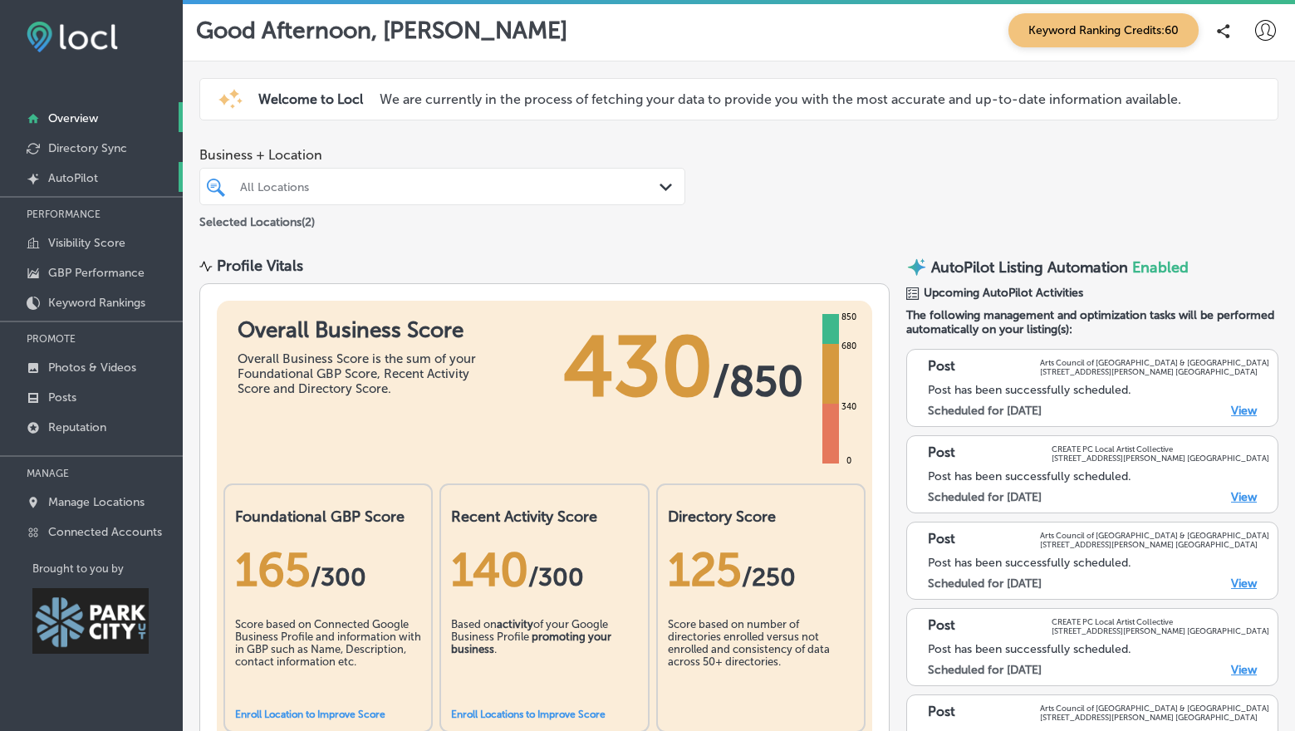
click at [97, 171] on p "AutoPilot" at bounding box center [73, 178] width 50 height 14
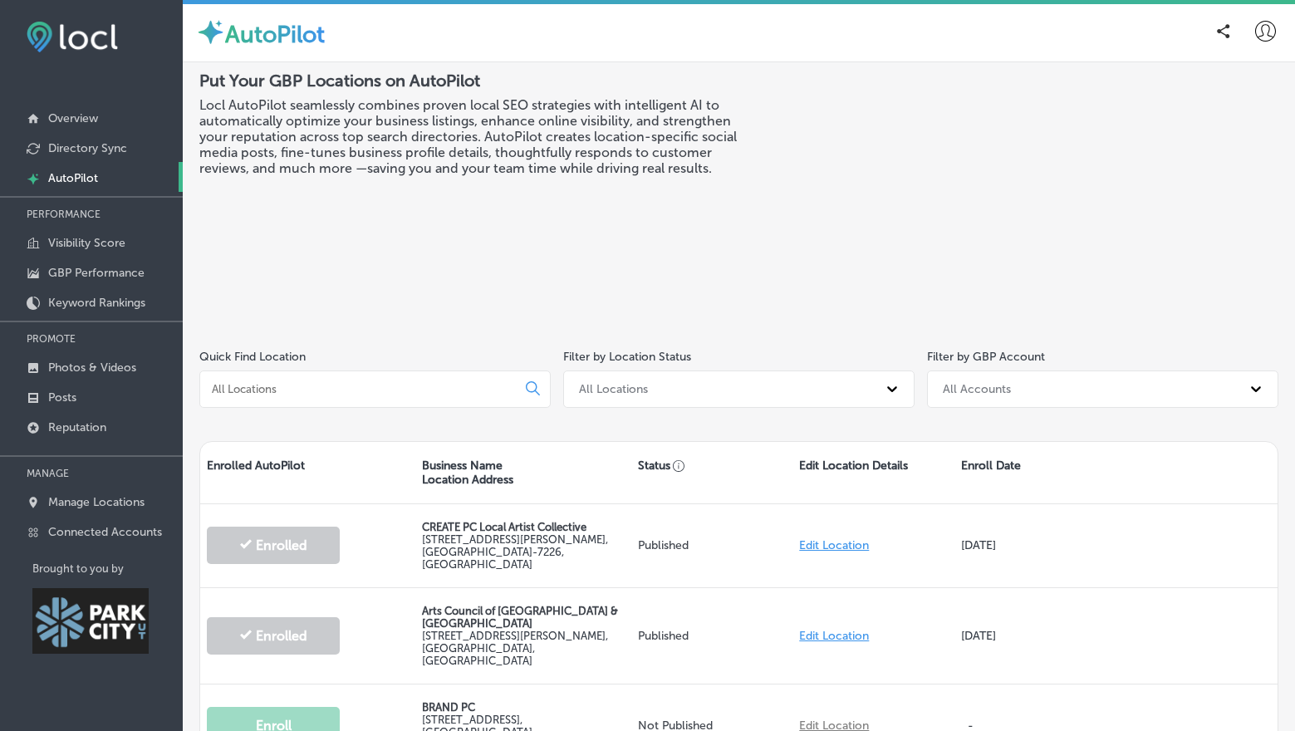
scroll to position [199, 0]
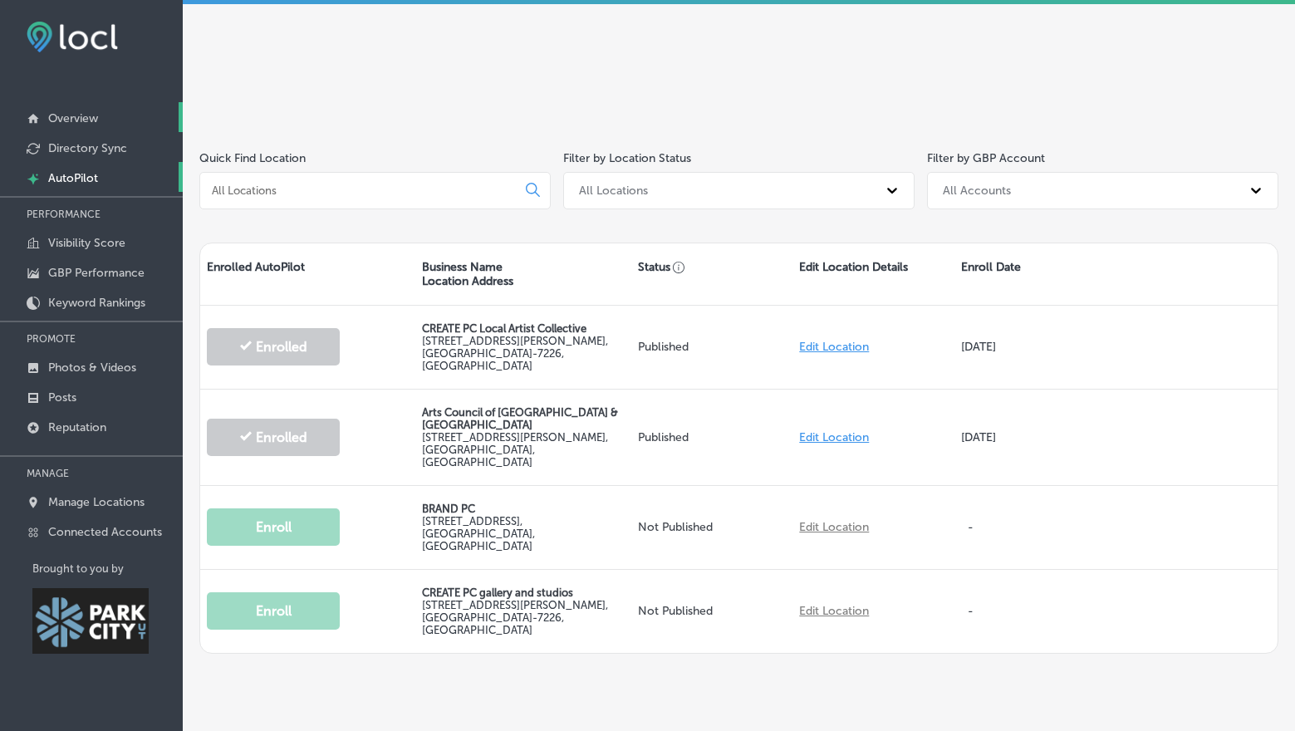
click at [83, 122] on p "Overview" at bounding box center [73, 118] width 50 height 14
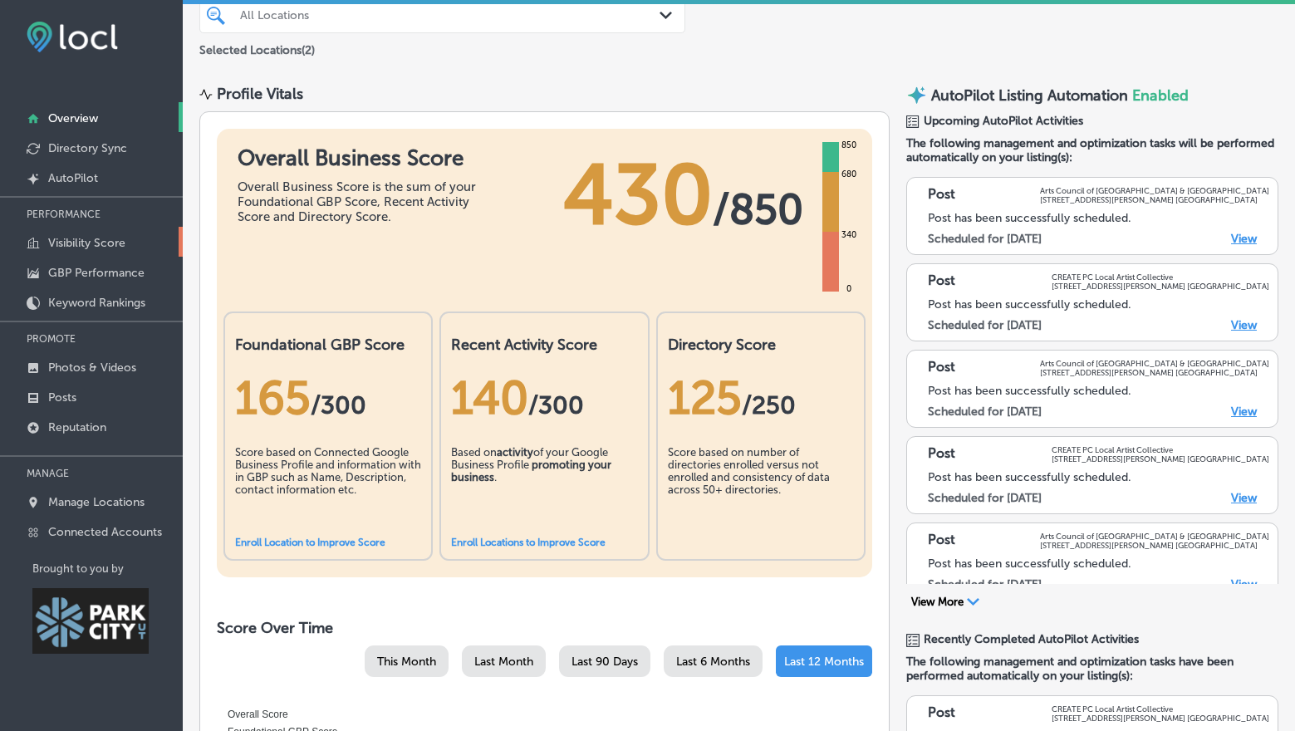
scroll to position [157, 0]
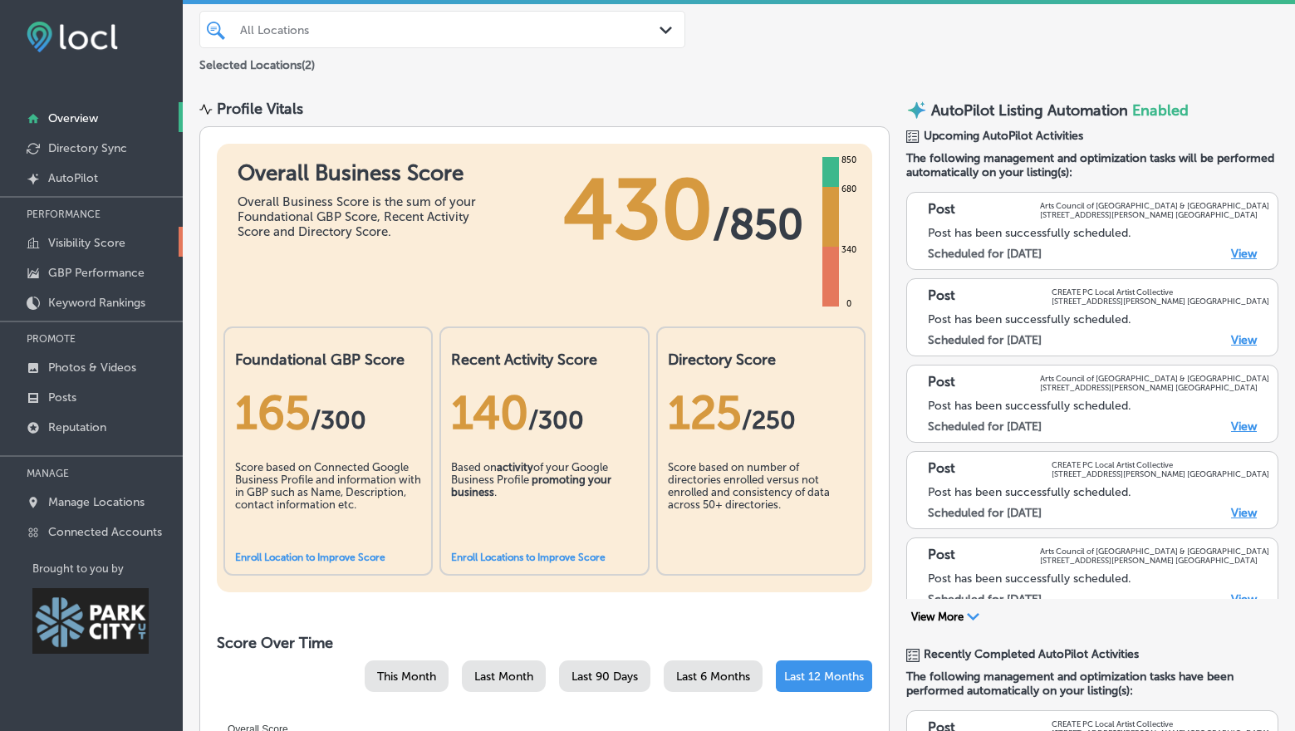
click at [70, 247] on p "Visibility Score" at bounding box center [86, 243] width 77 height 14
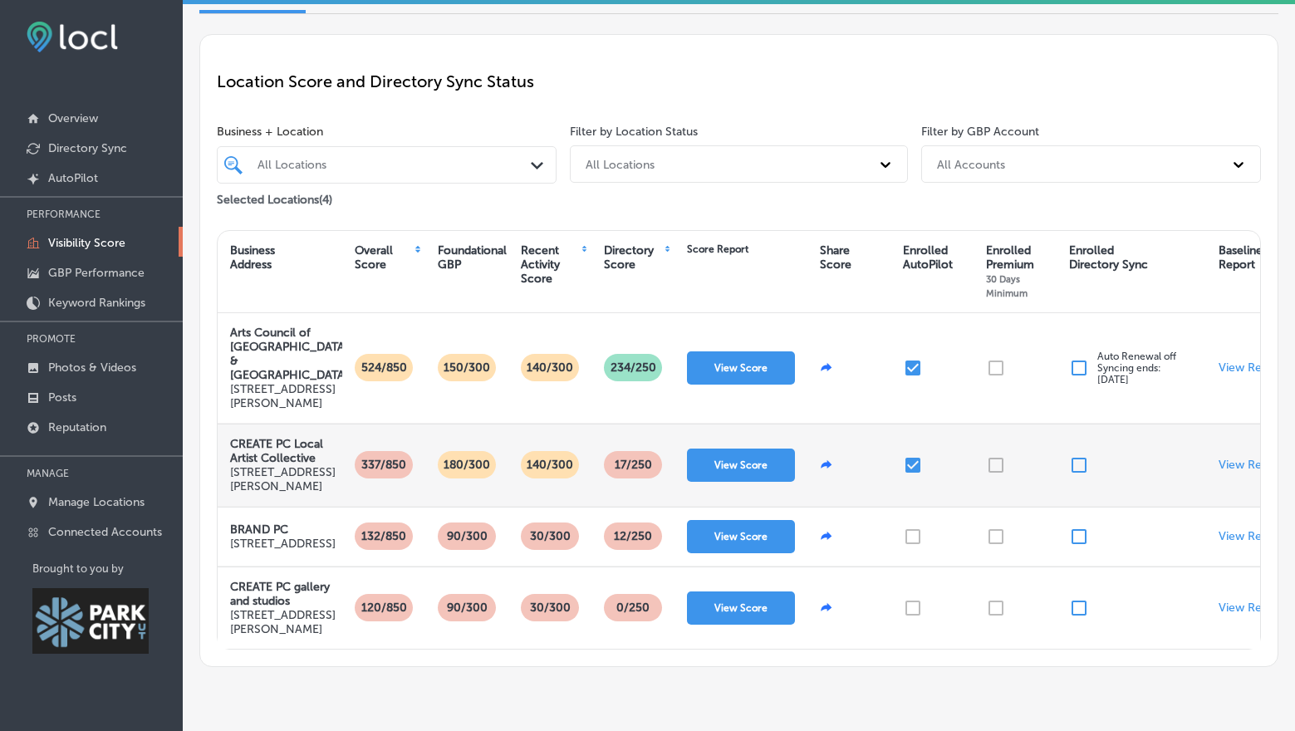
scroll to position [204, 0]
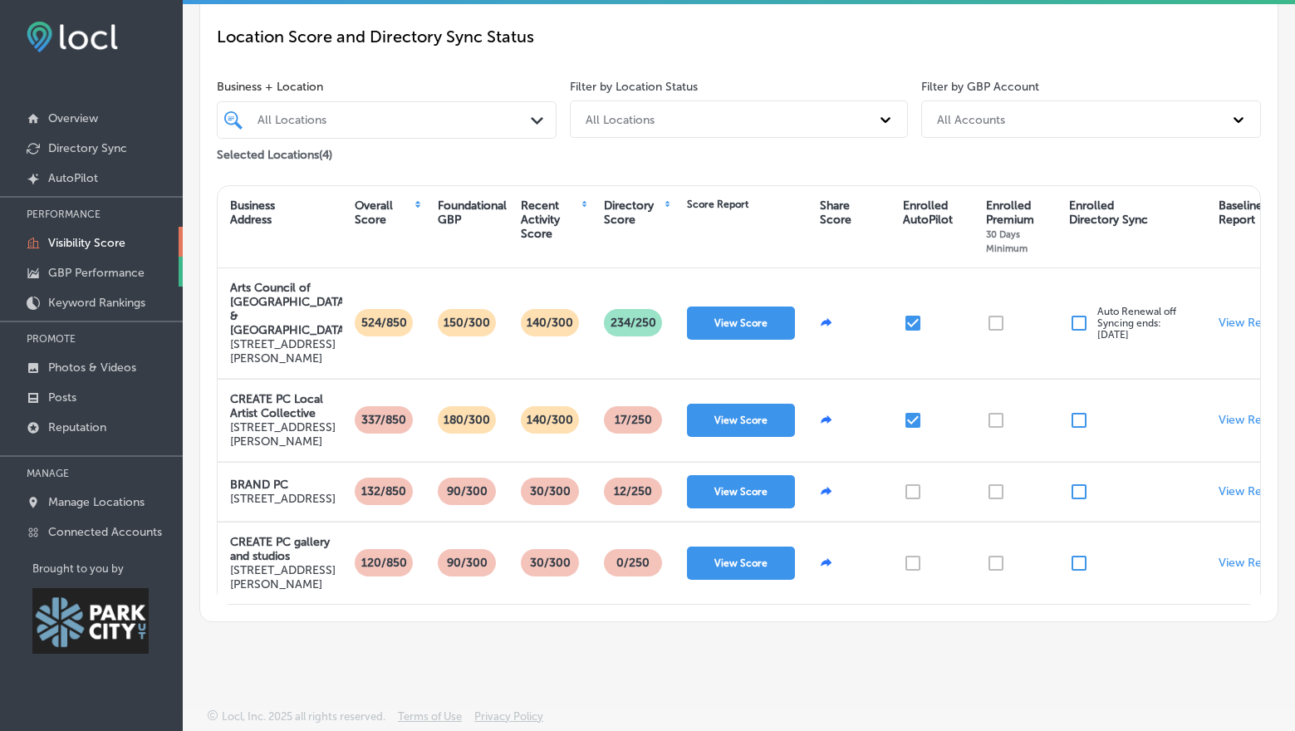
click at [52, 268] on p "GBP Performance" at bounding box center [96, 273] width 96 height 14
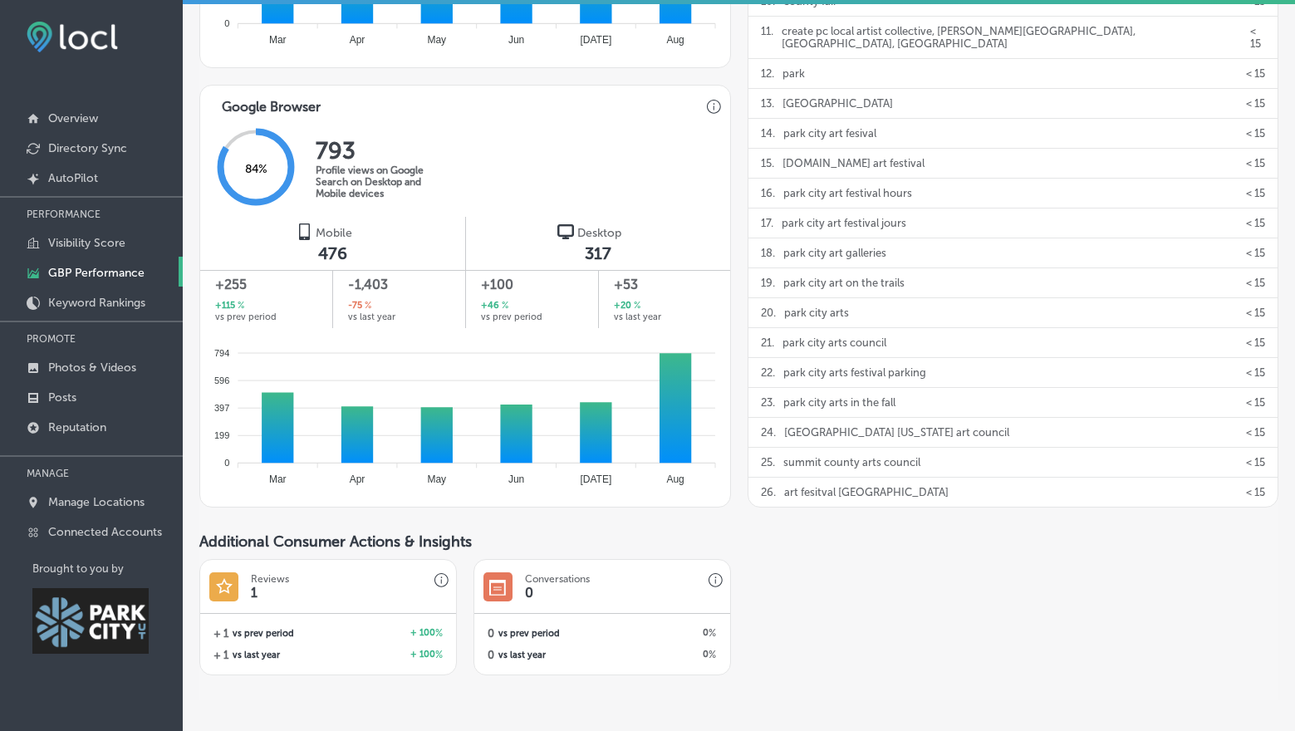
scroll to position [1221, 0]
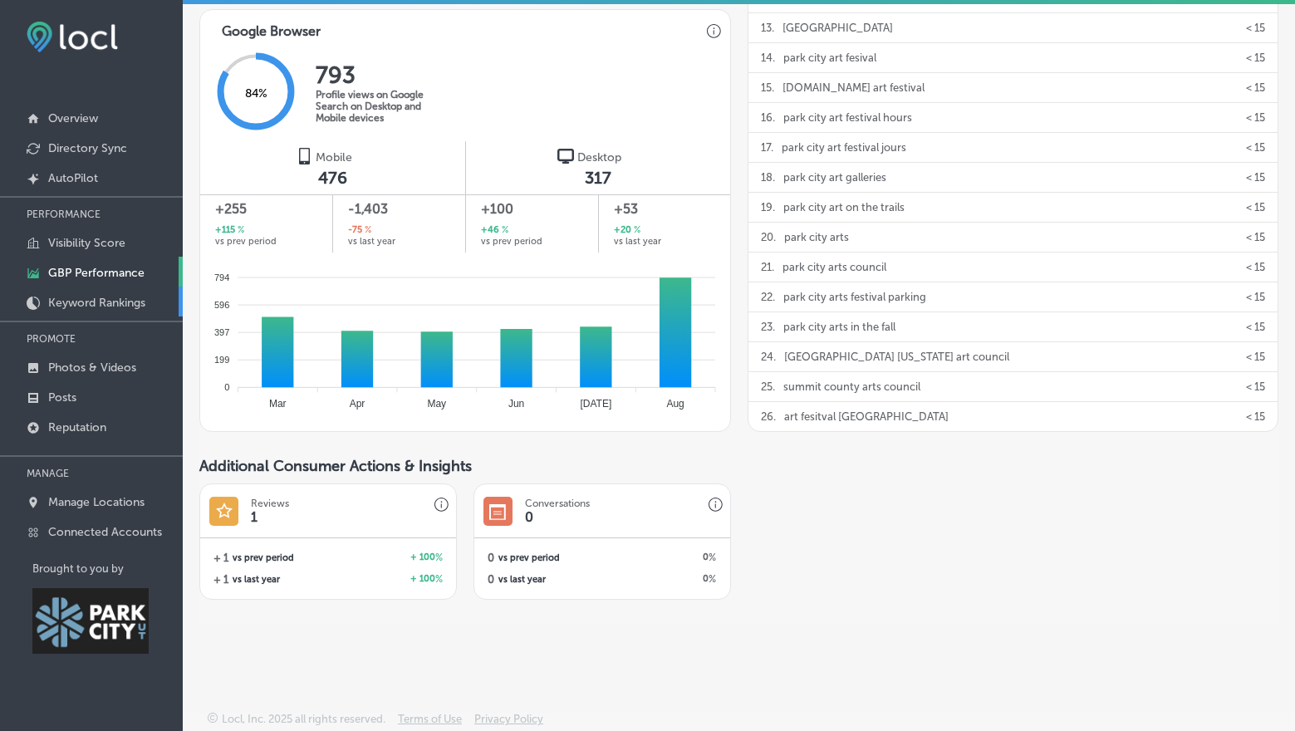
click at [96, 307] on p "Keyword Rankings" at bounding box center [96, 303] width 97 height 14
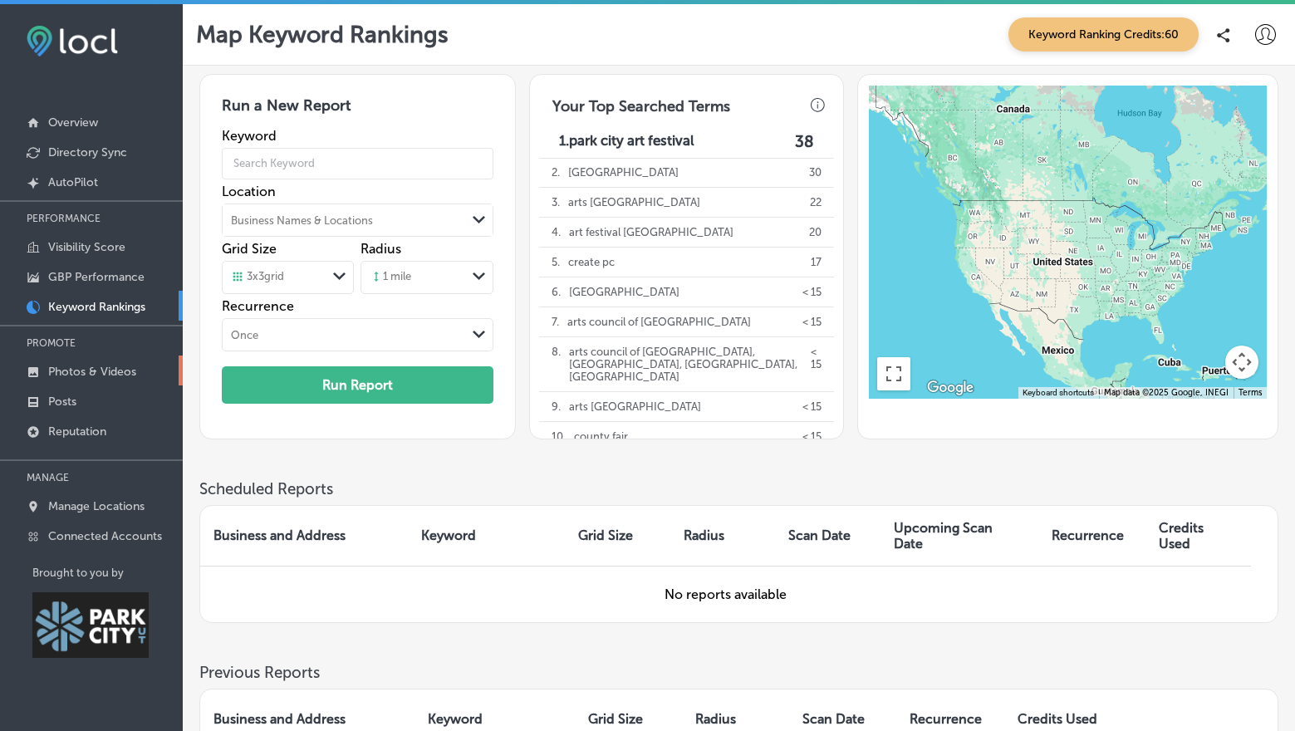
click at [80, 366] on p "Photos & Videos" at bounding box center [92, 372] width 88 height 14
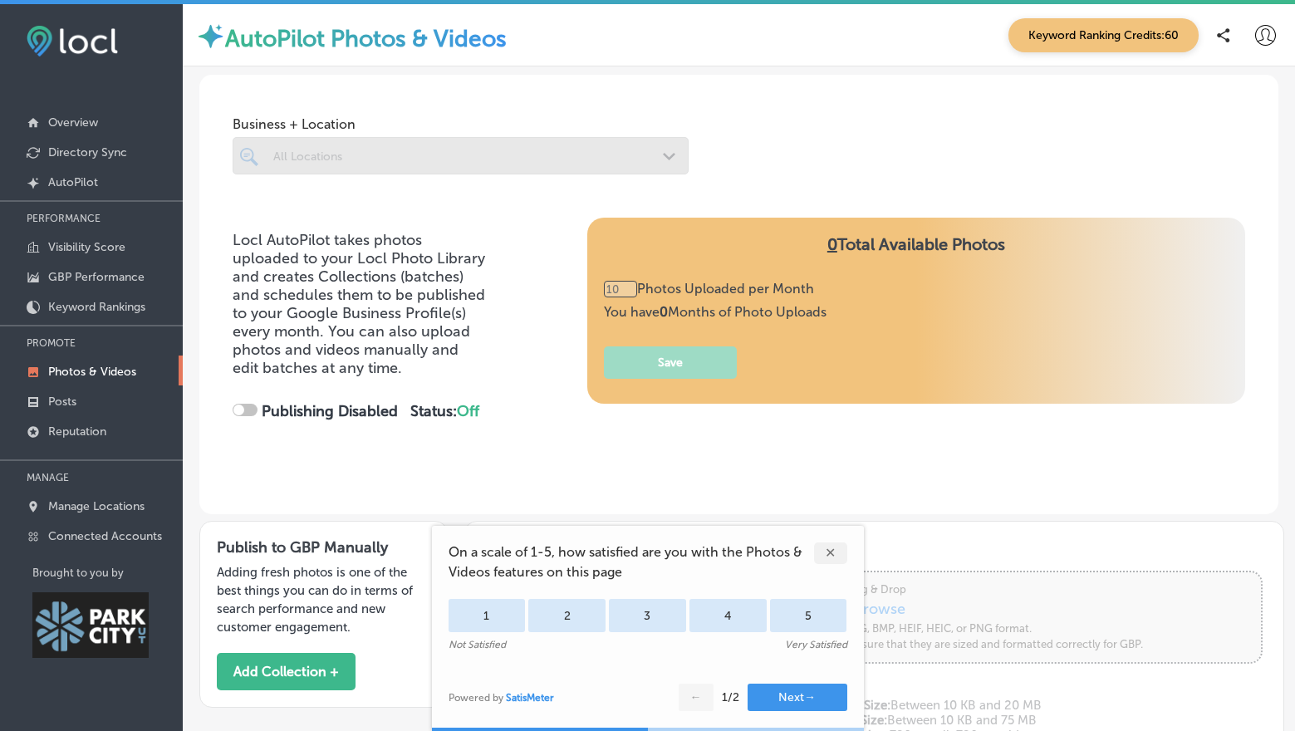
type input "0"
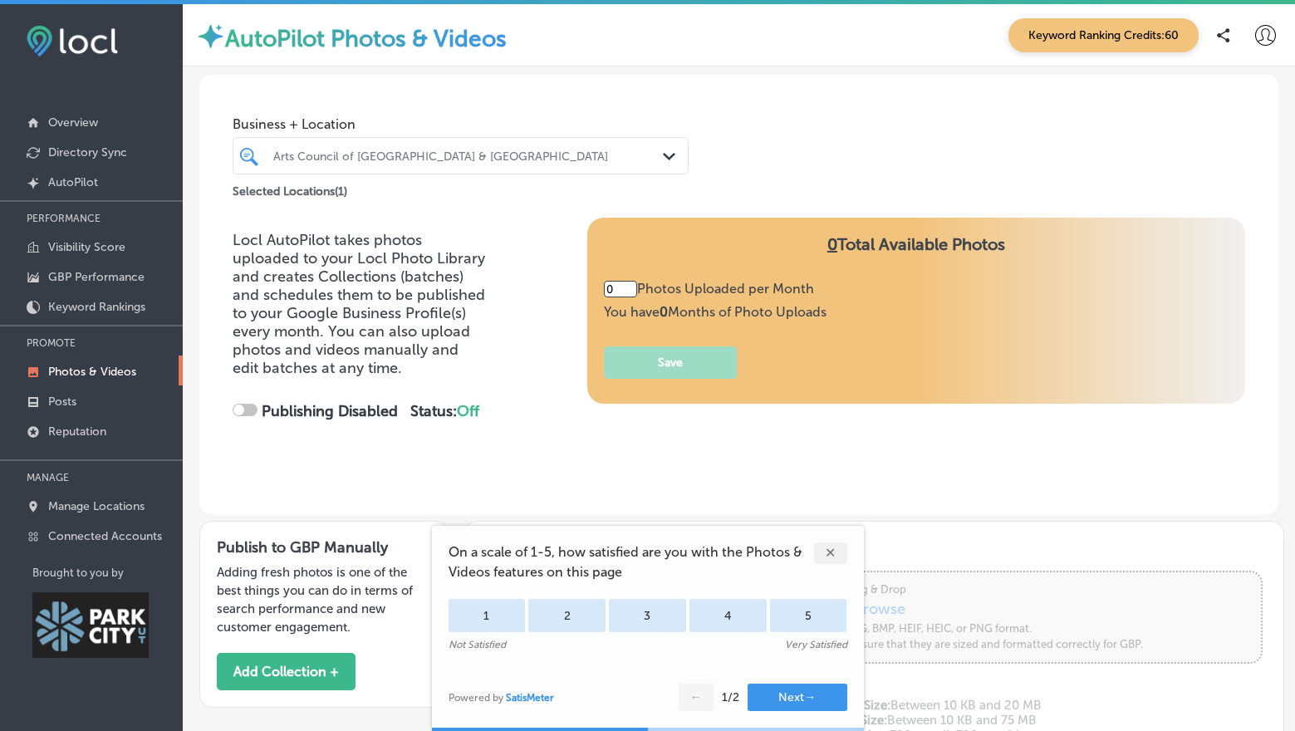
checkbox input "true"
type input "5"
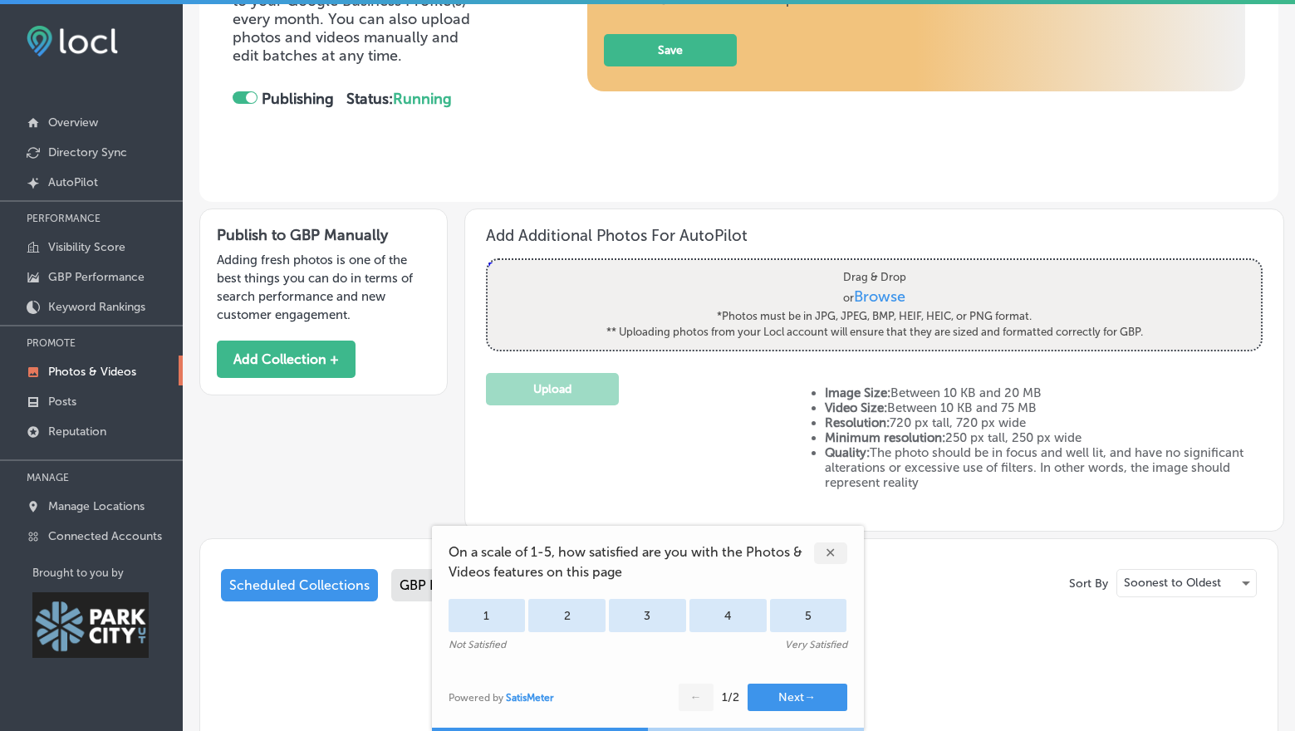
scroll to position [313, 0]
click at [835, 546] on div "✕" at bounding box center [830, 554] width 33 height 22
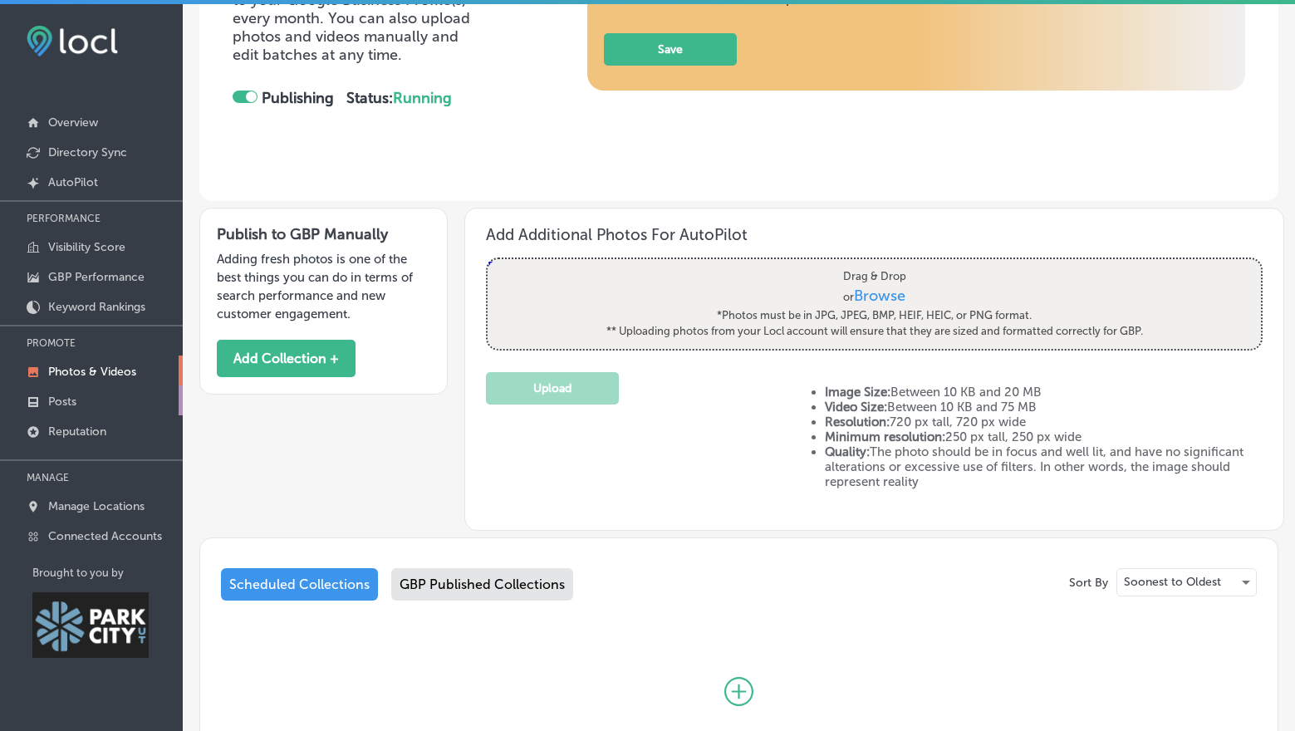
click at [93, 396] on link "Posts" at bounding box center [91, 401] width 183 height 30
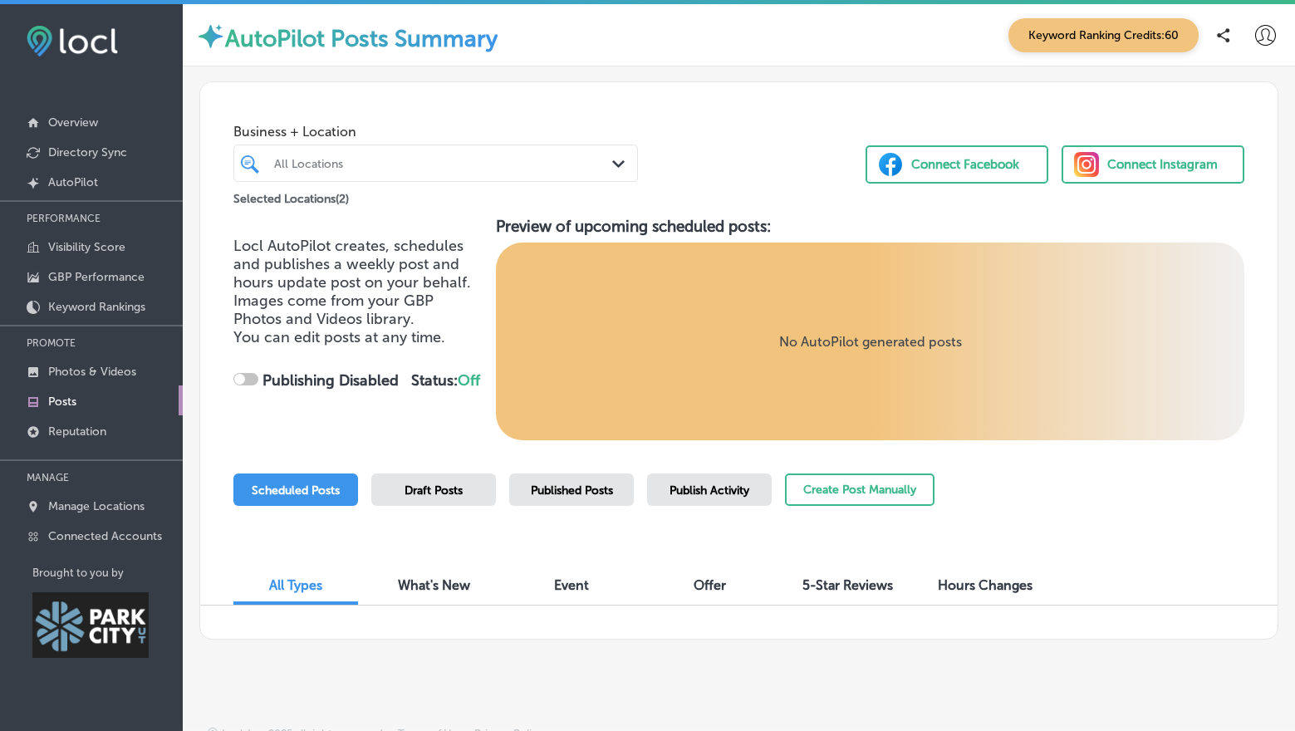
checkbox input "true"
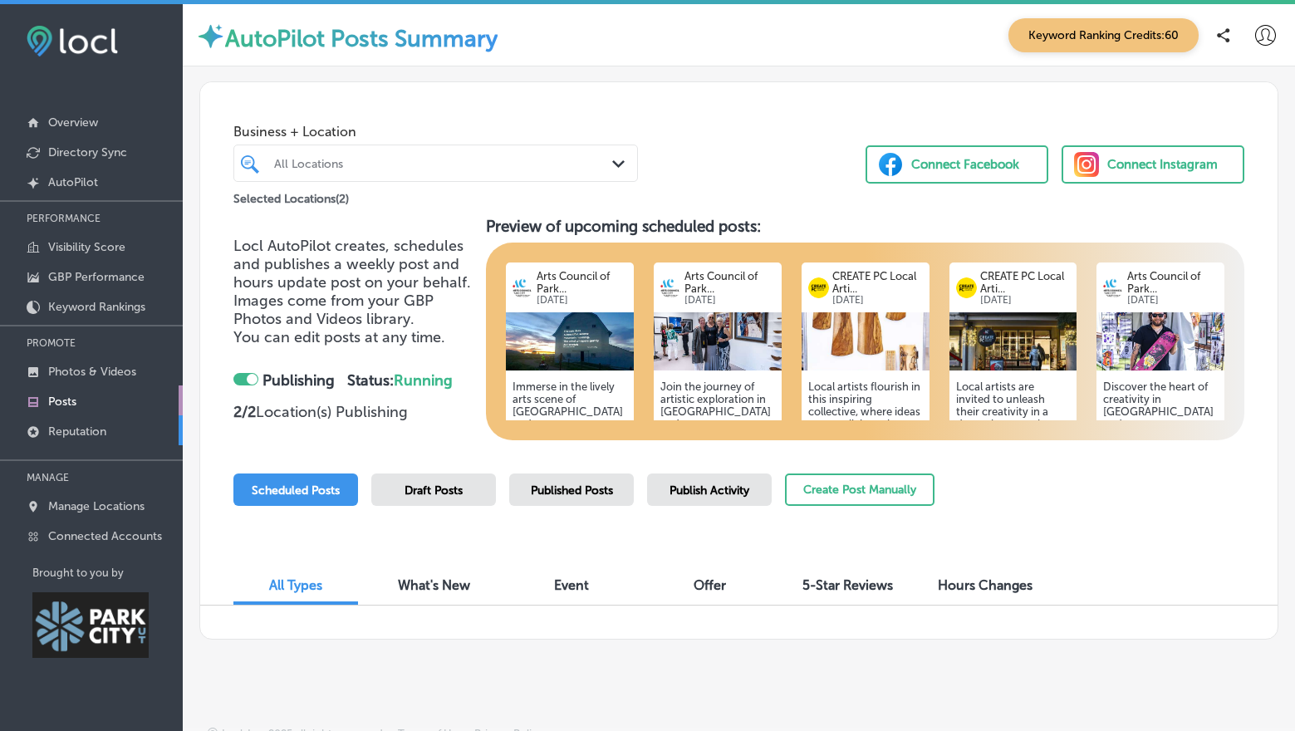
click at [133, 430] on link "Reputation" at bounding box center [91, 430] width 183 height 30
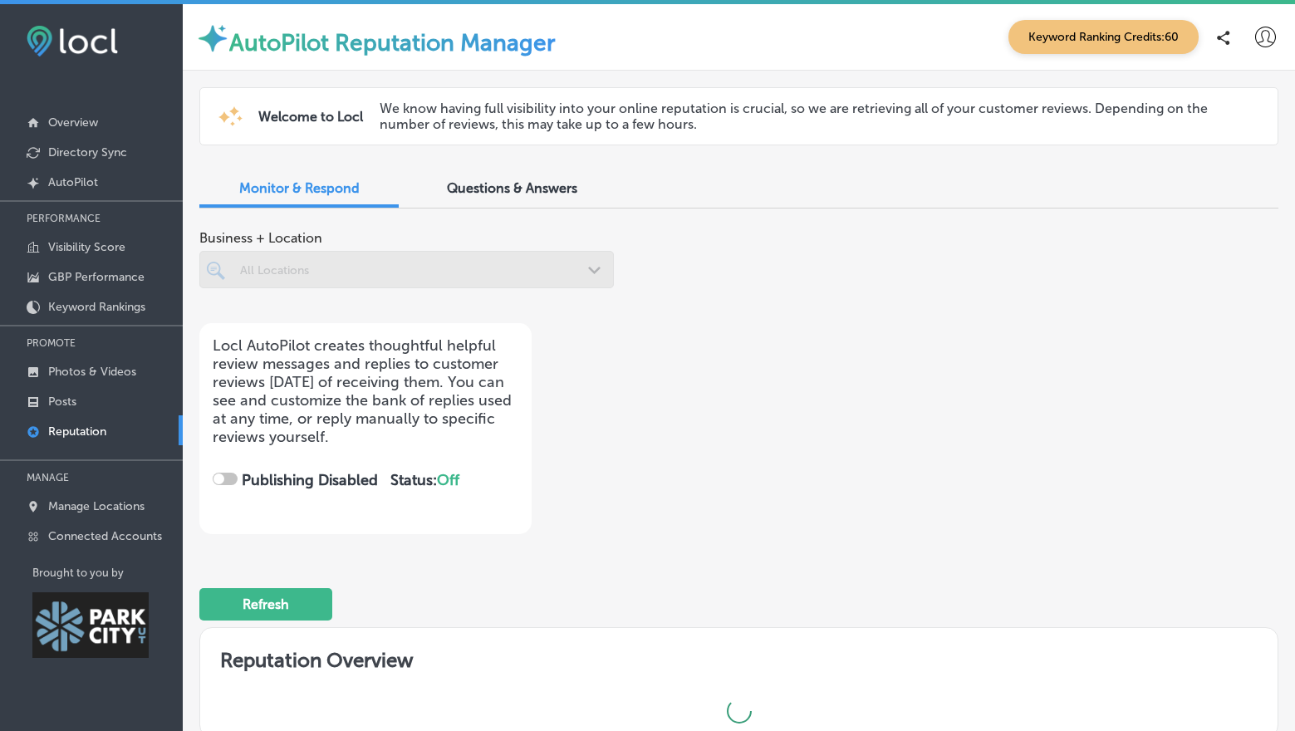
click at [528, 201] on div "Questions & Answers" at bounding box center [511, 190] width 199 height 36
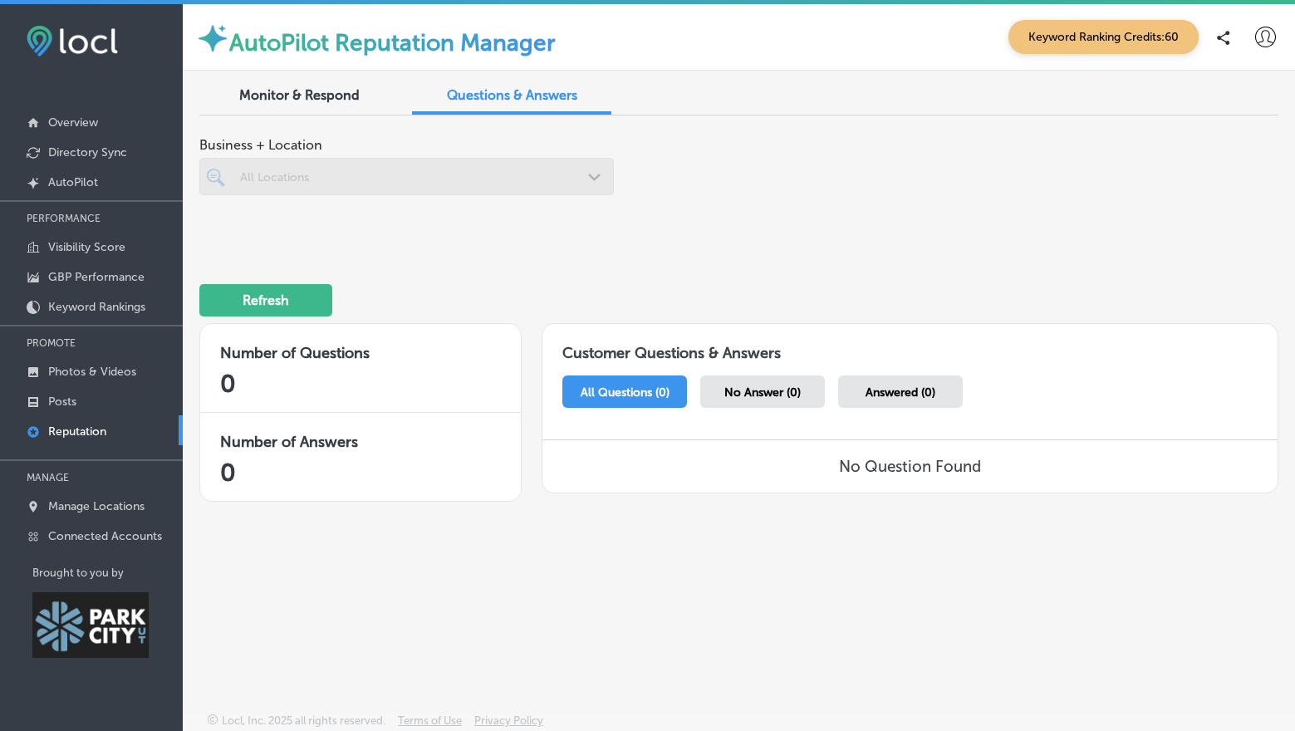
click at [297, 103] on div "Monitor & Respond" at bounding box center [298, 97] width 199 height 36
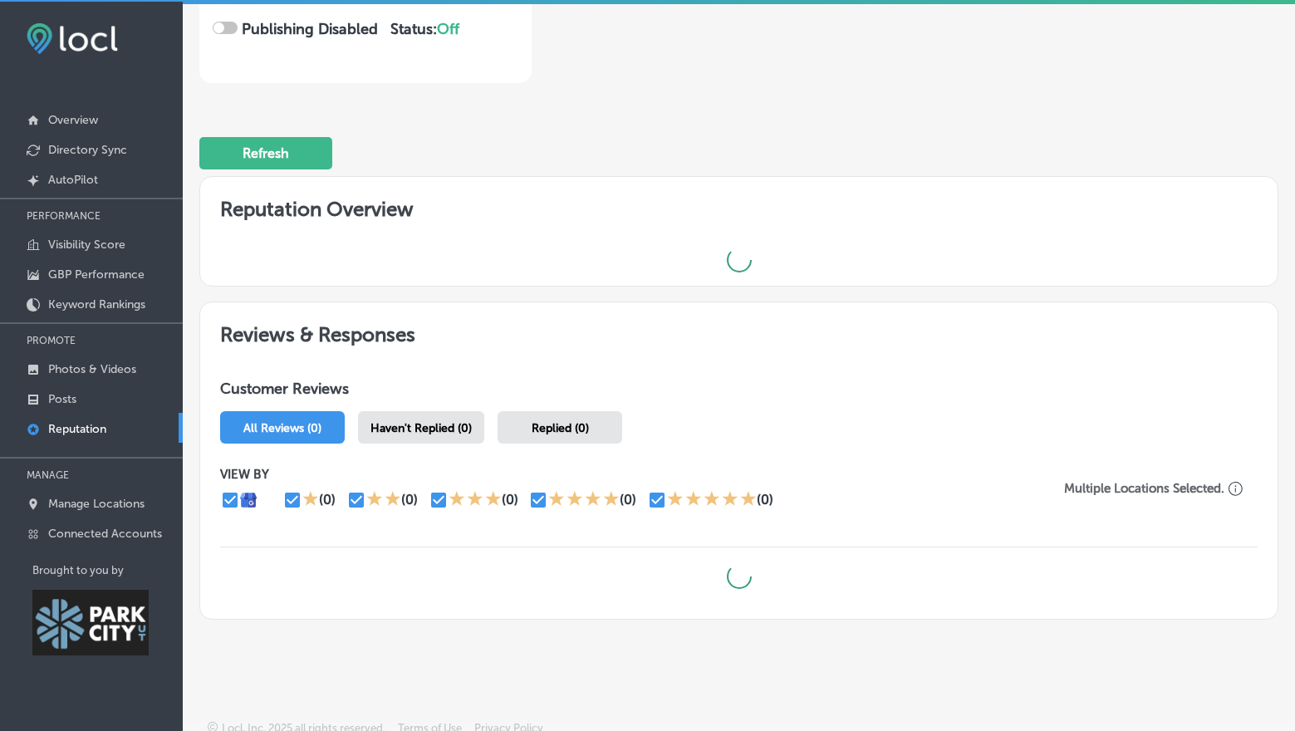
scroll to position [4, 0]
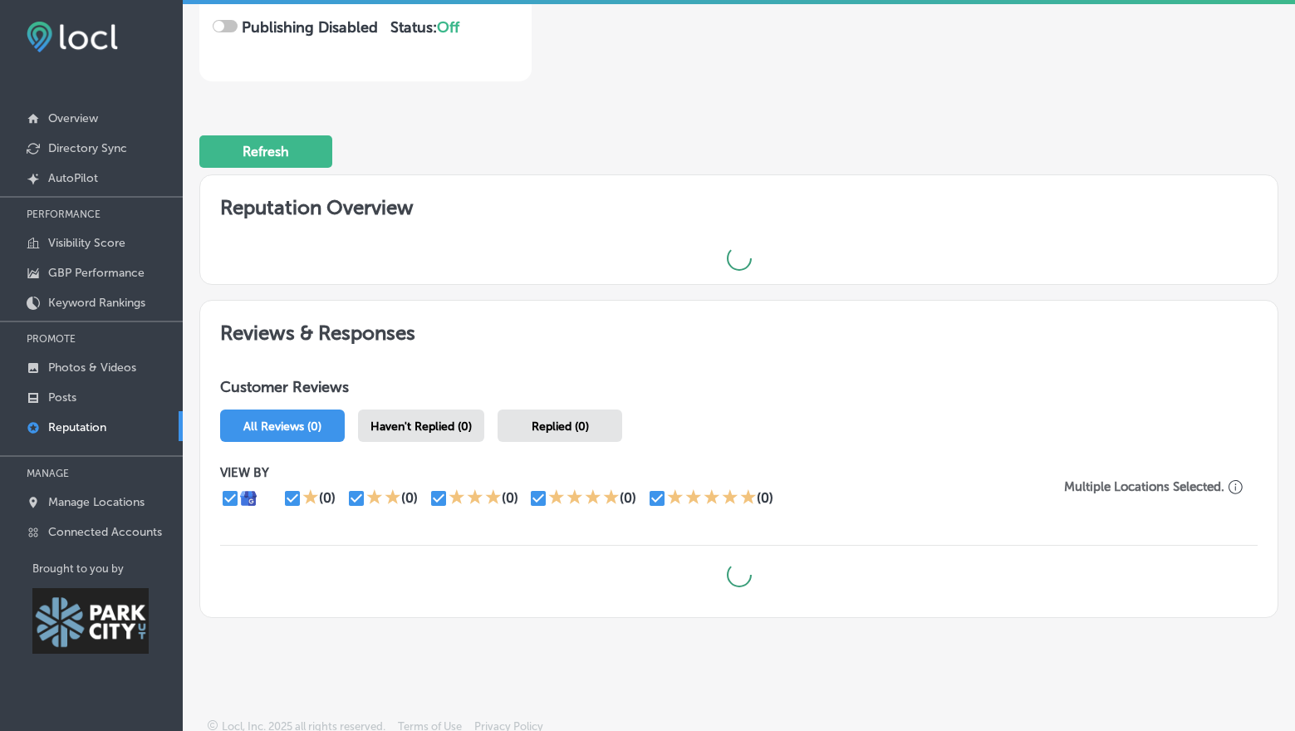
checkbox input "true"
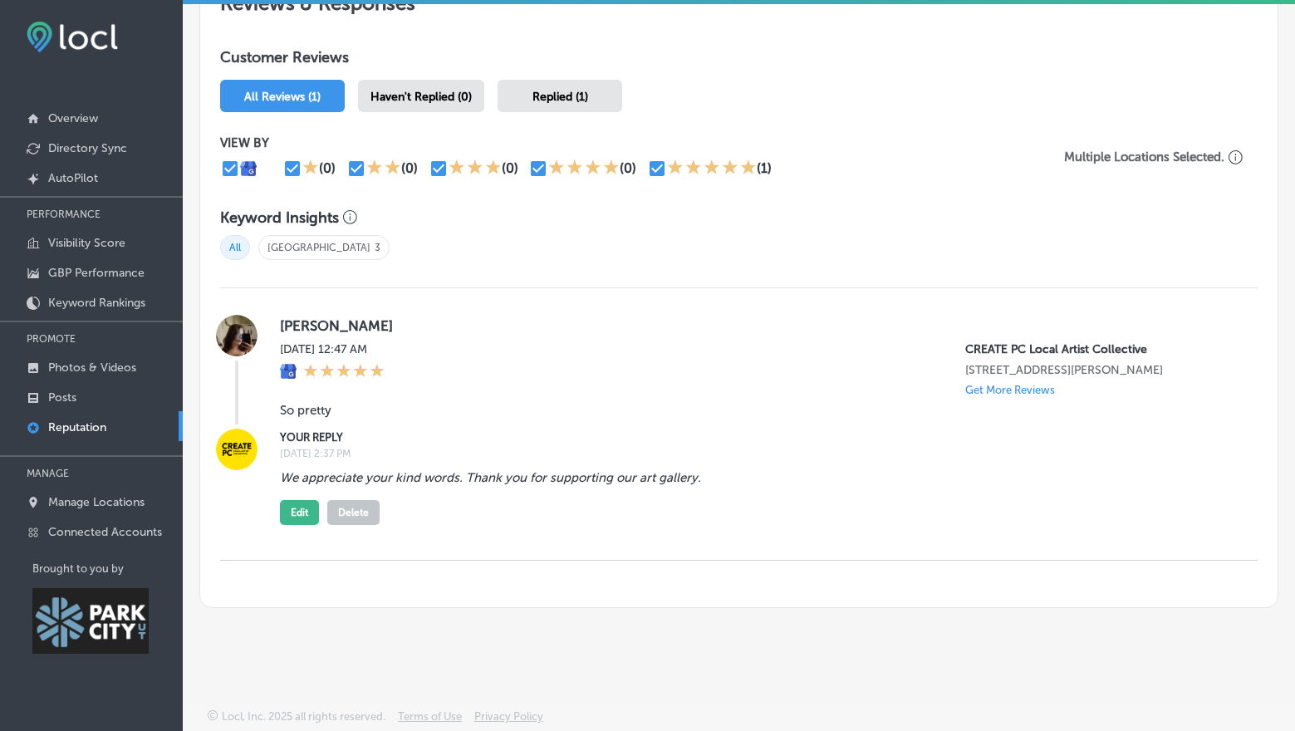
scroll to position [1044, 0]
click at [119, 503] on p "Manage Locations" at bounding box center [96, 502] width 96 height 14
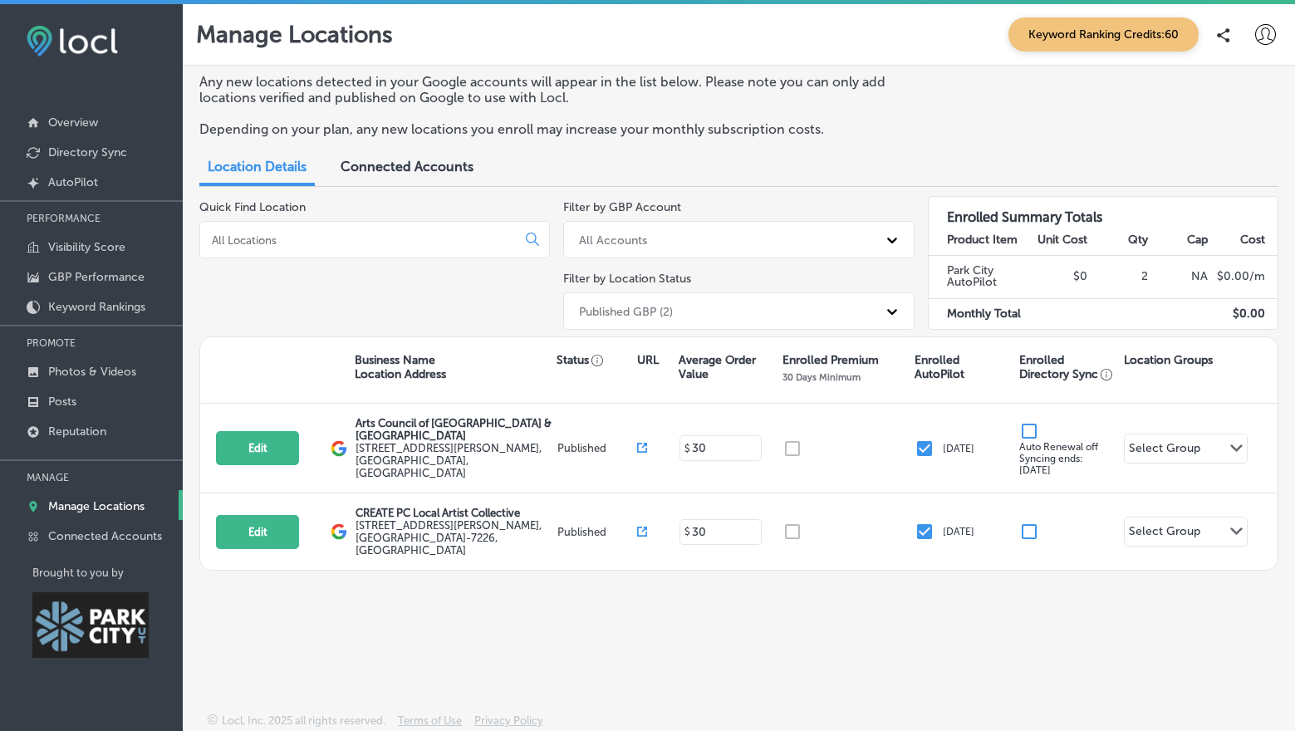
click at [371, 176] on div "Connected Accounts" at bounding box center [407, 168] width 158 height 36
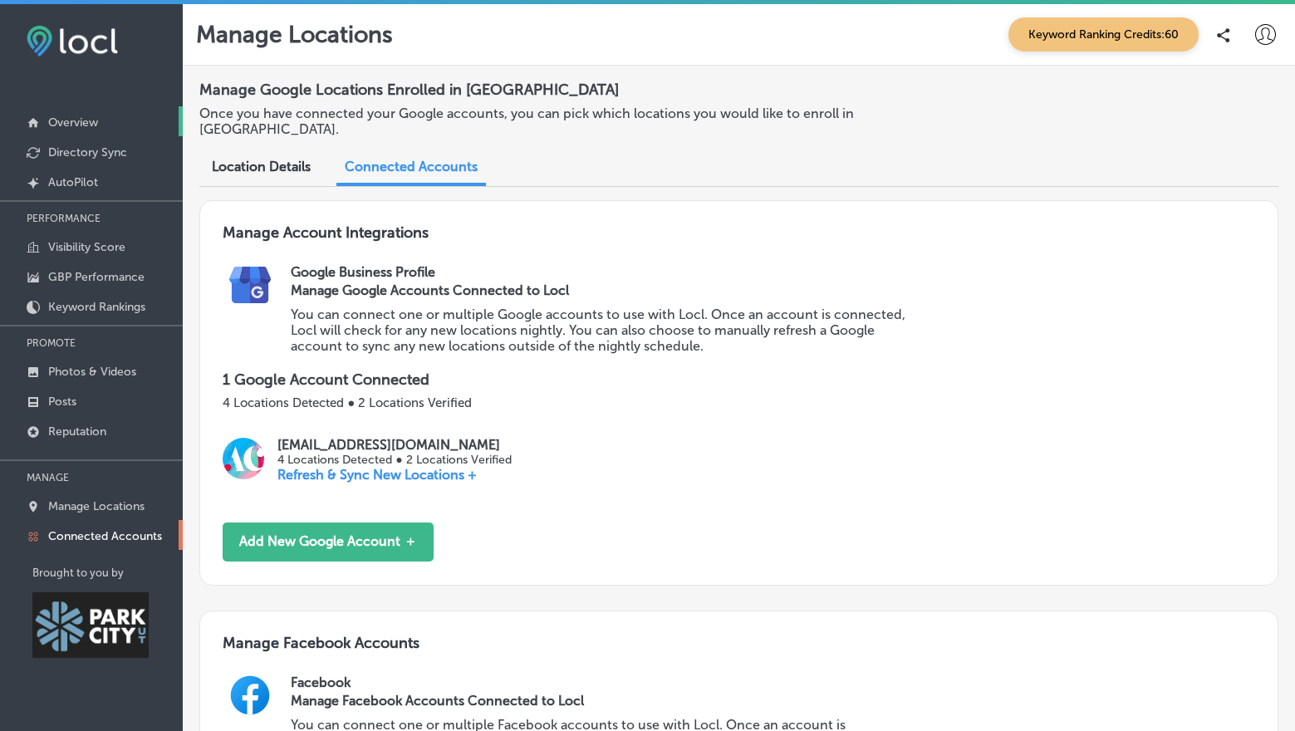
click at [53, 129] on p "Overview" at bounding box center [73, 122] width 50 height 14
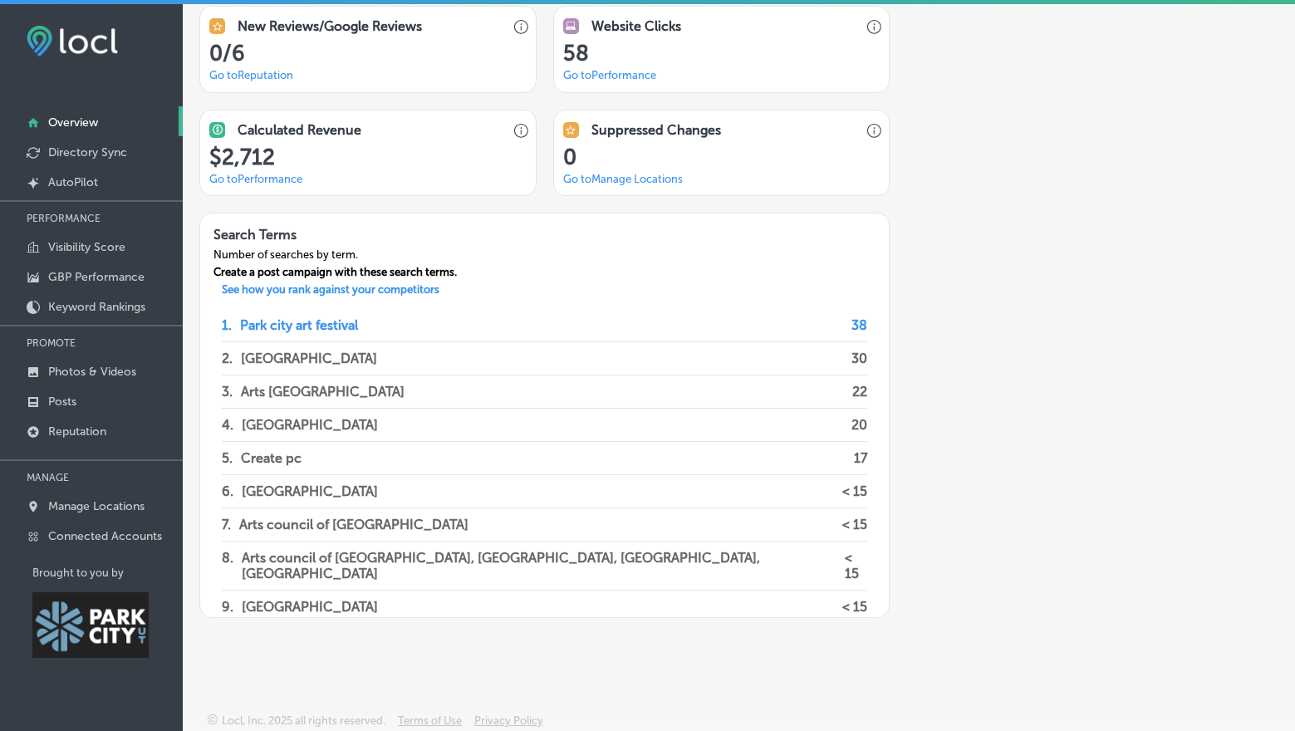
click at [96, 123] on p "Overview" at bounding box center [73, 122] width 50 height 14
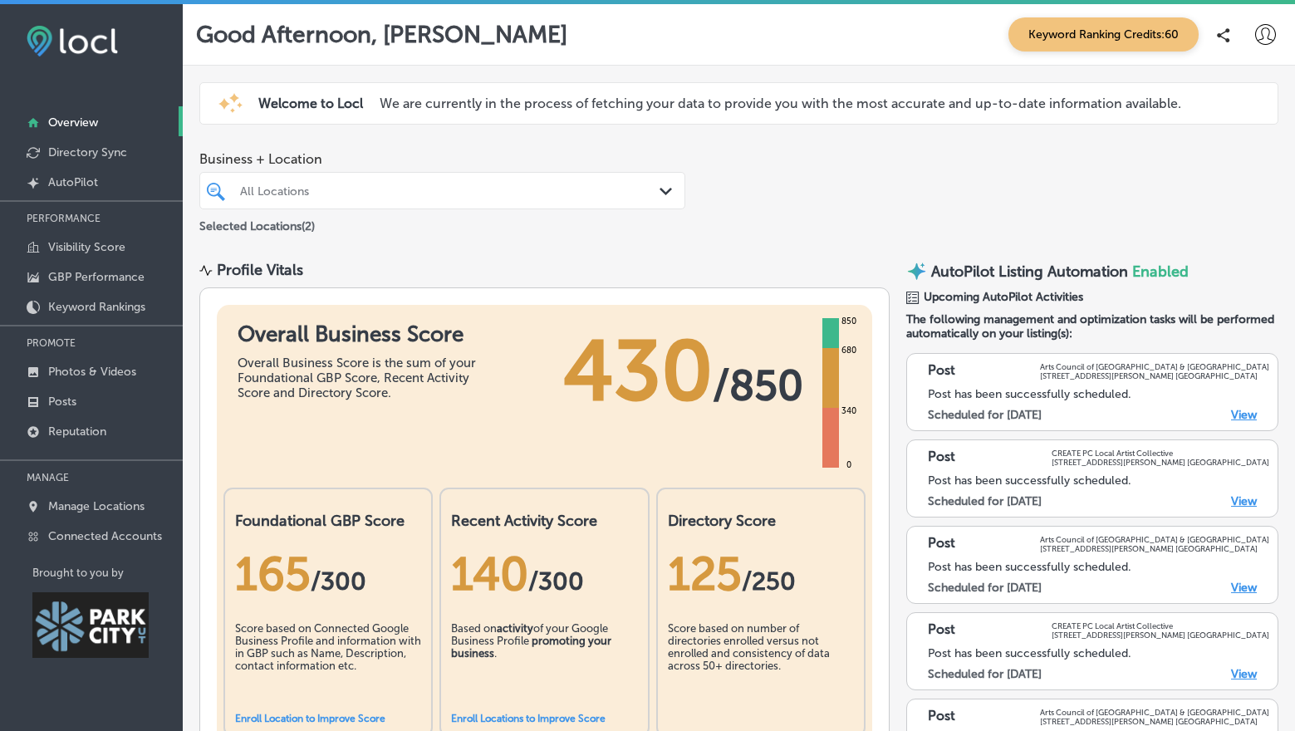
click at [1257, 34] on icon at bounding box center [1265, 34] width 21 height 21
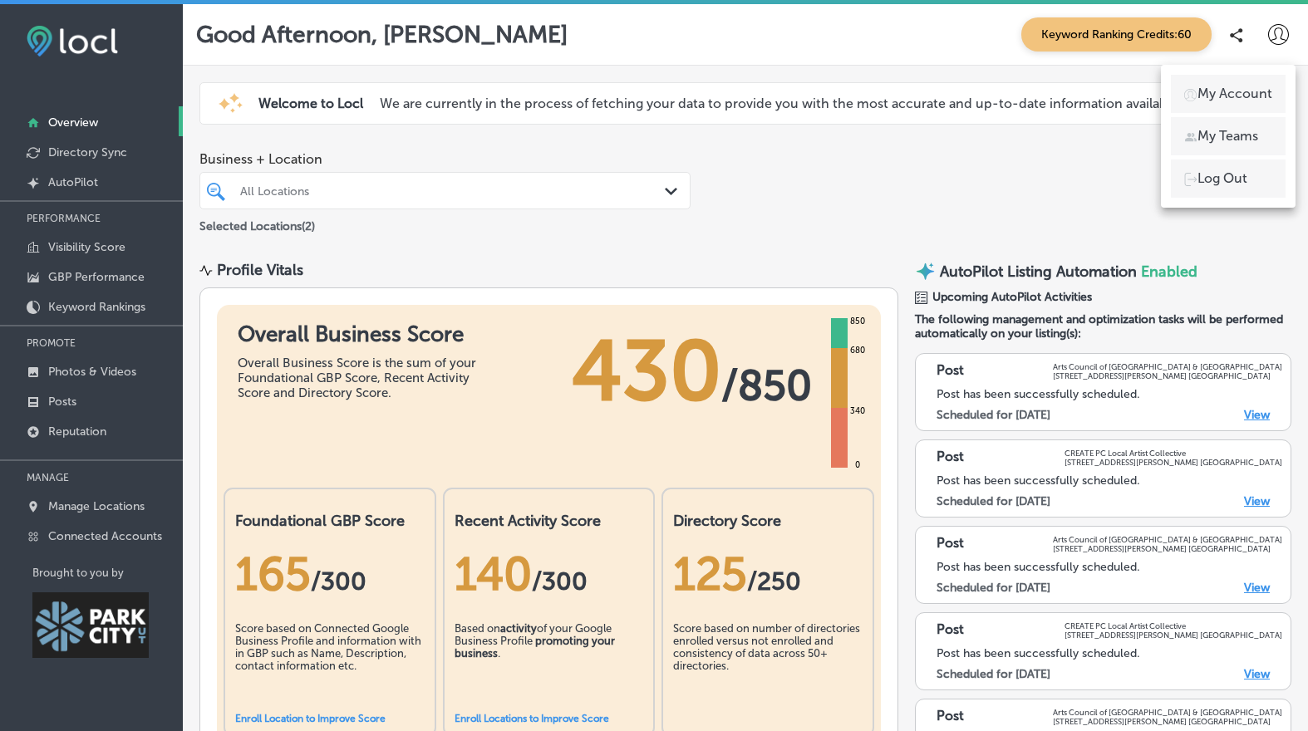
click at [1235, 125] on li "My Teams" at bounding box center [1228, 136] width 115 height 38
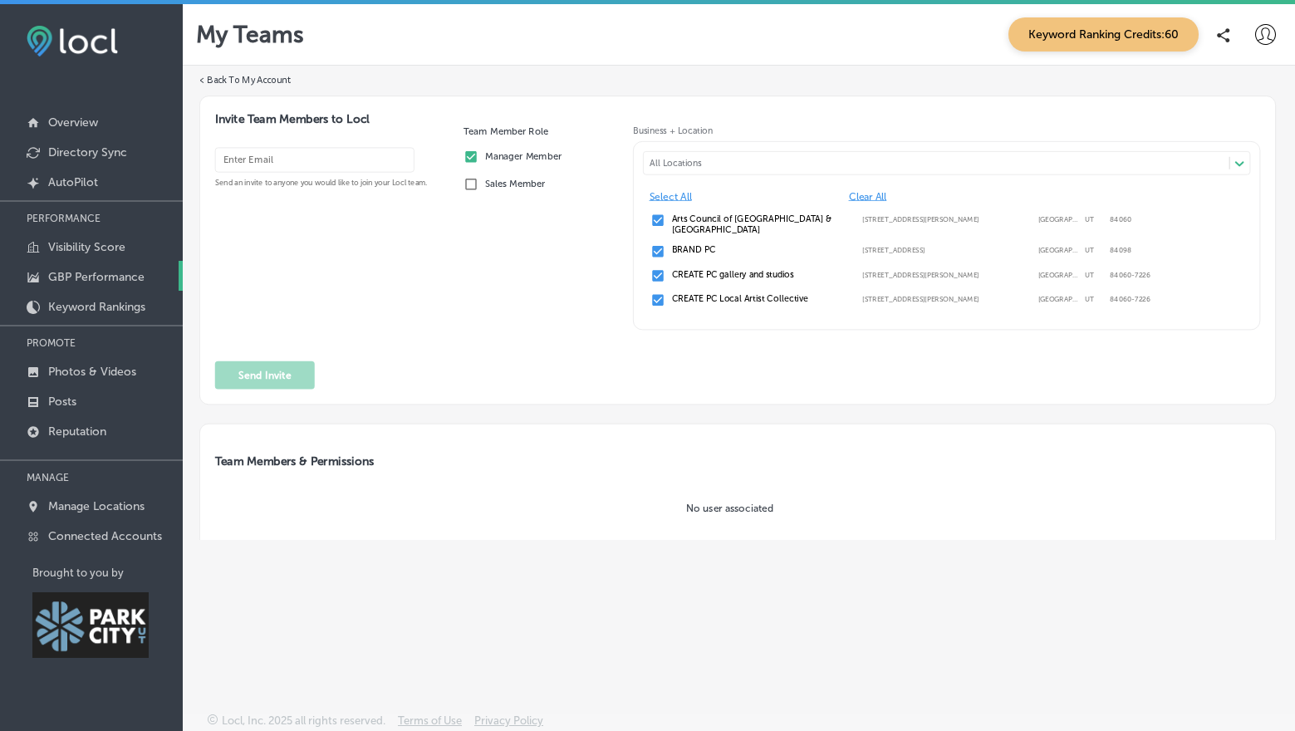
click at [99, 274] on p "GBP Performance" at bounding box center [96, 277] width 96 height 14
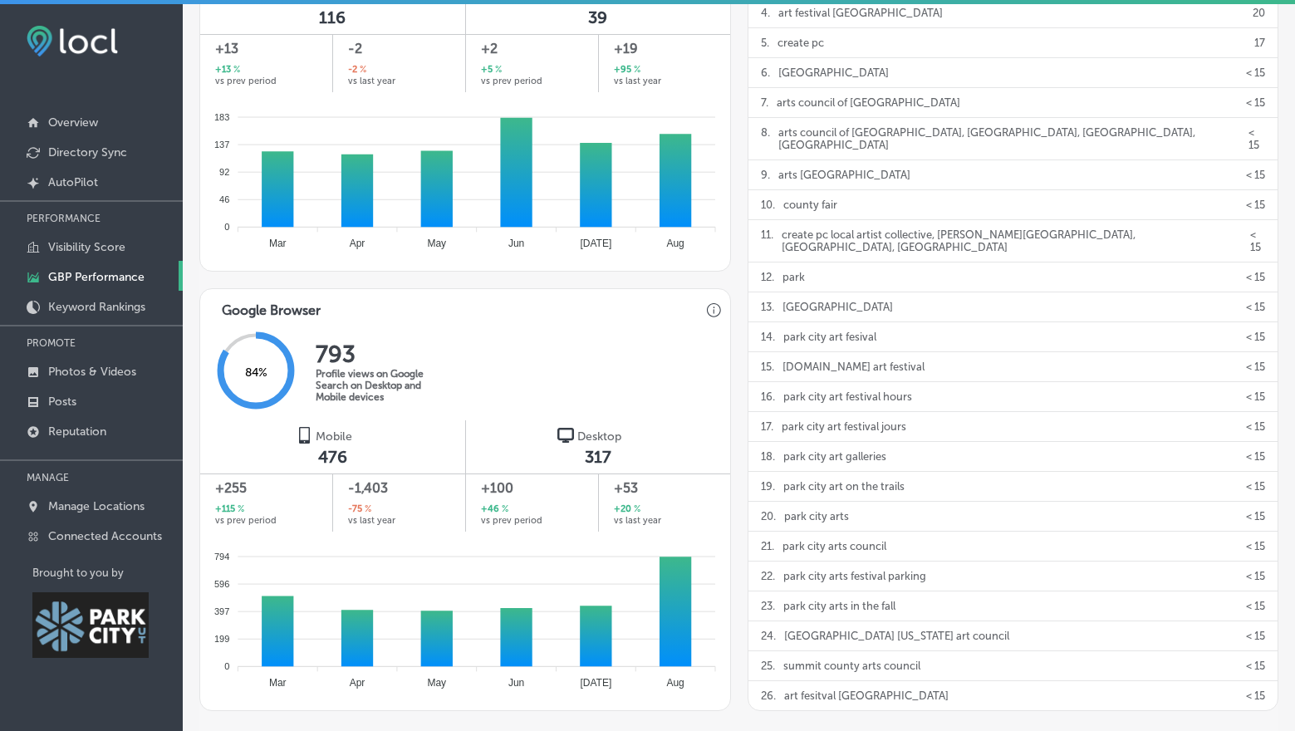
scroll to position [946, 0]
click at [96, 243] on p "Visibility Score" at bounding box center [86, 247] width 77 height 14
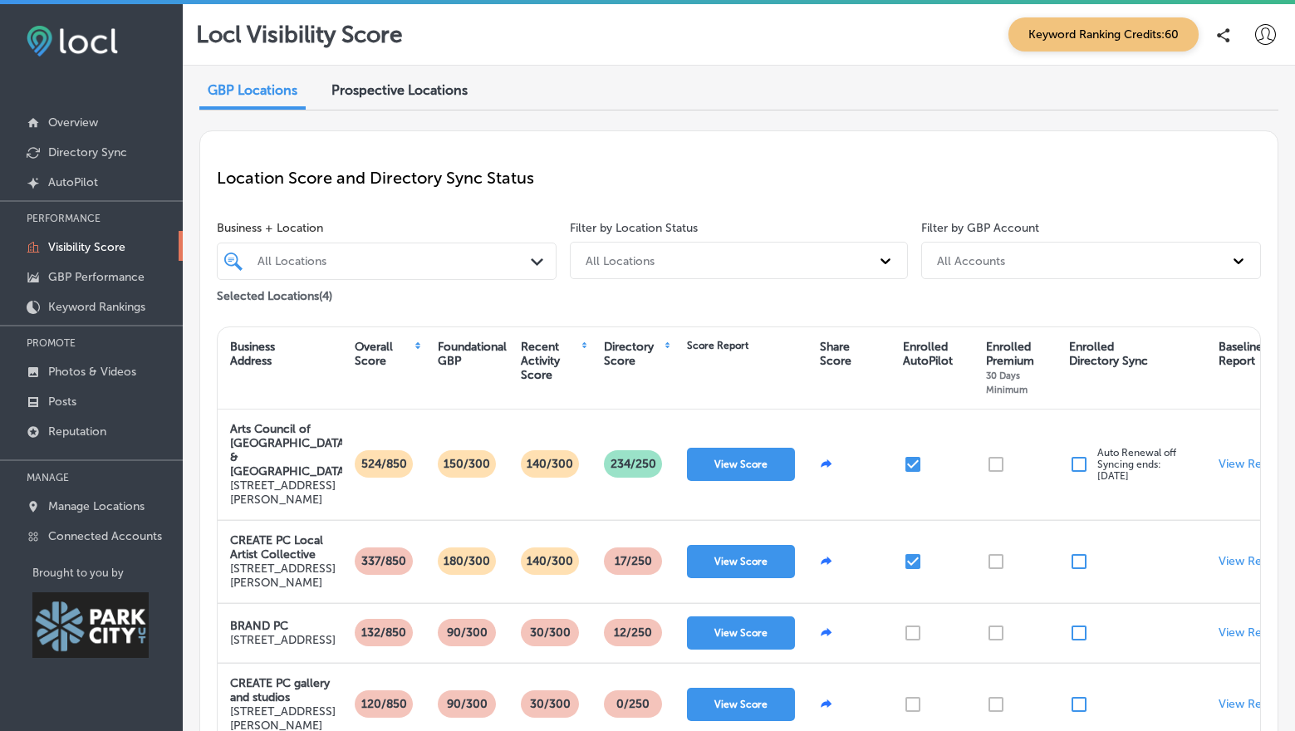
click at [406, 91] on span "Prospective Locations" at bounding box center [400, 90] width 136 height 16
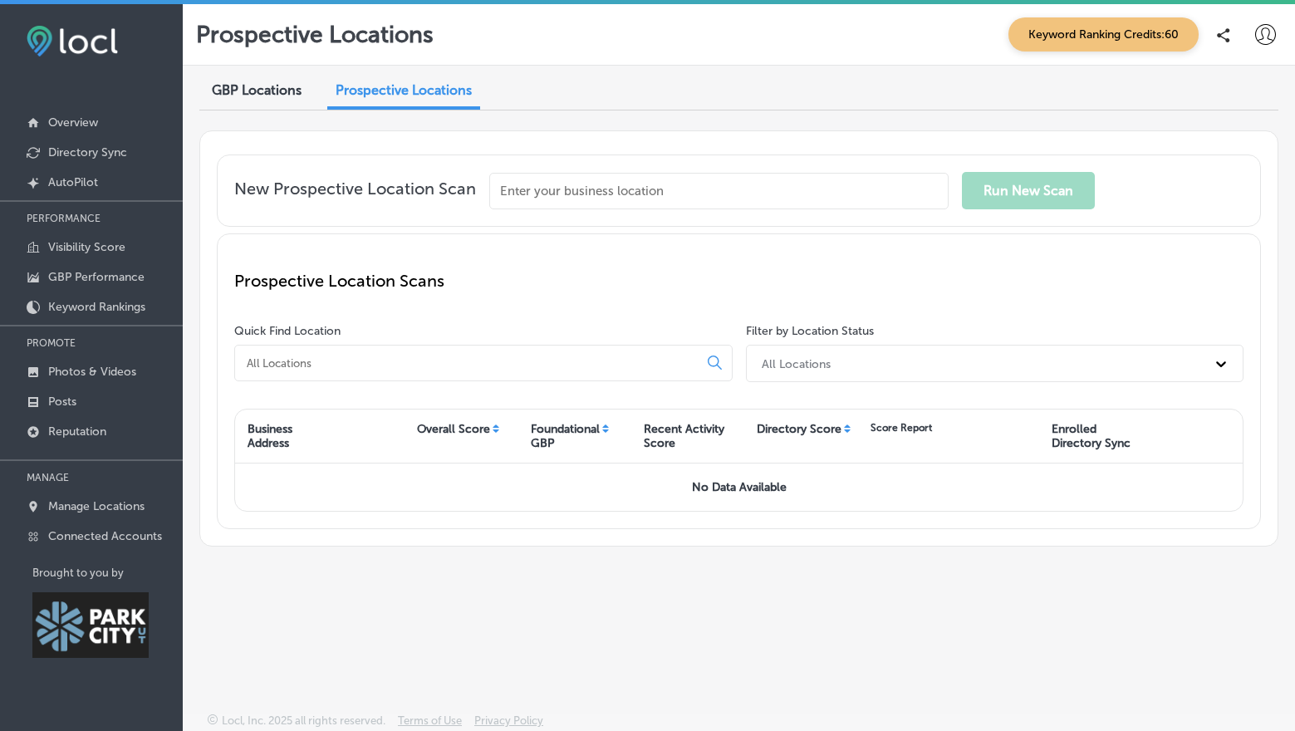
click at [250, 92] on span "GBP Locations" at bounding box center [257, 90] width 90 height 16
